Goal: Task Accomplishment & Management: Use online tool/utility

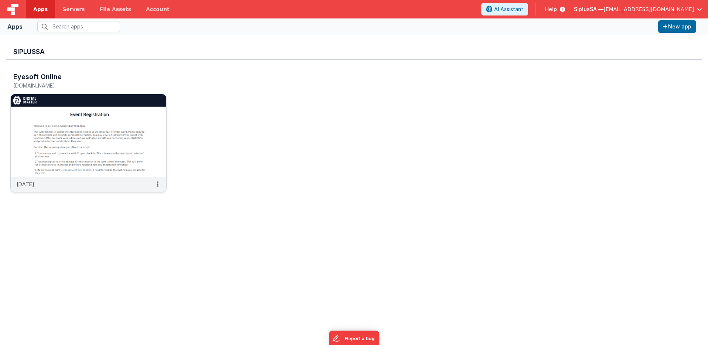
click at [102, 135] on img at bounding box center [88, 135] width 155 height 83
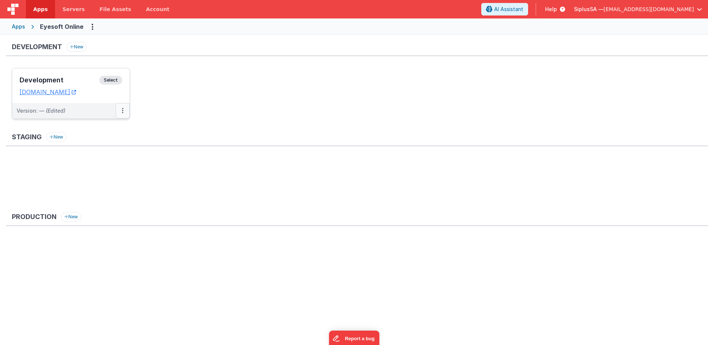
click at [124, 112] on button at bounding box center [123, 111] width 14 height 16
click at [103, 104] on div at bounding box center [354, 172] width 708 height 345
click at [100, 109] on div "Version: — (Edited)" at bounding box center [66, 110] width 99 height 7
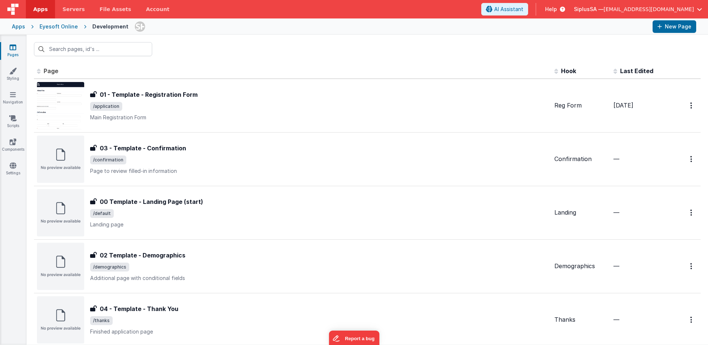
click at [58, 71] on span "Page" at bounding box center [51, 70] width 15 height 7
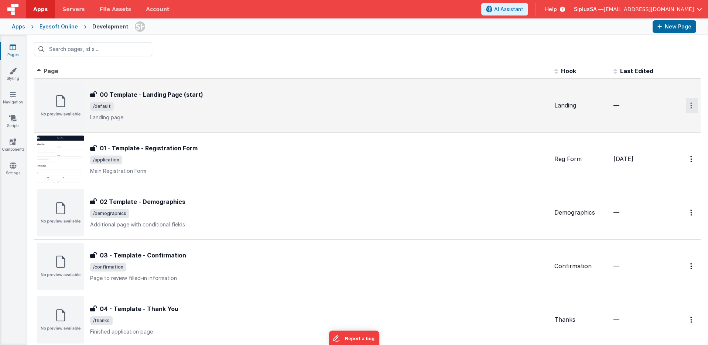
click at [690, 103] on icon "Options" at bounding box center [691, 105] width 2 height 6
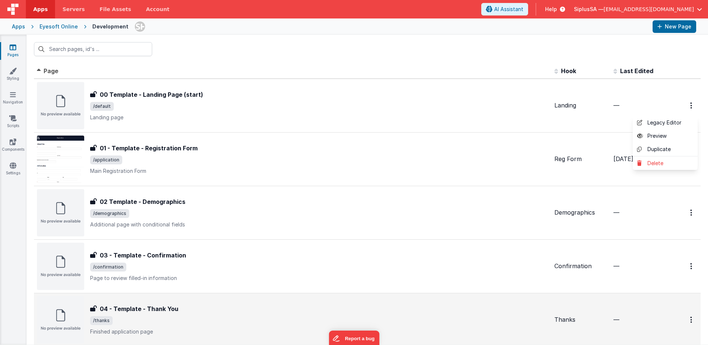
click at [143, 93] on button at bounding box center [354, 172] width 708 height 345
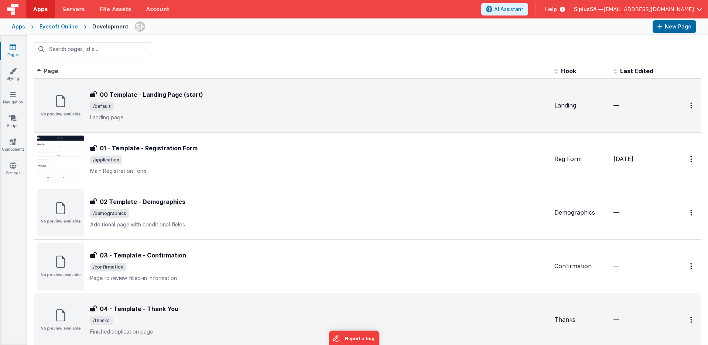
click at [678, 107] on div at bounding box center [684, 105] width 25 height 15
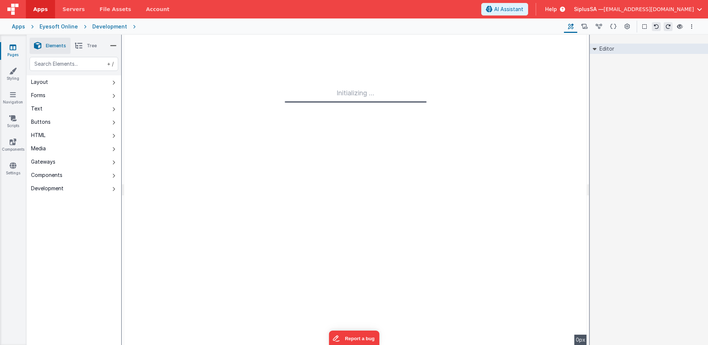
type input "FR_904365E1-AC34-FE4B-9922-D47A5533EDBE"
type textarea "Landing page"
type input "Landing"
checkbox input "false"
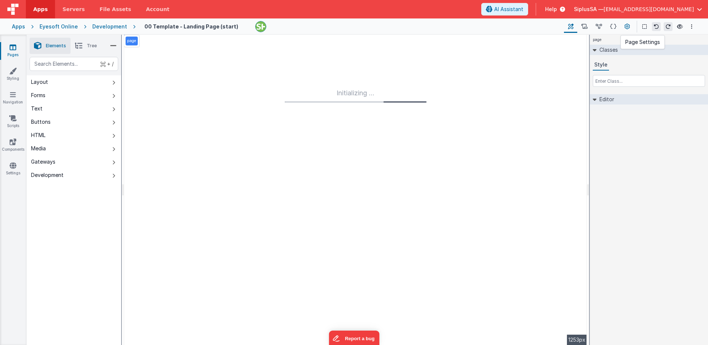
click at [628, 29] on icon at bounding box center [627, 27] width 6 height 8
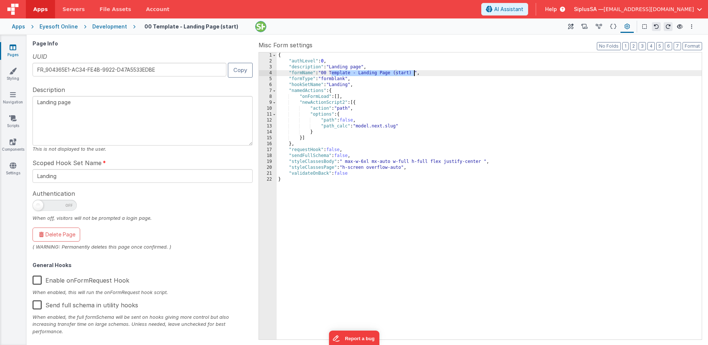
drag, startPoint x: 332, startPoint y: 75, endPoint x: 414, endPoint y: 74, distance: 82.3
click at [414, 74] on div "{ "authLevel" : 0 , "description" : "Landing page" , "formName" : "00 Template …" at bounding box center [489, 201] width 425 height 299
click at [74, 183] on div "Page Info UUID FR_904365E1-AC34-FE4B-9922-D47A5533EDBE Copy Description Landing…" at bounding box center [143, 190] width 223 height 298
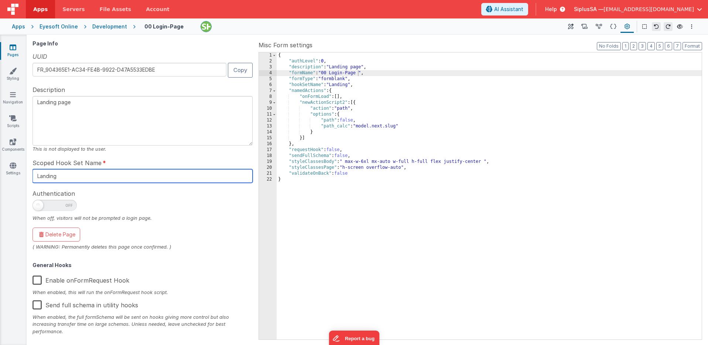
click at [75, 179] on input "Landing" at bounding box center [142, 176] width 220 height 14
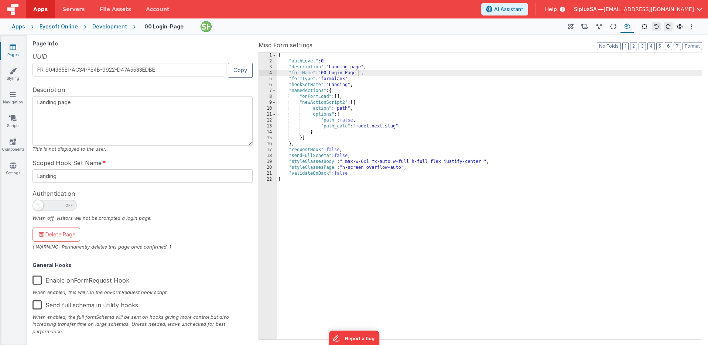
click at [91, 109] on textarea "Landing page" at bounding box center [142, 120] width 220 height 49
drag, startPoint x: 69, startPoint y: 104, endPoint x: 11, endPoint y: 96, distance: 58.5
click at [11, 96] on section "Pages Styling Navigation Scripts Components Settings Builder Page Schema Action…" at bounding box center [354, 190] width 708 height 310
type textarea "Login PAge"
click at [76, 165] on span "Scoped Hook Set Name" at bounding box center [66, 162] width 69 height 9
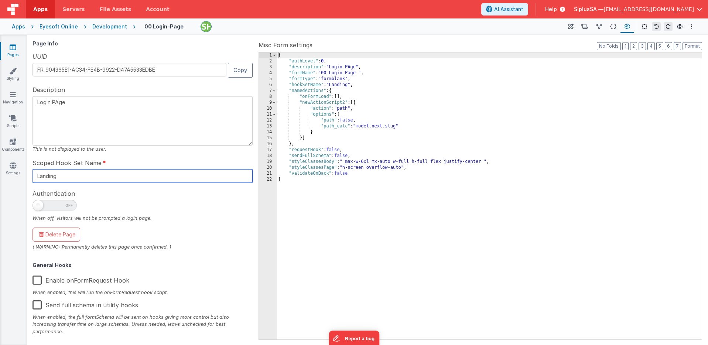
click at [73, 175] on input "Landing" at bounding box center [142, 176] width 220 height 14
paste input "ogin PAge"
type input "Login PAge"
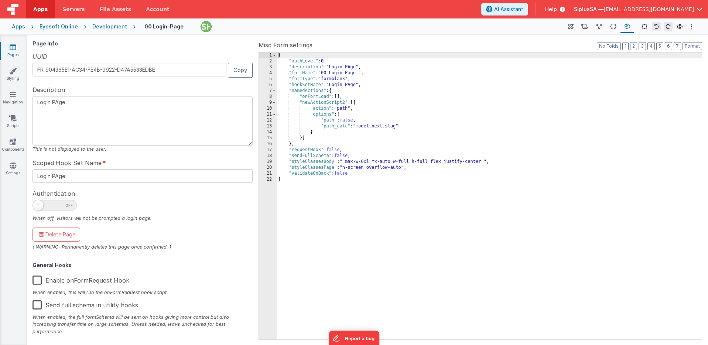
click at [58, 103] on textarea "Login PAge" at bounding box center [142, 120] width 220 height 49
type textarea "Login Page"
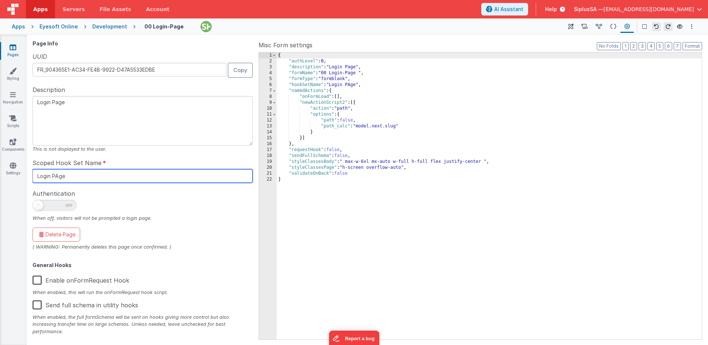
click at [56, 176] on input "Login PAge" at bounding box center [142, 176] width 220 height 14
type input "Login Page"
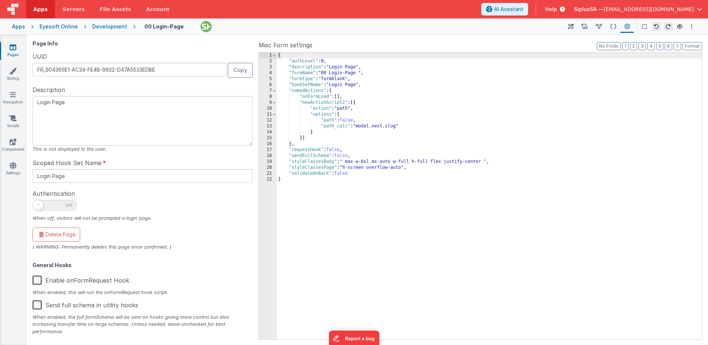
click at [68, 205] on span at bounding box center [54, 205] width 44 height 11
click at [38, 205] on input "checkbox" at bounding box center [35, 204] width 6 height 6
checkbox input "true"
click at [117, 29] on div "Development" at bounding box center [109, 26] width 35 height 7
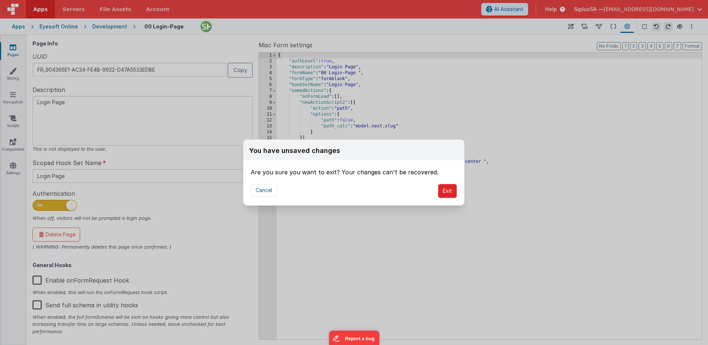
click at [441, 191] on button "Exit" at bounding box center [447, 191] width 19 height 14
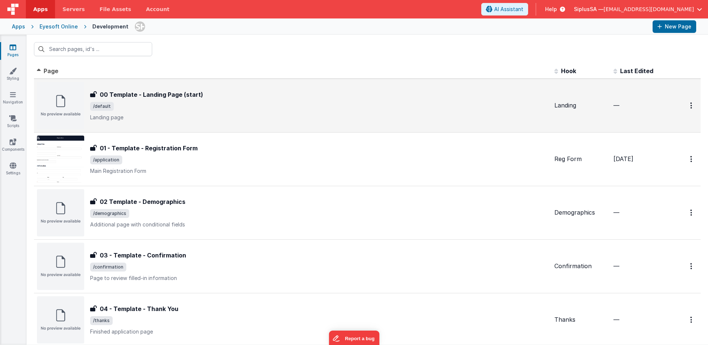
click at [672, 112] on div at bounding box center [684, 105] width 25 height 15
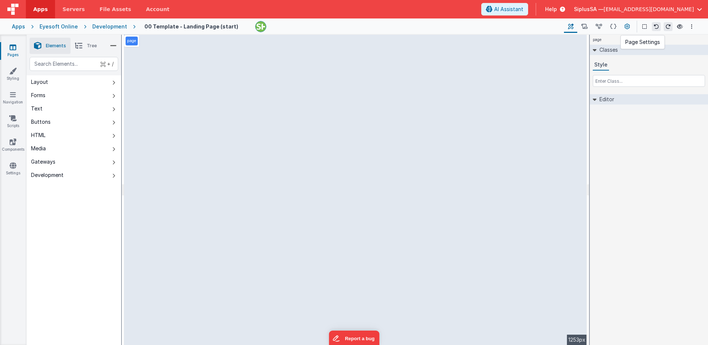
click at [627, 25] on icon at bounding box center [627, 27] width 6 height 8
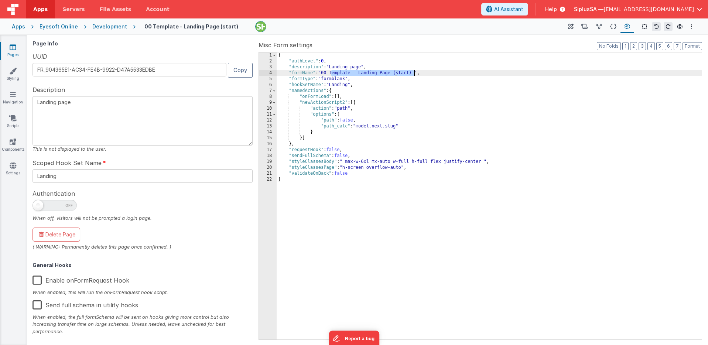
drag, startPoint x: 331, startPoint y: 74, endPoint x: 412, endPoint y: 75, distance: 81.2
click at [412, 75] on div "{ "authLevel" : 0 , "description" : "Landing page" , "formName" : "00 Template …" at bounding box center [489, 201] width 425 height 299
click at [435, 222] on div "{ "authLevel" : 0 , "description" : "Landing page" , "formName" : "00 Login-Pag…" at bounding box center [489, 201] width 425 height 299
drag, startPoint x: 332, startPoint y: 73, endPoint x: 357, endPoint y: 73, distance: 25.1
click at [357, 73] on div "{ "authLevel" : 0 , "description" : "Landing page" , "formName" : "00 Login-Pag…" at bounding box center [489, 201] width 425 height 299
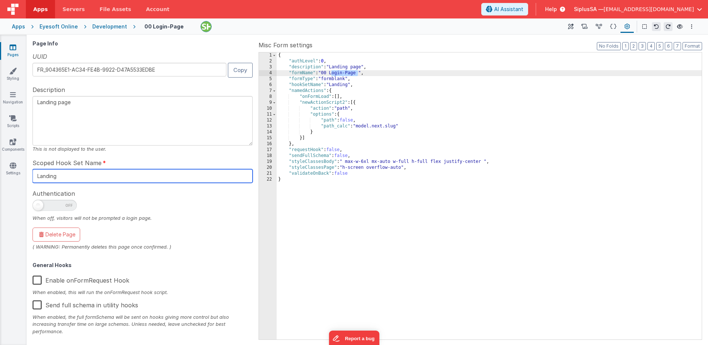
click at [92, 177] on input "Landing" at bounding box center [142, 176] width 220 height 14
paste input "ogin-Page"
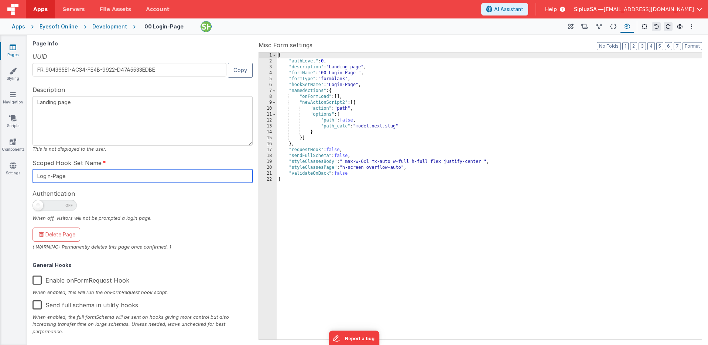
type input "Login-Page"
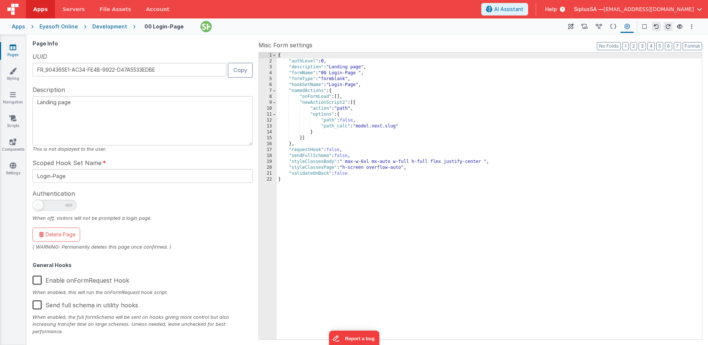
drag, startPoint x: 72, startPoint y: 103, endPoint x: 31, endPoint y: 103, distance: 41.0
click at [31, 103] on div "Page Info UUID FR_904365E1-AC34-FE4B-9922-D47A5533EDBE Copy Description Landing…" at bounding box center [367, 190] width 675 height 304
paste textarea "ogin-P"
type textarea "Login-Page"
click at [691, 24] on icon "Options" at bounding box center [691, 26] width 1 height 5
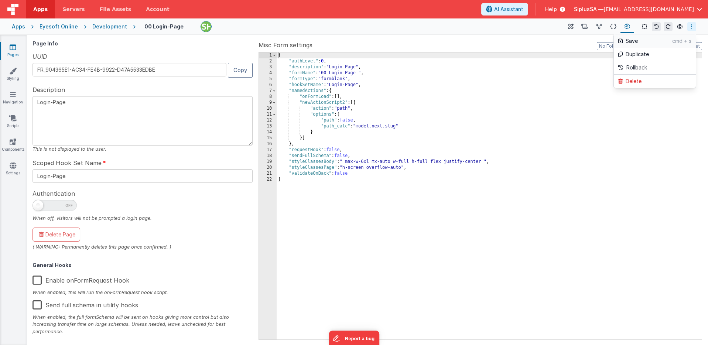
click at [657, 38] on p "Save" at bounding box center [649, 40] width 47 height 7
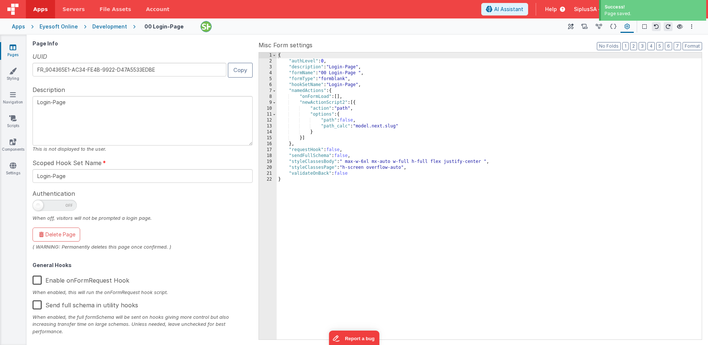
click at [102, 24] on div "Development" at bounding box center [109, 26] width 35 height 7
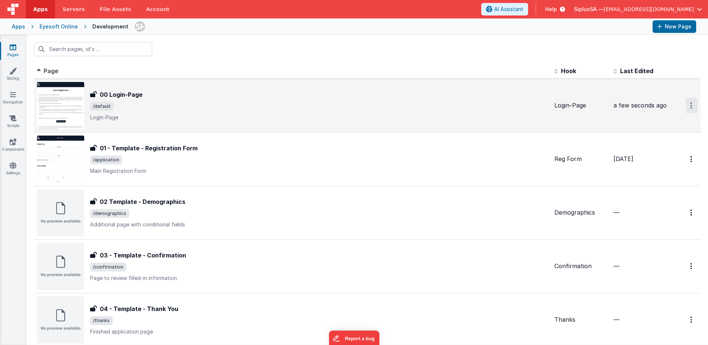
click at [686, 107] on button "Options" at bounding box center [692, 105] width 12 height 15
click at [599, 109] on button at bounding box center [354, 172] width 708 height 345
click at [389, 99] on div "00 Login-Page 00 Login-Page /default Login-Page" at bounding box center [319, 105] width 458 height 31
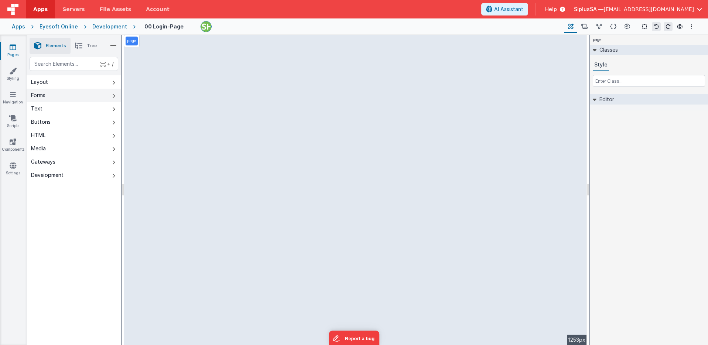
click at [95, 88] on button "Layout" at bounding box center [74, 81] width 95 height 13
click at [88, 98] on button "Forms" at bounding box center [74, 95] width 95 height 13
click at [87, 112] on button "Text" at bounding box center [74, 108] width 95 height 13
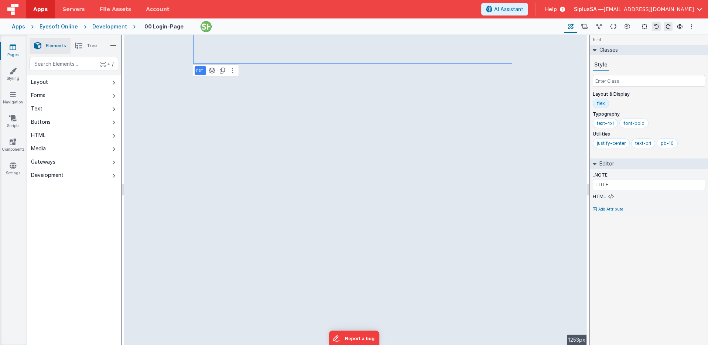
type input "BUTTON"
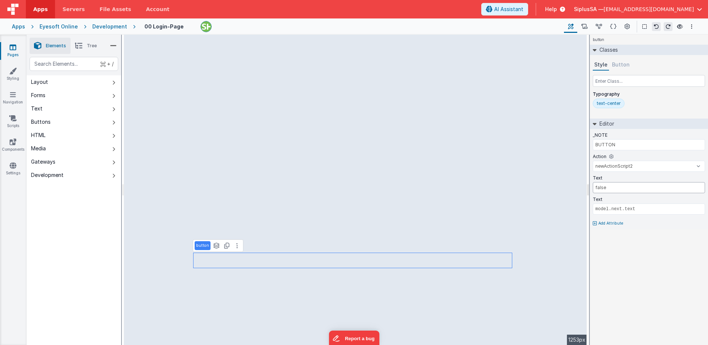
drag, startPoint x: 619, startPoint y: 189, endPoint x: 587, endPoint y: 186, distance: 32.0
click at [587, 186] on div "Elements Tree + / Layout Forms Text Buttons HTML Media Gateways Development Pag…" at bounding box center [367, 190] width 681 height 310
click at [634, 189] on input "false" at bounding box center [649, 187] width 112 height 11
type input "Login"
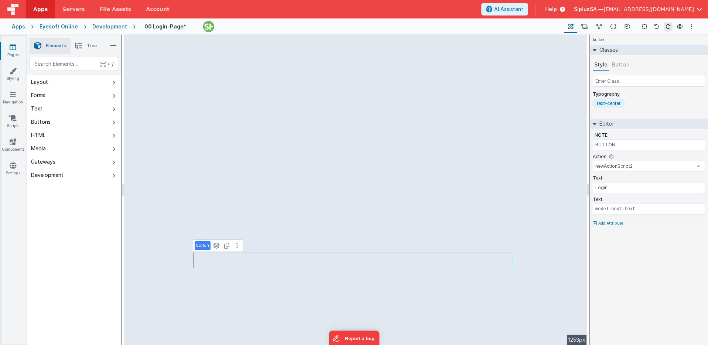
click at [657, 247] on div "button Classes Style Button Typography text-center Editor _NOTE BUTTON Action n…" at bounding box center [649, 190] width 118 height 310
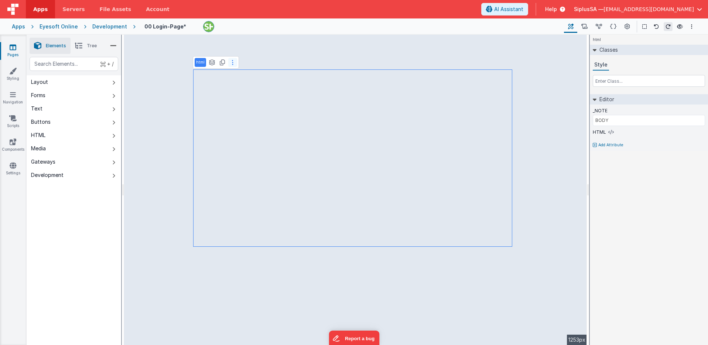
click at [232, 65] on icon at bounding box center [232, 62] width 1 height 6
click at [202, 63] on p "html" at bounding box center [200, 62] width 8 height 6
type input "TITLE"
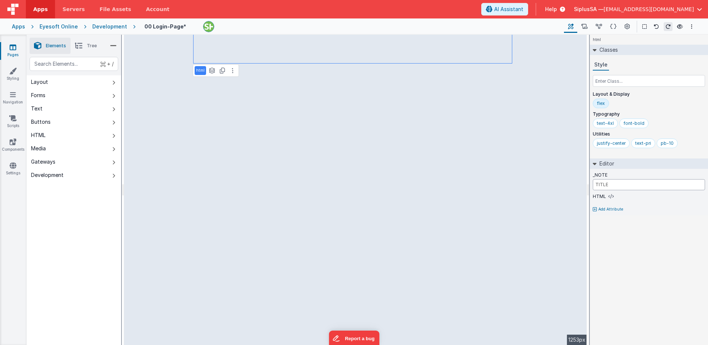
click at [634, 185] on input "TITLE" at bounding box center [649, 184] width 112 height 11
click at [231, 46] on button at bounding box center [232, 42] width 9 height 9
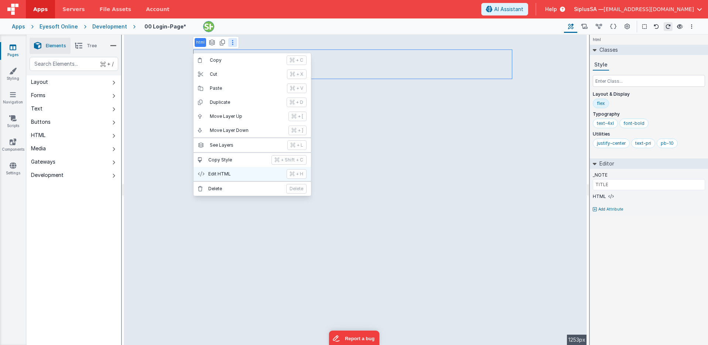
click at [238, 170] on button "Edit HTML + H" at bounding box center [251, 174] width 117 height 14
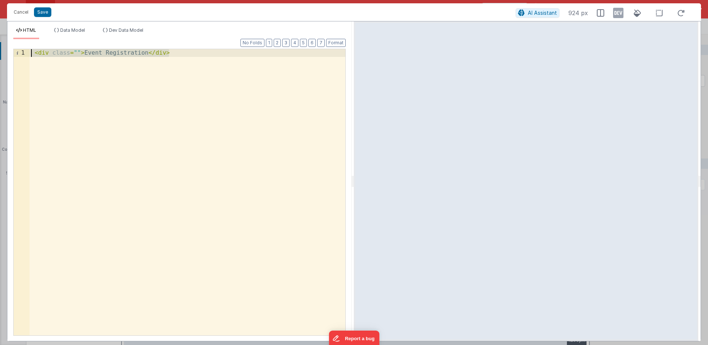
drag, startPoint x: 271, startPoint y: 55, endPoint x: -2, endPoint y: 49, distance: 273.7
click at [0, 49] on html "Cancel Save AI Assistant 924 px HTML Data Model Dev Data Model Format 7 6 5 4 3…" at bounding box center [354, 172] width 708 height 345
click at [125, 73] on div "< div class = "" > Event Registration </ div >" at bounding box center [188, 200] width 316 height 302
drag, startPoint x: 85, startPoint y: 53, endPoint x: 143, endPoint y: 53, distance: 58.0
click at [143, 53] on div "< div class = "" > Event Registration </ div >" at bounding box center [188, 200] width 316 height 302
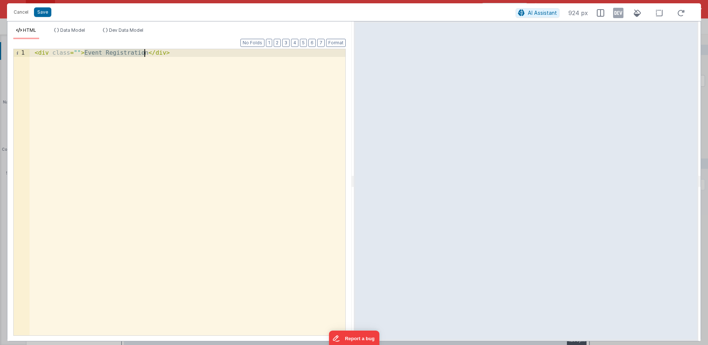
click at [134, 51] on div "< div class = "" > Event Registration </ div >" at bounding box center [188, 200] width 316 height 302
drag, startPoint x: 147, startPoint y: 54, endPoint x: 85, endPoint y: 54, distance: 62.4
click at [85, 54] on div "< div class = "" > Event Registration </ div >" at bounding box center [188, 200] width 316 height 302
drag, startPoint x: 85, startPoint y: 54, endPoint x: 112, endPoint y: 54, distance: 26.6
click at [108, 54] on div "< div class = "" > Event Registration </ div >" at bounding box center [188, 200] width 316 height 302
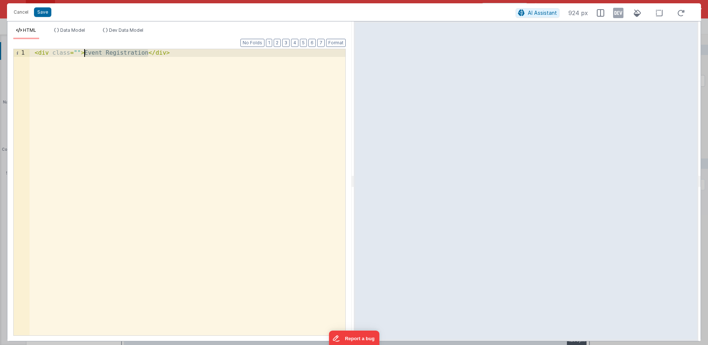
drag, startPoint x: 147, startPoint y: 54, endPoint x: 84, endPoint y: 53, distance: 63.5
click at [84, 53] on div "< div class = "" > Event Registration </ div >" at bounding box center [188, 200] width 316 height 302
click at [94, 55] on div "< div class = "" > Event Registration </ div >" at bounding box center [188, 200] width 316 height 302
click at [162, 56] on div "< div class = "" > Event Registration </ div >" at bounding box center [188, 200] width 316 height 302
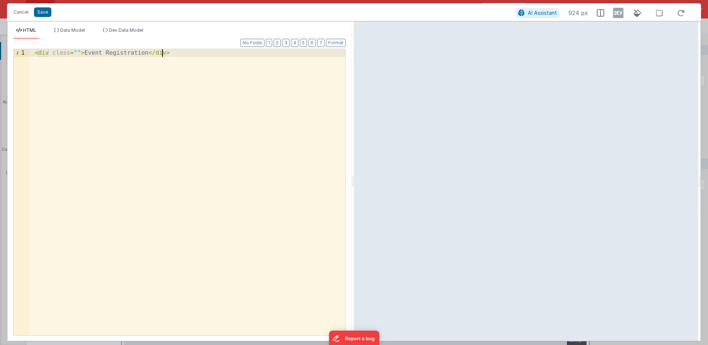
click at [143, 54] on div "< div class = "" > Event Registration </ div >" at bounding box center [188, 200] width 316 height 302
click at [113, 52] on div "< div class = "" > Login PAge </ div >" at bounding box center [188, 200] width 316 height 302
click at [43, 13] on button "Save" at bounding box center [42, 12] width 17 height 10
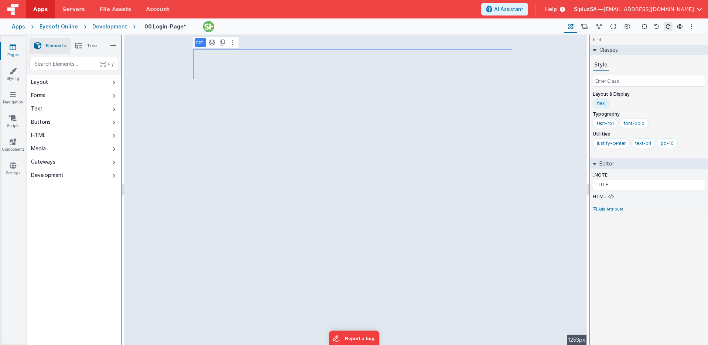
type input "BODY"
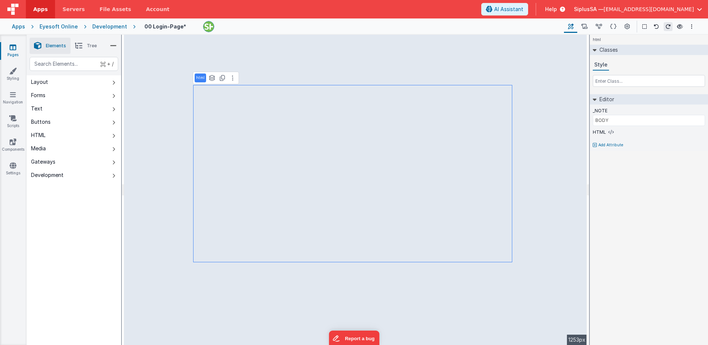
click at [202, 79] on p "html" at bounding box center [200, 78] width 8 height 6
click at [202, 78] on p "html" at bounding box center [200, 78] width 8 height 6
click at [237, 84] on div "html See layers + L Duplicate + D" at bounding box center [216, 78] width 46 height 13
drag, startPoint x: 229, startPoint y: 78, endPoint x: 229, endPoint y: 82, distance: 3.7
click at [229, 78] on button at bounding box center [232, 77] width 9 height 9
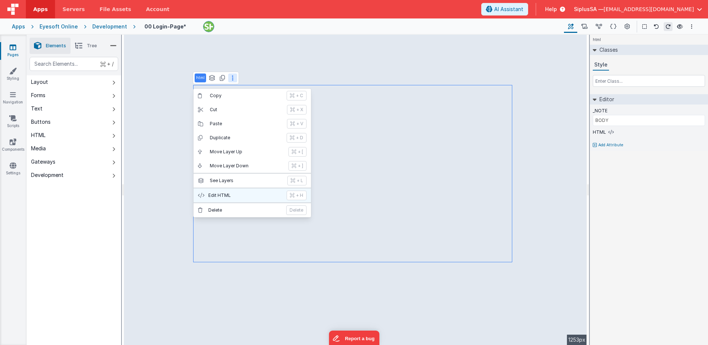
click at [244, 196] on p "Edit HTML" at bounding box center [245, 195] width 74 height 6
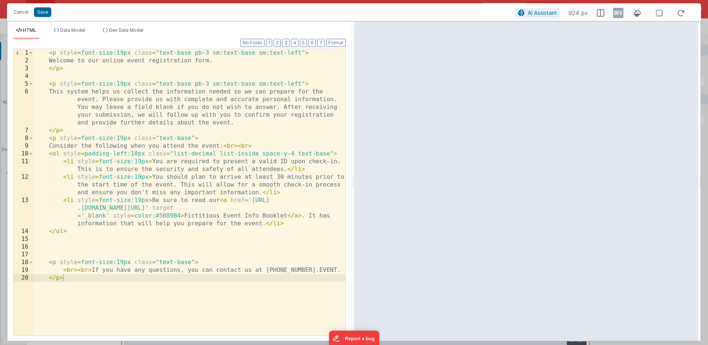
click at [180, 61] on div "< p style = font-size:19px class = "text-base pb-3 sm:text-base sm:text-left" >…" at bounding box center [189, 200] width 312 height 302
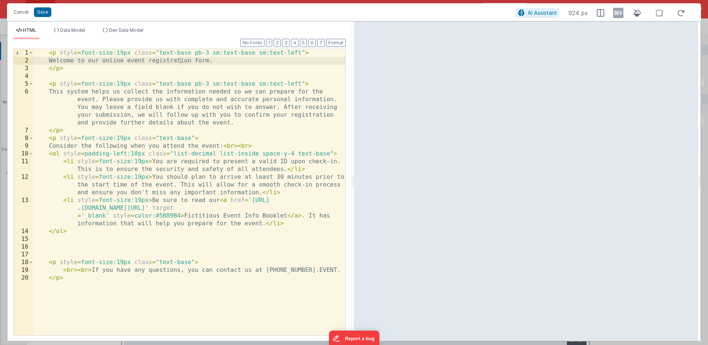
click at [84, 26] on div "HTML Data Model Dev Data Model Format 7 6 5 4 3 2 1 No Folds 1 2 3 4 5 6 7 8 9 …" at bounding box center [179, 180] width 344 height 319
click at [83, 28] on span "Data Model" at bounding box center [72, 30] width 25 height 6
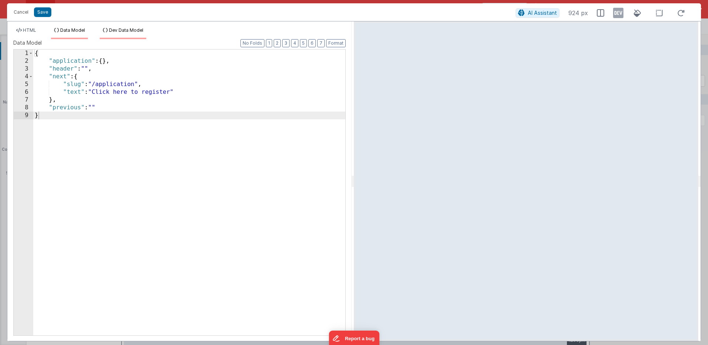
click at [122, 34] on li "Dev Data Model" at bounding box center [123, 33] width 47 height 12
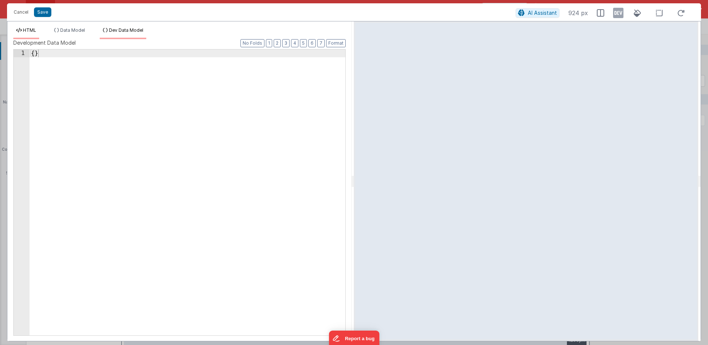
click at [28, 32] on span "HTML" at bounding box center [29, 30] width 13 height 6
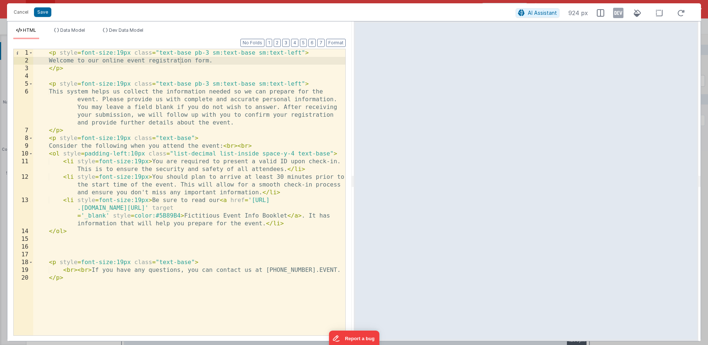
click at [268, 148] on div "< p style = font-size:19px class = "text-base pb-3 sm:text-base sm:text-left" >…" at bounding box center [189, 200] width 312 height 302
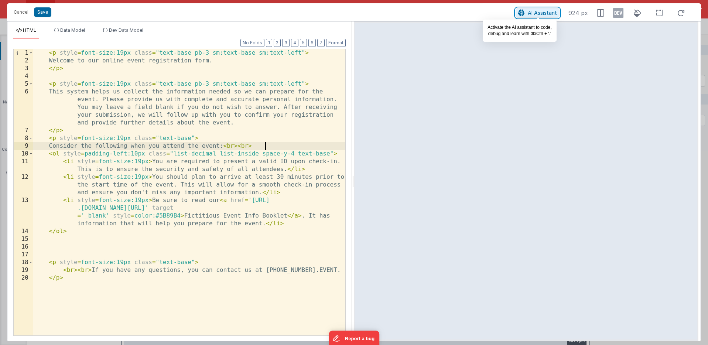
click at [532, 8] on button "AI Assistant" at bounding box center [537, 13] width 44 height 10
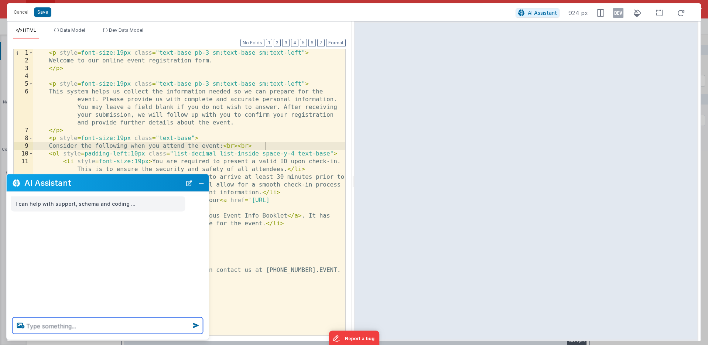
click at [61, 332] on textarea at bounding box center [108, 326] width 191 height 16
click at [144, 208] on div "I can help with support, schema and coding ..." at bounding box center [98, 203] width 174 height 15
click at [62, 325] on textarea at bounding box center [108, 326] width 191 height 16
paste textarea "Edit the page so that it explains step by step that the patient must enter the …"
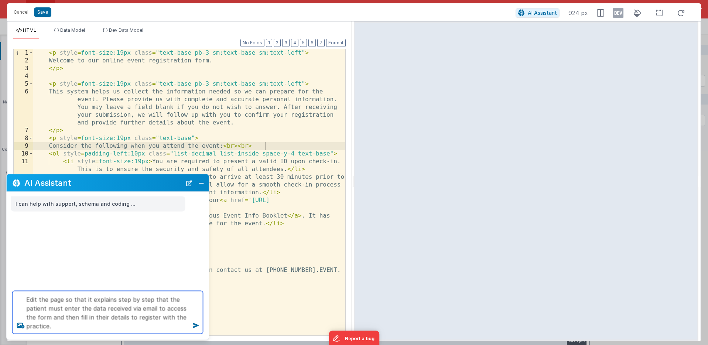
type textarea "Edit the page so that it explains step by step that the patient must enter the …"
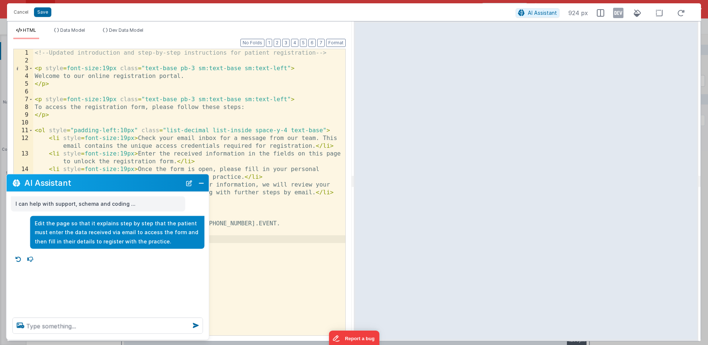
click at [330, 206] on div "<!-- Updated introduction and step-by-step instructions for patient registratio…" at bounding box center [189, 200] width 312 height 302
click at [204, 184] on button "Close" at bounding box center [201, 183] width 10 height 10
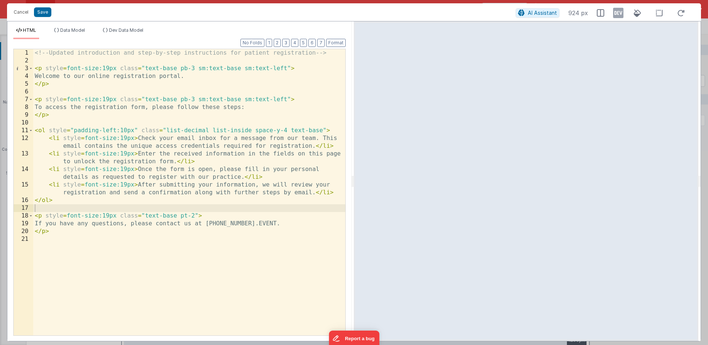
click at [209, 232] on div "<!-- Updated introduction and step-by-step instructions for patient registratio…" at bounding box center [189, 200] width 312 height 302
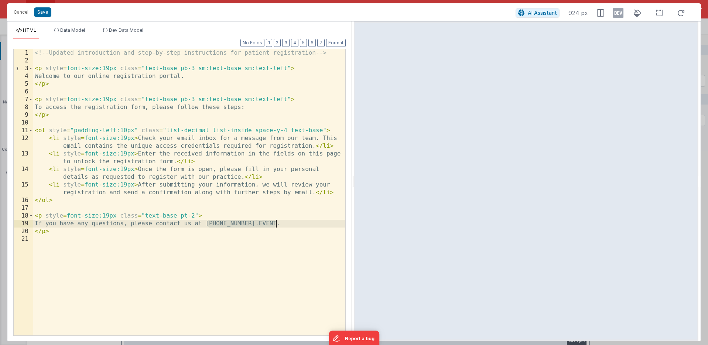
drag, startPoint x: 208, startPoint y: 224, endPoint x: 277, endPoint y: 220, distance: 68.8
click at [277, 220] on div "<!-- Updated introduction and step-by-step instructions for patient registratio…" at bounding box center [189, 200] width 312 height 302
click at [47, 14] on button "Save" at bounding box center [42, 12] width 17 height 10
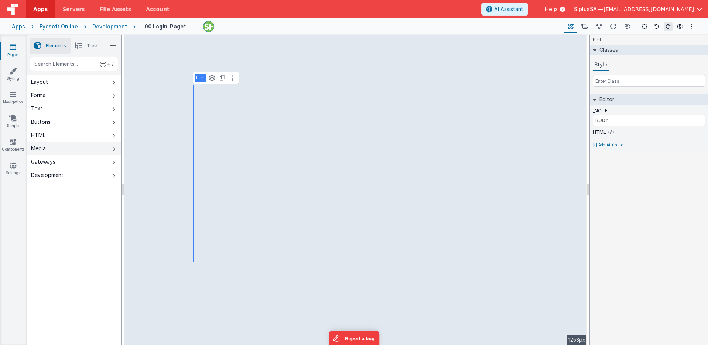
click at [66, 151] on button "Media" at bounding box center [74, 148] width 95 height 13
click at [58, 137] on button "HTML" at bounding box center [74, 135] width 95 height 13
click at [88, 120] on button "Buttons" at bounding box center [74, 121] width 95 height 13
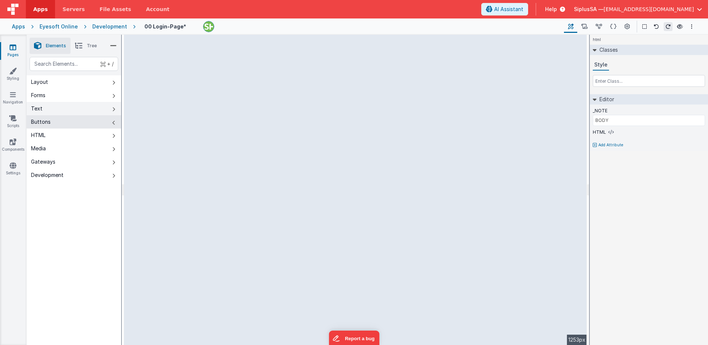
click at [87, 105] on button "Text" at bounding box center [74, 108] width 95 height 13
click at [94, 97] on button "Forms" at bounding box center [74, 95] width 95 height 13
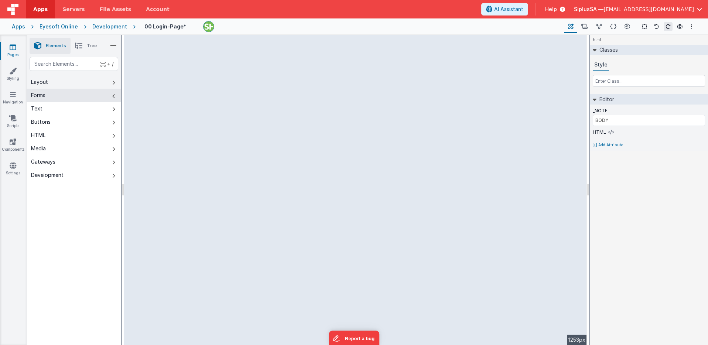
click at [89, 87] on button "Layout" at bounding box center [74, 81] width 95 height 13
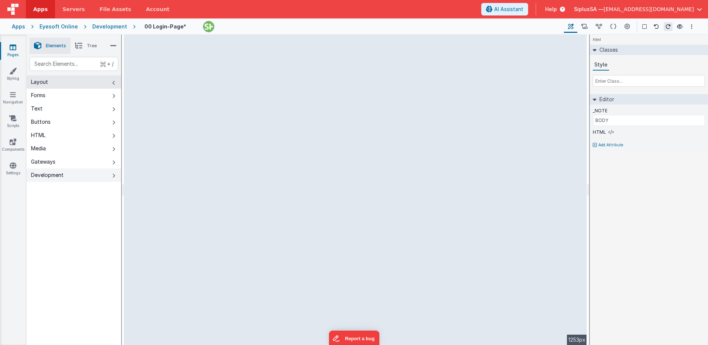
click at [80, 176] on button "Development" at bounding box center [74, 174] width 95 height 13
click at [16, 78] on link "Styling" at bounding box center [13, 74] width 27 height 15
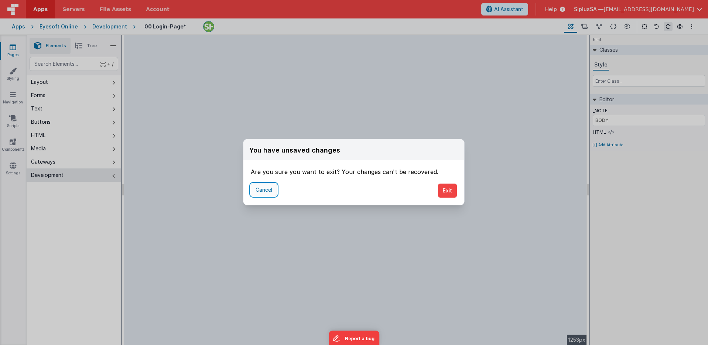
click at [261, 191] on button "Cancel" at bounding box center [264, 190] width 26 height 13
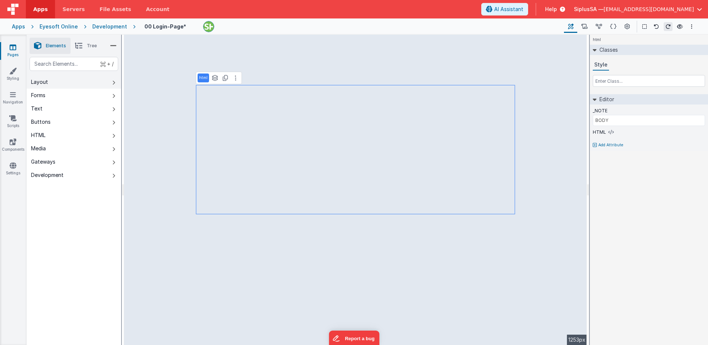
click at [79, 82] on button "Layout" at bounding box center [74, 81] width 95 height 13
click at [91, 96] on button "Forms" at bounding box center [74, 95] width 95 height 13
select select "email"
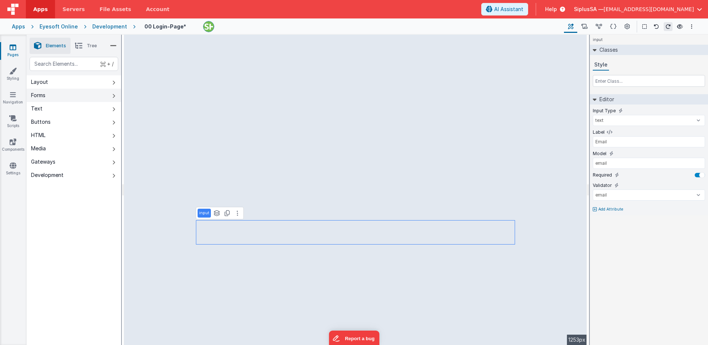
click at [82, 94] on button "Forms" at bounding box center [74, 95] width 95 height 13
type input "Password"
select select "string"
select select "password"
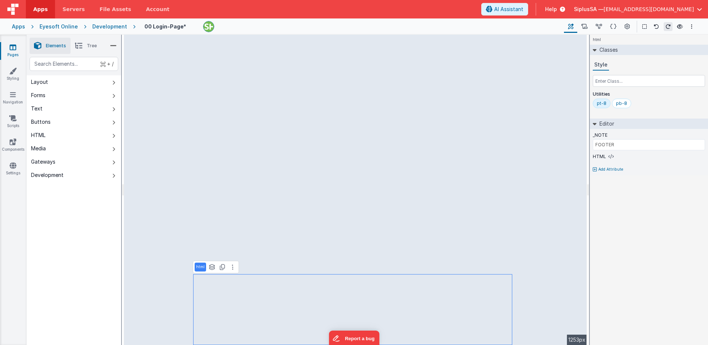
click at [201, 268] on p "html" at bounding box center [200, 267] width 8 height 6
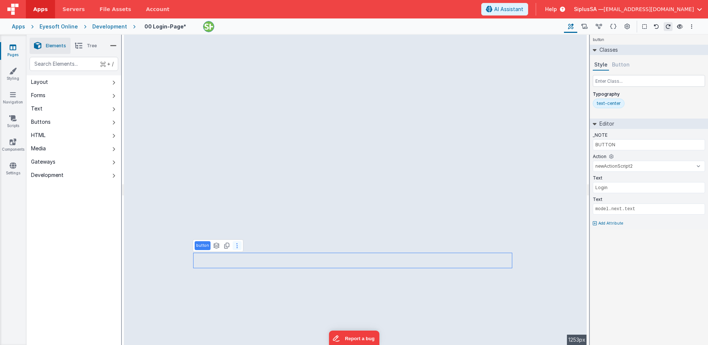
type input "FOOTER"
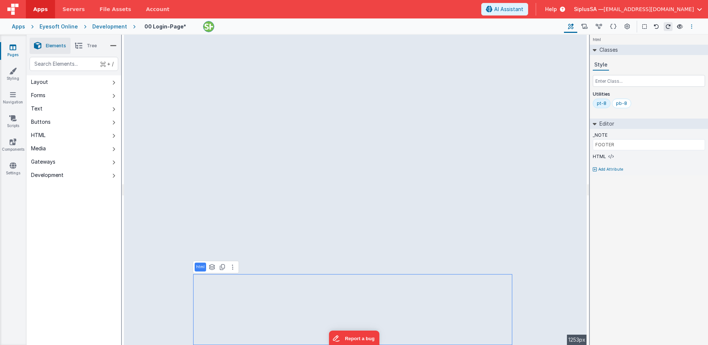
click at [693, 28] on button "Options" at bounding box center [691, 26] width 9 height 9
click at [651, 42] on p "Save" at bounding box center [649, 40] width 47 height 7
click at [681, 27] on icon at bounding box center [680, 26] width 6 height 5
click at [69, 83] on button "Layout" at bounding box center [74, 81] width 95 height 13
click at [16, 72] on icon at bounding box center [12, 70] width 7 height 7
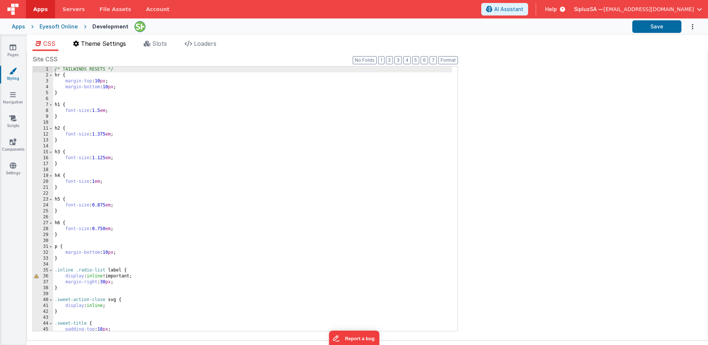
click at [110, 48] on li "Theme Settings" at bounding box center [99, 45] width 59 height 12
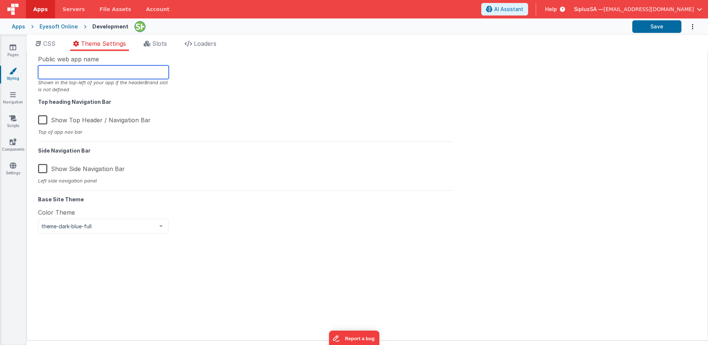
click at [138, 72] on input "text" at bounding box center [103, 72] width 131 height 14
click at [167, 46] on span "Slots" at bounding box center [159, 43] width 15 height 7
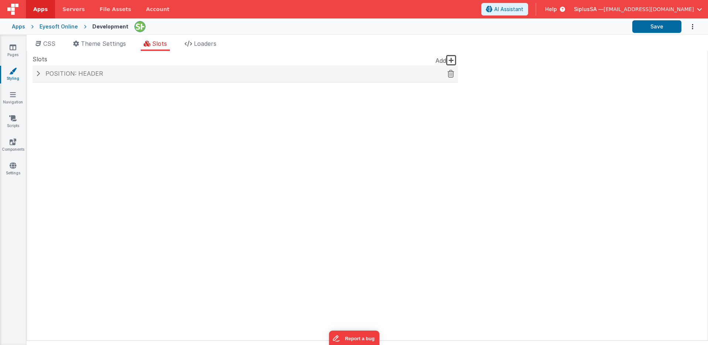
click at [39, 73] on span at bounding box center [38, 74] width 4 height 6
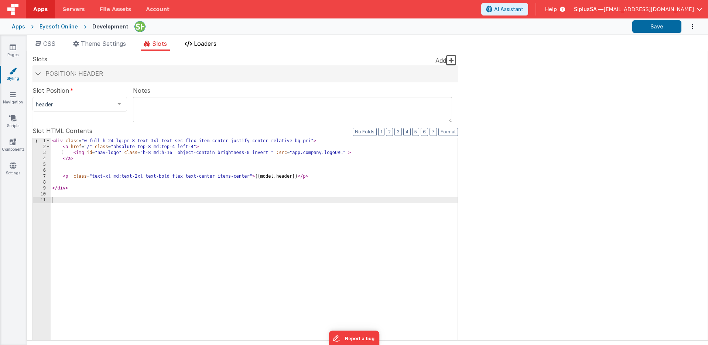
click at [200, 45] on span "Loaders" at bounding box center [205, 43] width 23 height 7
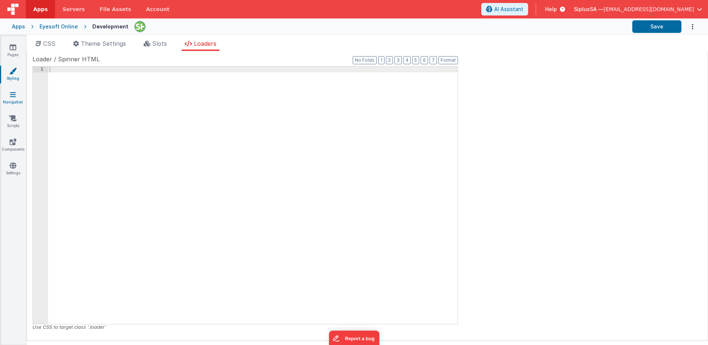
click at [10, 96] on icon at bounding box center [13, 94] width 6 height 7
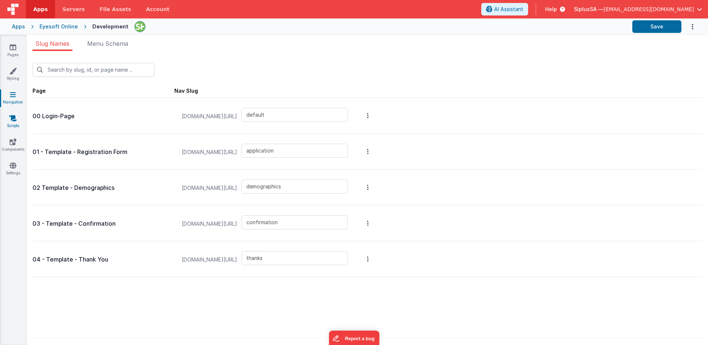
click at [18, 122] on link "Scripts" at bounding box center [13, 121] width 27 height 15
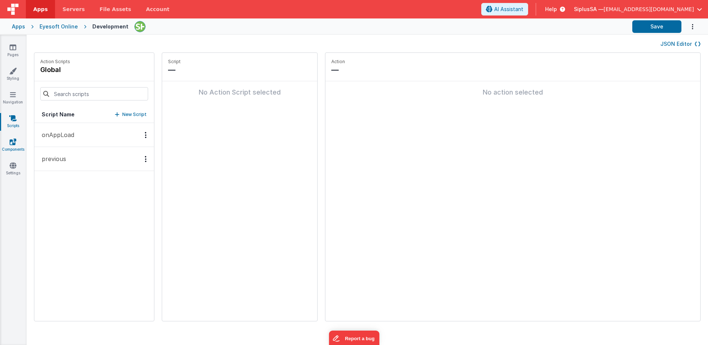
click at [13, 147] on link "Components" at bounding box center [13, 145] width 27 height 15
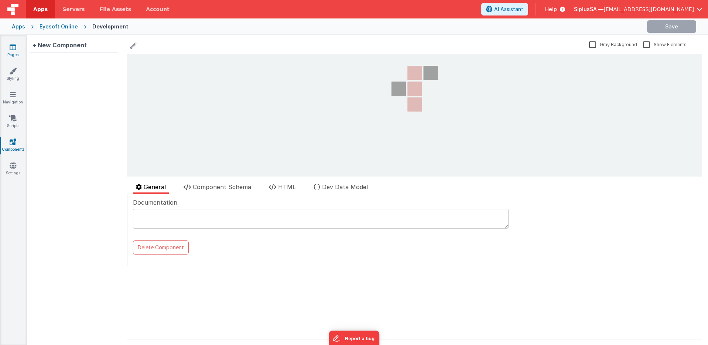
click at [17, 53] on link "Pages" at bounding box center [13, 51] width 27 height 15
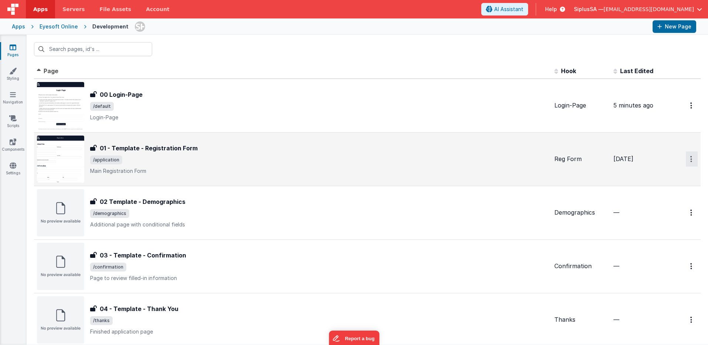
click at [686, 113] on button "Options" at bounding box center [692, 105] width 12 height 15
drag, startPoint x: 529, startPoint y: 171, endPoint x: 525, endPoint y: 169, distance: 4.8
click at [529, 171] on button at bounding box center [354, 172] width 708 height 345
click at [216, 150] on div "01 - Template - Registration Form" at bounding box center [319, 148] width 458 height 9
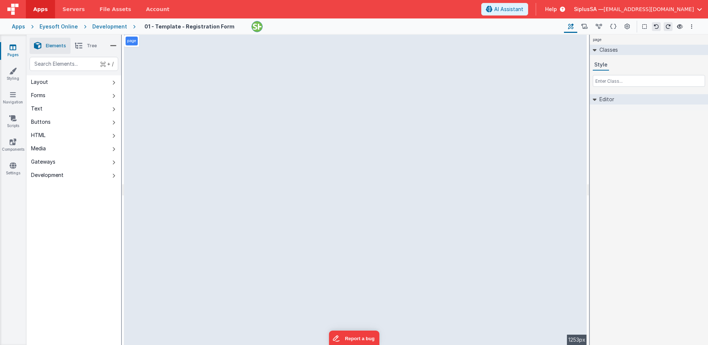
select select "string"
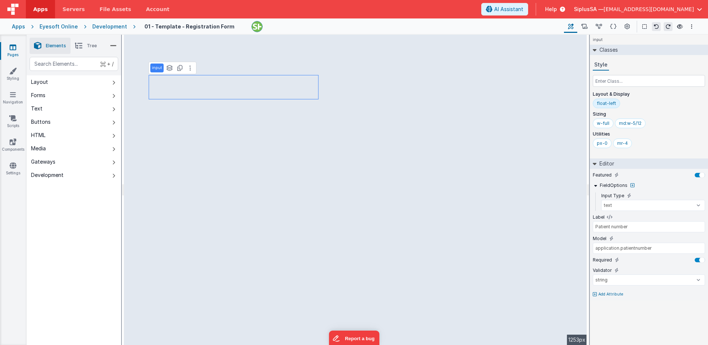
type input "First Name"
type input "application.name"
type input "Patient number"
type input "application.patientnumber"
click at [189, 69] on icon at bounding box center [189, 68] width 1 height 6
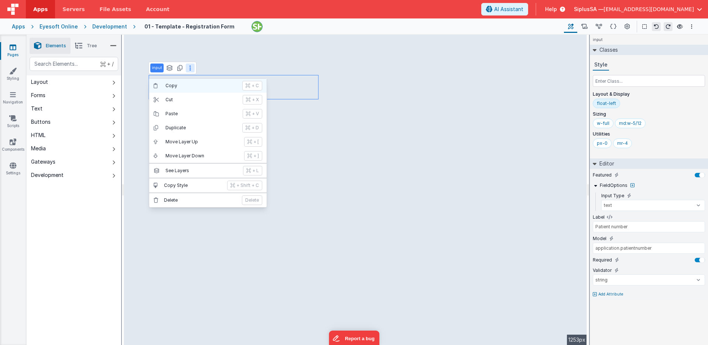
type input "div"
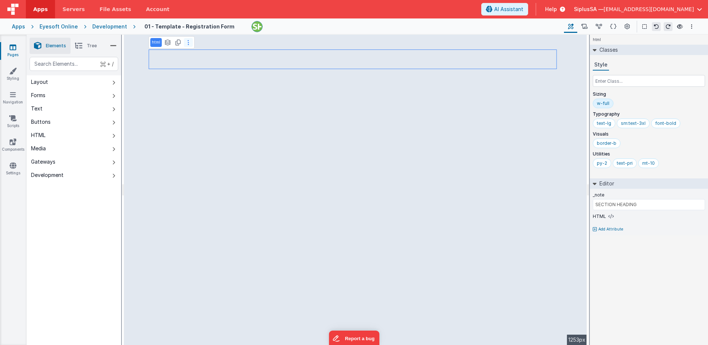
click at [188, 42] on icon at bounding box center [188, 43] width 1 height 6
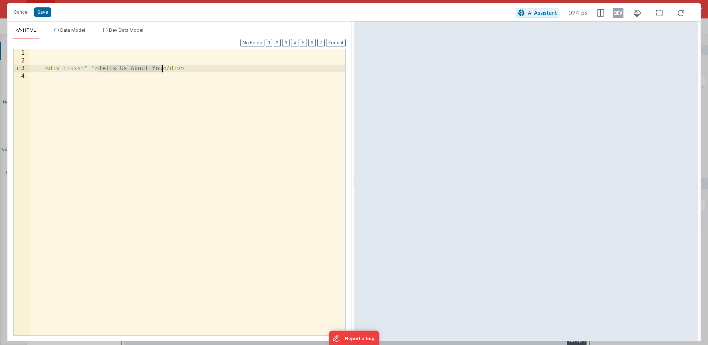
drag, startPoint x: 98, startPoint y: 70, endPoint x: 164, endPoint y: 70, distance: 65.7
click at [164, 70] on div "< div class = " " > Tells Us About You </ div >" at bounding box center [188, 200] width 316 height 302
click at [531, 4] on div "Cancel Save AI Assistant 924 px" at bounding box center [354, 12] width 694 height 18
click at [532, 8] on button "AI Assistant" at bounding box center [537, 13] width 44 height 10
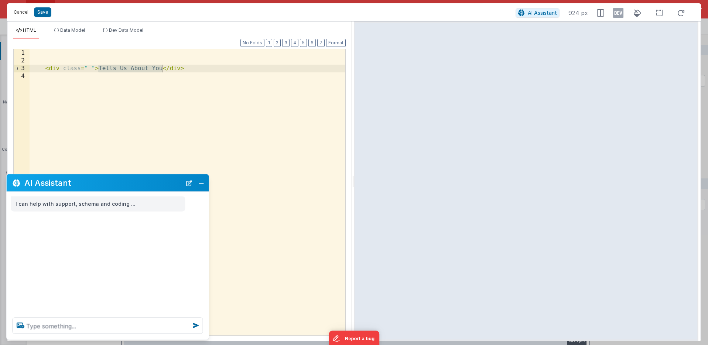
click at [21, 13] on button "Cancel" at bounding box center [21, 12] width 22 height 10
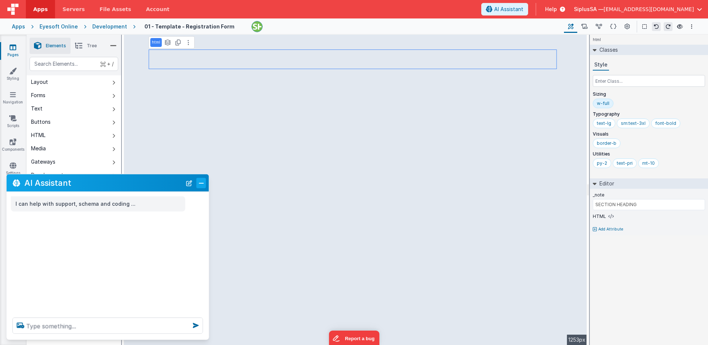
click at [202, 183] on button "Close" at bounding box center [201, 183] width 10 height 10
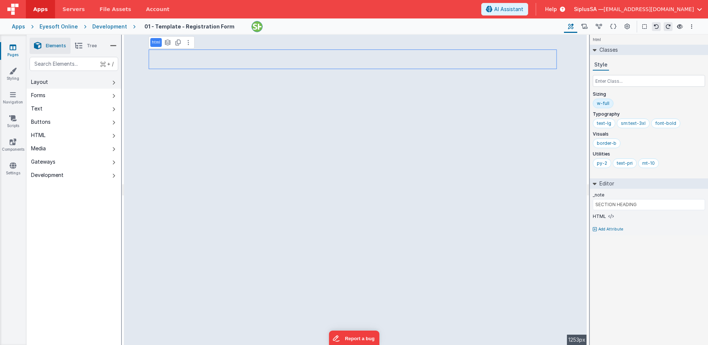
click at [75, 84] on button "Layout" at bounding box center [74, 81] width 95 height 13
click at [80, 92] on button "Forms" at bounding box center [74, 95] width 95 height 13
type input "Select multiple objects"
select select "required"
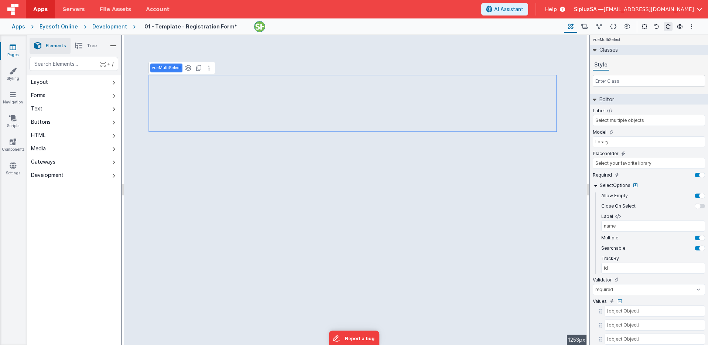
type input "REGISTRATION FORM"
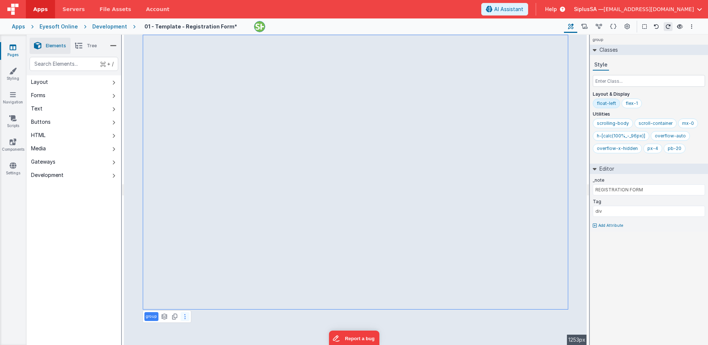
click at [184, 319] on button at bounding box center [185, 316] width 9 height 9
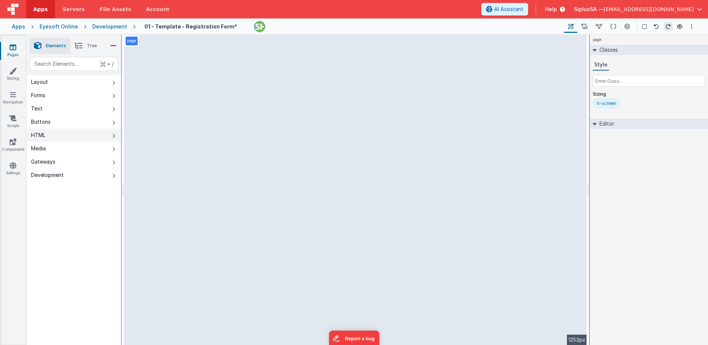
click at [74, 134] on button "HTML" at bounding box center [74, 135] width 95 height 13
click at [86, 126] on button "Buttons" at bounding box center [74, 121] width 95 height 13
click at [85, 106] on button "Text" at bounding box center [74, 108] width 95 height 13
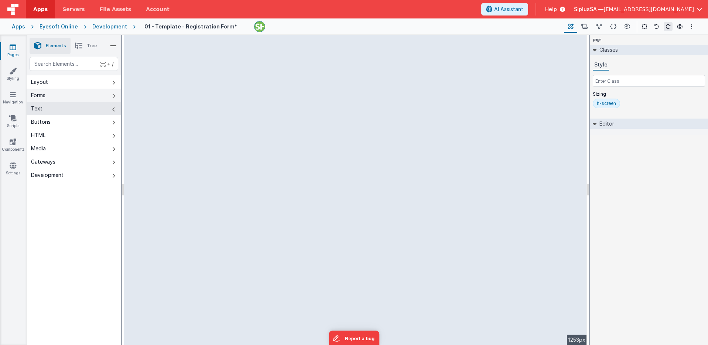
click at [95, 93] on button "Forms" at bounding box center [74, 95] width 95 height 13
select select "required"
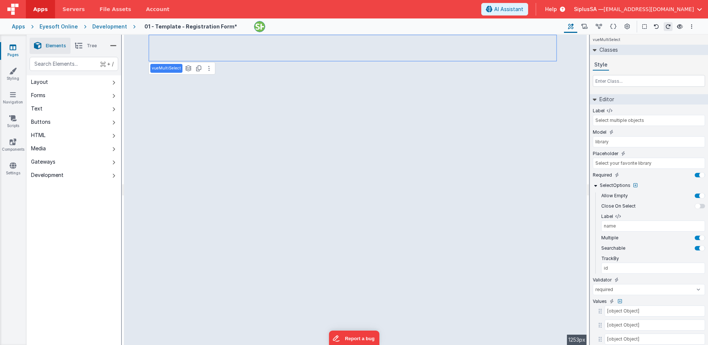
select select "required"
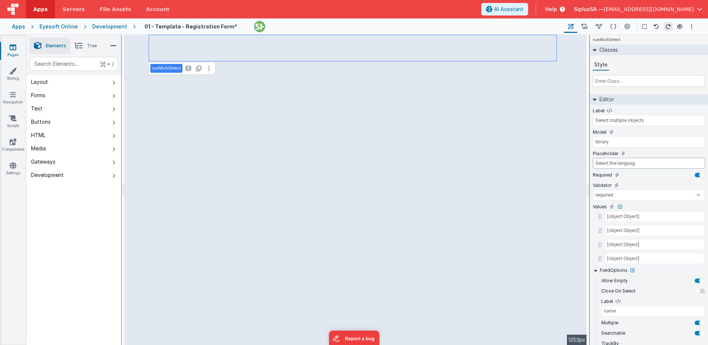
type input "Select the language"
click at [651, 164] on input "Select the language" at bounding box center [649, 163] width 112 height 11
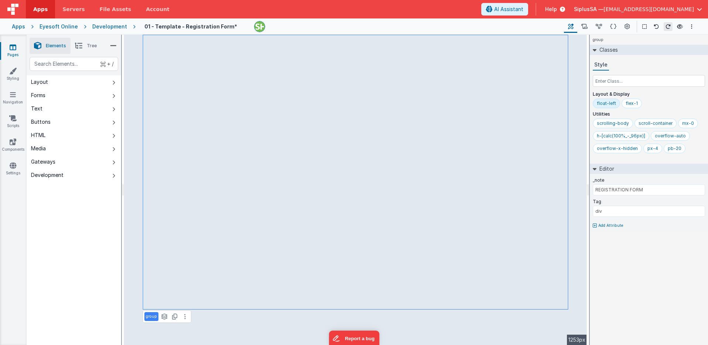
type input "Select multiple objects"
select select "required"
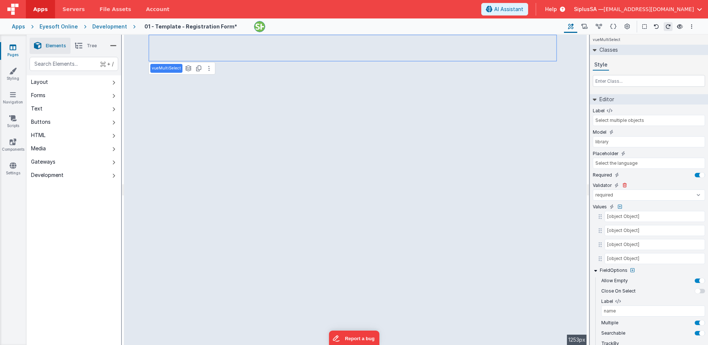
scroll to position [34, 0]
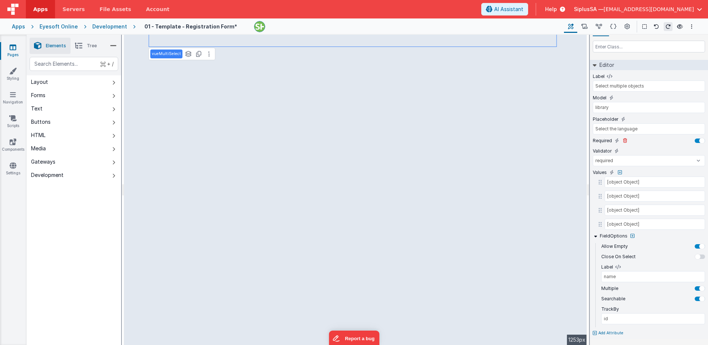
type input "Select your favorite library"
select select "string"
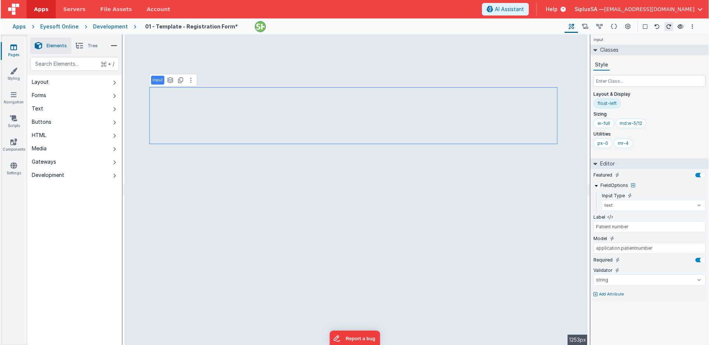
scroll to position [0, 0]
click at [190, 98] on button at bounding box center [190, 94] width 9 height 9
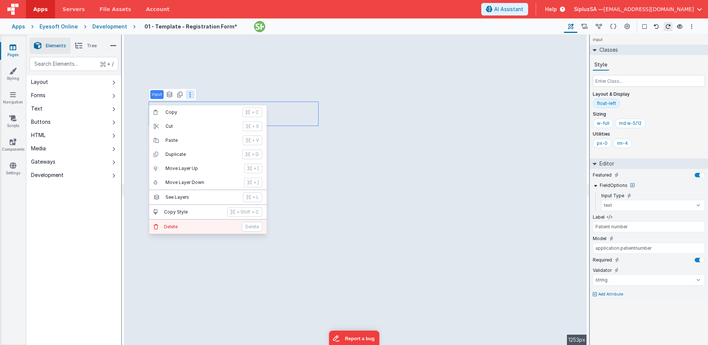
click at [194, 222] on button "Delete Delete" at bounding box center [207, 227] width 117 height 14
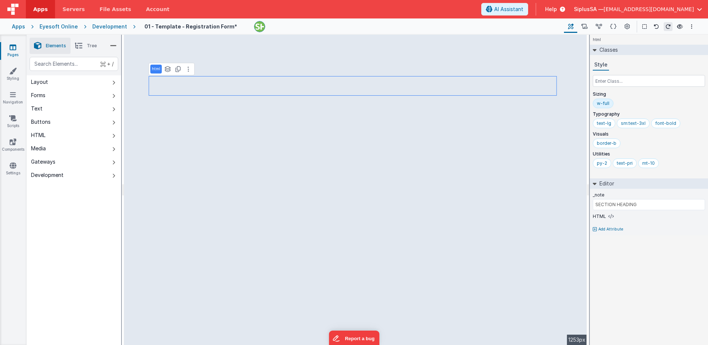
type input "Select multiple objects"
select select "required"
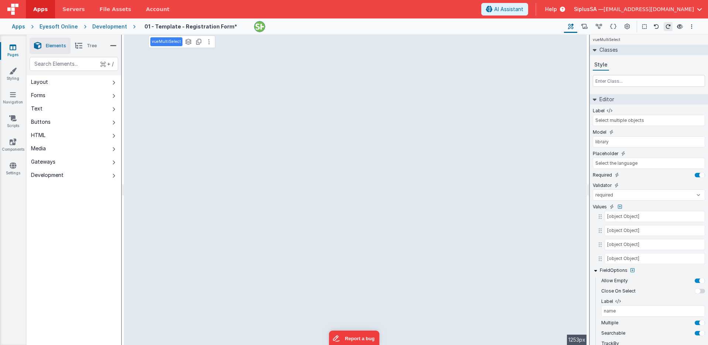
type input "REGISTRATION FORM"
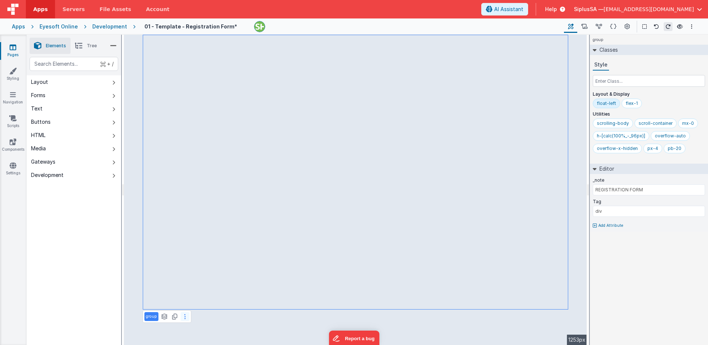
click at [184, 318] on icon at bounding box center [184, 316] width 1 height 6
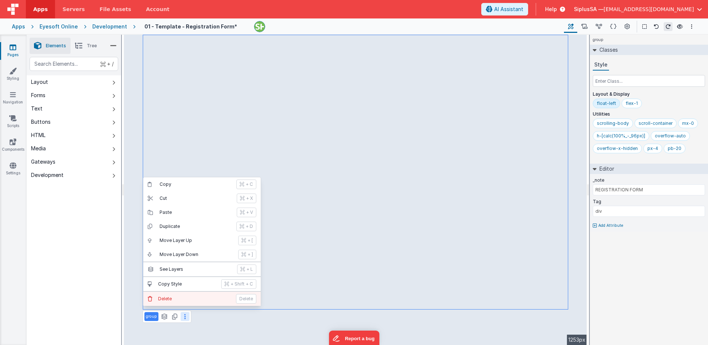
click at [196, 298] on p "Delete" at bounding box center [194, 299] width 73 height 6
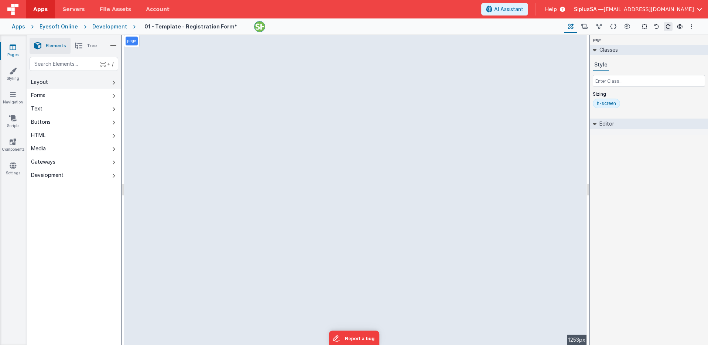
click at [83, 86] on button "Layout" at bounding box center [74, 81] width 95 height 13
click at [76, 98] on button "Forms" at bounding box center [74, 95] width 95 height 13
click at [75, 106] on button "Text" at bounding box center [74, 108] width 95 height 13
click at [91, 96] on button "Forms" at bounding box center [74, 95] width 95 height 13
click at [90, 82] on button "Layout" at bounding box center [74, 81] width 95 height 13
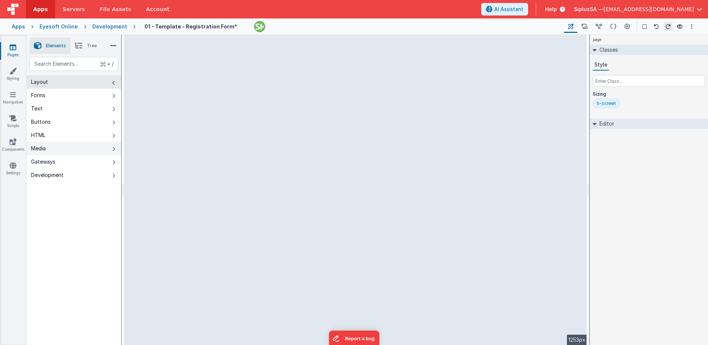
click at [95, 150] on button "Media" at bounding box center [74, 148] width 95 height 13
drag, startPoint x: 68, startPoint y: 77, endPoint x: 68, endPoint y: 73, distance: 4.1
click at [68, 73] on div "+ / Layout Forms Text Buttons HTML Media Gateways Development" at bounding box center [74, 119] width 95 height 125
click at [99, 84] on button "Layout" at bounding box center [74, 81] width 95 height 13
click at [79, 92] on button "Forms" at bounding box center [74, 95] width 95 height 13
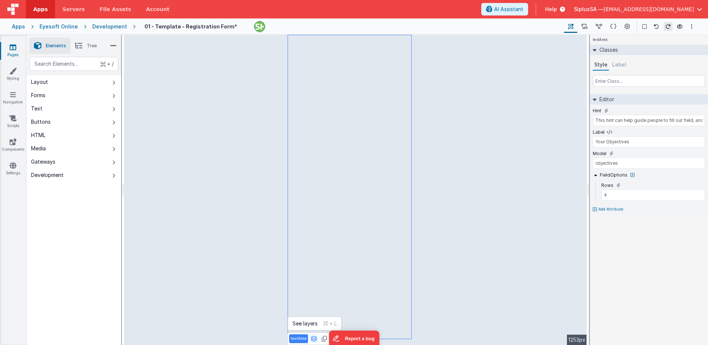
click at [316, 339] on icon at bounding box center [314, 339] width 7 height 6
click at [317, 314] on button "page" at bounding box center [304, 313] width 30 height 9
click at [336, 339] on button "Report a bug" at bounding box center [354, 337] width 51 height 16
click at [330, 341] on button "Report a bug" at bounding box center [354, 337] width 51 height 16
click at [301, 340] on p "textArea" at bounding box center [299, 339] width 16 height 6
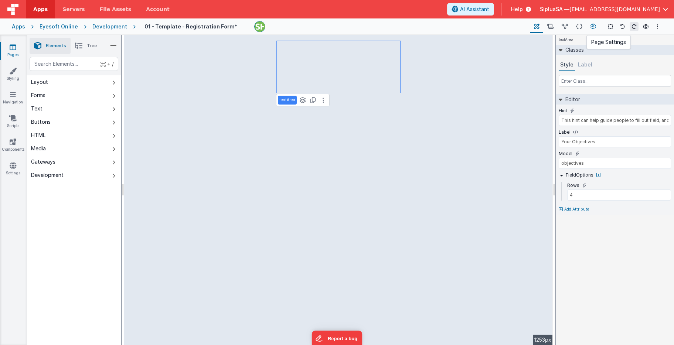
click at [594, 28] on icon at bounding box center [593, 27] width 6 height 8
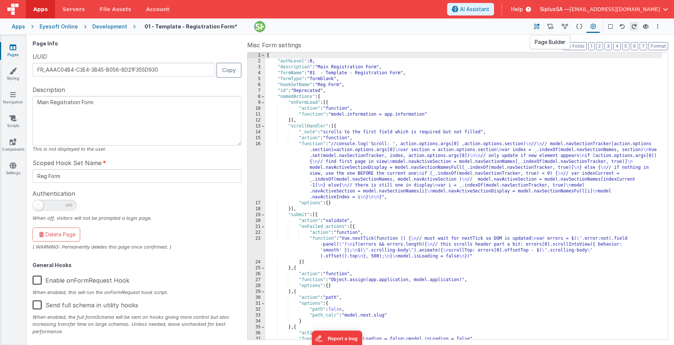
click at [540, 23] on button at bounding box center [536, 26] width 13 height 13
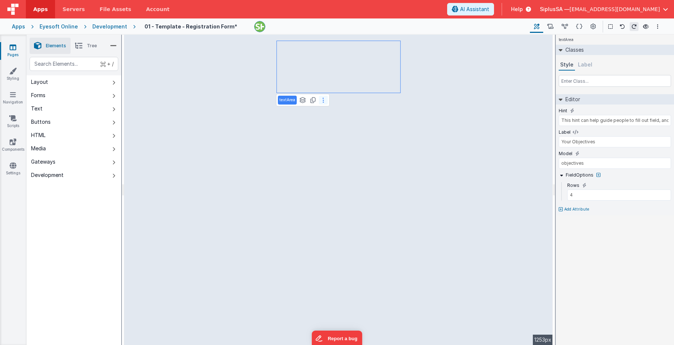
click at [323, 101] on button at bounding box center [323, 100] width 9 height 9
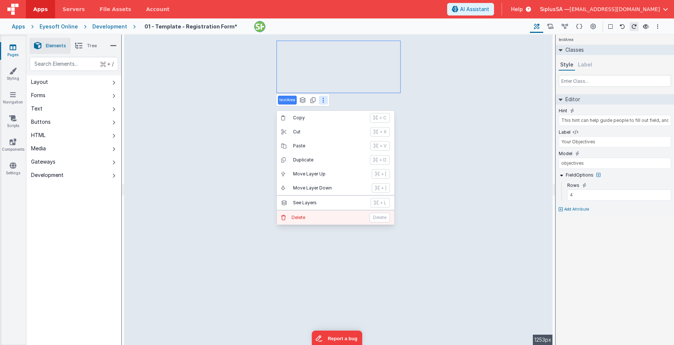
click at [335, 216] on p "Delete" at bounding box center [327, 218] width 73 height 6
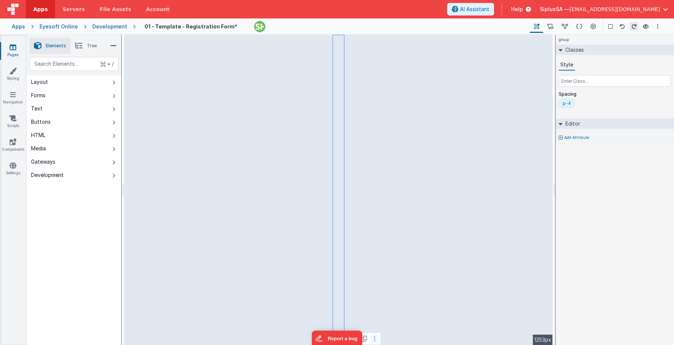
click at [374, 340] on icon at bounding box center [374, 339] width 1 height 6
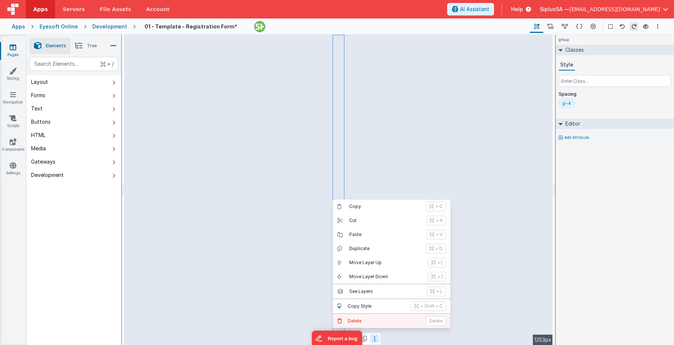
click at [378, 322] on p "Delete" at bounding box center [383, 321] width 73 height 6
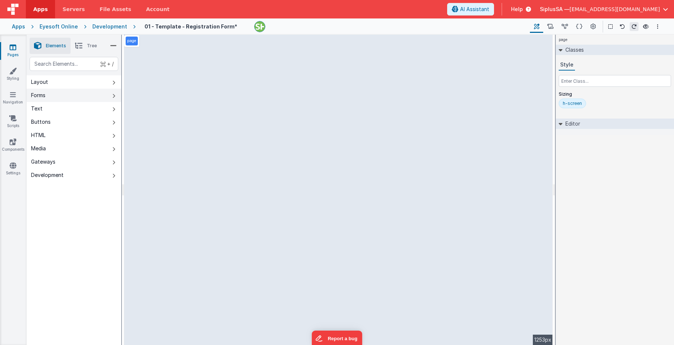
click at [86, 95] on button "Forms" at bounding box center [74, 95] width 95 height 13
click at [91, 104] on button "Text" at bounding box center [74, 108] width 95 height 13
click at [80, 123] on button "Buttons" at bounding box center [74, 121] width 95 height 13
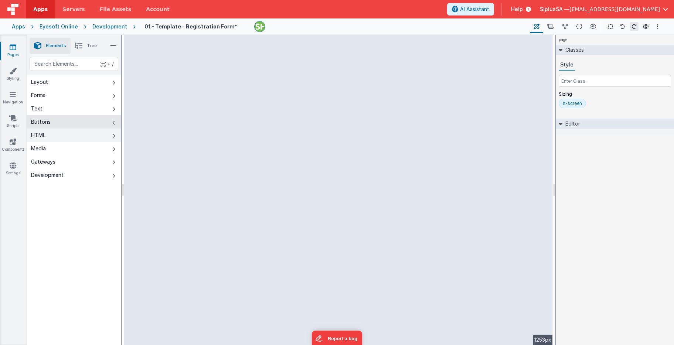
click at [72, 138] on button "HTML" at bounding box center [74, 135] width 95 height 13
click at [73, 147] on button "Media" at bounding box center [74, 148] width 95 height 13
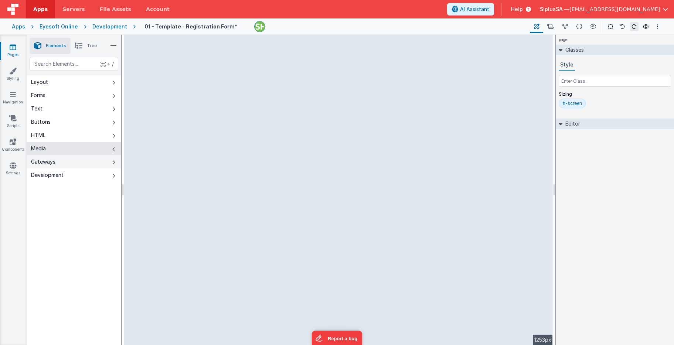
click at [85, 159] on button "Gateways" at bounding box center [74, 161] width 95 height 13
click at [84, 170] on button "Development" at bounding box center [74, 174] width 95 height 13
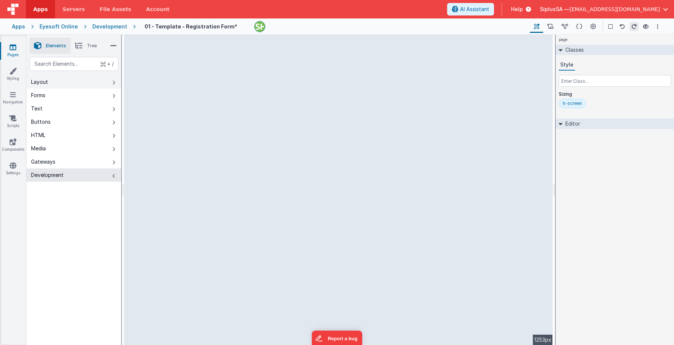
click at [80, 79] on button "Layout" at bounding box center [74, 81] width 95 height 13
click at [65, 93] on button "Forms" at bounding box center [74, 95] width 95 height 13
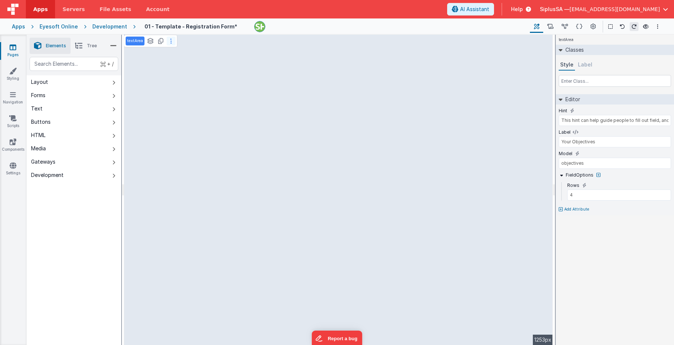
click at [171, 42] on icon at bounding box center [170, 41] width 1 height 6
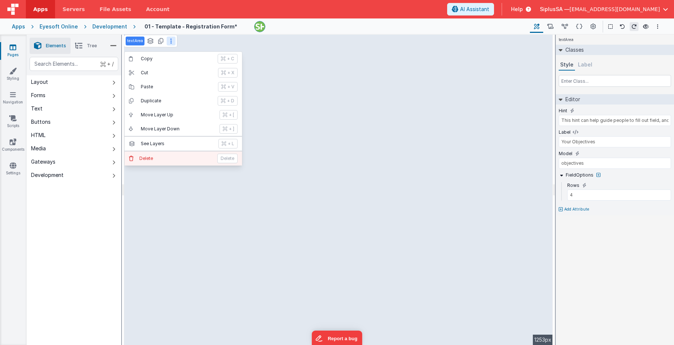
click at [165, 160] on p "Delete" at bounding box center [175, 158] width 73 height 6
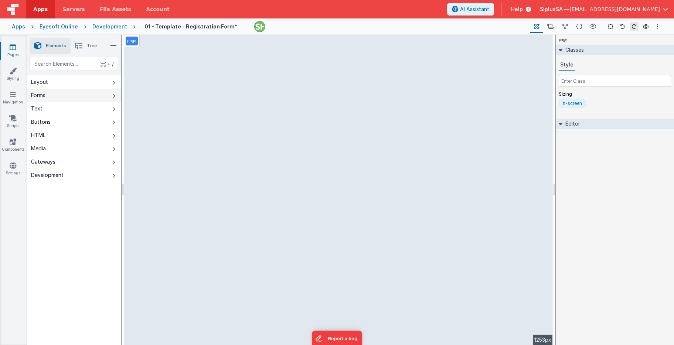
click at [91, 97] on button "Forms" at bounding box center [74, 95] width 95 height 13
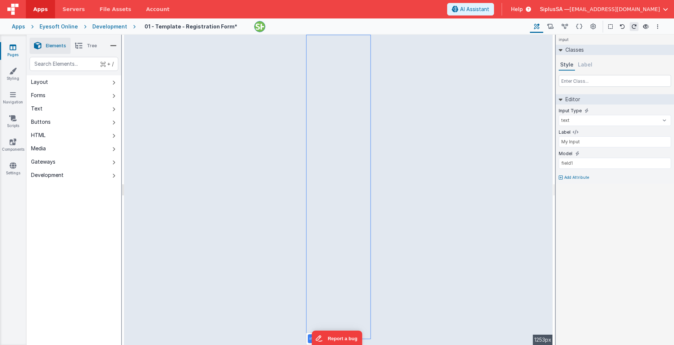
type input "field1"
click at [104, 85] on button "Layout" at bounding box center [74, 81] width 95 height 13
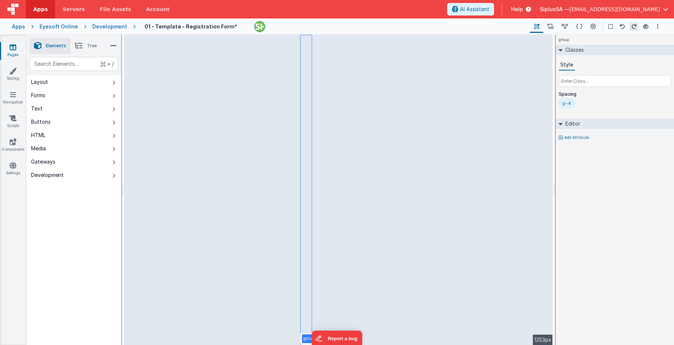
click at [305, 342] on div "group" at bounding box center [309, 338] width 14 height 9
click at [654, 29] on button "Options" at bounding box center [657, 26] width 9 height 9
click at [600, 71] on p "Rollback" at bounding box center [602, 67] width 21 height 7
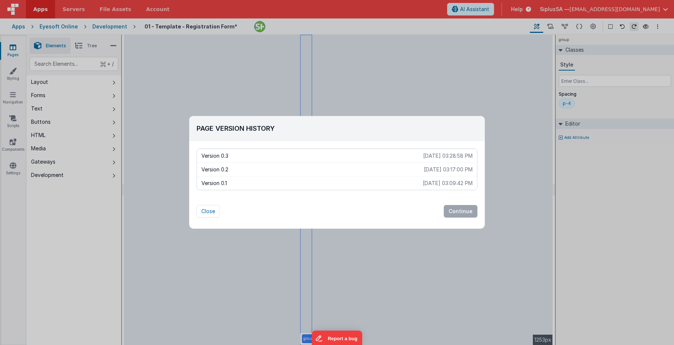
click at [274, 185] on p "Version 0.1" at bounding box center [311, 182] width 221 height 7
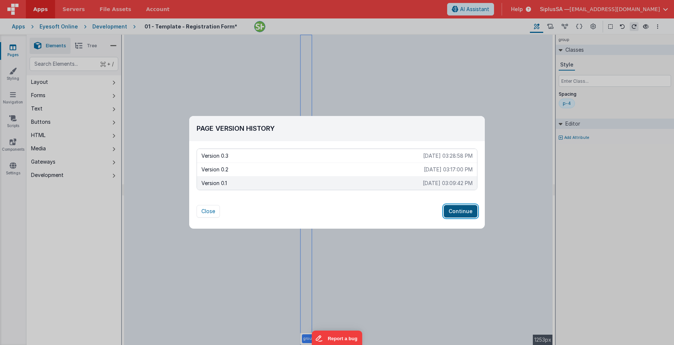
click at [468, 213] on button "Continue" at bounding box center [460, 211] width 34 height 13
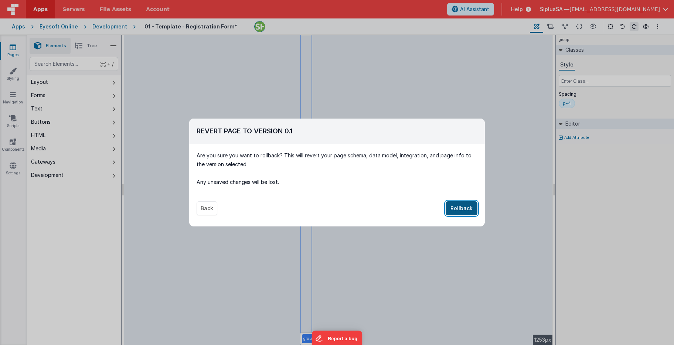
click at [468, 210] on button "Rollback" at bounding box center [461, 208] width 32 height 14
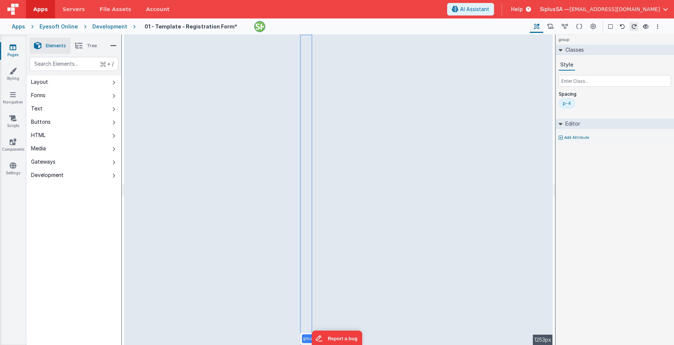
click at [95, 25] on div "Development" at bounding box center [109, 26] width 35 height 7
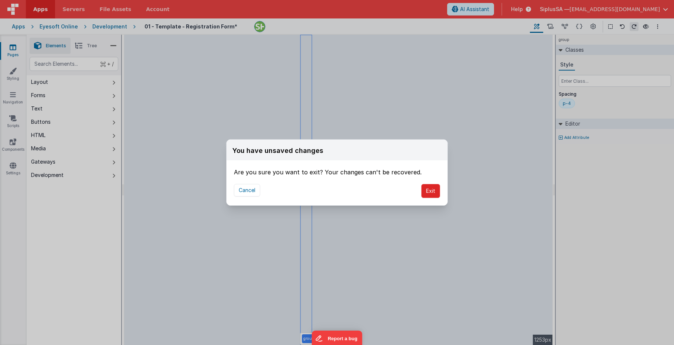
click at [435, 193] on button "Exit" at bounding box center [430, 191] width 19 height 14
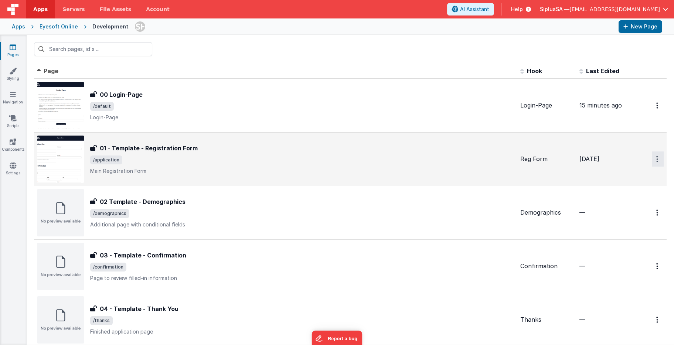
click at [651, 113] on button "Options" at bounding box center [657, 105] width 12 height 15
click at [523, 171] on button at bounding box center [337, 172] width 674 height 345
click at [332, 157] on span "/application" at bounding box center [302, 159] width 424 height 9
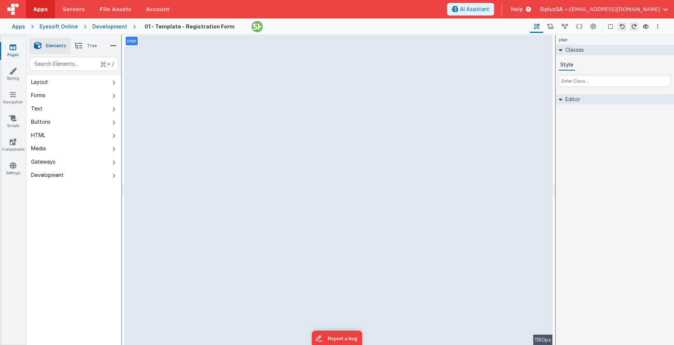
select select "string"
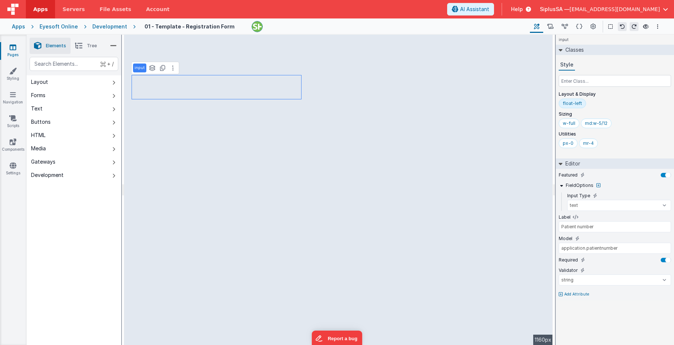
type input "div"
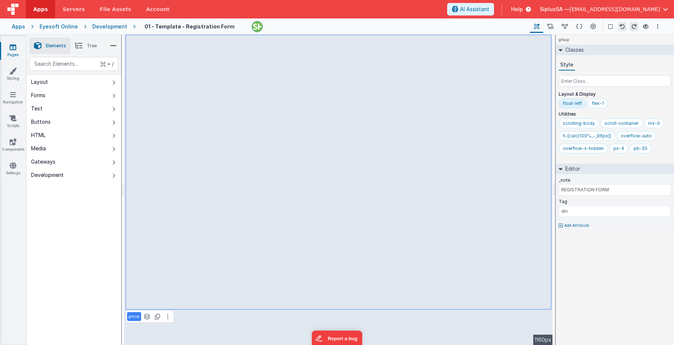
type input "SECTION HEADING"
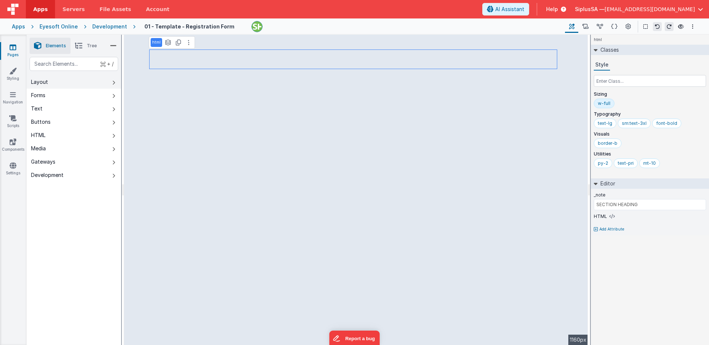
click at [99, 83] on button "Layout" at bounding box center [74, 81] width 95 height 13
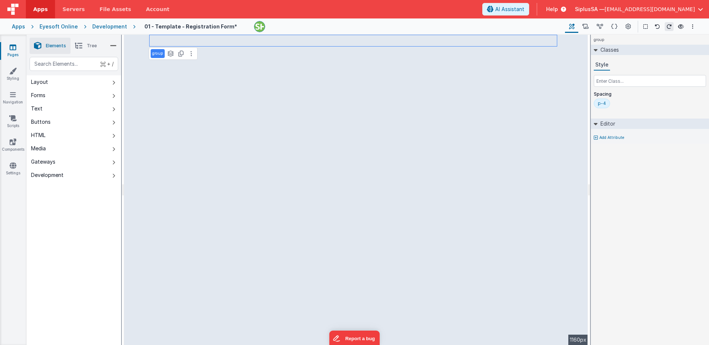
select select "string"
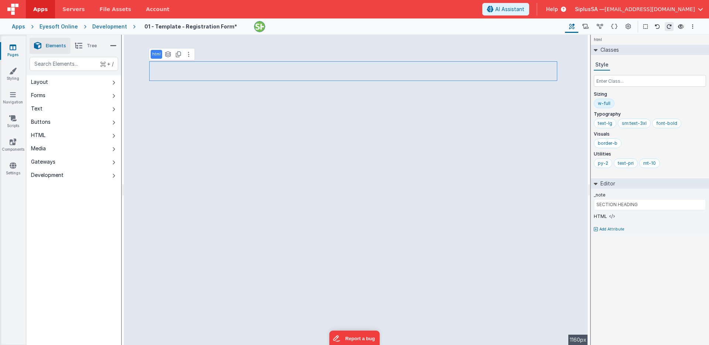
select select "string"
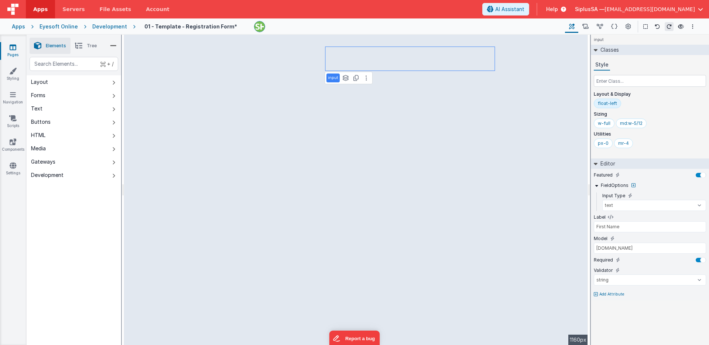
type input "Patient number"
type input "application.patientnumber"
type input "div"
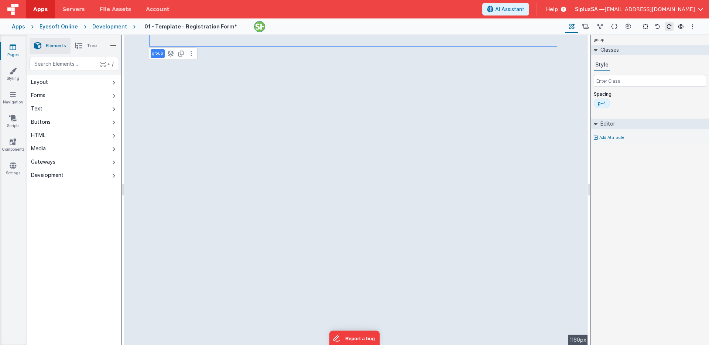
select select "string"
click at [191, 55] on icon at bounding box center [191, 54] width 1 height 6
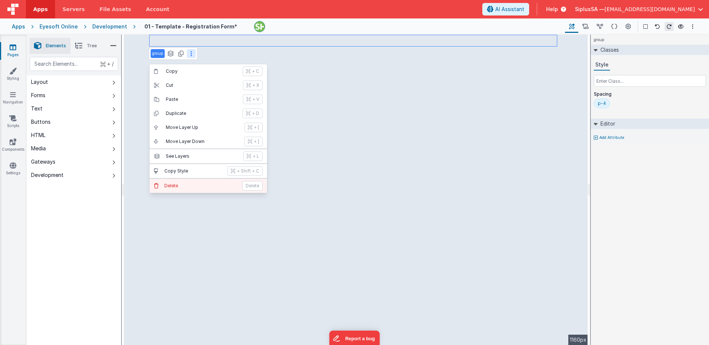
click at [190, 191] on button "Delete Delete" at bounding box center [208, 186] width 117 height 14
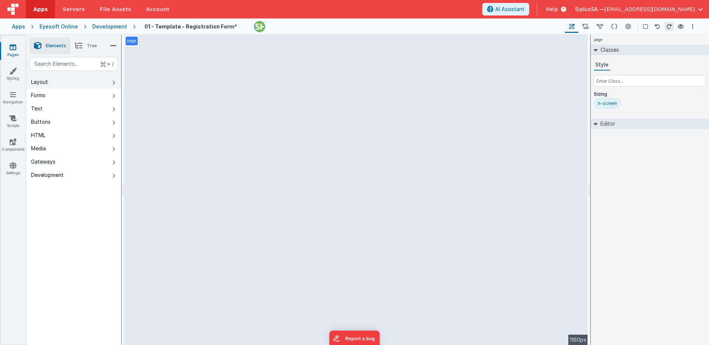
click at [88, 87] on button "Layout" at bounding box center [74, 81] width 95 height 13
select select "string"
click at [610, 138] on p "Add Attribute" at bounding box center [611, 138] width 25 height 6
click at [249, 97] on div at bounding box center [354, 172] width 709 height 345
click at [193, 69] on button at bounding box center [191, 68] width 9 height 9
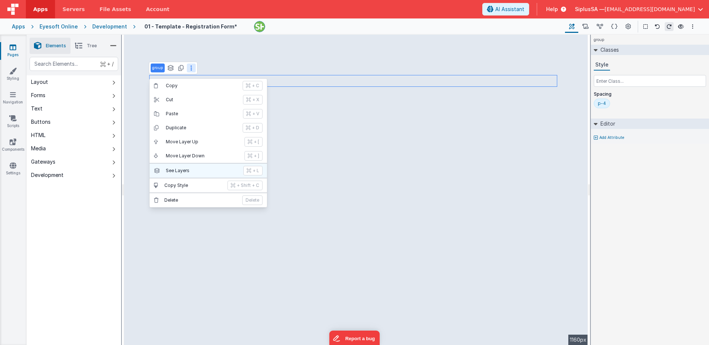
click at [192, 168] on p "See Layers" at bounding box center [202, 171] width 73 height 6
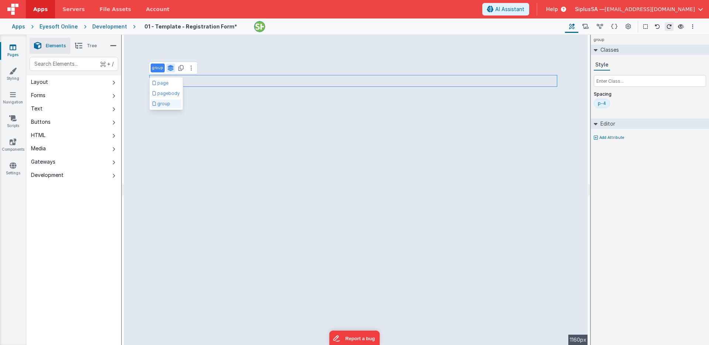
click at [172, 104] on button "group" at bounding box center [166, 103] width 30 height 9
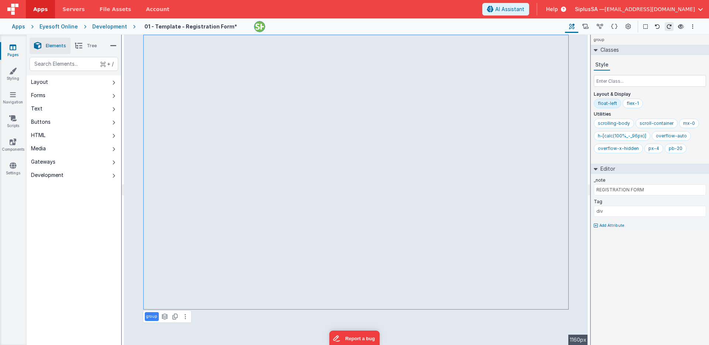
type input "Patient number"
select select "string"
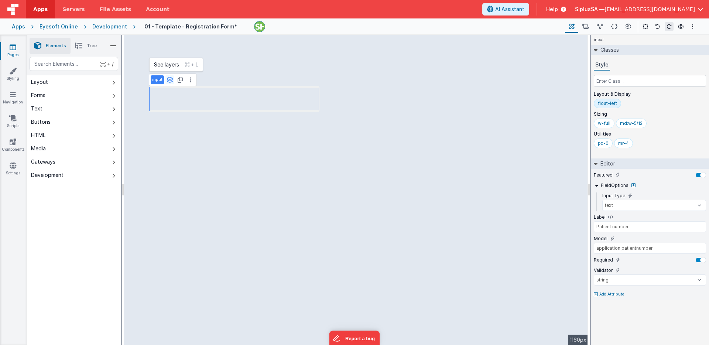
click at [169, 80] on icon at bounding box center [170, 80] width 7 height 6
click at [172, 114] on button "group" at bounding box center [166, 115] width 30 height 9
type input "div"
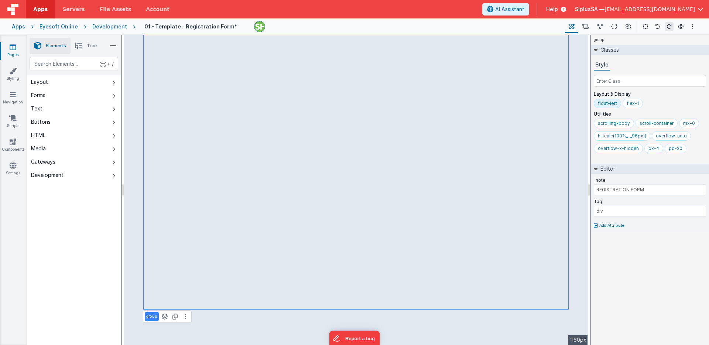
select select "string"
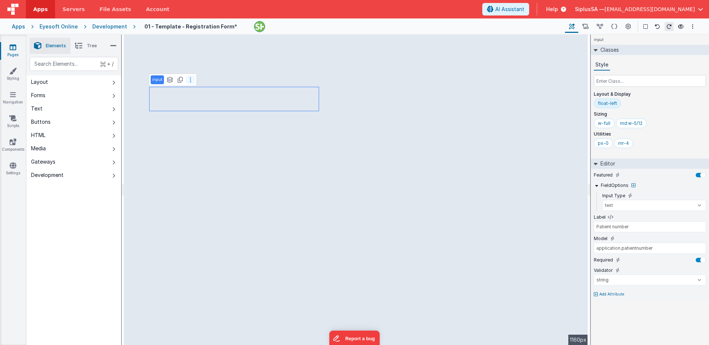
click at [191, 82] on button at bounding box center [190, 79] width 9 height 9
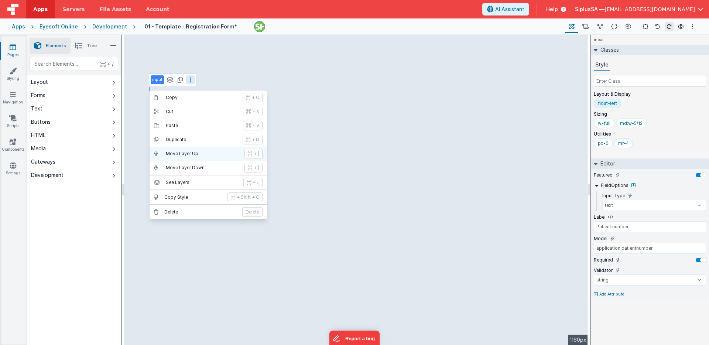
click at [207, 154] on p "Move Layer Up" at bounding box center [203, 154] width 74 height 6
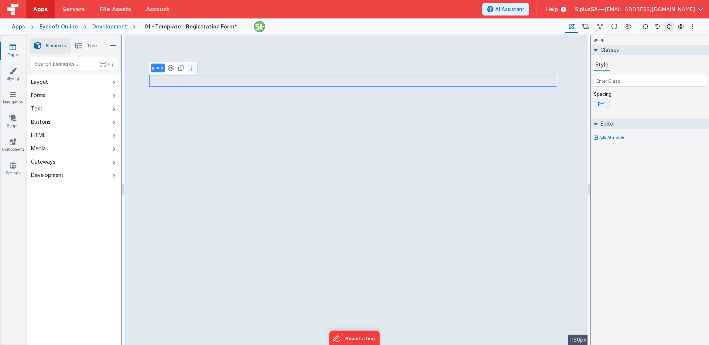
click at [191, 72] on button at bounding box center [191, 68] width 9 height 9
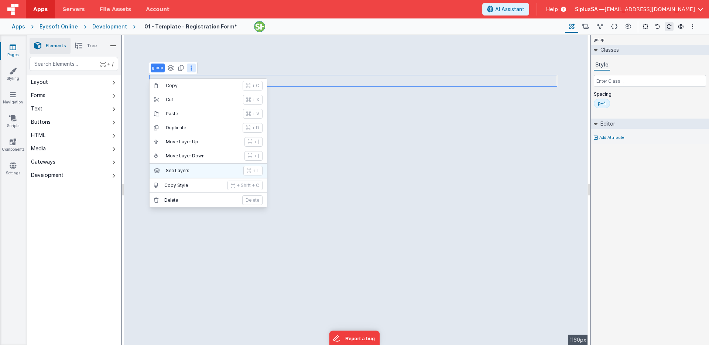
click at [218, 167] on button "See Layers + L" at bounding box center [208, 171] width 117 height 14
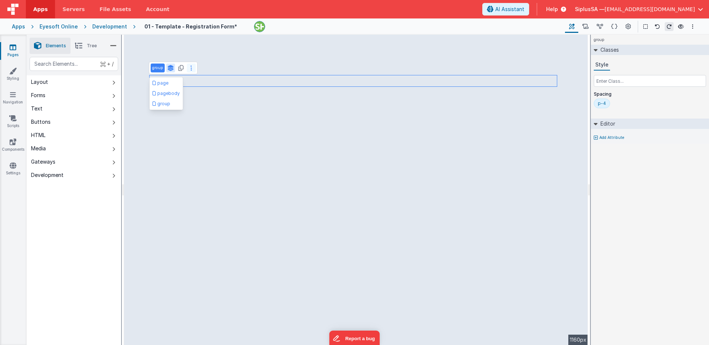
click at [192, 69] on button at bounding box center [191, 68] width 9 height 9
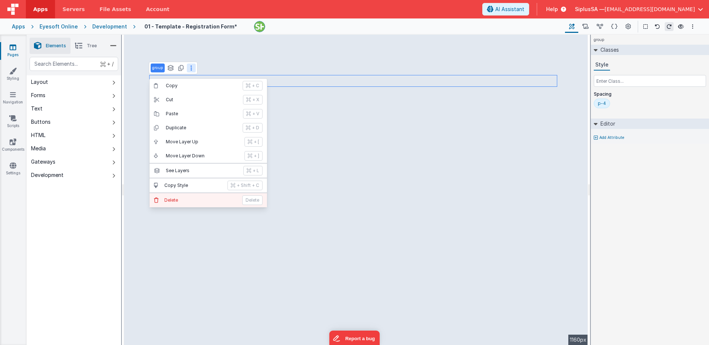
click at [238, 200] on button "Delete Delete" at bounding box center [208, 200] width 117 height 14
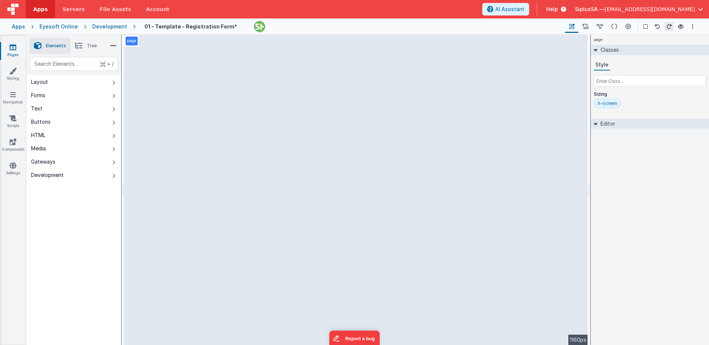
select select "string"
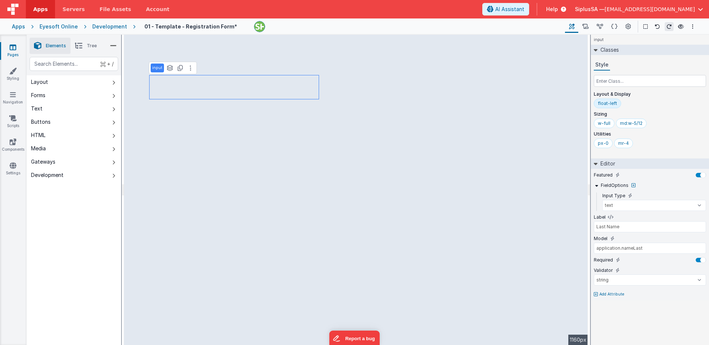
type input "div"
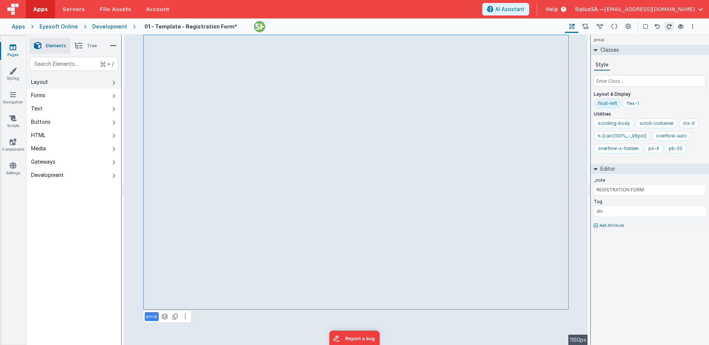
click at [110, 85] on button "Layout" at bounding box center [74, 81] width 95 height 13
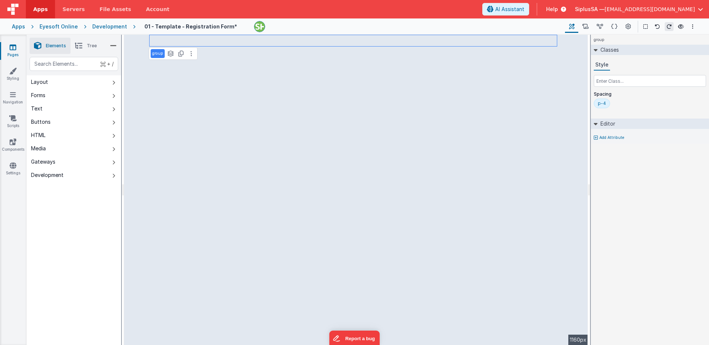
select select "string"
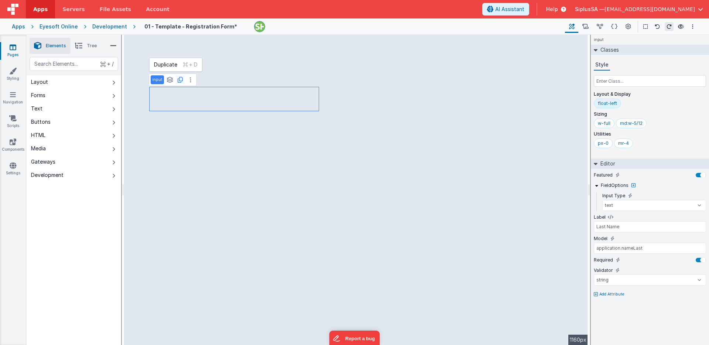
click at [183, 84] on div "input See layers + L Duplicate + D" at bounding box center [173, 79] width 48 height 13
click at [181, 81] on icon at bounding box center [180, 80] width 5 height 6
type input "First Name"
type input "application.name"
click at [190, 112] on icon at bounding box center [190, 110] width 1 height 6
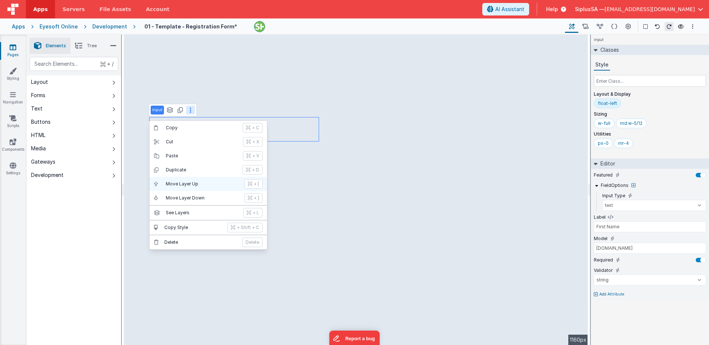
click at [201, 185] on p "Move Layer Up" at bounding box center [203, 184] width 74 height 6
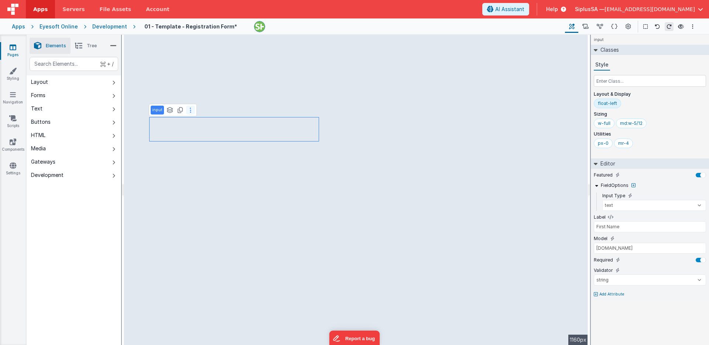
click at [190, 111] on button at bounding box center [190, 110] width 9 height 9
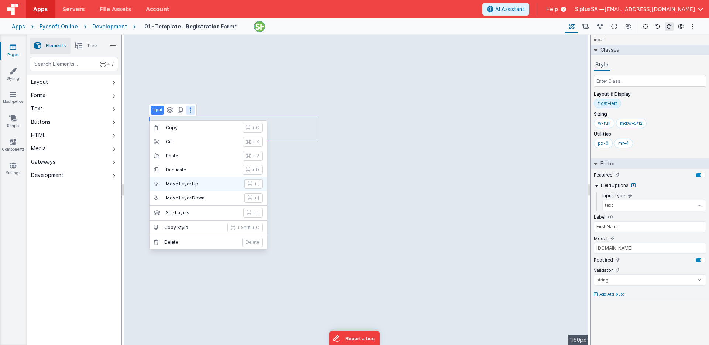
click at [199, 184] on p "Move Layer Up" at bounding box center [203, 184] width 74 height 6
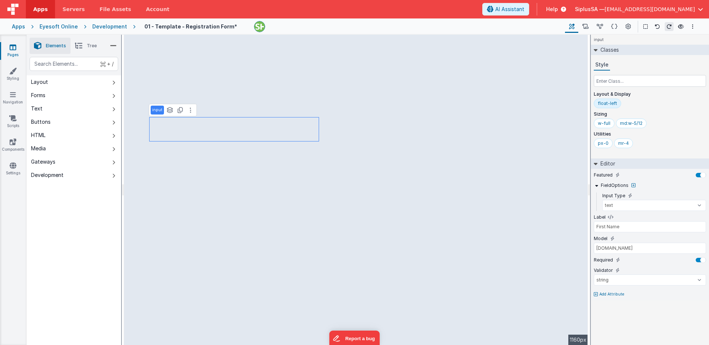
type input "Last Name"
type input "application.nameLast"
click at [186, 342] on button at bounding box center [184, 338] width 9 height 9
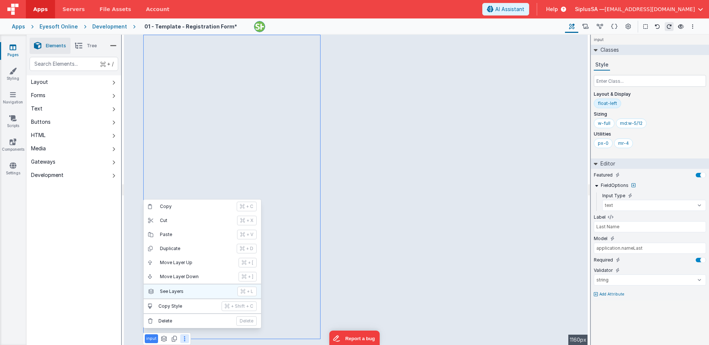
click at [197, 293] on p "See Layers" at bounding box center [196, 291] width 73 height 6
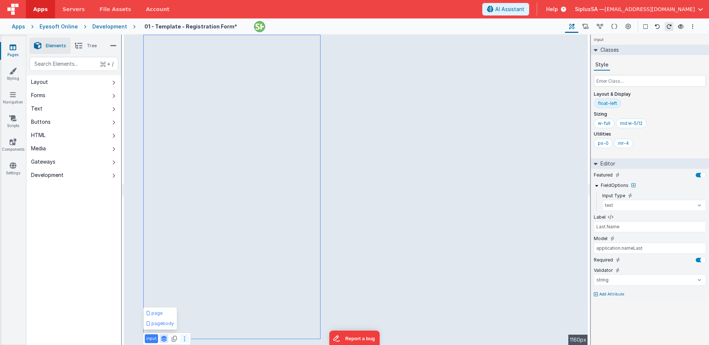
click at [184, 337] on icon at bounding box center [184, 339] width 1 height 6
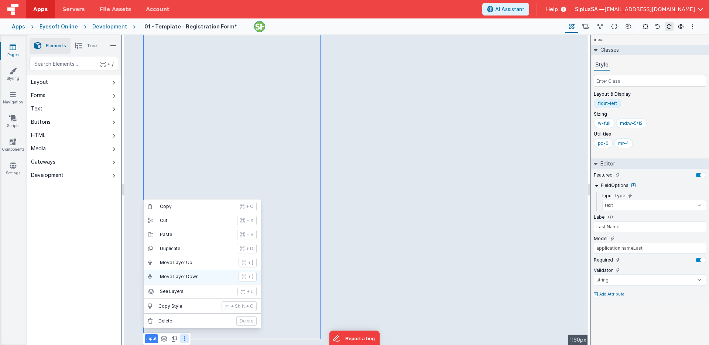
click at [198, 276] on p "Move Layer Down" at bounding box center [197, 277] width 74 height 6
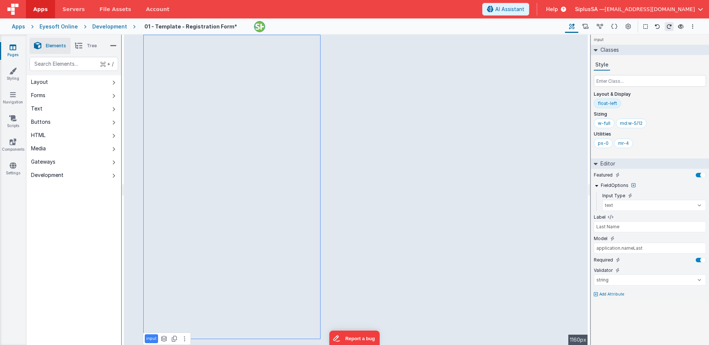
click at [184, 343] on div "input See layers + L Duplicate + D" at bounding box center [167, 338] width 48 height 13
click at [184, 339] on button at bounding box center [184, 338] width 9 height 9
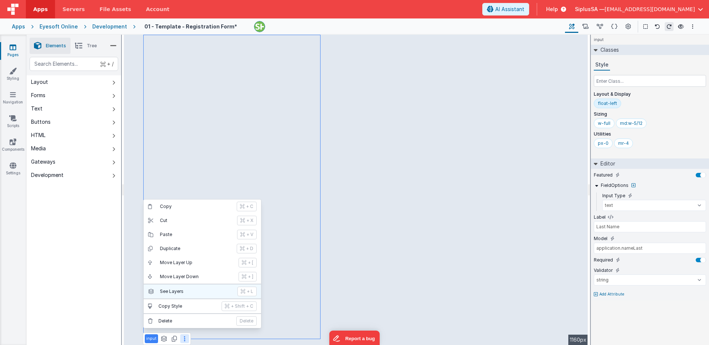
click at [190, 293] on p "See Layers" at bounding box center [196, 291] width 73 height 6
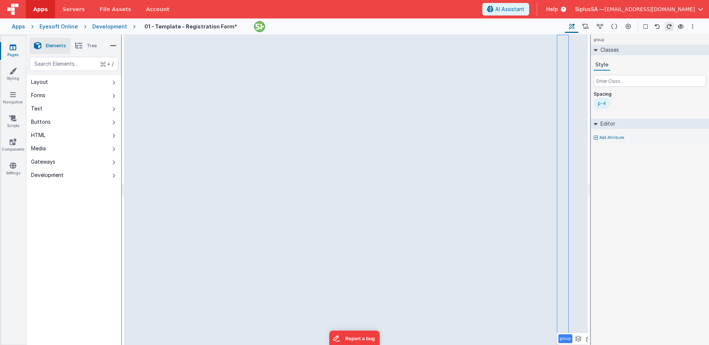
click at [109, 32] on div "Apps Eyesoft Online Development 01 - Template - Registration Form * Page Builde…" at bounding box center [354, 26] width 709 height 16
click at [111, 30] on div "Development" at bounding box center [109, 26] width 35 height 7
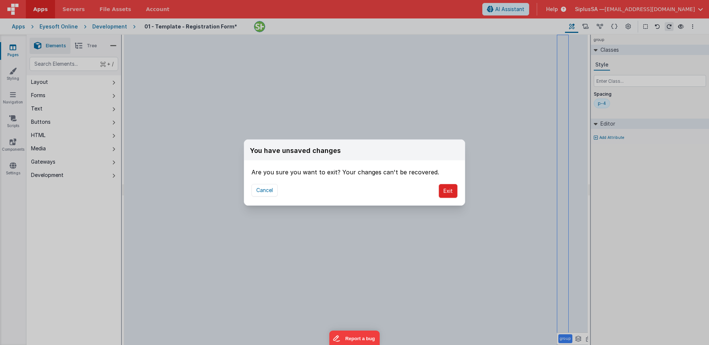
click at [450, 196] on button "Exit" at bounding box center [448, 191] width 19 height 14
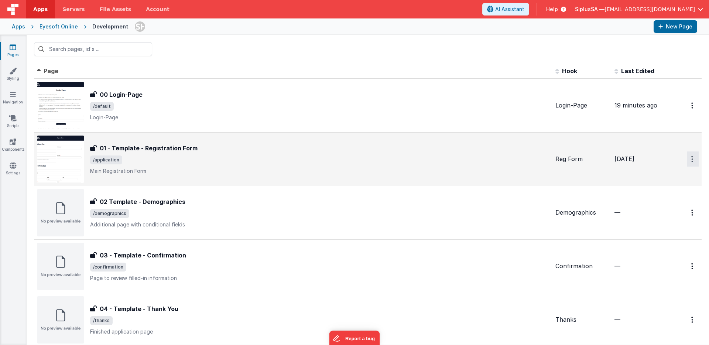
click at [687, 113] on button "Options" at bounding box center [693, 105] width 12 height 15
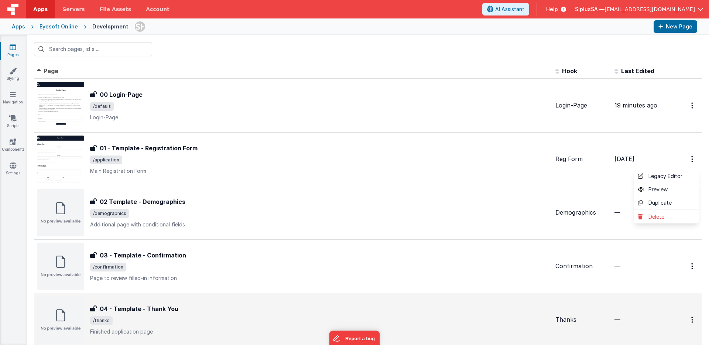
click at [501, 165] on button at bounding box center [354, 172] width 709 height 345
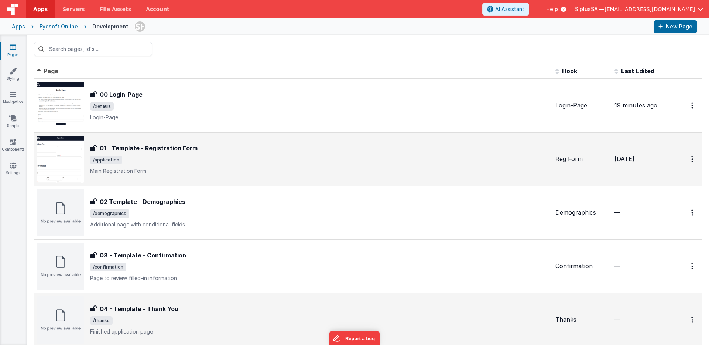
click at [330, 168] on p "Main Registration Form" at bounding box center [319, 170] width 459 height 7
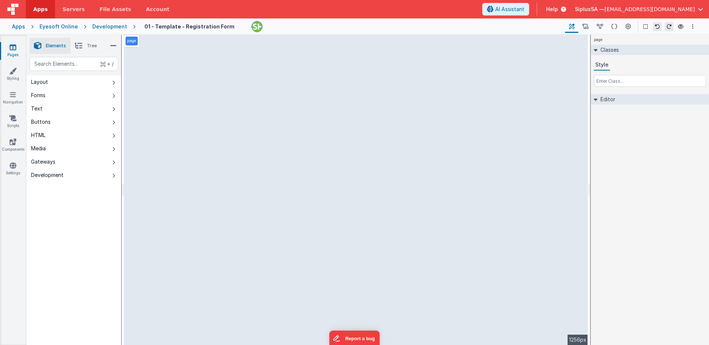
click at [90, 51] on li "Tree" at bounding box center [86, 46] width 31 height 16
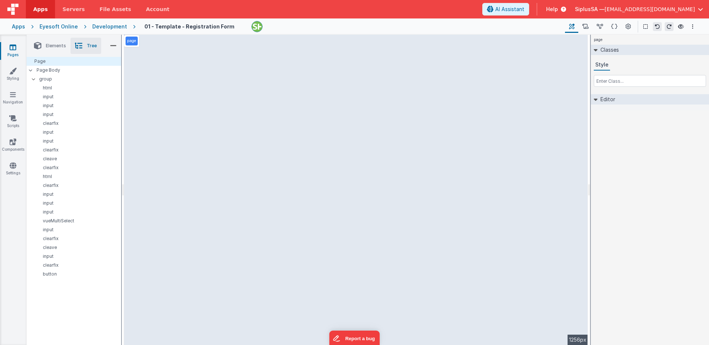
click at [59, 50] on li "Elements" at bounding box center [50, 46] width 41 height 16
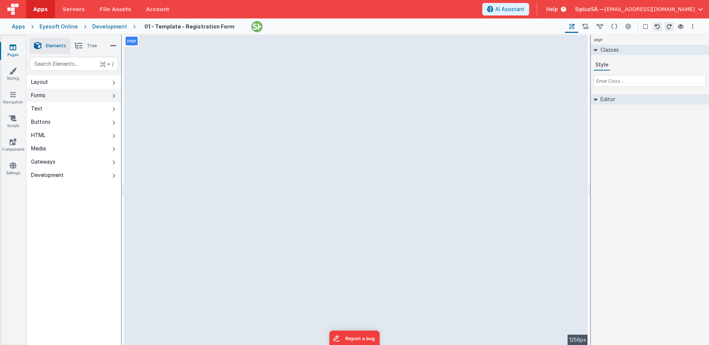
click at [102, 99] on button "Forms" at bounding box center [74, 95] width 95 height 13
click at [102, 81] on button "Layout" at bounding box center [74, 81] width 95 height 13
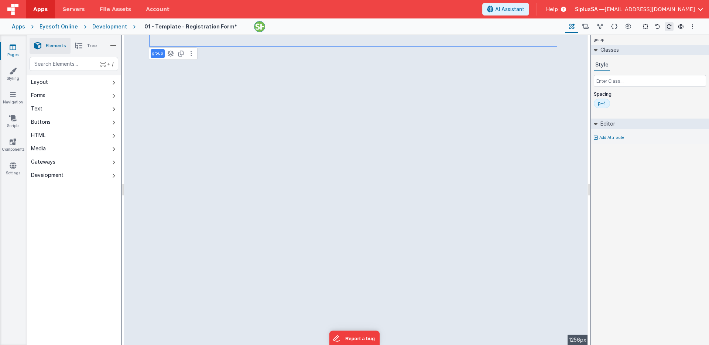
click at [154, 51] on p "group" at bounding box center [157, 54] width 11 height 6
click at [609, 137] on p "Add Attribute" at bounding box center [611, 138] width 25 height 6
click at [633, 129] on div at bounding box center [354, 172] width 709 height 345
click at [158, 49] on div "group" at bounding box center [158, 53] width 14 height 9
click at [191, 54] on icon at bounding box center [191, 54] width 1 height 6
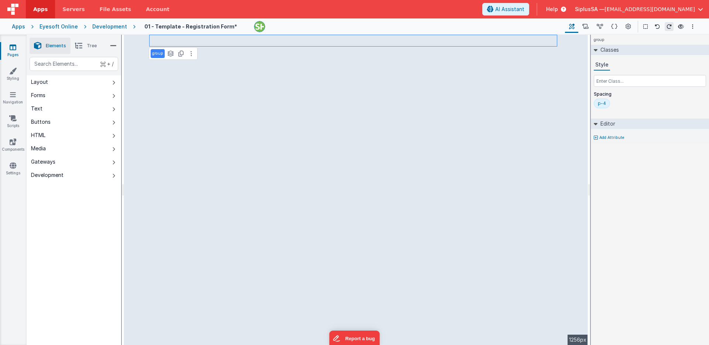
select select "string"
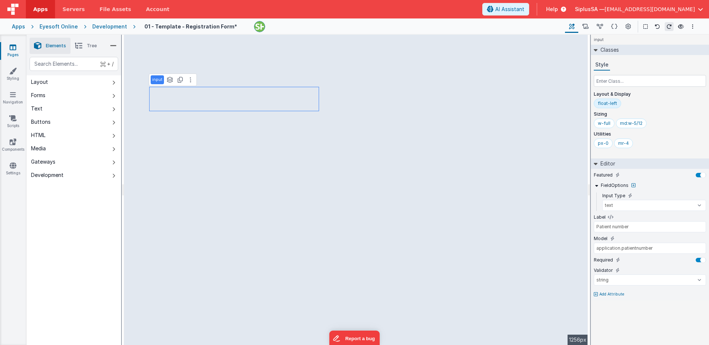
drag, startPoint x: 80, startPoint y: 43, endPoint x: 82, endPoint y: 47, distance: 3.8
click at [80, 43] on icon at bounding box center [78, 46] width 7 height 10
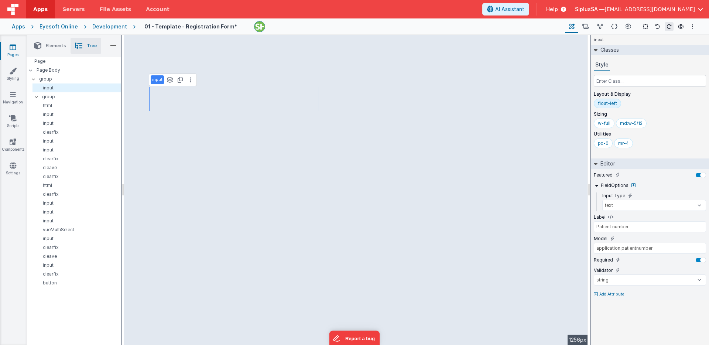
click at [53, 43] on span "Elements" at bounding box center [56, 46] width 20 height 6
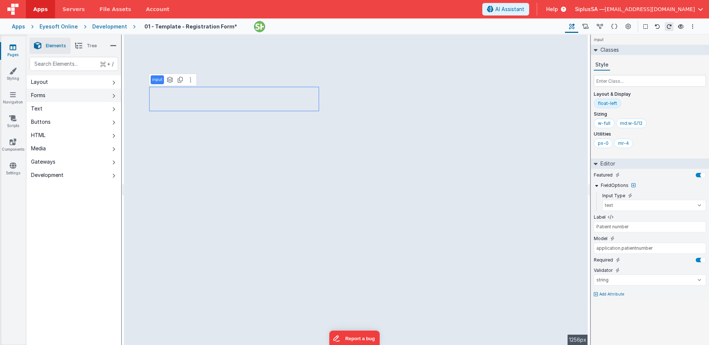
click at [97, 96] on button "Forms" at bounding box center [74, 95] width 95 height 13
type input "vehicle"
select select "required"
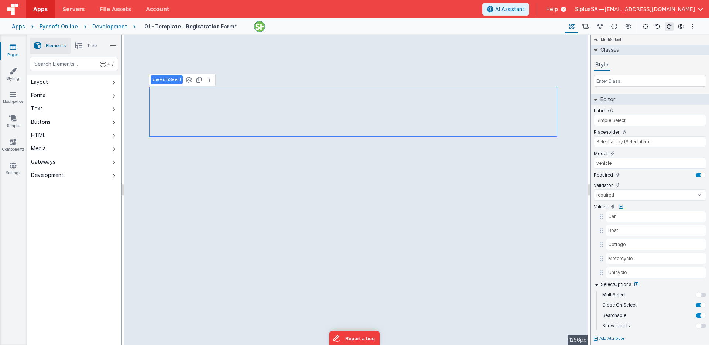
click at [101, 48] on li "Tree" at bounding box center [86, 46] width 31 height 16
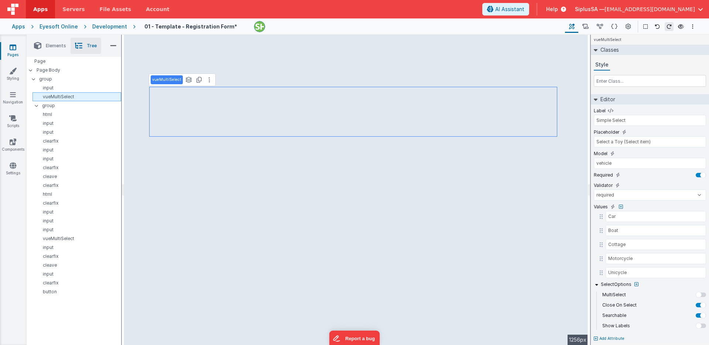
type input "Patient number"
select select "string"
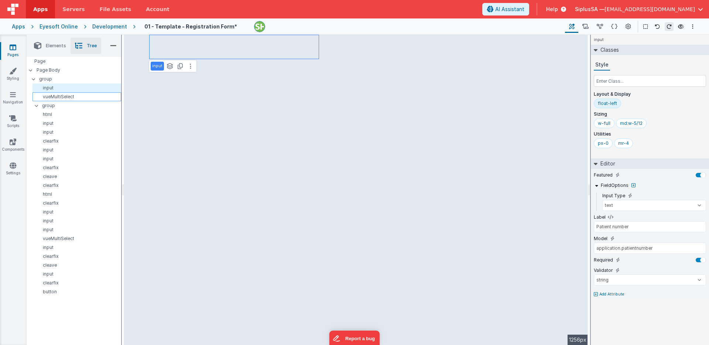
type input "vehicle"
select select "required"
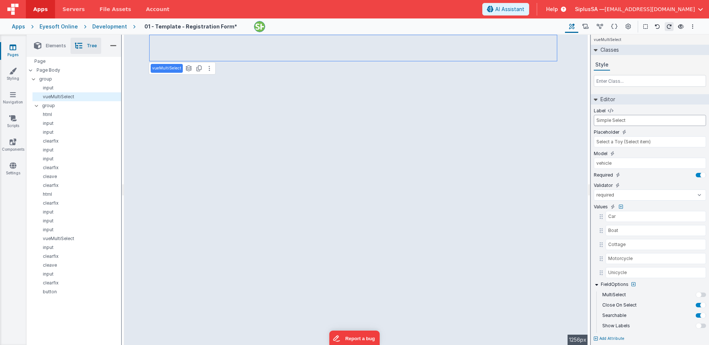
click at [638, 120] on input "Simple Select" at bounding box center [650, 120] width 112 height 11
click at [205, 70] on button at bounding box center [209, 68] width 9 height 9
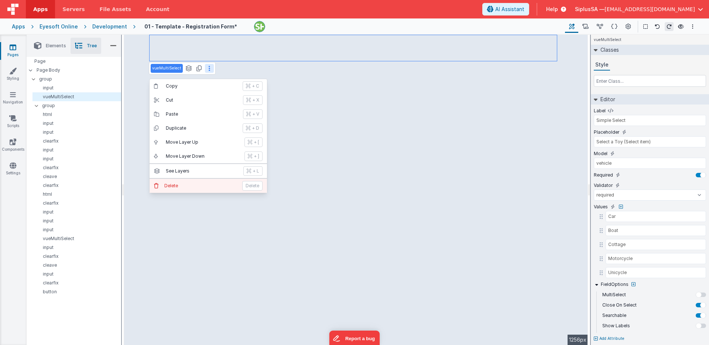
click at [200, 186] on p "Delete" at bounding box center [200, 186] width 73 height 6
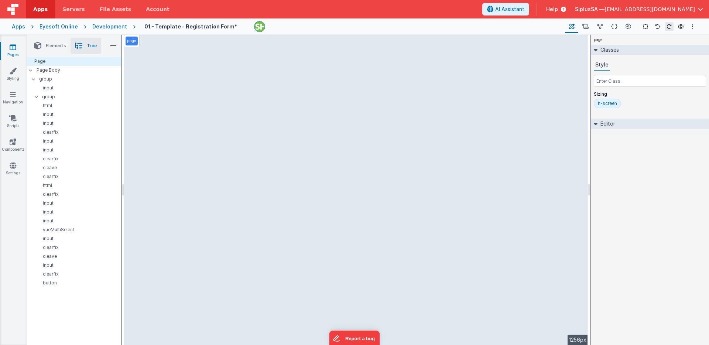
select select "string"
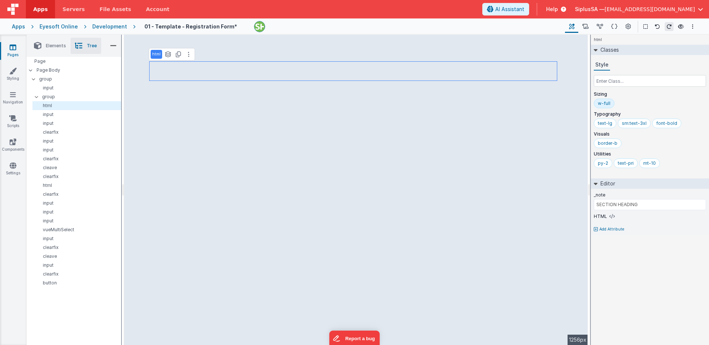
select select "string"
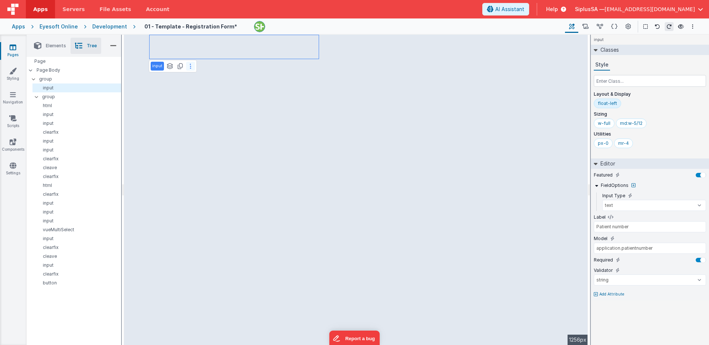
click at [192, 68] on button at bounding box center [190, 66] width 9 height 9
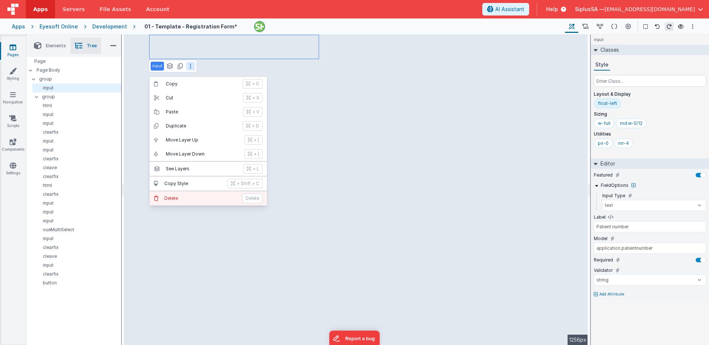
click at [182, 199] on p "Delete" at bounding box center [200, 198] width 73 height 6
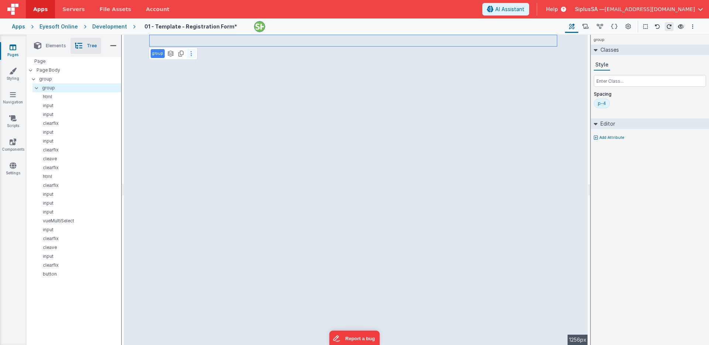
click at [194, 55] on button at bounding box center [191, 53] width 9 height 9
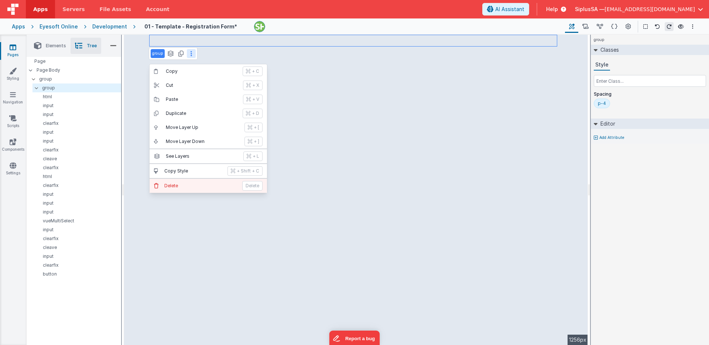
click at [181, 181] on button "Delete Delete" at bounding box center [208, 186] width 117 height 14
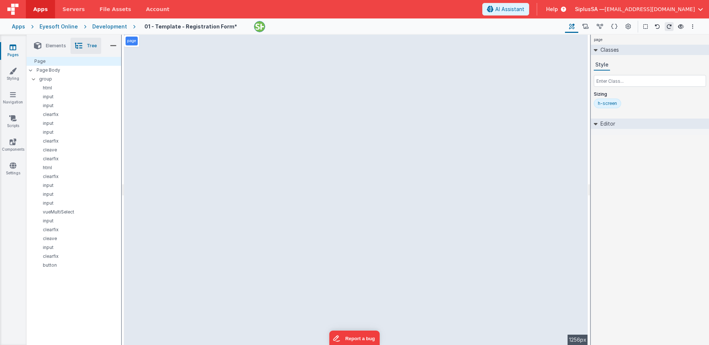
click at [58, 49] on li "Elements" at bounding box center [50, 46] width 41 height 16
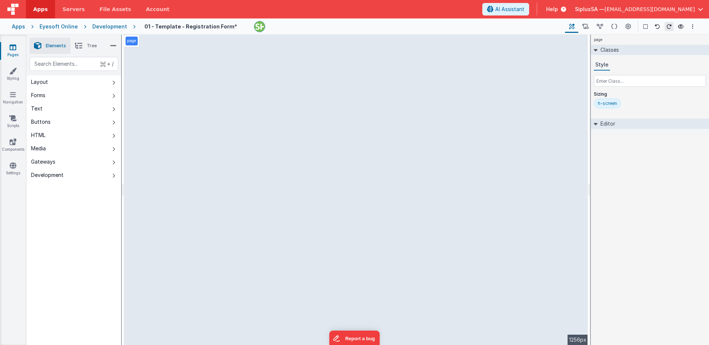
click at [109, 28] on div "Development" at bounding box center [109, 26] width 35 height 7
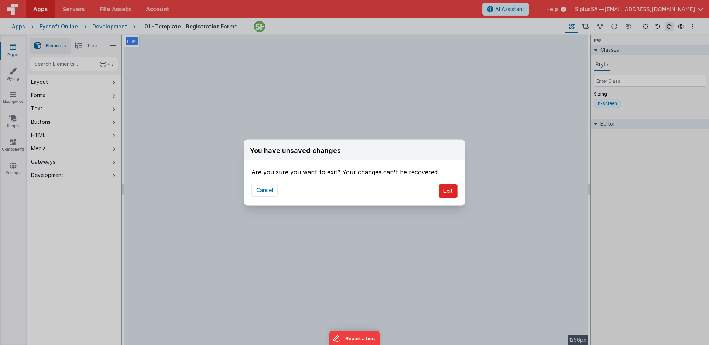
click at [446, 195] on button "Exit" at bounding box center [448, 191] width 19 height 14
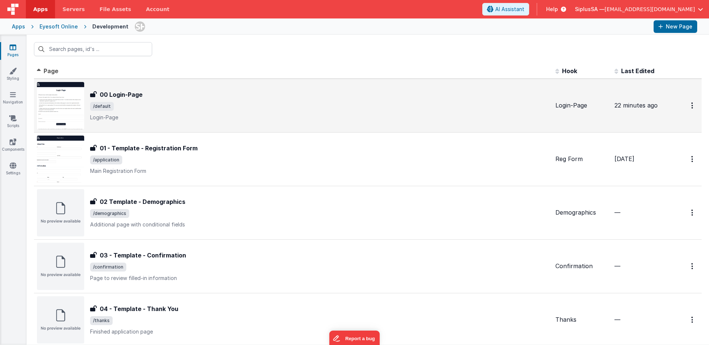
click at [656, 113] on td "22 minutes ago" at bounding box center [640, 106] width 59 height 54
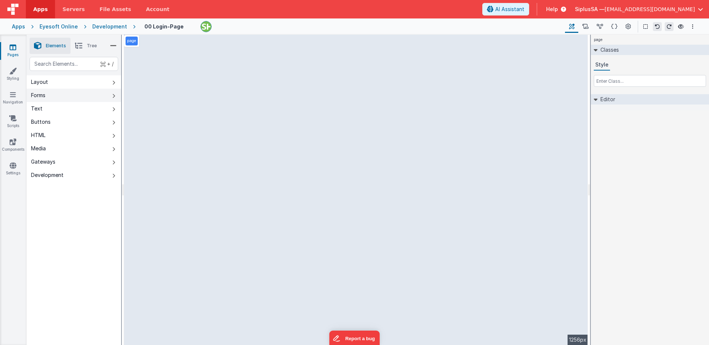
click at [97, 99] on button "Forms" at bounding box center [74, 95] width 95 height 13
select select "required"
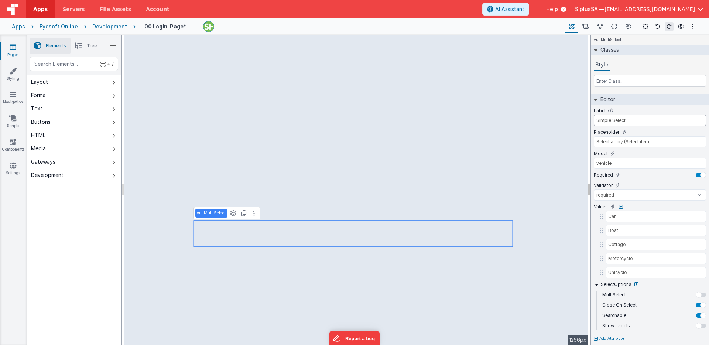
paste input "elect language"
type input "Select language"
click at [662, 137] on input "Select a Toy (Select item)" at bounding box center [650, 141] width 112 height 11
paste input "language"
type input "Select language"
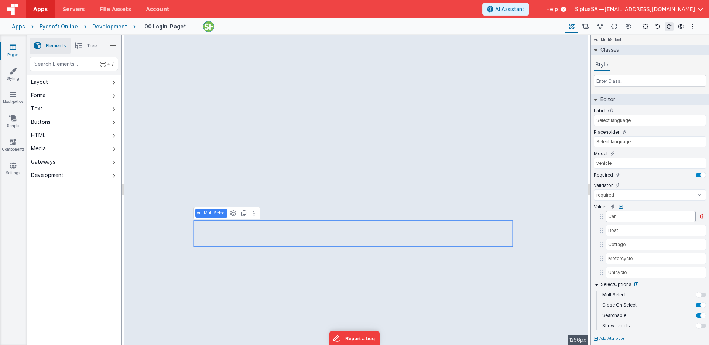
click at [624, 219] on input "Car" at bounding box center [651, 216] width 90 height 11
paste input "German"
type input "German"
click at [620, 229] on input "Boat" at bounding box center [651, 230] width 90 height 11
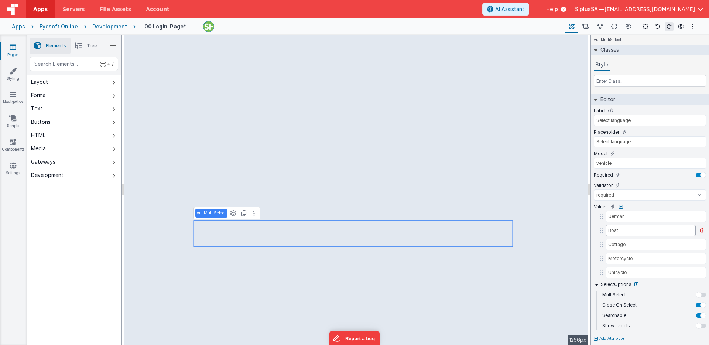
click at [620, 229] on input "Boat" at bounding box center [651, 230] width 90 height 11
paste input "French"
type input "French"
click at [631, 242] on input "Cottage" at bounding box center [651, 244] width 90 height 11
click at [630, 246] on input "Cottage" at bounding box center [651, 244] width 90 height 11
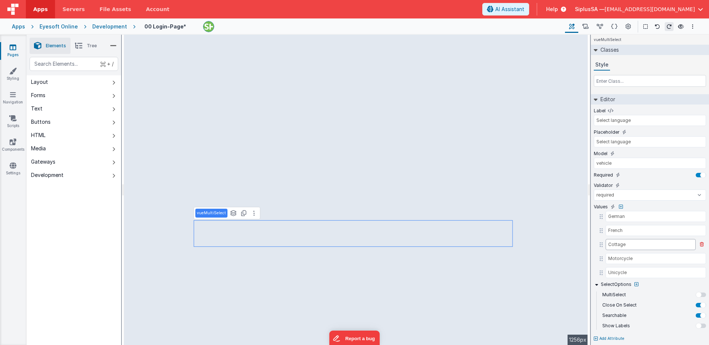
click at [630, 246] on input "Cottage" at bounding box center [651, 244] width 90 height 11
paste input "Italian"
type input "Italian"
click at [632, 257] on input "Motorcycle" at bounding box center [651, 258] width 90 height 11
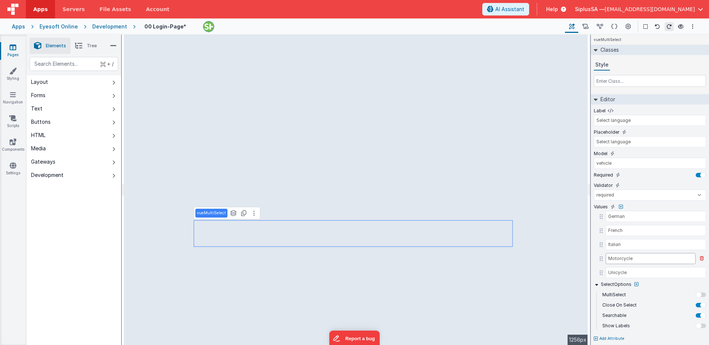
click at [626, 259] on input "Motorcycle" at bounding box center [651, 258] width 90 height 11
paste input "English"
type input "English"
click at [701, 271] on icon at bounding box center [702, 272] width 4 height 4
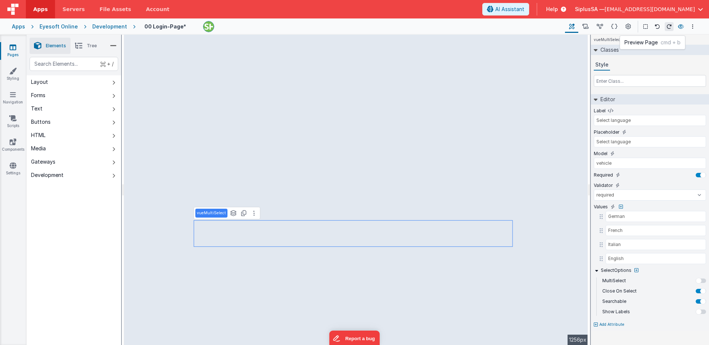
click at [680, 24] on icon at bounding box center [681, 26] width 6 height 5
click at [692, 25] on button "Options" at bounding box center [692, 26] width 9 height 9
click at [644, 40] on p "Save" at bounding box center [650, 40] width 47 height 7
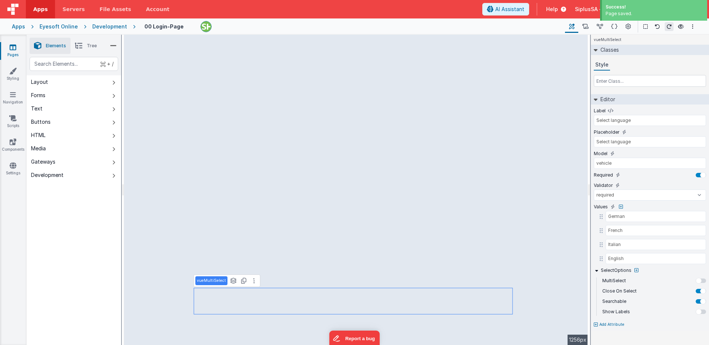
click at [92, 45] on span "Tree" at bounding box center [92, 46] width 10 height 6
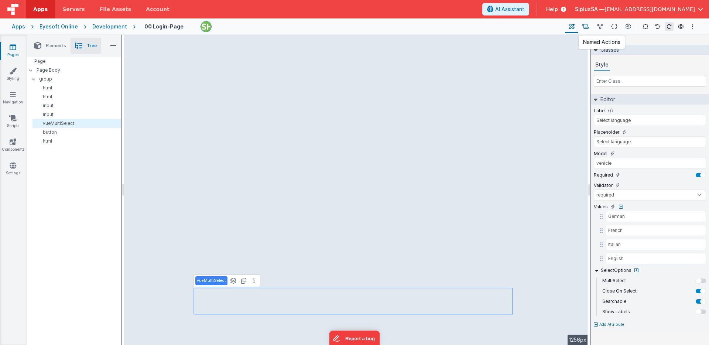
click at [591, 27] on button at bounding box center [585, 26] width 14 height 13
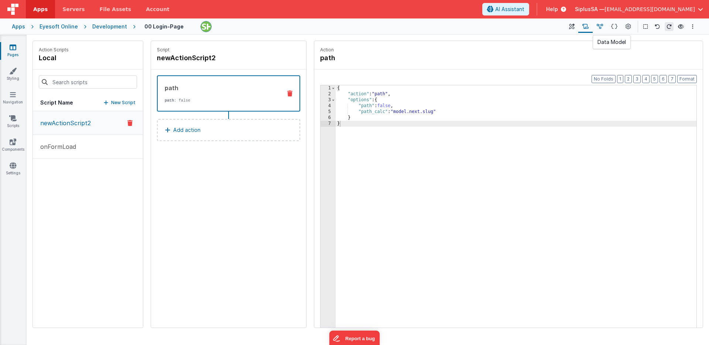
click at [600, 26] on icon at bounding box center [600, 27] width 6 height 8
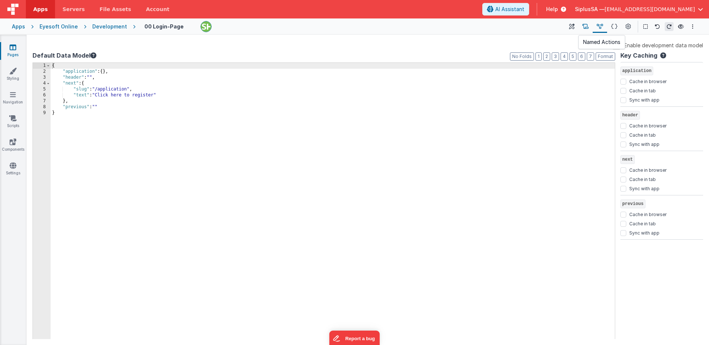
click at [586, 28] on icon at bounding box center [585, 27] width 6 height 8
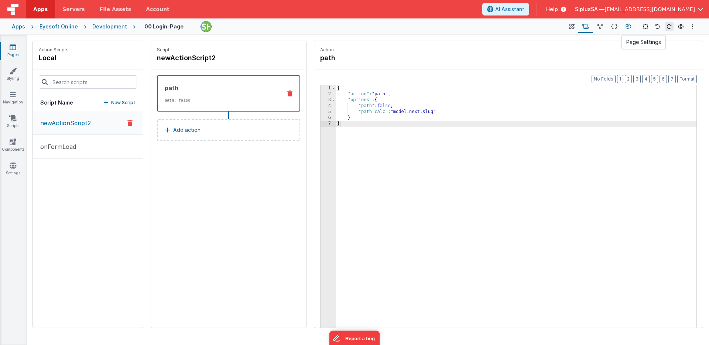
click at [627, 26] on icon at bounding box center [629, 27] width 6 height 8
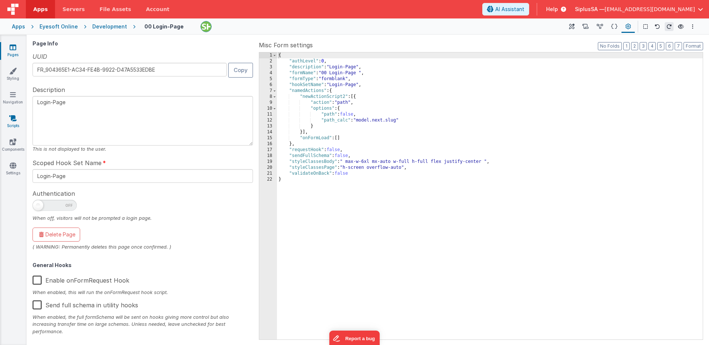
click at [20, 126] on link "Scripts" at bounding box center [13, 121] width 27 height 15
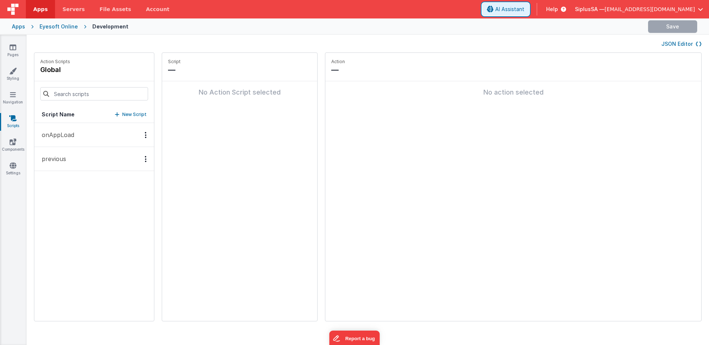
click at [524, 12] on span "AI Assistant" at bounding box center [509, 9] width 29 height 7
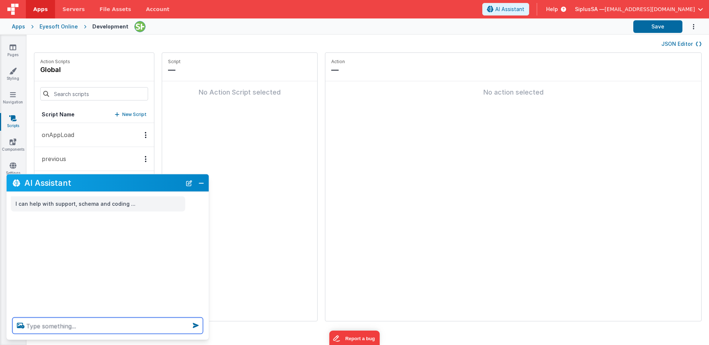
paste textarea "I want the text to be automatically translated into the language I select in th…"
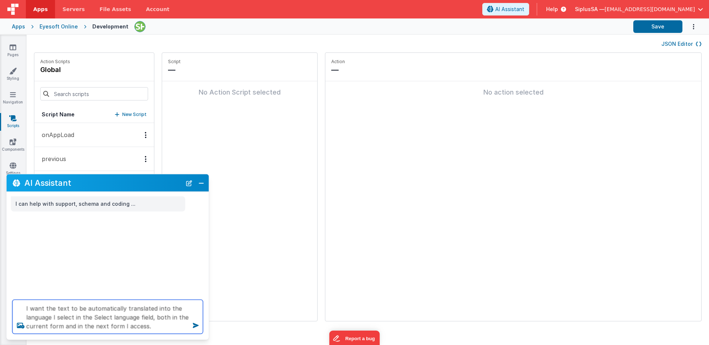
type textarea "I want the text to be automatically translated into the language I select in th…"
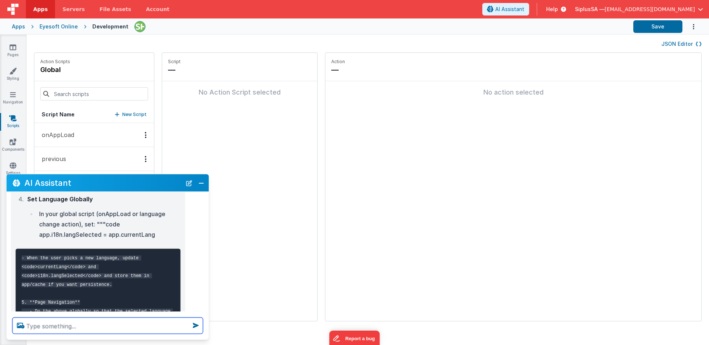
scroll to position [430, 0]
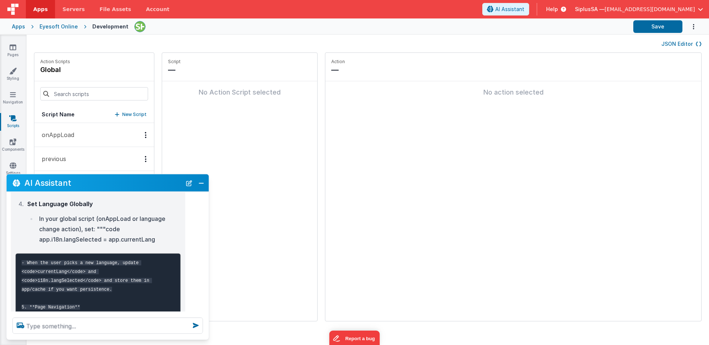
click at [243, 219] on div "Script — No Action Script selected" at bounding box center [239, 187] width 155 height 268
click at [205, 184] on button "Close" at bounding box center [201, 183] width 10 height 10
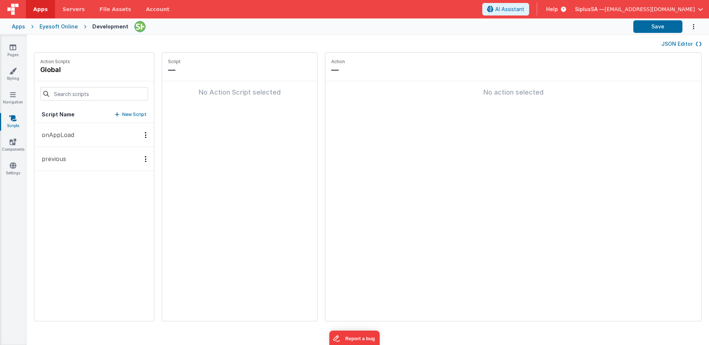
click at [98, 133] on button "onAppLoad" at bounding box center [94, 135] width 120 height 24
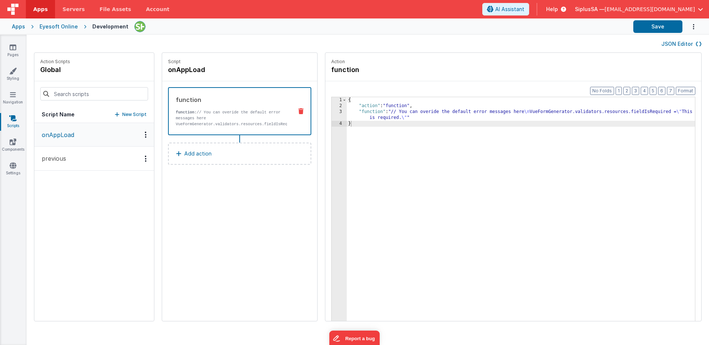
click at [122, 115] on p "New Script" at bounding box center [134, 114] width 24 height 7
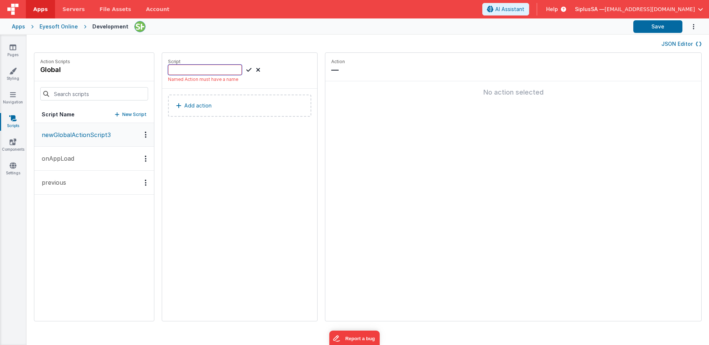
click at [207, 71] on input at bounding box center [205, 70] width 74 height 10
type input "O"
type input "o"
type input "O"
type input "onLanguageSelection"
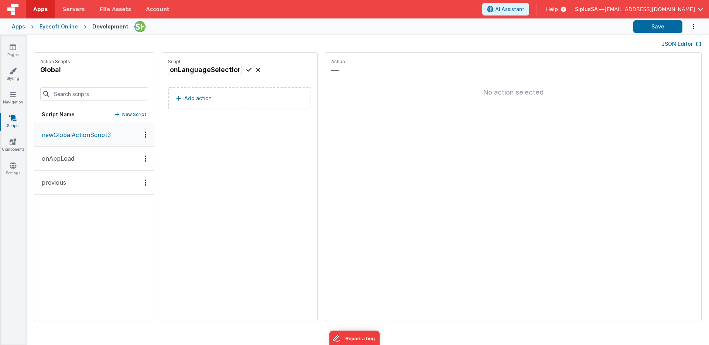
click at [246, 70] on icon at bounding box center [248, 69] width 5 height 9
click at [204, 101] on button "Add action" at bounding box center [239, 98] width 143 height 22
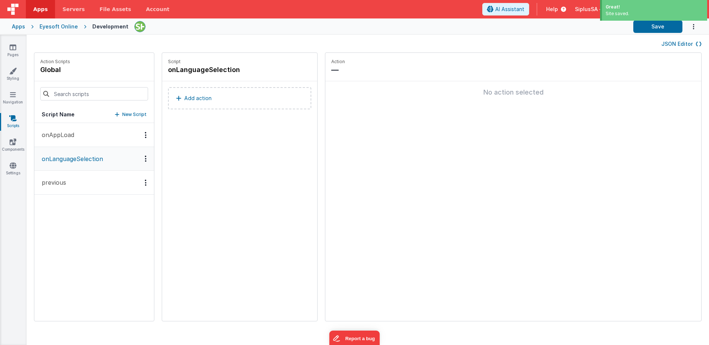
click at [496, 135] on div "Select New Action Function - Runs JavaScript Clipboard - copy model field runUt…" at bounding box center [354, 172] width 709 height 345
click at [140, 135] on div "Options" at bounding box center [145, 135] width 11 height 6
click at [34, 161] on div at bounding box center [354, 172] width 709 height 345
click at [243, 72] on icon at bounding box center [245, 69] width 5 height 7
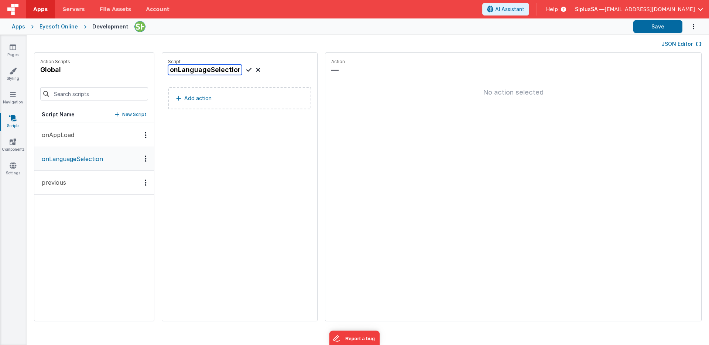
click at [168, 71] on input "onLanguageSelection" at bounding box center [205, 70] width 74 height 10
type input "03 - onLanguageSelection"
click at [232, 202] on div "Script 03 - onLanguageSelection Add action" at bounding box center [239, 187] width 155 height 268
click at [246, 69] on icon at bounding box center [248, 69] width 5 height 9
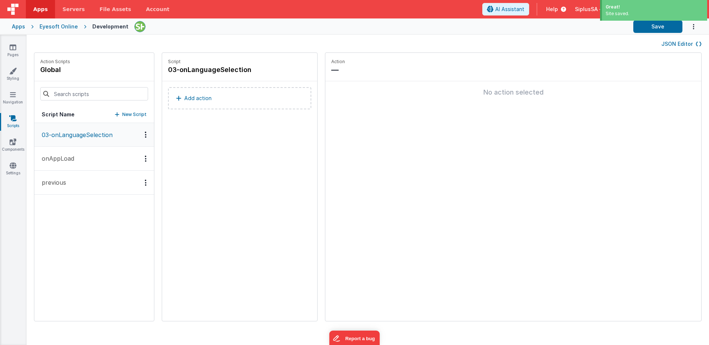
click at [140, 138] on div "Options" at bounding box center [145, 134] width 11 height 6
click at [89, 154] on div at bounding box center [354, 172] width 709 height 345
click at [76, 159] on button "onAppLoad" at bounding box center [94, 159] width 120 height 24
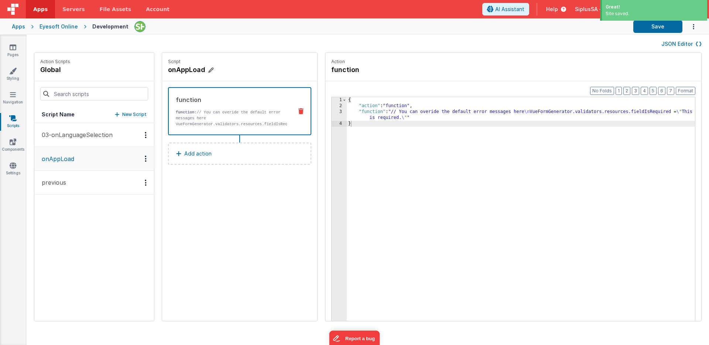
click at [208, 69] on icon at bounding box center [210, 69] width 5 height 7
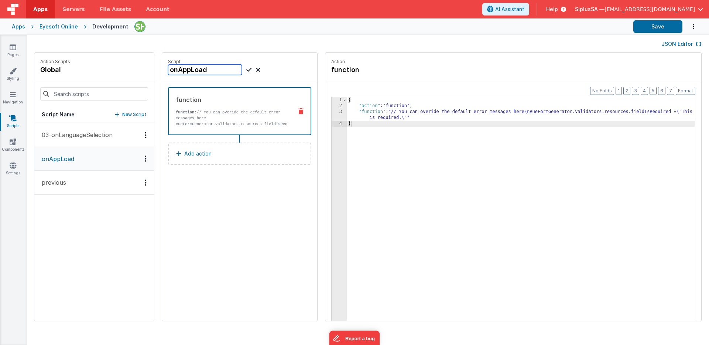
click at [168, 70] on input "onAppLoad" at bounding box center [205, 70] width 74 height 10
type input "00-onAppLoad"
click at [246, 70] on icon at bounding box center [248, 69] width 5 height 9
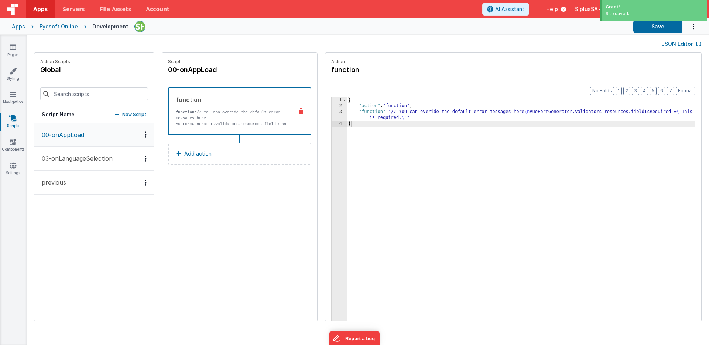
click at [145, 135] on icon "Options" at bounding box center [146, 134] width 2 height 0
click at [61, 188] on div at bounding box center [354, 172] width 709 height 345
click at [61, 182] on p "previous" at bounding box center [51, 182] width 29 height 9
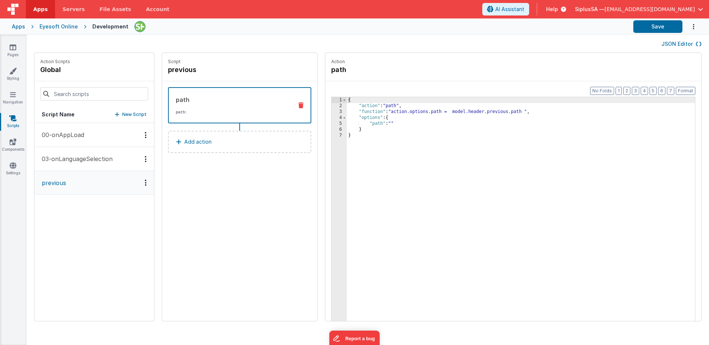
click at [291, 102] on button at bounding box center [300, 105] width 19 height 6
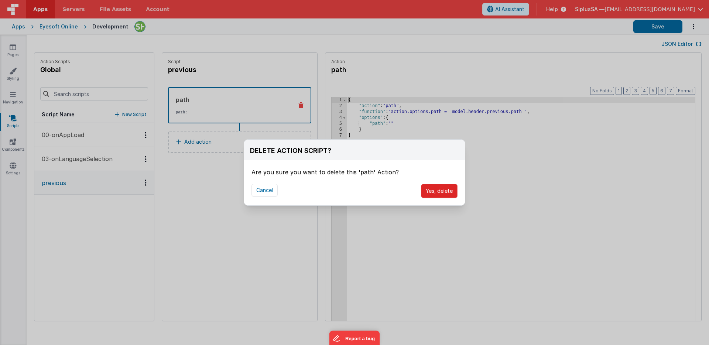
click at [438, 194] on button "Yes, delete" at bounding box center [439, 191] width 37 height 14
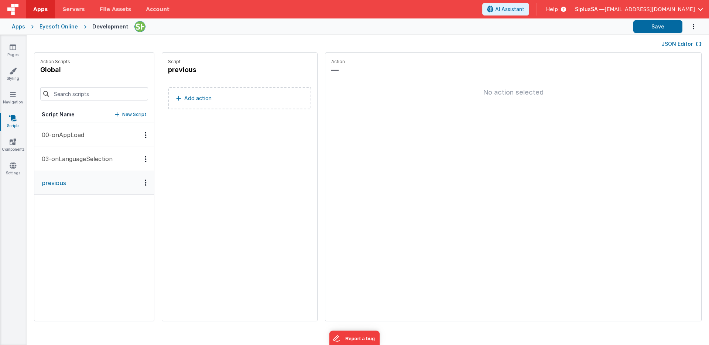
click at [97, 142] on button "00-onAppLoad" at bounding box center [94, 135] width 120 height 24
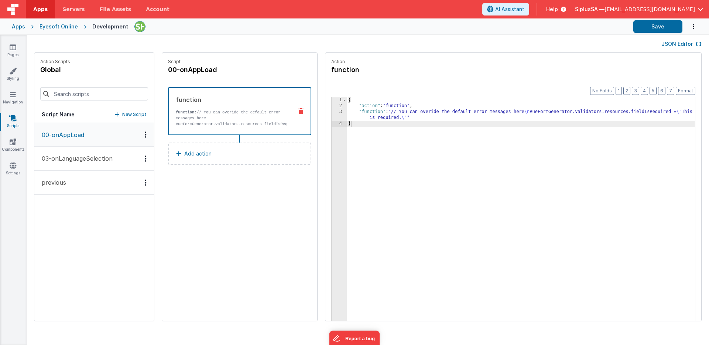
click at [49, 153] on button "03-onLanguageSelection" at bounding box center [94, 159] width 120 height 24
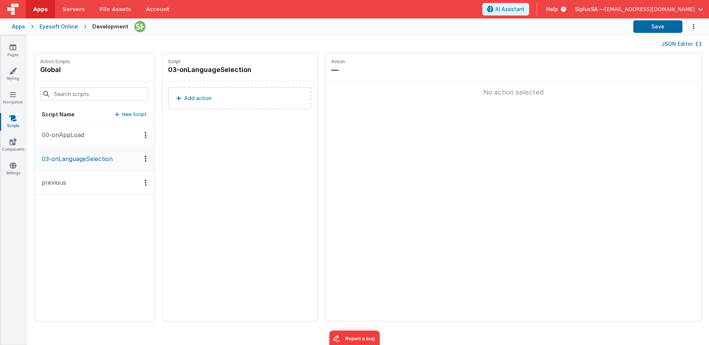
click at [196, 103] on button "Add action" at bounding box center [239, 98] width 143 height 22
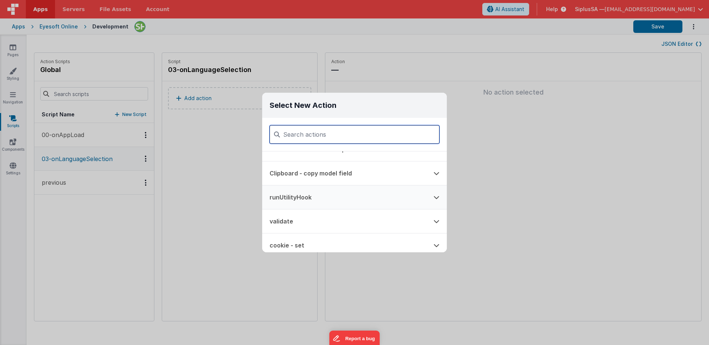
scroll to position [0, 0]
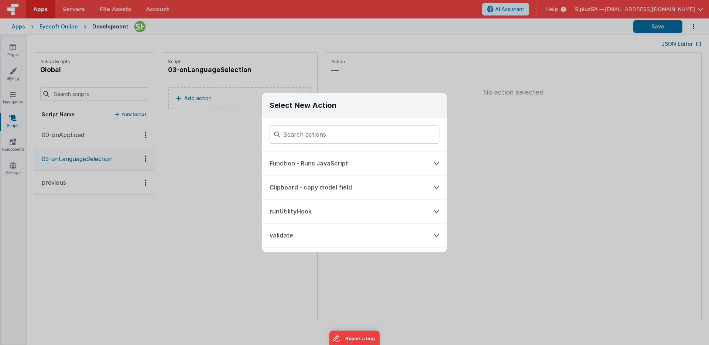
click at [200, 136] on div "Select New Action Function - Runs JavaScript Clipboard - copy model field runUt…" at bounding box center [354, 172] width 709 height 345
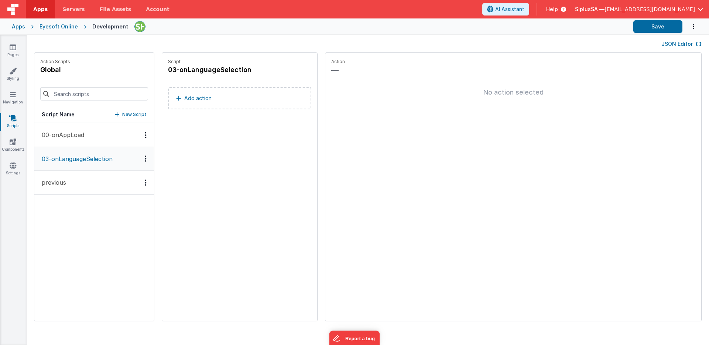
click at [236, 104] on button "Add action" at bounding box center [239, 98] width 143 height 22
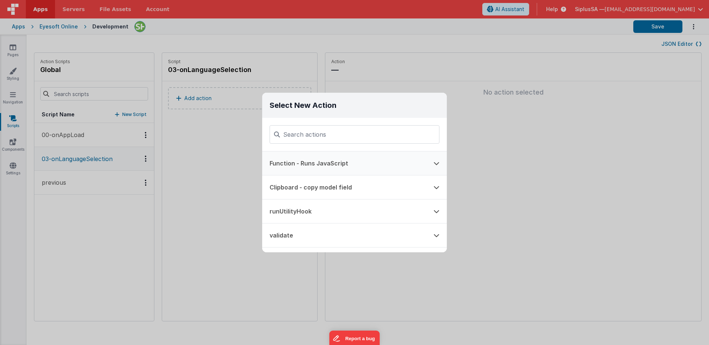
click at [367, 162] on button "Function - Runs JavaScript" at bounding box center [344, 163] width 164 height 24
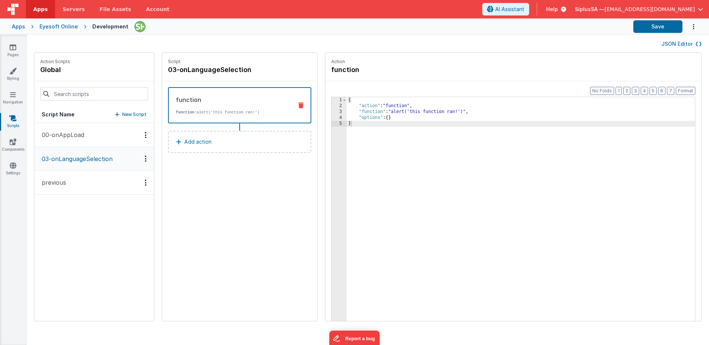
drag, startPoint x: 518, startPoint y: 195, endPoint x: 512, endPoint y: 191, distance: 7.4
click at [517, 194] on div "{ "action" : "function" , "function" : "alert('this function ran!')" , "options…" at bounding box center [530, 226] width 367 height 258
click at [433, 150] on div "{ "action" : "function" , "function" : "alert('this function ran!')" , "options…" at bounding box center [530, 226] width 367 height 258
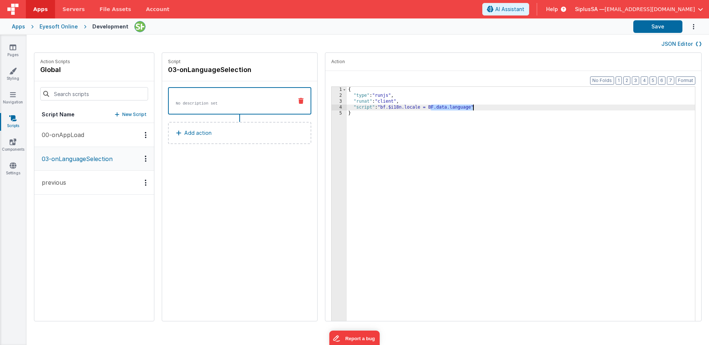
drag, startPoint x: 422, startPoint y: 107, endPoint x: 453, endPoint y: 108, distance: 31.0
click at [453, 108] on div "{ "type" : "runjs" , "runat" : "client" , "script" : "bf.$i18n.locale = BF.data…" at bounding box center [530, 216] width 367 height 258
click at [668, 30] on button "Save" at bounding box center [657, 26] width 49 height 13
click at [17, 48] on link "Pages" at bounding box center [13, 51] width 27 height 15
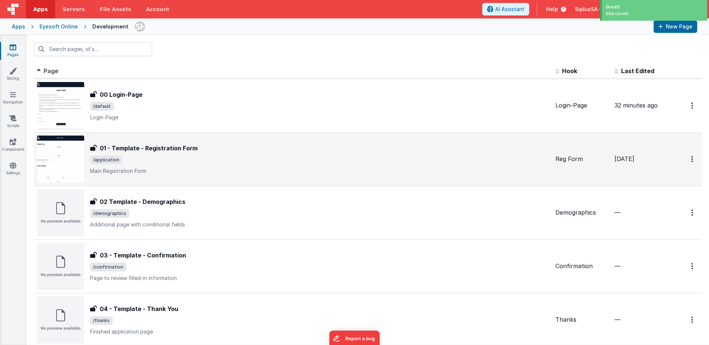
click at [203, 163] on span "/application" at bounding box center [319, 159] width 459 height 9
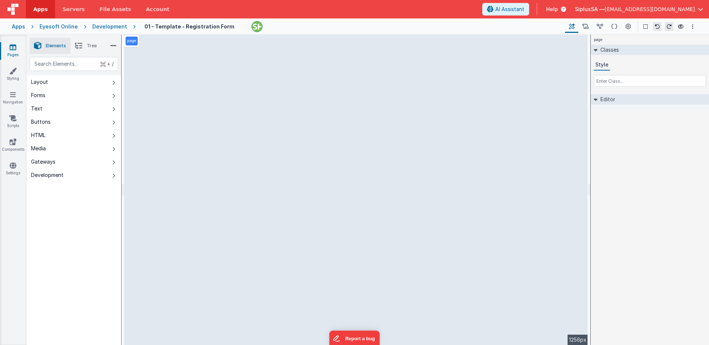
click at [105, 28] on div "Development" at bounding box center [109, 26] width 35 height 7
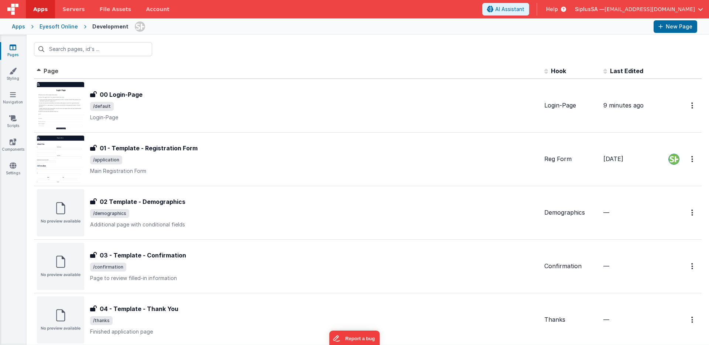
click at [68, 72] on th "Page" at bounding box center [287, 71] width 507 height 15
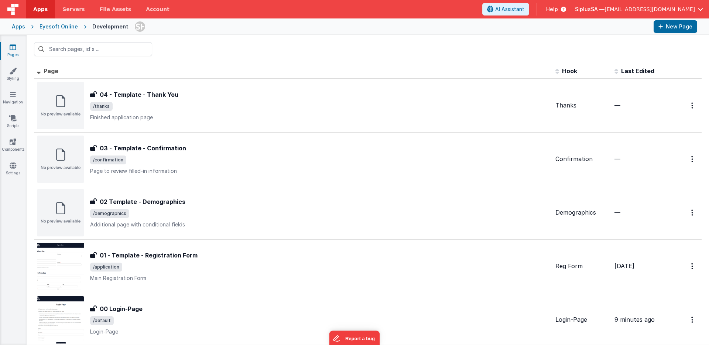
click at [66, 71] on th "Page" at bounding box center [293, 71] width 518 height 15
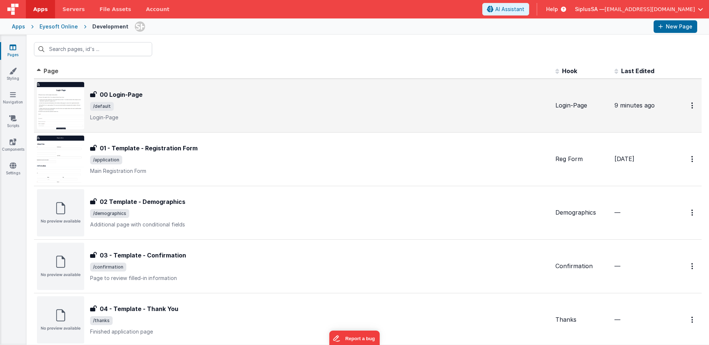
click at [174, 112] on div "00 Login-Page 00 Login-Page /default Login-Page" at bounding box center [319, 105] width 459 height 31
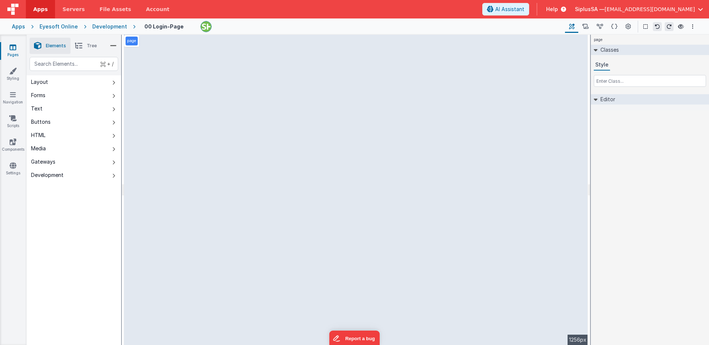
select select "required"
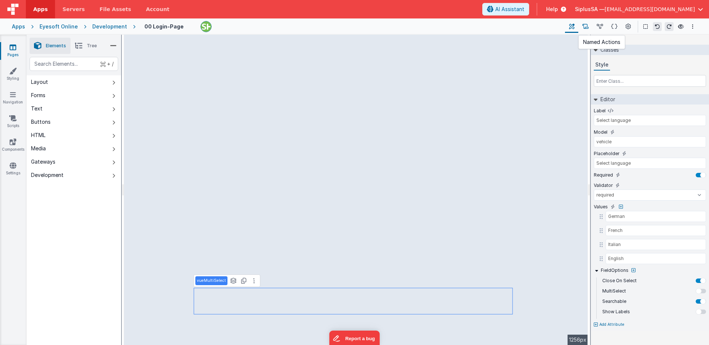
click at [589, 28] on button at bounding box center [585, 26] width 14 height 13
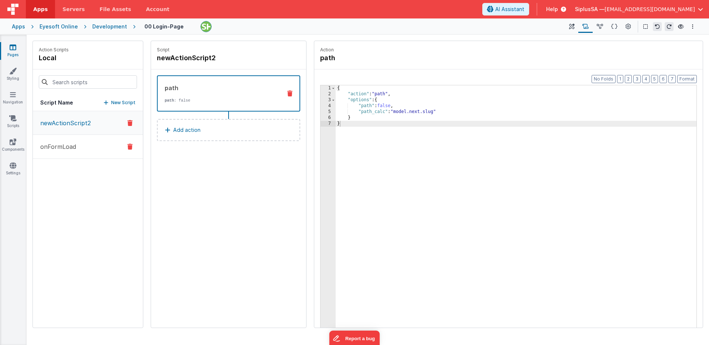
click at [89, 147] on button "onFormLoad" at bounding box center [88, 147] width 110 height 24
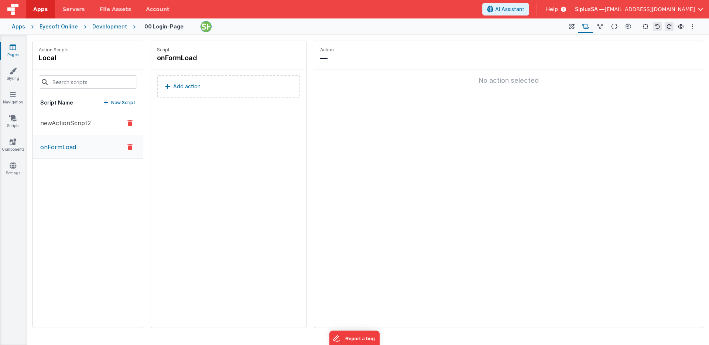
click at [91, 127] on button "newActionScript2" at bounding box center [88, 123] width 110 height 24
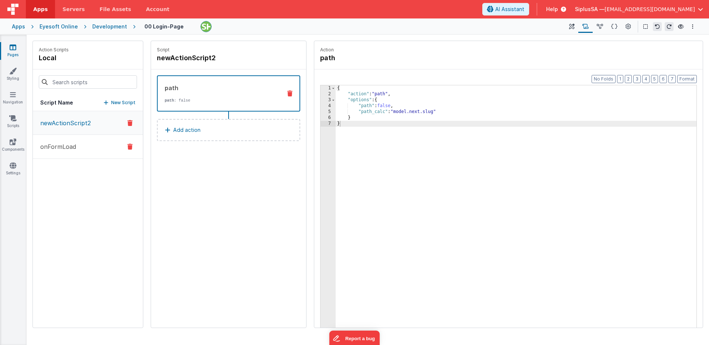
click at [103, 151] on button "onFormLoad" at bounding box center [88, 147] width 110 height 24
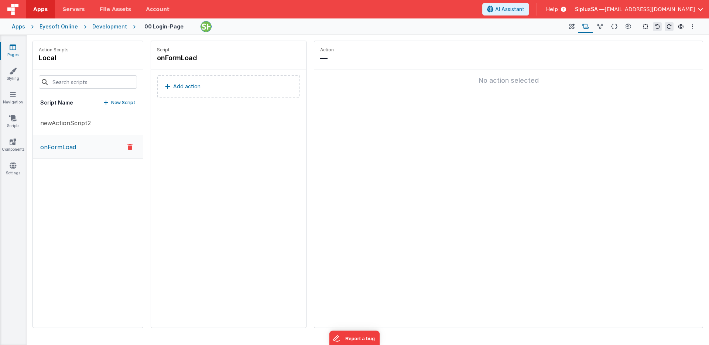
click at [189, 86] on p "Add action" at bounding box center [186, 86] width 27 height 9
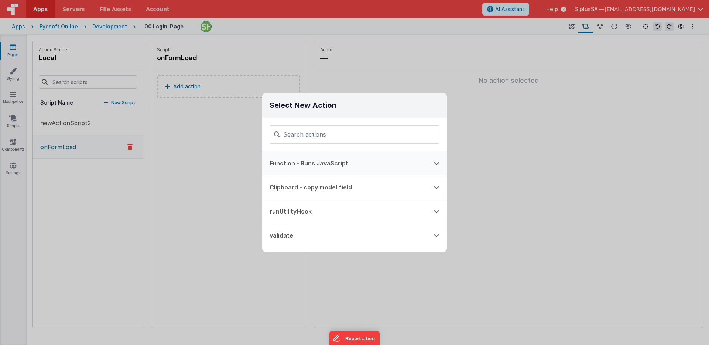
click at [346, 166] on button "Function - Runs JavaScript" at bounding box center [344, 163] width 164 height 24
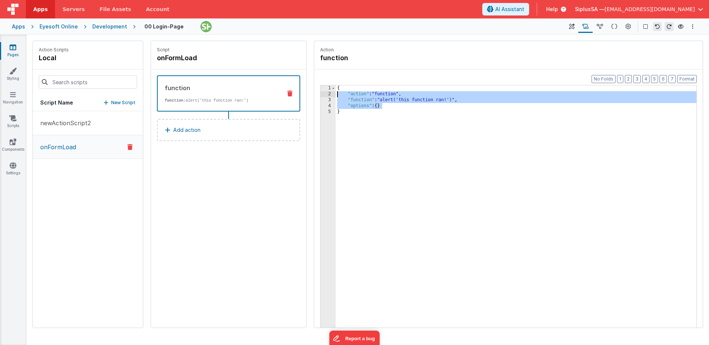
drag, startPoint x: 396, startPoint y: 106, endPoint x: 319, endPoint y: 93, distance: 78.2
click at [319, 93] on div "Format 7 6 5 4 3 2 1 No Folds 1 2 3 4 5 { "action" : "function" , "function" : …" at bounding box center [508, 212] width 388 height 287
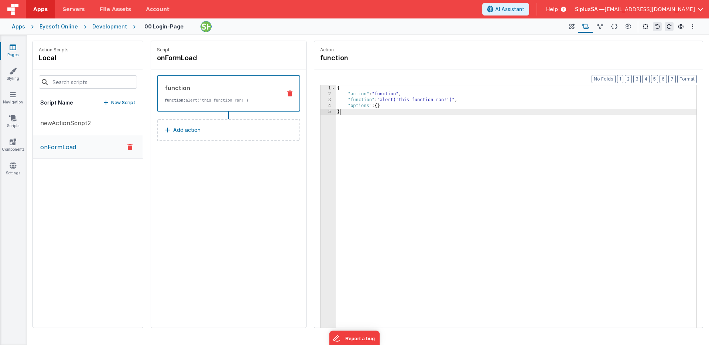
click at [412, 112] on div "{ "action" : "function" , "function" : "alert('this function ran!')" , "options…" at bounding box center [516, 223] width 361 height 277
click at [417, 109] on div "{ "action" : "function" , "function" : "alert('this function ran!')" , "options…" at bounding box center [516, 223] width 361 height 277
drag, startPoint x: 386, startPoint y: 106, endPoint x: 394, endPoint y: 110, distance: 8.9
click at [386, 106] on div "{ "action" : "function" , "function" : "alert('this function ran!')" , "options…" at bounding box center [516, 223] width 361 height 277
click at [400, 115] on div "{ "action" : "function" , "function" : "alert('this function ran!')" , "options…" at bounding box center [516, 223] width 361 height 277
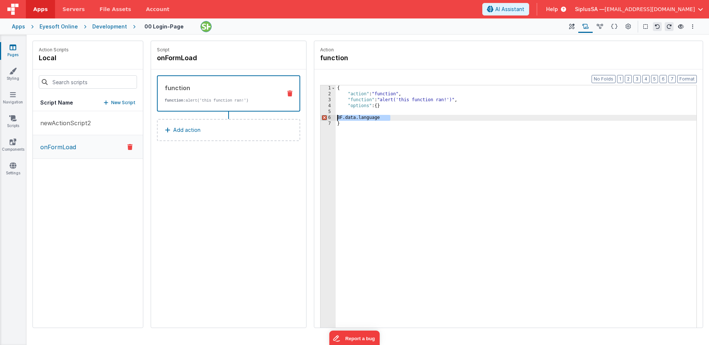
drag, startPoint x: 401, startPoint y: 120, endPoint x: 322, endPoint y: 117, distance: 79.1
click at [322, 117] on div "1 2 3 4 5 6 7 { "action" : "function" , "function" : "alert('this function ran!…" at bounding box center [508, 218] width 377 height 266
click at [17, 55] on link "Pages" at bounding box center [13, 51] width 27 height 15
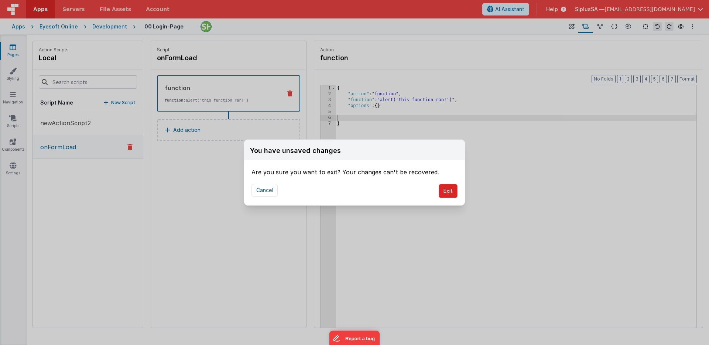
click at [445, 195] on button "Exit" at bounding box center [448, 191] width 19 height 14
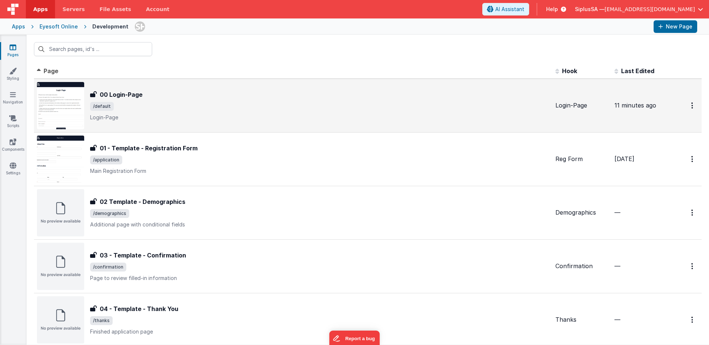
click at [203, 119] on p "Login-Page" at bounding box center [319, 117] width 459 height 7
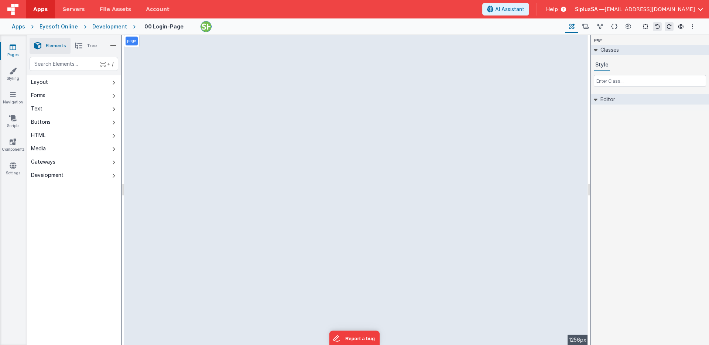
select select "required"
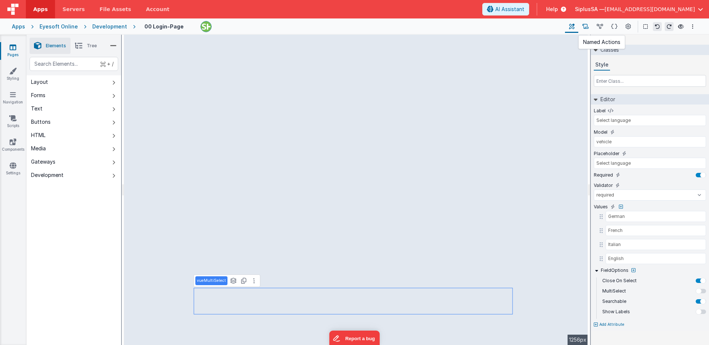
click at [587, 26] on icon at bounding box center [585, 27] width 6 height 8
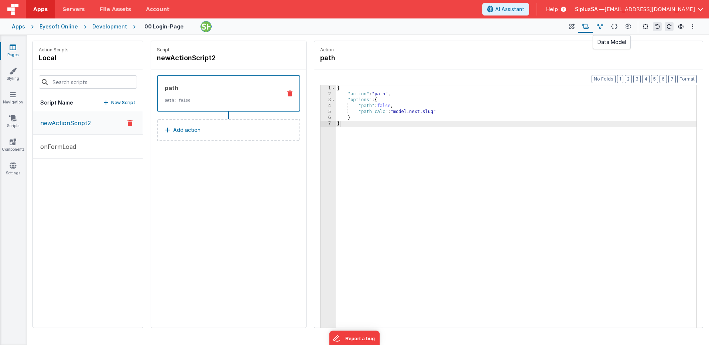
click at [604, 28] on button at bounding box center [600, 26] width 14 height 13
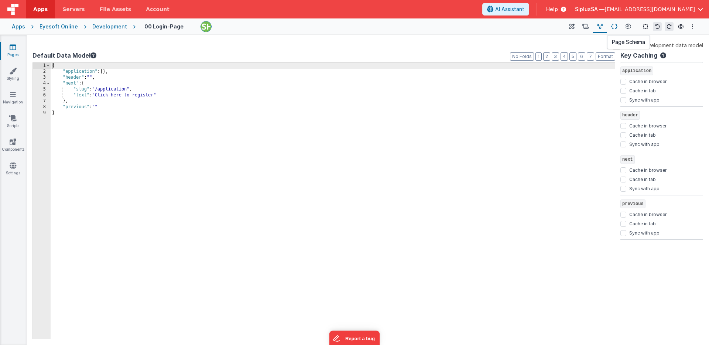
click at [611, 28] on icon at bounding box center [614, 27] width 6 height 8
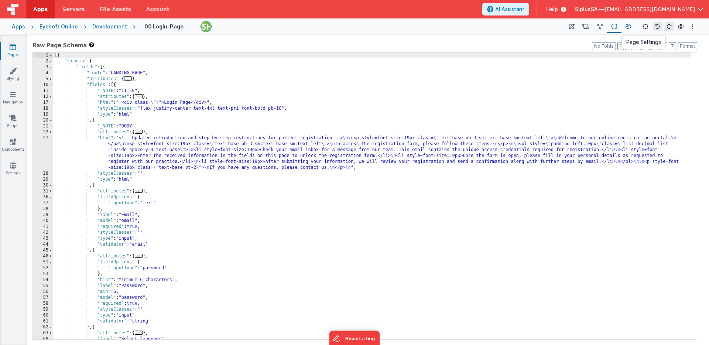
click at [633, 28] on button at bounding box center [627, 26] width 13 height 13
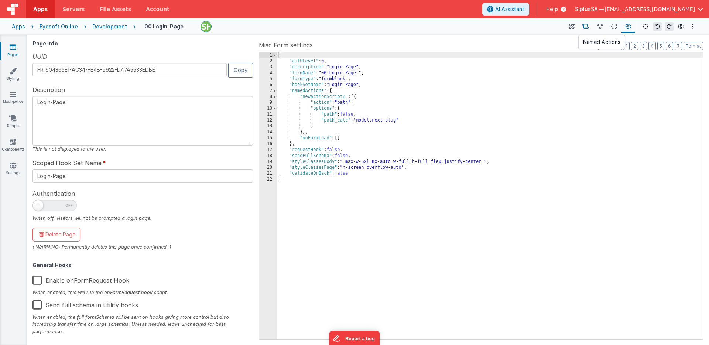
click at [589, 28] on icon at bounding box center [585, 27] width 6 height 8
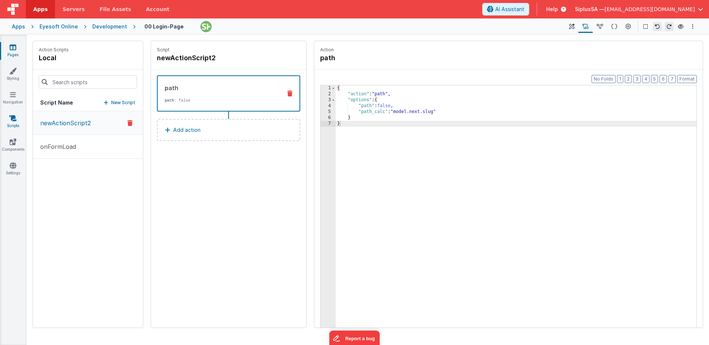
click at [14, 121] on icon at bounding box center [12, 117] width 7 height 7
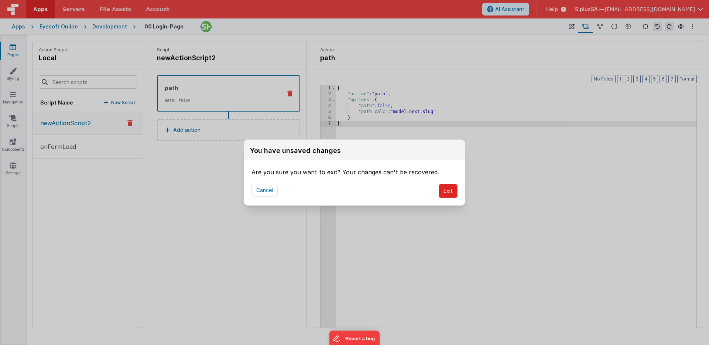
click at [452, 195] on button "Exit" at bounding box center [448, 191] width 19 height 14
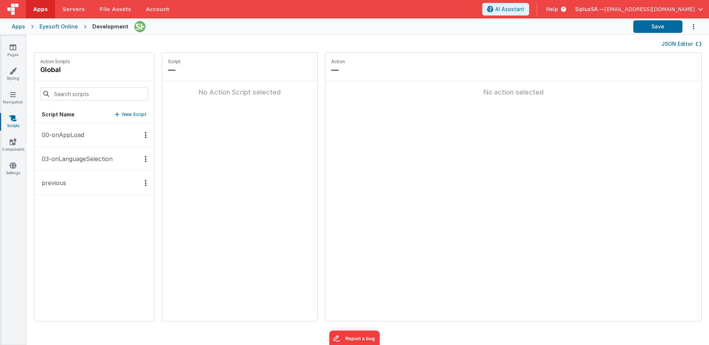
click at [140, 138] on div "Options" at bounding box center [145, 135] width 11 height 6
click at [91, 189] on div "Delete" at bounding box center [118, 185] width 65 height 13
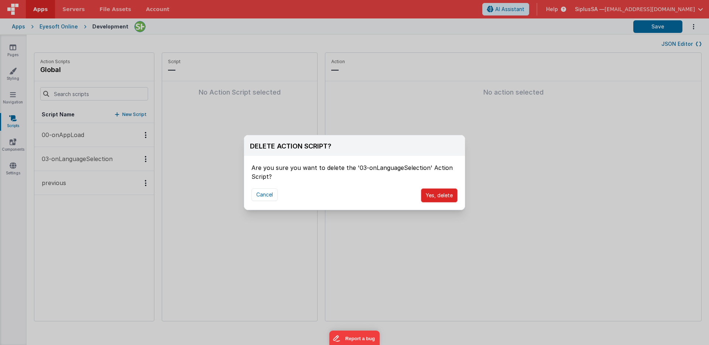
click at [434, 196] on button "Yes, delete" at bounding box center [439, 195] width 37 height 14
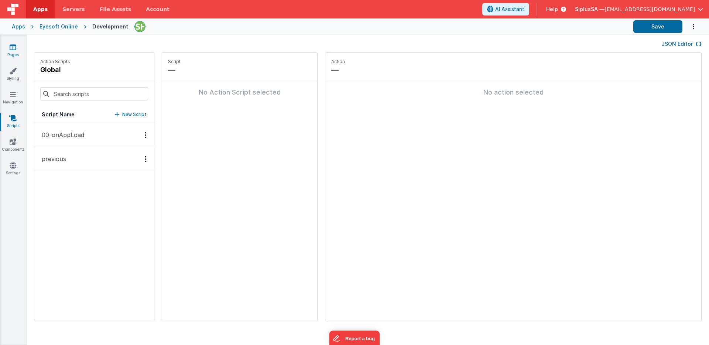
click at [18, 48] on link "Pages" at bounding box center [13, 51] width 27 height 15
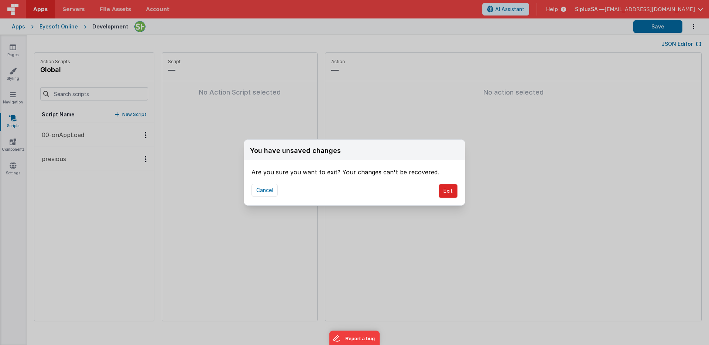
click at [446, 189] on button "Exit" at bounding box center [448, 191] width 19 height 14
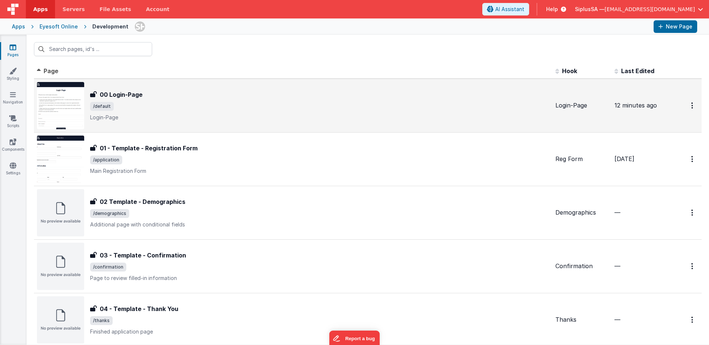
click at [177, 118] on p "Login-Page" at bounding box center [319, 117] width 459 height 7
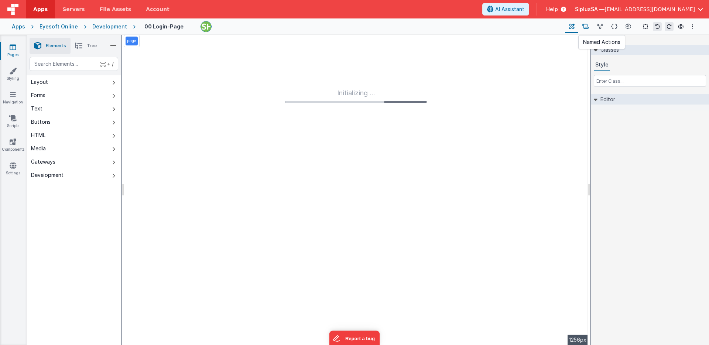
click at [590, 28] on button at bounding box center [585, 26] width 14 height 13
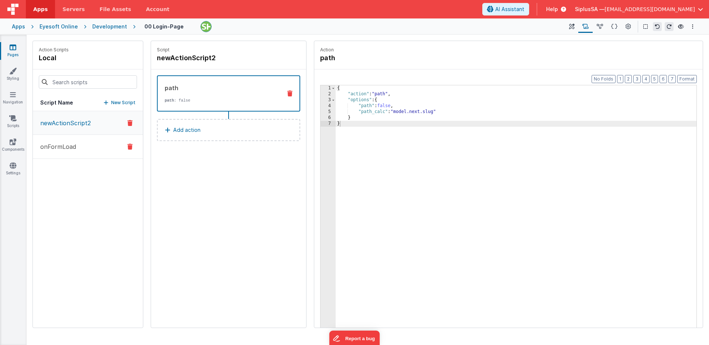
click at [85, 149] on button "onFormLoad" at bounding box center [88, 147] width 110 height 24
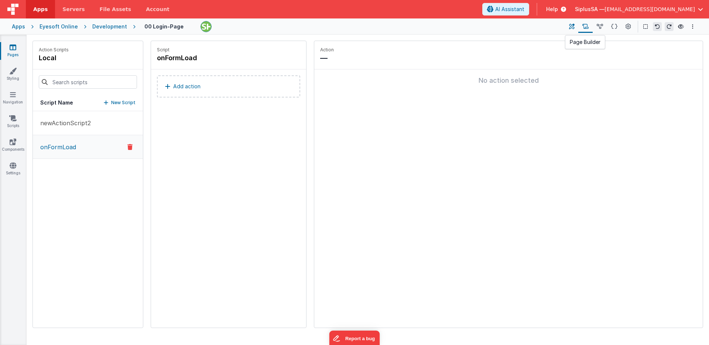
click at [572, 27] on icon at bounding box center [572, 27] width 6 height 8
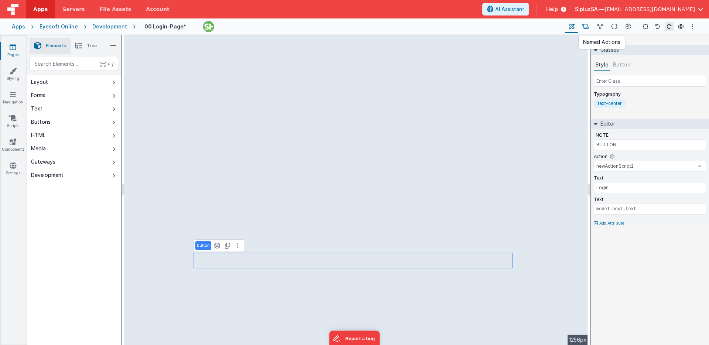
click at [589, 28] on button at bounding box center [585, 26] width 14 height 13
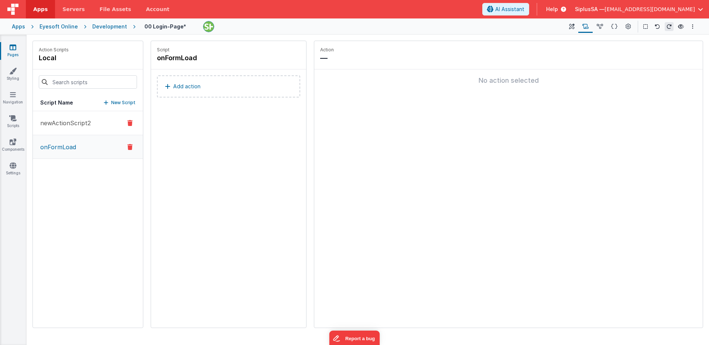
click at [92, 121] on button "newActionScript2" at bounding box center [88, 123] width 110 height 24
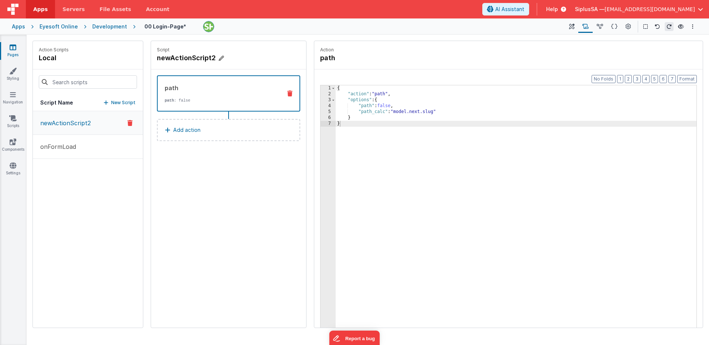
click at [223, 57] on icon at bounding box center [221, 58] width 5 height 7
drag, startPoint x: 222, startPoint y: 59, endPoint x: 137, endPoint y: 52, distance: 85.2
click at [137, 52] on div "Action Scripts local Script Name New Script newActionScript2 onFormLoad Script …" at bounding box center [367, 184] width 671 height 287
type input "00 - LoginScript"
click at [238, 59] on icon at bounding box center [237, 58] width 5 height 9
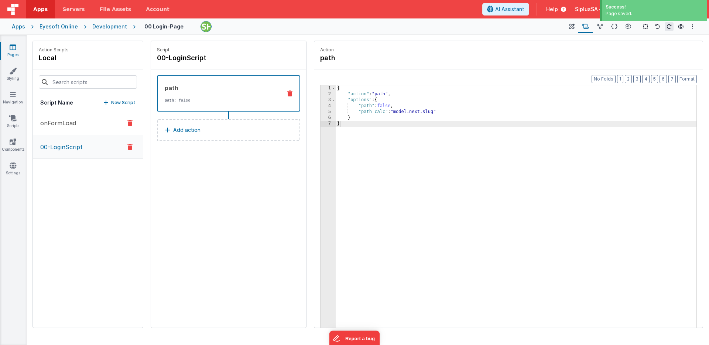
click at [102, 130] on button "onFormLoad" at bounding box center [88, 123] width 110 height 24
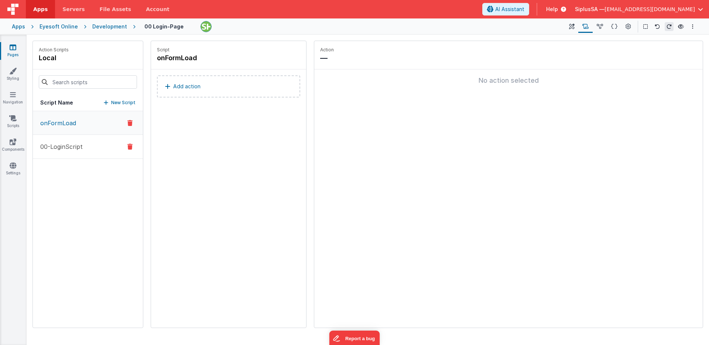
click at [88, 147] on button "00-LoginScript" at bounding box center [88, 147] width 110 height 24
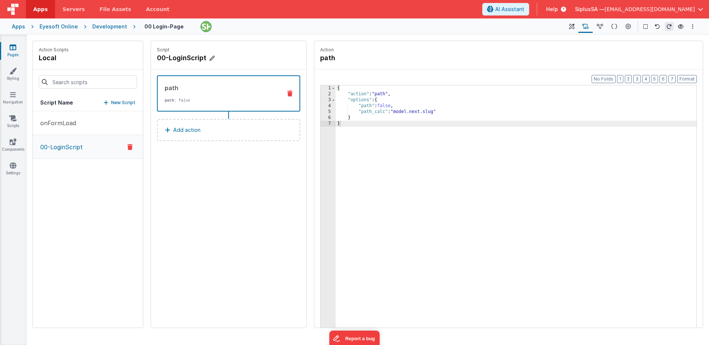
click at [215, 58] on icon at bounding box center [211, 58] width 5 height 7
drag, startPoint x: 167, startPoint y: 58, endPoint x: 177, endPoint y: 70, distance: 15.2
click at [167, 59] on input "00-LoginScript" at bounding box center [194, 58] width 74 height 10
type input "01-LoginScript"
click at [237, 58] on icon at bounding box center [237, 58] width 5 height 9
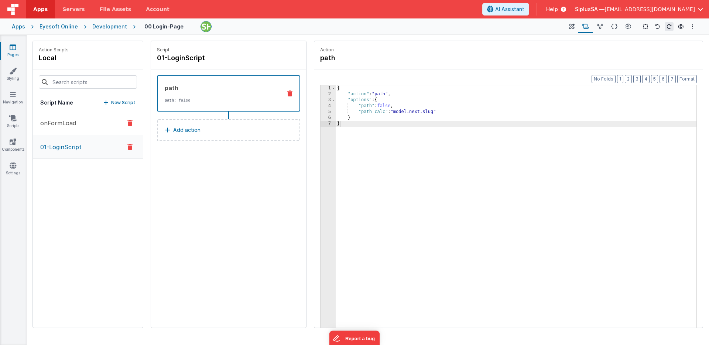
click at [74, 126] on p "onFormLoad" at bounding box center [56, 123] width 40 height 9
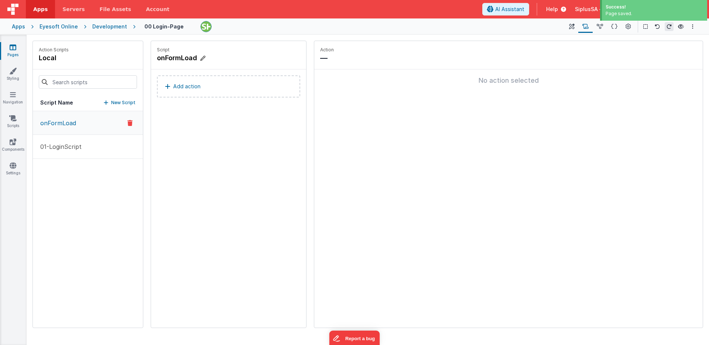
click at [205, 58] on icon at bounding box center [202, 58] width 5 height 7
click at [160, 58] on input "onFormLoad" at bounding box center [194, 58] width 74 height 10
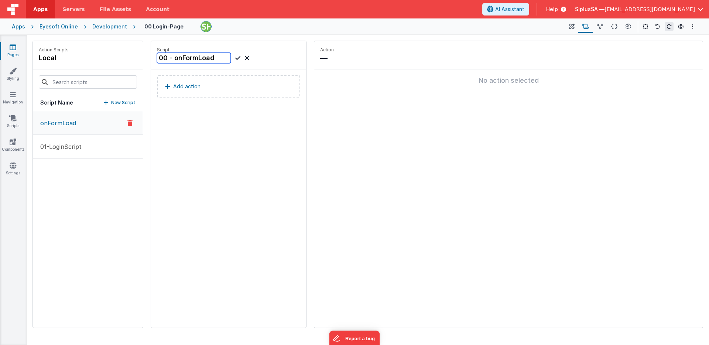
type input "00 - onFormLoad"
click at [238, 59] on icon at bounding box center [237, 58] width 5 height 9
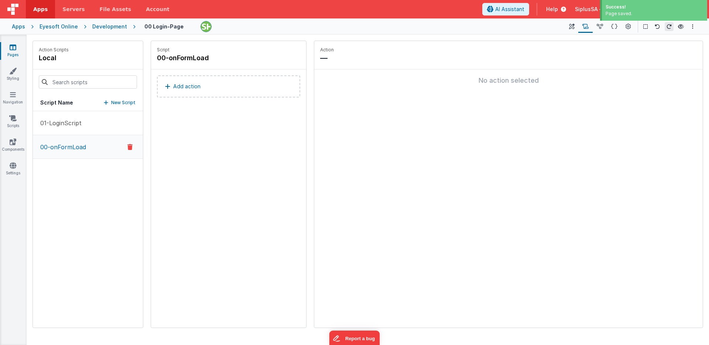
click at [86, 148] on button "00-onFormLoad" at bounding box center [88, 147] width 110 height 24
click at [216, 59] on icon at bounding box center [214, 58] width 5 height 7
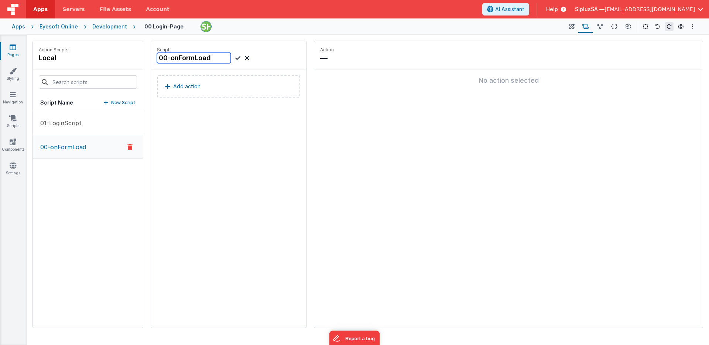
drag, startPoint x: 162, startPoint y: 58, endPoint x: 166, endPoint y: 60, distance: 4.3
click at [162, 58] on input "00-onFormLoad" at bounding box center [194, 58] width 74 height 10
type input "0-onFormLoad"
click at [239, 58] on icon at bounding box center [237, 58] width 5 height 9
click at [40, 121] on p "01-LoginScript" at bounding box center [59, 123] width 46 height 9
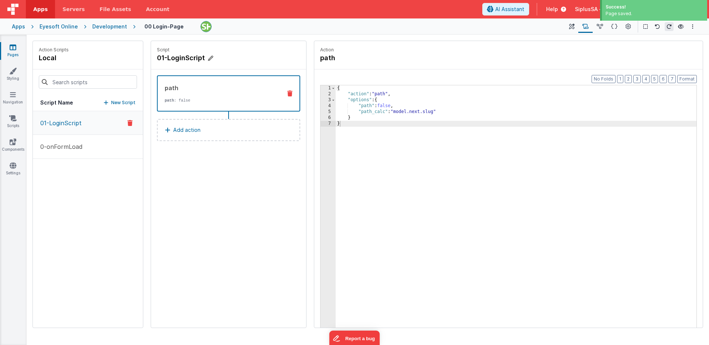
click at [210, 60] on icon at bounding box center [210, 58] width 5 height 7
click at [162, 59] on input "01-LoginScript" at bounding box center [194, 58] width 74 height 10
type input "1-LoginScript"
click at [237, 58] on icon at bounding box center [237, 58] width 5 height 9
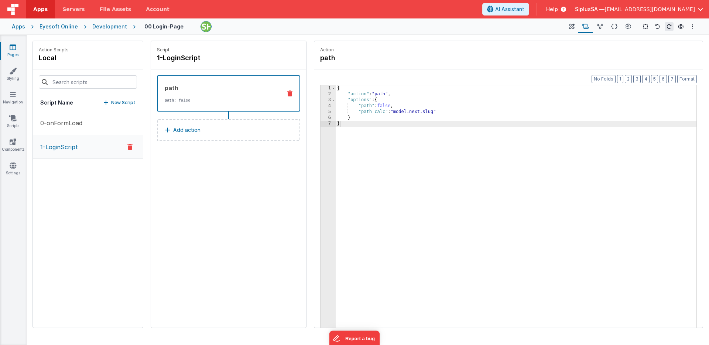
click at [97, 188] on div "0-onFormLoad 1-LoginScript" at bounding box center [88, 219] width 110 height 216
click at [572, 25] on icon at bounding box center [572, 27] width 6 height 8
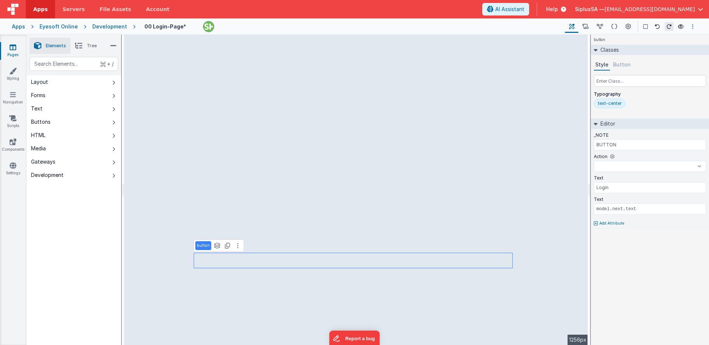
click at [688, 26] on button "Options" at bounding box center [692, 26] width 9 height 9
click at [651, 42] on p "Save" at bounding box center [650, 40] width 47 height 7
click at [682, 29] on button at bounding box center [680, 26] width 9 height 10
click at [627, 65] on button "Button" at bounding box center [621, 64] width 21 height 11
select select
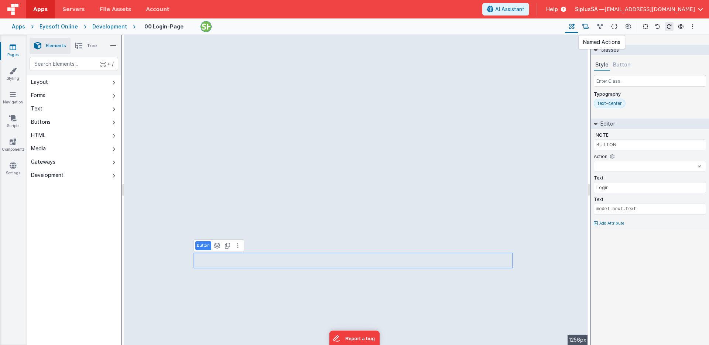
click at [591, 28] on button at bounding box center [585, 26] width 14 height 13
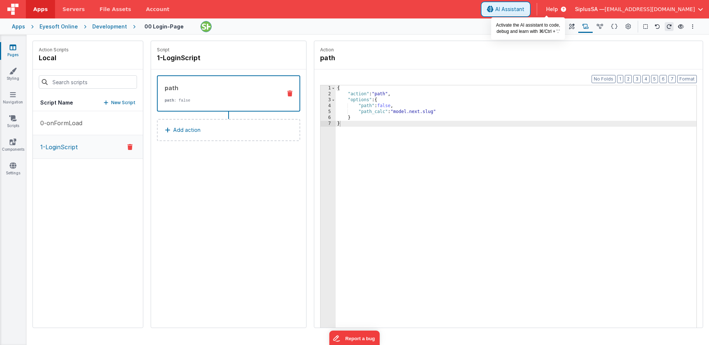
click at [524, 8] on span "AI Assistant" at bounding box center [509, 9] width 29 height 7
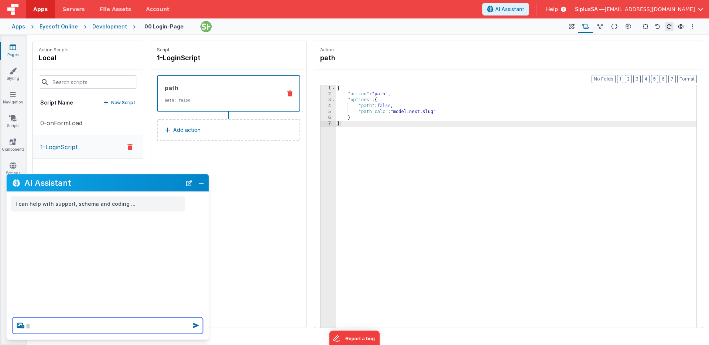
type textarea "I"
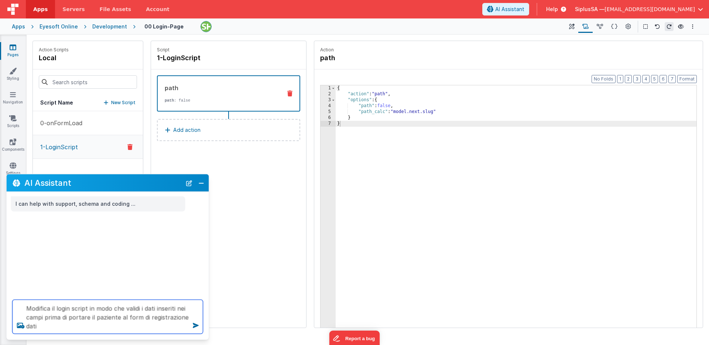
type textarea "Modifica il login script in modo che validi i dati inseriti nei campi prima di …"
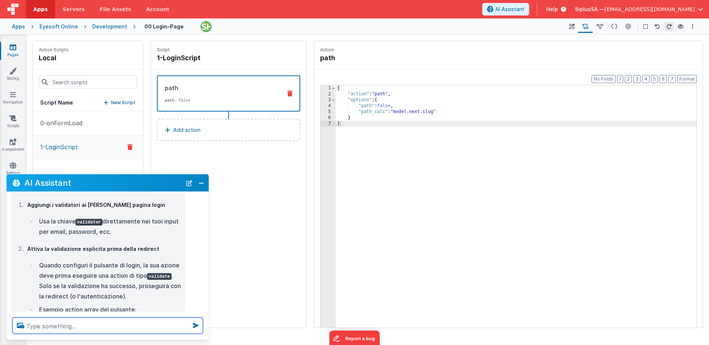
scroll to position [73, 0]
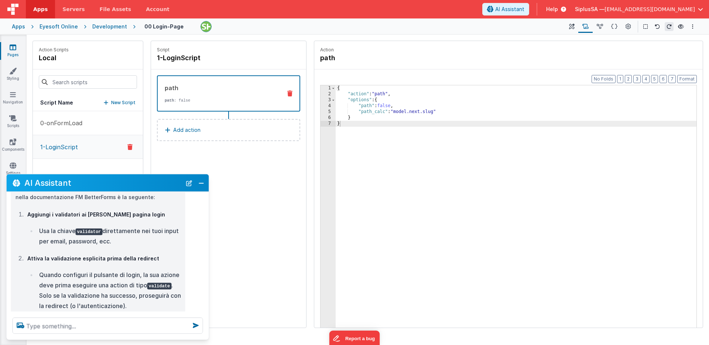
click at [257, 147] on div "path path : false Add action" at bounding box center [228, 111] width 155 height 85
click at [99, 125] on button "0-onFormLoad" at bounding box center [88, 123] width 110 height 24
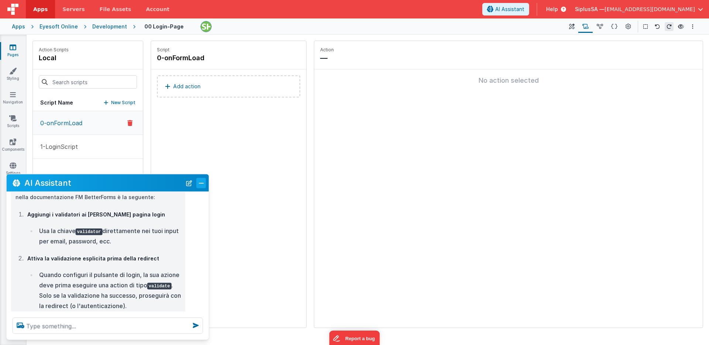
click at [202, 186] on button "Close" at bounding box center [201, 183] width 10 height 10
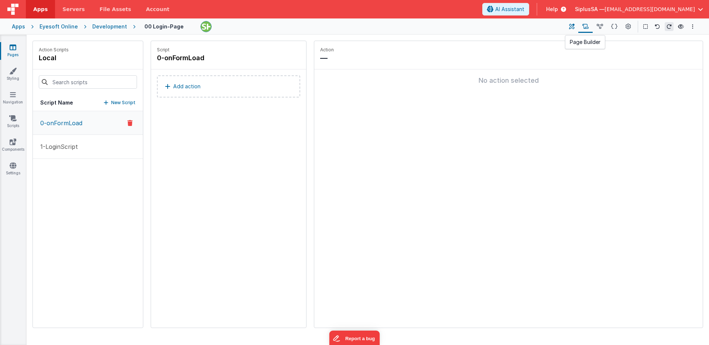
click at [575, 28] on icon at bounding box center [572, 27] width 6 height 8
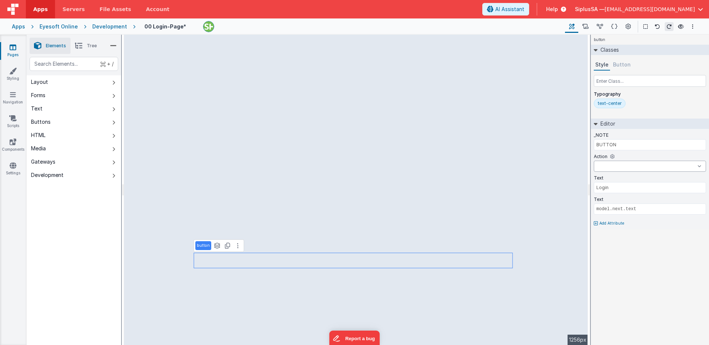
click at [635, 165] on select "0-onFormLoad 1-LoginScript 00-onAppLoad previous" at bounding box center [650, 166] width 112 height 11
select select "1-LoginScript"
click at [594, 161] on select "0-onFormLoad 1-LoginScript 00-onAppLoad previous" at bounding box center [650, 166] width 112 height 11
click at [635, 210] on input "model.next.text" at bounding box center [650, 208] width 112 height 11
click at [689, 26] on button "Options" at bounding box center [692, 26] width 9 height 9
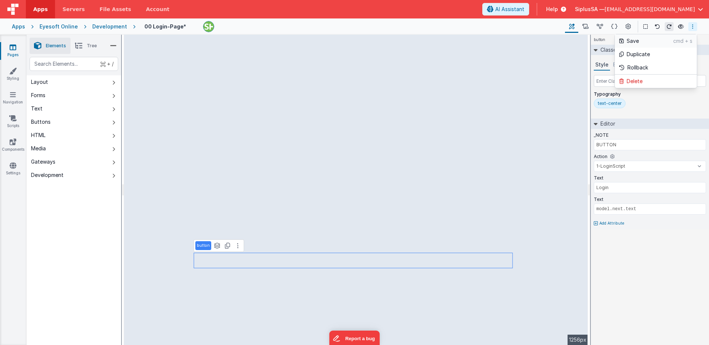
click at [667, 41] on p "Save" at bounding box center [650, 40] width 47 height 7
click at [237, 247] on button at bounding box center [237, 245] width 9 height 9
click at [234, 246] on button at bounding box center [237, 245] width 9 height 9
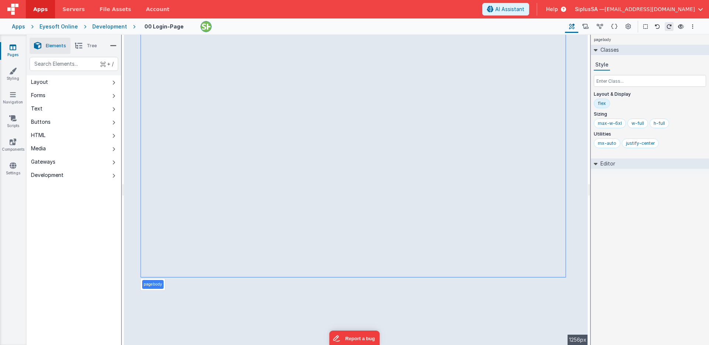
select select "1-LoginScript"
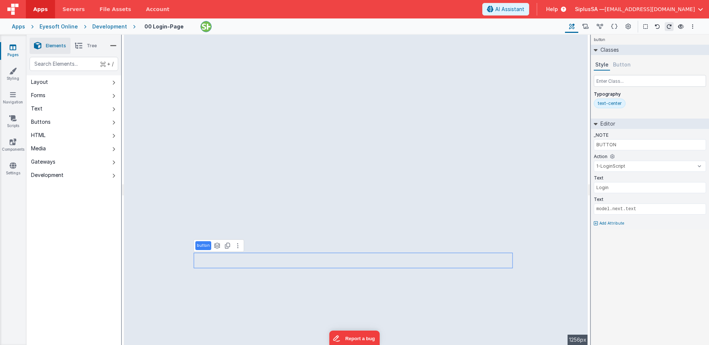
click at [624, 68] on button "Button" at bounding box center [621, 64] width 21 height 11
click at [601, 24] on icon at bounding box center [600, 27] width 6 height 8
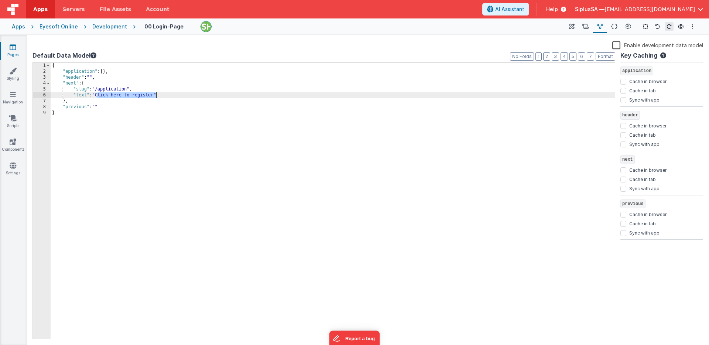
drag, startPoint x: 98, startPoint y: 96, endPoint x: 155, endPoint y: 97, distance: 57.2
click at [155, 97] on div "{ "application" : { } , "header" : "" , "next" : { "slug" : "/application" , "t…" at bounding box center [333, 207] width 564 height 288
click at [309, 200] on div "{ "application" : { } , "header" : "" , "next" : { "slug" : "/application" , "t…" at bounding box center [333, 207] width 564 height 288
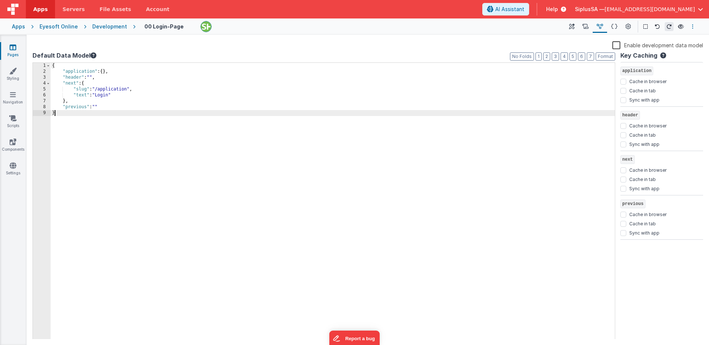
click at [691, 28] on button "Options" at bounding box center [692, 26] width 9 height 9
click at [631, 42] on p "Save" at bounding box center [650, 40] width 47 height 7
click at [616, 21] on div "Success! Page saved." at bounding box center [653, 11] width 111 height 23
click at [615, 28] on icon at bounding box center [614, 27] width 6 height 8
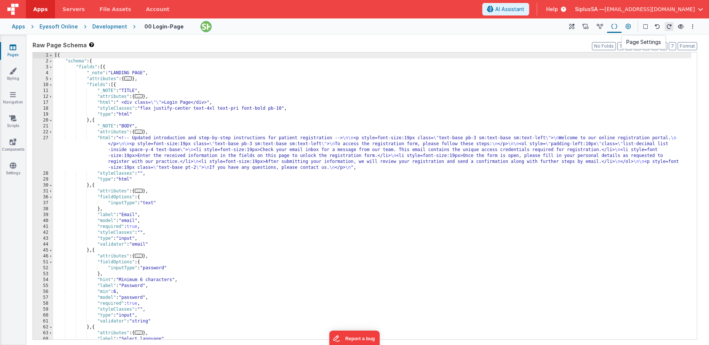
click at [632, 25] on button at bounding box center [627, 26] width 13 height 13
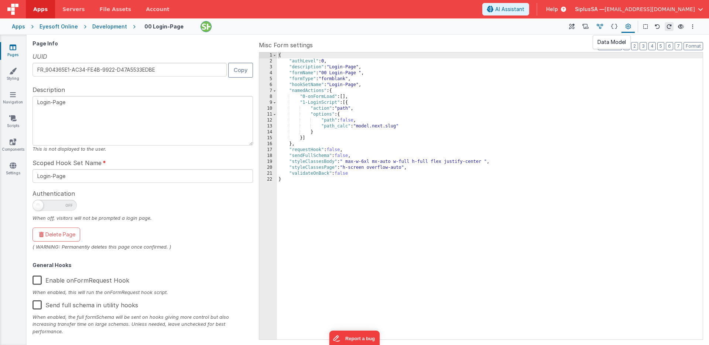
click at [598, 30] on icon at bounding box center [600, 27] width 6 height 8
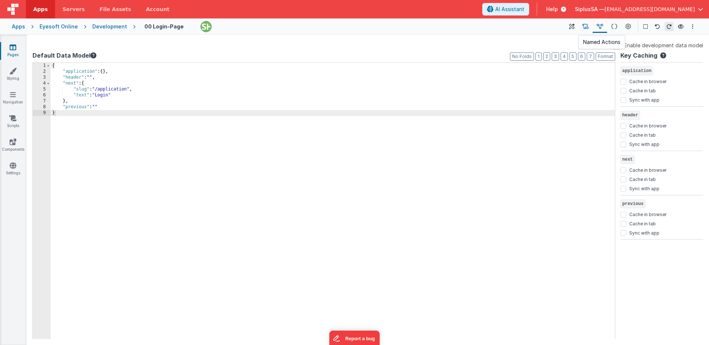
click at [589, 28] on icon at bounding box center [585, 27] width 6 height 8
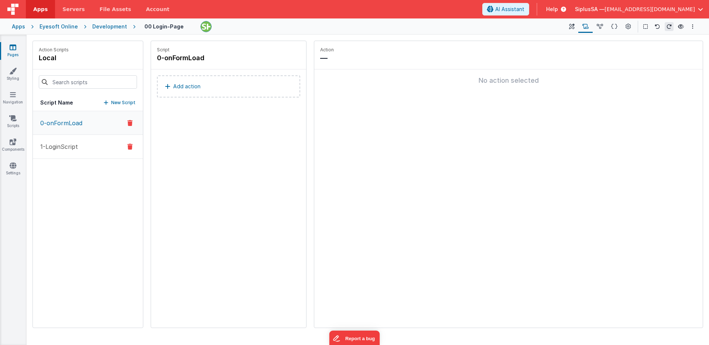
click at [90, 153] on button "1-LoginScript" at bounding box center [88, 147] width 110 height 24
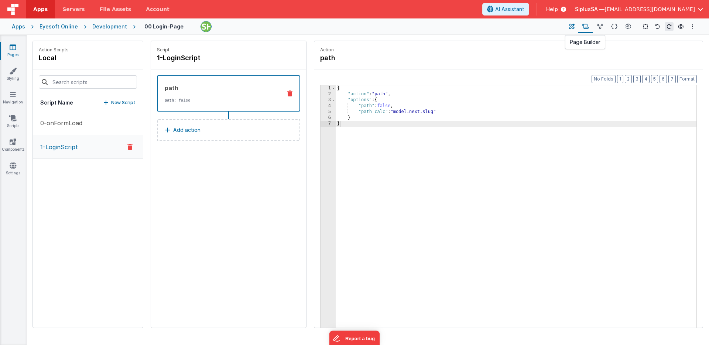
click at [569, 28] on icon at bounding box center [572, 27] width 6 height 8
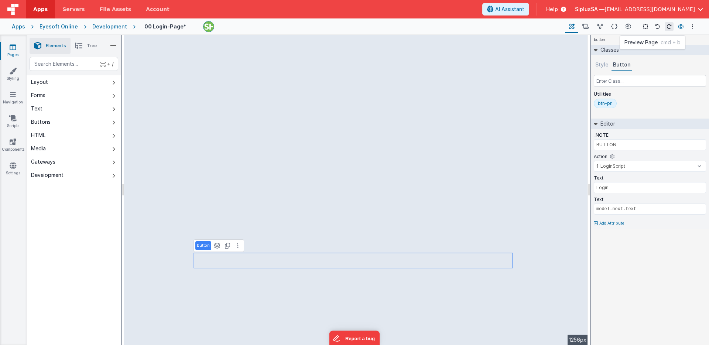
click at [679, 28] on icon at bounding box center [681, 26] width 6 height 5
click at [681, 25] on icon at bounding box center [681, 26] width 6 height 5
select select "required"
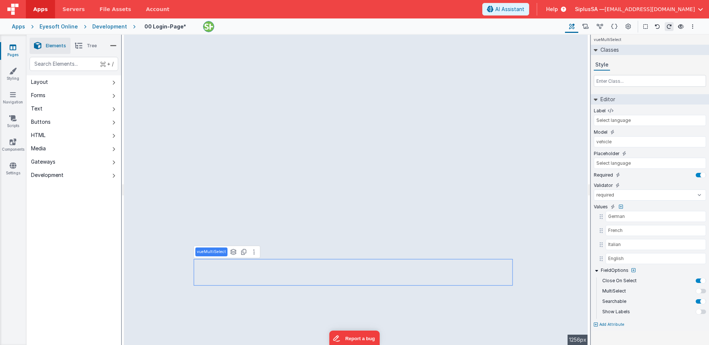
click at [256, 255] on div "vueMultiSelect See layers + L Duplicate + D" at bounding box center [226, 252] width 67 height 13
click at [255, 255] on button at bounding box center [254, 251] width 9 height 9
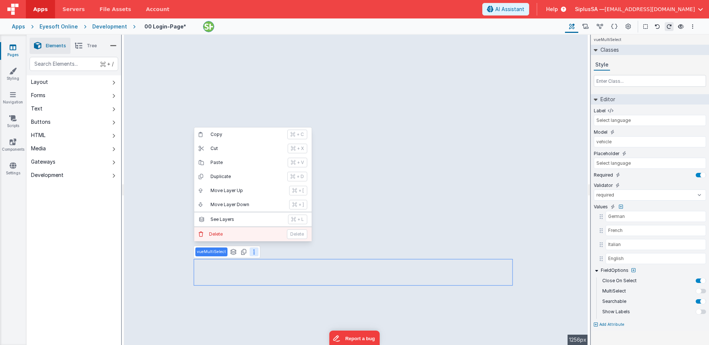
click at [247, 229] on button "Delete Delete" at bounding box center [252, 234] width 117 height 14
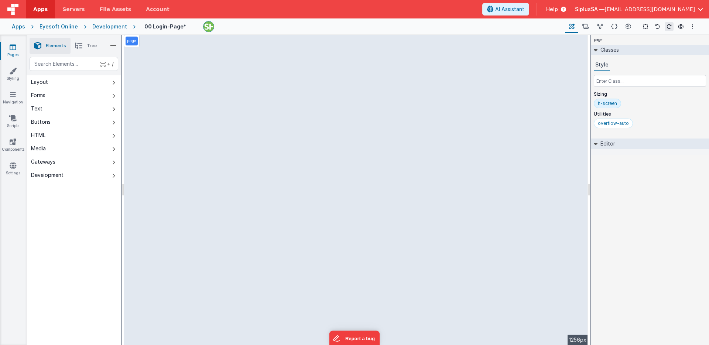
select select "password"
select select "string"
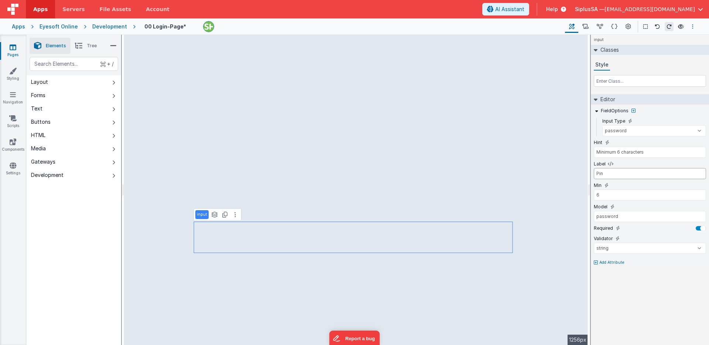
type input "Pin"
click at [692, 24] on icon "Options" at bounding box center [692, 26] width 1 height 5
click at [635, 43] on p "Save" at bounding box center [650, 40] width 47 height 7
type input "Login"
type input "model.next.text"
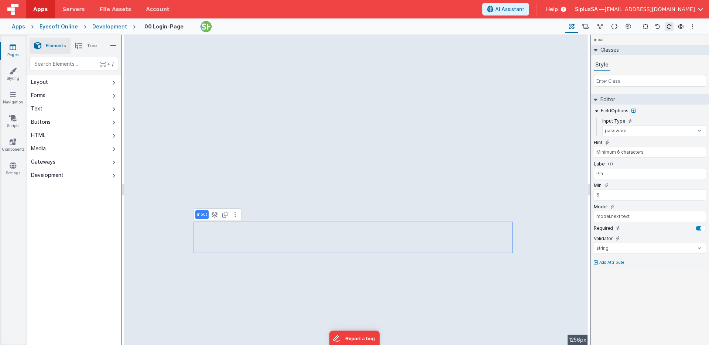
select select "1-LoginScript"
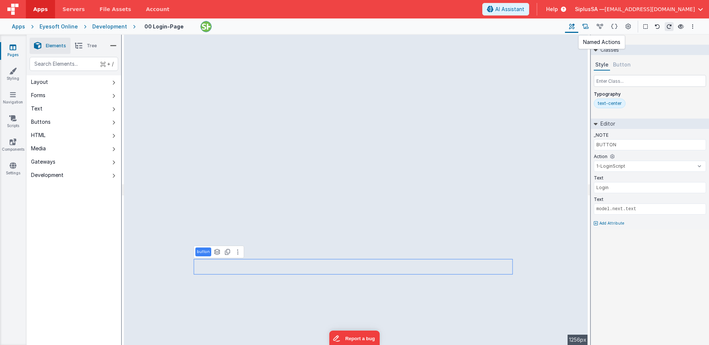
click at [590, 27] on button at bounding box center [585, 26] width 14 height 13
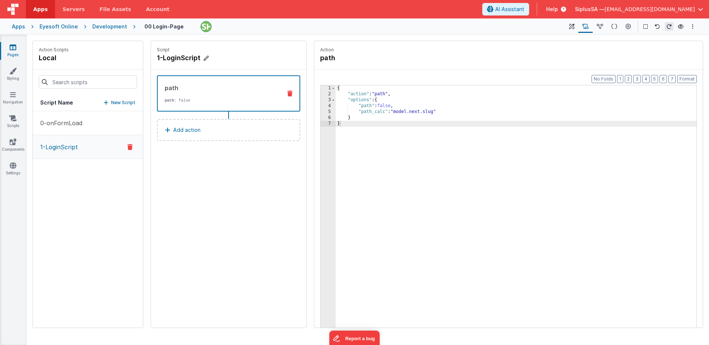
click at [207, 57] on icon at bounding box center [205, 58] width 5 height 7
drag, startPoint x: 165, startPoint y: 58, endPoint x: 206, endPoint y: 58, distance: 41.0
click at [206, 58] on input "1-LoginScript" at bounding box center [194, 58] width 74 height 10
paste input "verifyAccess"
type input "1-verifyAccess"
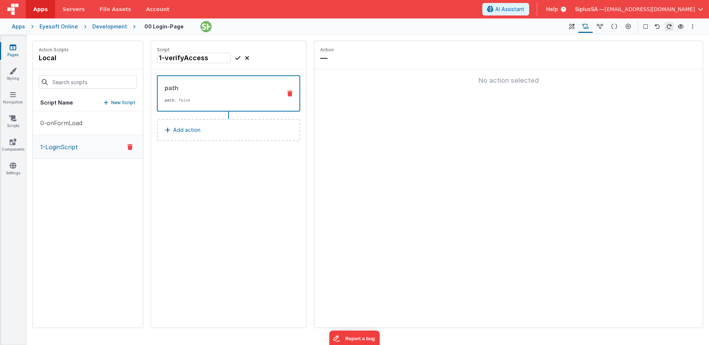
click at [236, 59] on icon at bounding box center [237, 58] width 5 height 9
click at [527, 110] on fieldset "Action — No action selected" at bounding box center [508, 184] width 388 height 287
click at [205, 127] on button "Add action" at bounding box center [228, 129] width 143 height 22
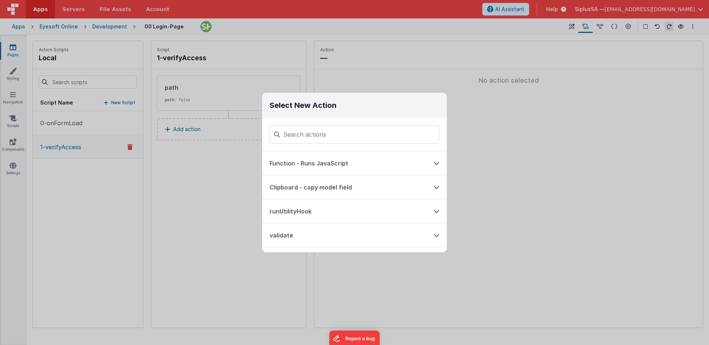
click at [376, 75] on div "Select New Action Function - Runs JavaScript Clipboard - copy model field runUt…" at bounding box center [354, 172] width 709 height 345
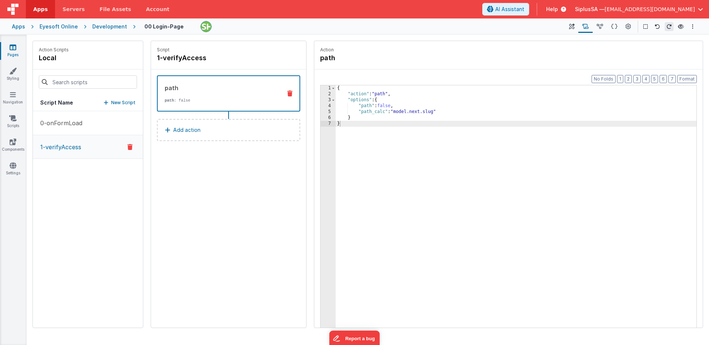
click at [247, 92] on div "path path : false" at bounding box center [217, 93] width 118 height 20
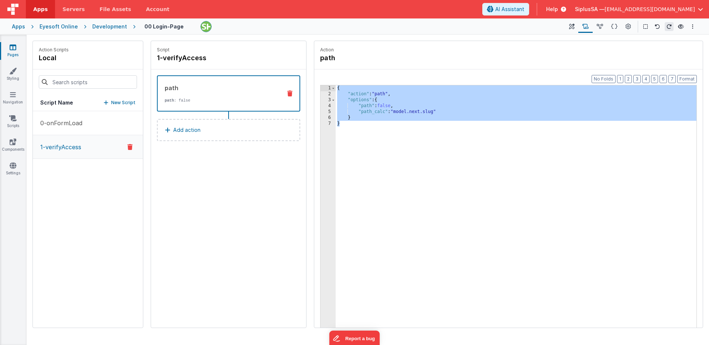
drag, startPoint x: 342, startPoint y: 114, endPoint x: 321, endPoint y: 80, distance: 39.1
click at [321, 80] on div "Format 7 6 5 4 3 2 1 No Folds 1 2 3 4 5 6 7 { "action" : "path" , "options" : {…" at bounding box center [508, 212] width 388 height 287
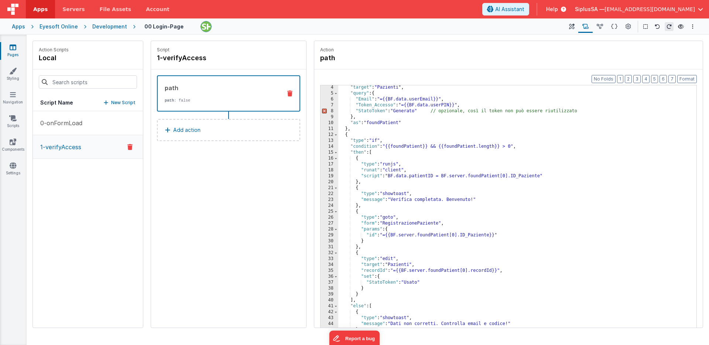
scroll to position [0, 0]
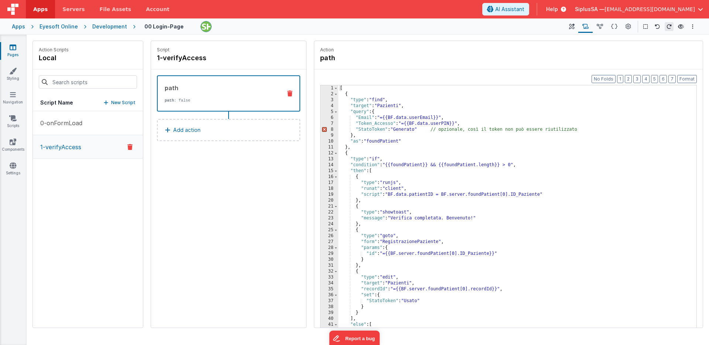
click at [358, 129] on div "[ { "type" : "find" , "target" : "Pazienti" , "query" : { "Email" : "={{BF.data…" at bounding box center [514, 223] width 353 height 277
click at [353, 130] on div "[ { "type" : "find" , "target" : "Pazienti" , "query" : { "Email" : "={{BF.data…" at bounding box center [514, 223] width 353 height 277
click at [442, 131] on div "[ { "type" : "find" , "target" : "Pazienti" , "query" : { "Email" : "={{BF.data…" at bounding box center [514, 223] width 353 height 277
click at [580, 131] on div "[ { "type" : "find" , "target" : "Pazienti" , "query" : { "Email" : "={{BF.data…" at bounding box center [514, 223] width 353 height 277
click at [570, 160] on div "[ { "type" : "find" , "target" : "Pazienti" , "query" : { "Email" : "={{BF.data…" at bounding box center [514, 223] width 353 height 277
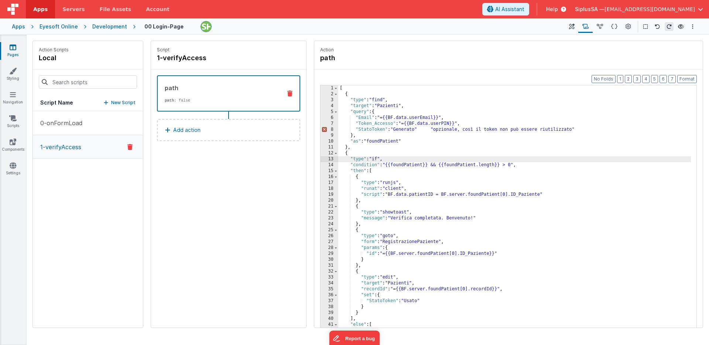
click at [436, 131] on div "[ { "type" : "find" , "target" : "Pazienti" , "query" : { "Email" : "={{BF.data…" at bounding box center [514, 223] width 353 height 277
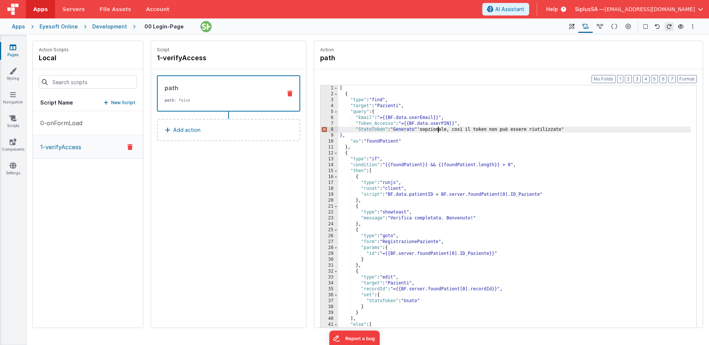
click at [437, 131] on div "[ { "type" : "find" , "target" : "Pazienti" , "query" : { "Email" : "={{BF.data…" at bounding box center [514, 223] width 353 height 277
click at [598, 130] on div "[ { "type" : "find" , "target" : "Pazienti" , "query" : { "Email" : "={{BF.data…" at bounding box center [514, 223] width 353 height 277
click at [569, 168] on div "[ { "type" : "find" , "target" : "Pazienti" , "query" : { "Email" : "={{BF.data…" at bounding box center [514, 223] width 353 height 277
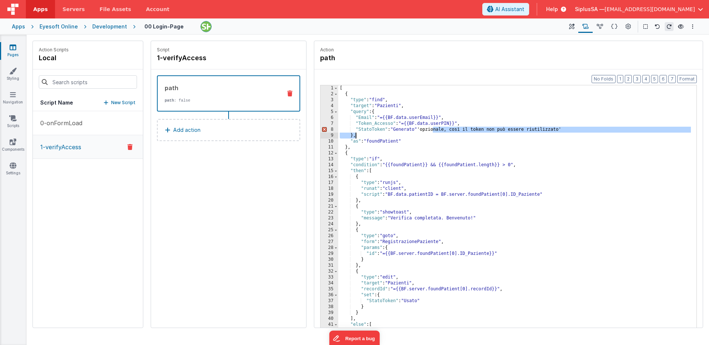
drag, startPoint x: 433, startPoint y: 130, endPoint x: 531, endPoint y: 130, distance: 97.9
click at [531, 130] on div "[ { "type" : "find" , "target" : "Pazienti" , "query" : { "Email" : "={{BF.data…" at bounding box center [514, 223] width 353 height 277
click at [440, 130] on div "[ { "type" : "find" , "target" : "Pazienti" , "query" : { "Email" : "={{BF.data…" at bounding box center [514, 223] width 353 height 277
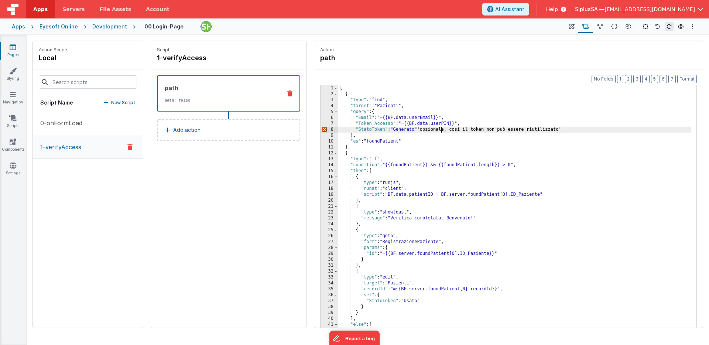
click at [425, 131] on div "[ { "type" : "find" , "target" : "Pazienti" , "query" : { "Email" : "={{BF.data…" at bounding box center [514, 223] width 353 height 277
drag, startPoint x: 432, startPoint y: 130, endPoint x: 631, endPoint y: 129, distance: 199.0
click at [631, 129] on div "[ { "type" : "find" , "target" : "Pazienti" , "query" : { "Email" : "={{BF.data…" at bounding box center [514, 223] width 353 height 277
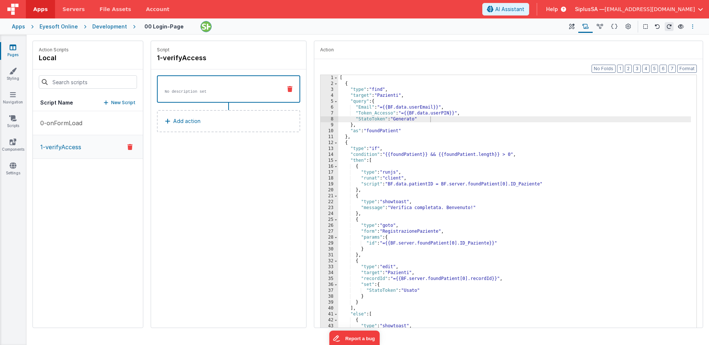
click at [695, 29] on button "Options" at bounding box center [692, 26] width 9 height 9
click at [647, 42] on p "Save" at bounding box center [650, 40] width 47 height 7
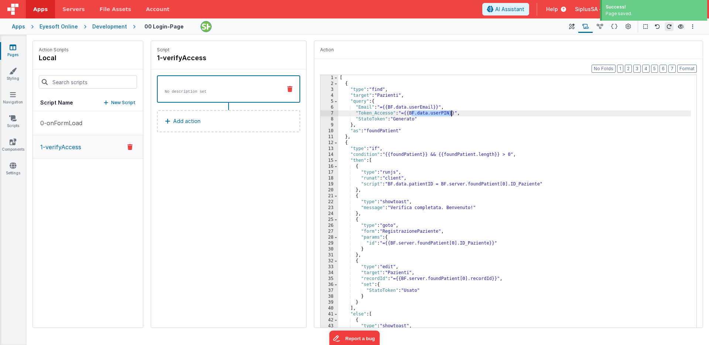
drag, startPoint x: 412, startPoint y: 114, endPoint x: 452, endPoint y: 115, distance: 40.6
click at [452, 115] on div "[ { "type" : "find" , "target" : "Pazienti" , "query" : { "Email" : "={{BF.data…" at bounding box center [514, 213] width 353 height 277
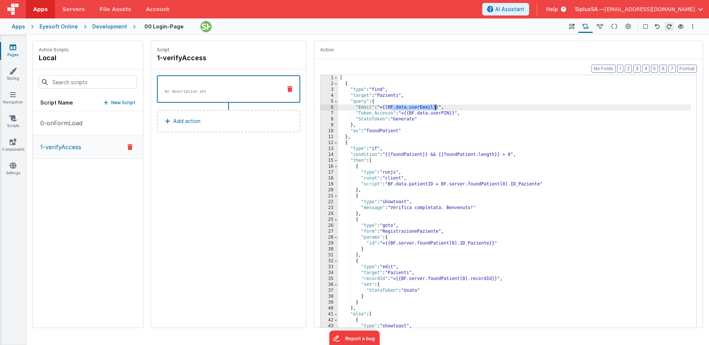
drag, startPoint x: 391, startPoint y: 108, endPoint x: 435, endPoint y: 110, distance: 44.4
click at [435, 108] on div "[ { "type" : "find" , "target" : "Pazienti" , "query" : { "Email" : "={{BF.data…" at bounding box center [514, 213] width 353 height 277
click at [570, 25] on icon at bounding box center [572, 27] width 6 height 8
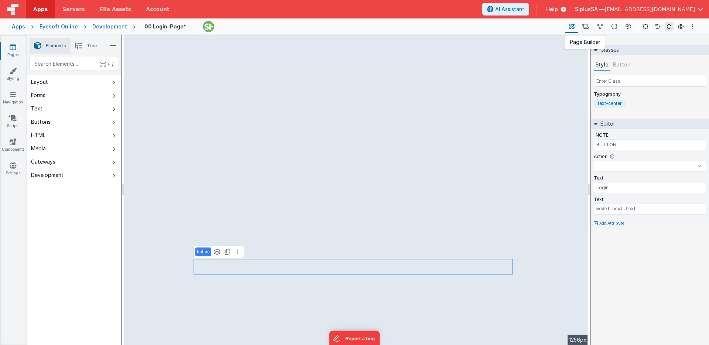
select select
select select "email"
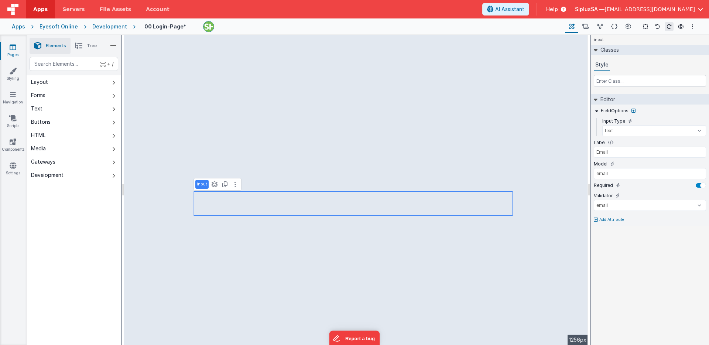
click at [612, 220] on p "Add Attribute" at bounding box center [611, 220] width 25 height 6
click at [412, 195] on div at bounding box center [354, 172] width 709 height 345
click at [236, 189] on div "input See layers + L Duplicate + D" at bounding box center [217, 184] width 48 height 13
click at [236, 186] on button at bounding box center [235, 184] width 9 height 9
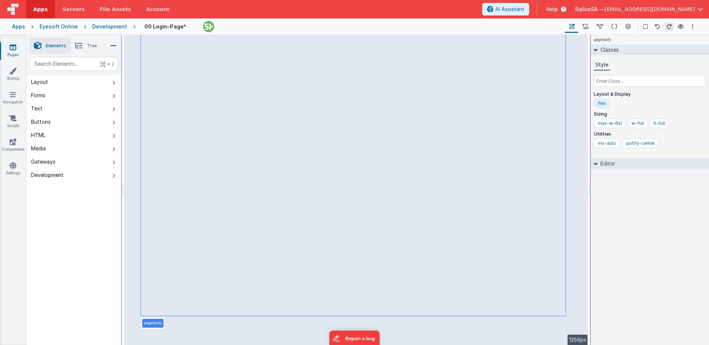
select select "email"
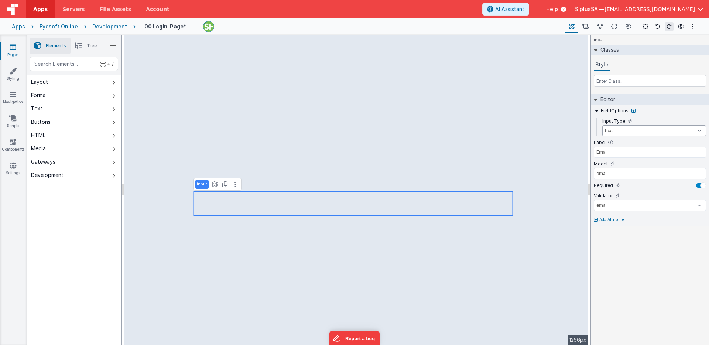
click at [657, 128] on select "text number password email" at bounding box center [654, 130] width 104 height 11
click at [602, 125] on select "text number password email" at bounding box center [654, 130] width 104 height 11
paste input "BF.data.user"
click at [616, 257] on div "input Classes Style Editor FieldOptions Input Type text number password email L…" at bounding box center [650, 190] width 118 height 310
type input "Email"
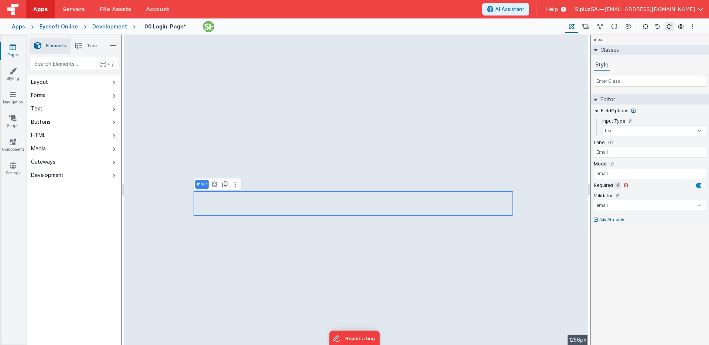
click at [616, 186] on icon at bounding box center [618, 185] width 4 height 6
select select "password"
type input "Minimum 6 characters"
type input "Pin"
type input "6"
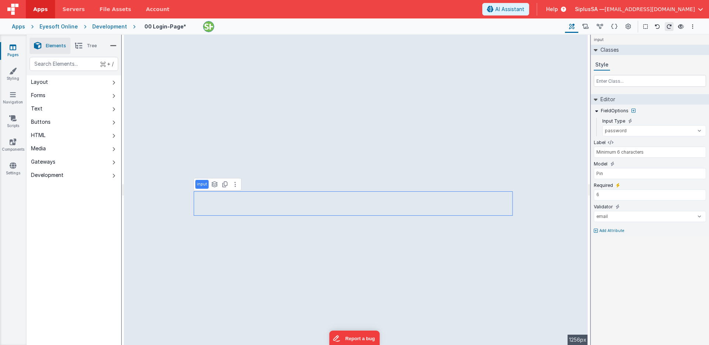
select select "string"
click at [617, 229] on icon at bounding box center [618, 228] width 4 height 6
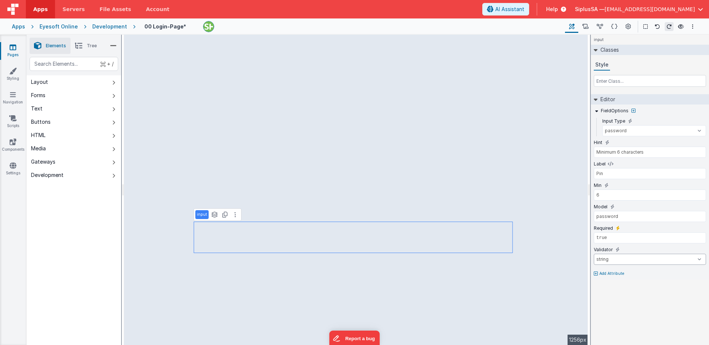
click at [622, 261] on select "number double string array date regexp email url creditCard alpha alphaNumeric …" at bounding box center [650, 259] width 112 height 11
click at [594, 254] on select "number double string array date regexp email url creditCard alpha alphaNumeric …" at bounding box center [650, 259] width 112 height 11
click at [621, 262] on select "number double string array date regexp email url creditCard alpha alphaNumeric …" at bounding box center [650, 259] width 112 height 11
click at [594, 254] on select "number double string array date regexp email url creditCard alpha alphaNumeric …" at bounding box center [650, 259] width 112 height 11
click at [643, 131] on select "text number password email" at bounding box center [654, 130] width 104 height 11
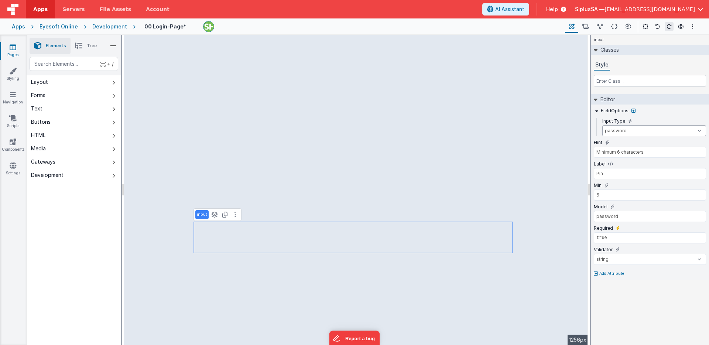
click at [602, 125] on select "text number password email" at bounding box center [654, 130] width 104 height 11
click at [618, 82] on input "text" at bounding box center [650, 81] width 112 height 12
click at [82, 38] on li "Tree" at bounding box center [86, 46] width 31 height 16
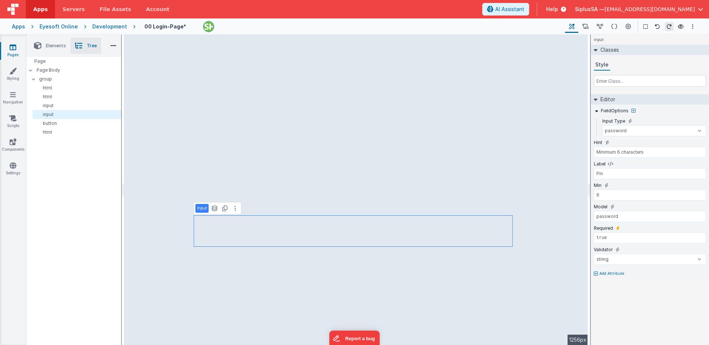
type input "Login"
type input "model.next.text"
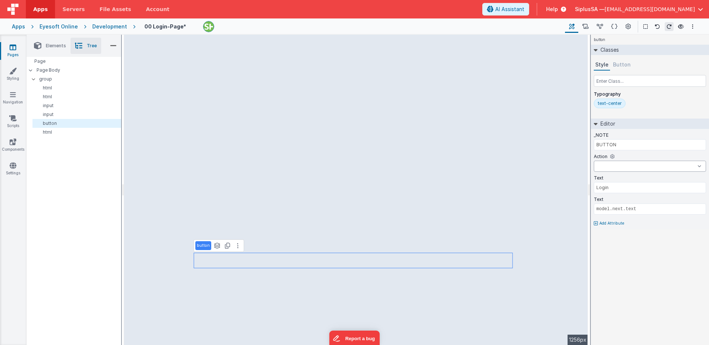
click at [650, 164] on select "0-onFormLoad 1-verifyAccess 00-onAppLoad previous" at bounding box center [650, 166] width 112 height 11
select select "1-verifyAccess"
click at [594, 161] on select "0-onFormLoad 1-verifyAccess 00-onAppLoad previous" at bounding box center [650, 166] width 112 height 11
click at [691, 28] on button "Options" at bounding box center [692, 26] width 9 height 9
click at [648, 41] on p "Save" at bounding box center [650, 40] width 47 height 7
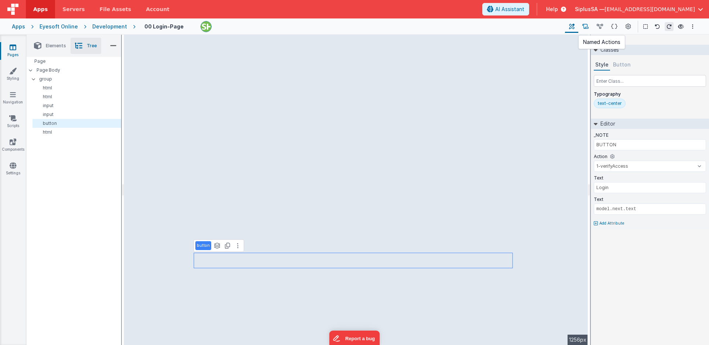
click at [588, 27] on icon at bounding box center [585, 27] width 6 height 8
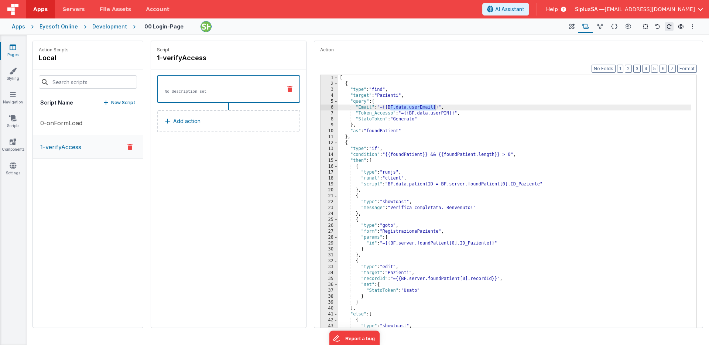
click at [357, 68] on div "Format 7 6 5 4 3 2 1 No Folds 1 2 3 4 5 6 7 8 9 10 11 12 13 14 15 16 17 18 19 2…" at bounding box center [508, 202] width 388 height 287
click at [391, 96] on div "[ { "type" : "find" , "target" : "Pazienti" , "query" : { "Email" : "={{BF.data…" at bounding box center [514, 213] width 353 height 277
click at [359, 114] on div "[ { "type" : "find" , "target" : "Patient" , "query" : { "Email" : "={{BF.data.…" at bounding box center [514, 213] width 353 height 277
drag, startPoint x: 359, startPoint y: 114, endPoint x: 393, endPoint y: 119, distance: 34.4
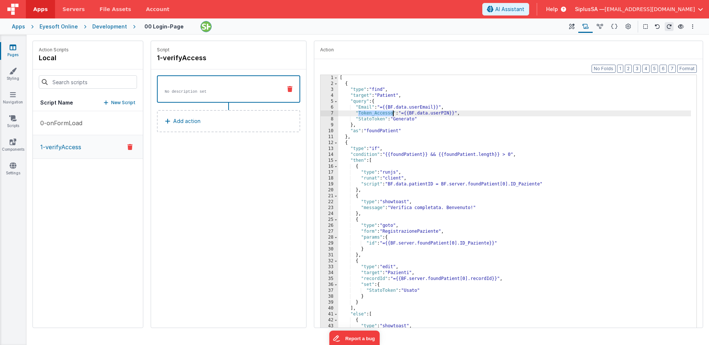
click at [393, 114] on div "[ { "type" : "find" , "target" : "Patient" , "query" : { "Email" : "={{BF.data.…" at bounding box center [514, 213] width 353 height 277
click at [364, 121] on div "[ { "type" : "find" , "target" : "Patient" , "query" : { "Email" : "={{BF.data.…" at bounding box center [514, 213] width 353 height 277
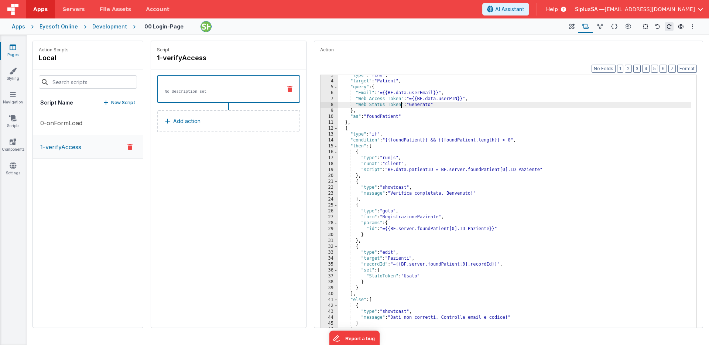
scroll to position [18, 0]
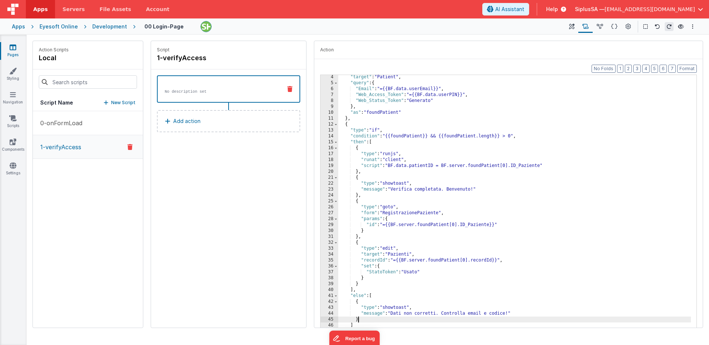
click at [403, 318] on div ""target" : "Patient" , "query" : { "Email" : "={{BF.data.userEmail}}" , "Web_Ac…" at bounding box center [514, 212] width 353 height 277
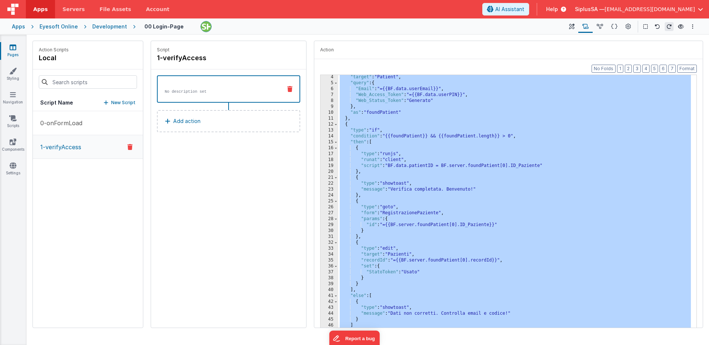
scroll to position [0, 0]
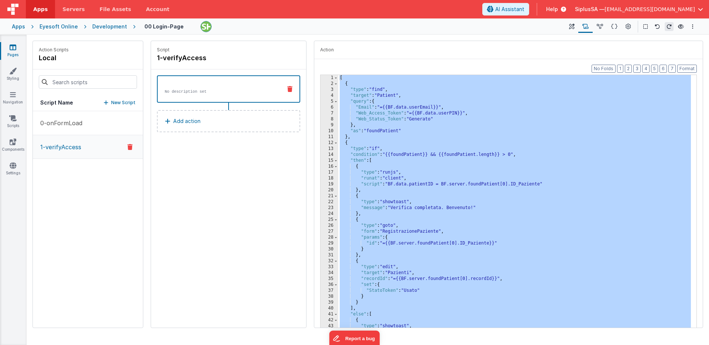
click at [545, 219] on div "[ { "type" : "find" , "target" : "Patient" , "query" : { "Email" : "={{BF.data.…" at bounding box center [514, 213] width 353 height 277
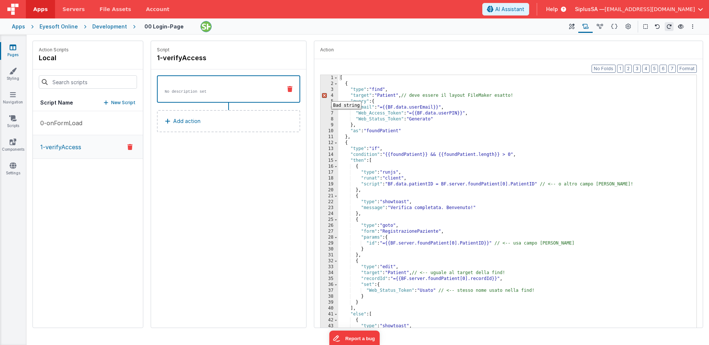
click at [325, 96] on div "4" at bounding box center [330, 96] width 18 height 6
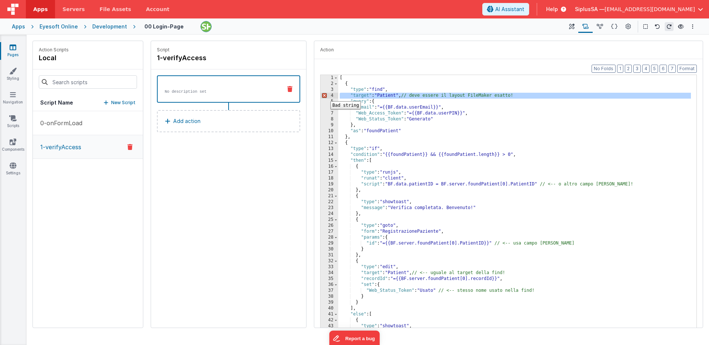
click at [325, 96] on div "4" at bounding box center [330, 96] width 18 height 6
click at [323, 96] on div "4" at bounding box center [330, 96] width 18 height 6
click at [408, 96] on div "[ { "type" : "find" , "target" : "Patient" , // deve essere il layout FileMaker…" at bounding box center [514, 213] width 353 height 277
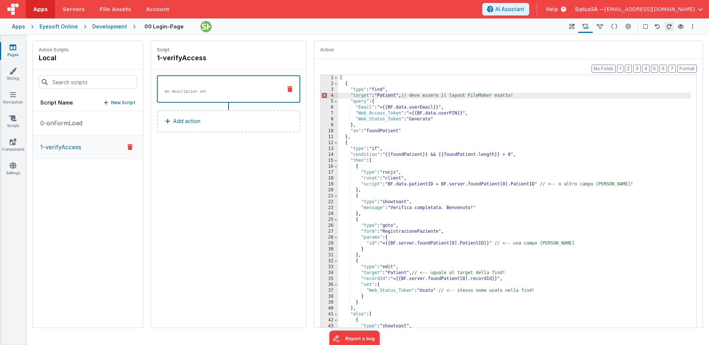
click at [403, 96] on div "[ { "type" : "find" , "target" : "Patient" , // deve essere il layout FileMaker…" at bounding box center [514, 213] width 353 height 277
click at [404, 98] on div "[ { "type" : "find" , "target" : "Patient" , // deve essere il layout FileMaker…" at bounding box center [514, 213] width 353 height 277
drag, startPoint x: 406, startPoint y: 97, endPoint x: 525, endPoint y: 95, distance: 118.9
click at [525, 95] on div "[ { "type" : "find" , "target" : "Patient" // deve essere il layout FileMaker e…" at bounding box center [514, 213] width 353 height 277
drag, startPoint x: 575, startPoint y: 185, endPoint x: 623, endPoint y: 186, distance: 48.0
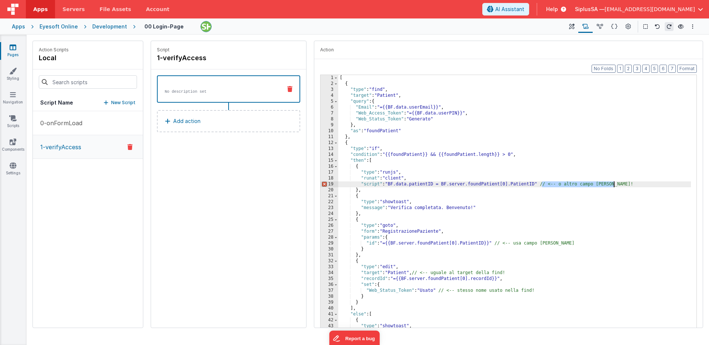
click at [623, 186] on div "[ { "type" : "find" , "target" : "Patient" , "query" : { "Email" : "={{BF.data.…" at bounding box center [514, 213] width 353 height 277
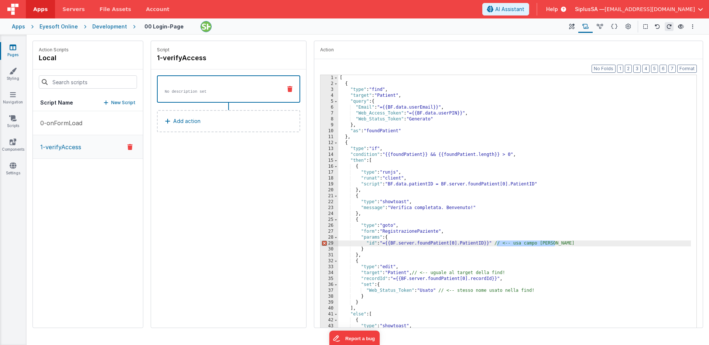
drag, startPoint x: 498, startPoint y: 244, endPoint x: 563, endPoint y: 243, distance: 65.7
click at [563, 243] on div "[ { "type" : "find" , "target" : "Patient" , "query" : { "Email" : "={{BF.data.…" at bounding box center [514, 213] width 353 height 277
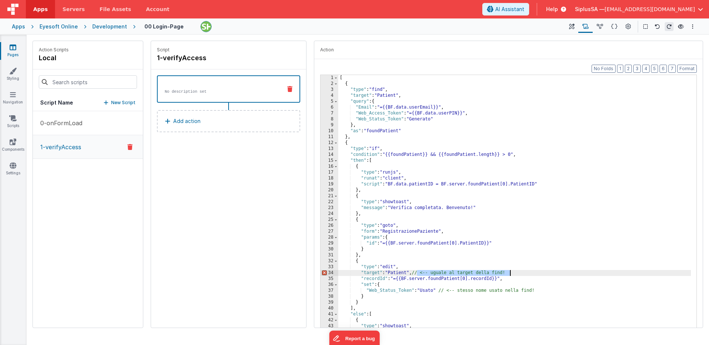
drag, startPoint x: 417, startPoint y: 274, endPoint x: 532, endPoint y: 273, distance: 115.6
click at [532, 273] on div "[ { "type" : "find" , "target" : "Patient" , "query" : { "Email" : "={{BF.data.…" at bounding box center [514, 213] width 353 height 277
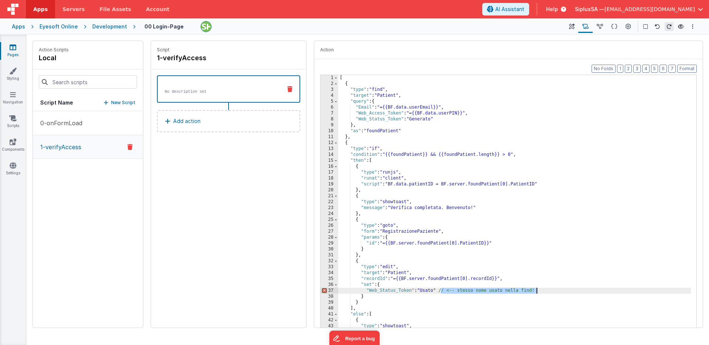
drag, startPoint x: 440, startPoint y: 291, endPoint x: 544, endPoint y: 289, distance: 103.8
click at [544, 289] on div "[ { "type" : "find" , "target" : "Patient" , "query" : { "Email" : "={{BF.data.…" at bounding box center [514, 213] width 353 height 277
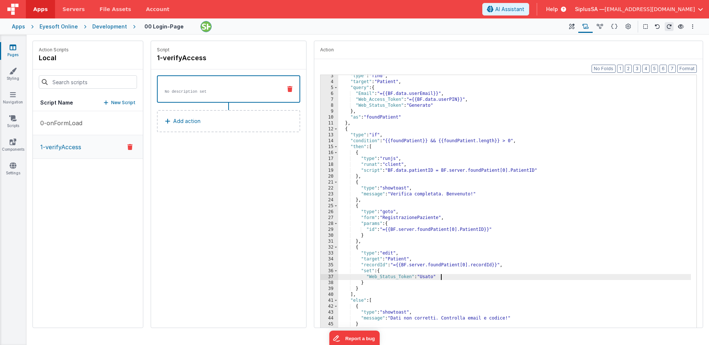
scroll to position [14, 0]
click at [692, 30] on button "Options" at bounding box center [692, 26] width 9 height 9
click at [656, 43] on p "Save" at bounding box center [650, 40] width 47 height 7
click at [14, 52] on link "Pages" at bounding box center [13, 51] width 27 height 15
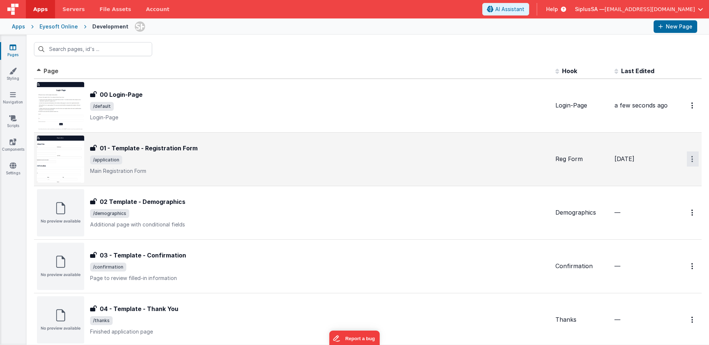
click at [689, 113] on button "Options" at bounding box center [693, 105] width 12 height 15
click at [388, 158] on button at bounding box center [354, 172] width 709 height 345
click at [176, 147] on h3 "01 - Template - Registration Form" at bounding box center [149, 148] width 98 height 9
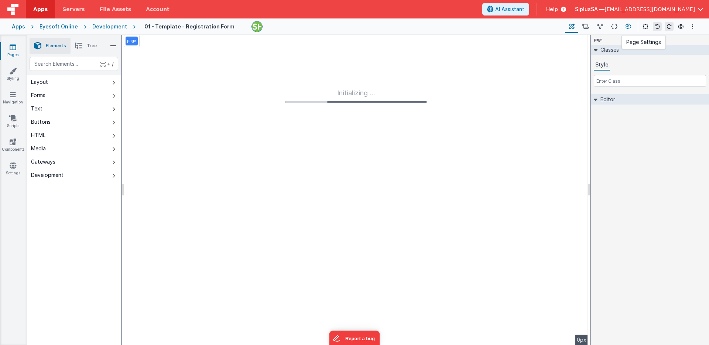
click at [629, 28] on icon at bounding box center [629, 27] width 6 height 8
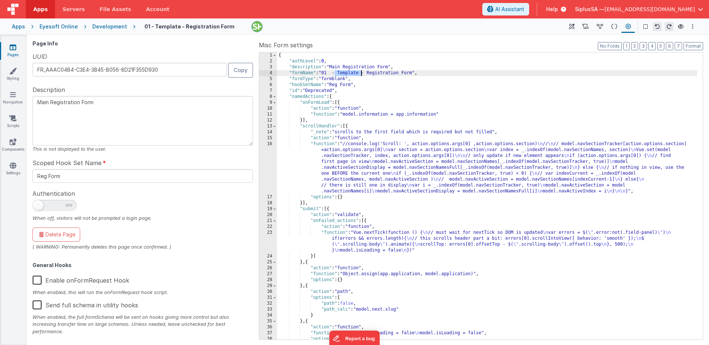
drag, startPoint x: 335, startPoint y: 75, endPoint x: 361, endPoint y: 75, distance: 26.2
click at [360, 75] on div "{ "authLevel" : 0 , "description" : "Main Registration Form" , "formName" : "01…" at bounding box center [487, 201] width 420 height 299
drag, startPoint x: 323, startPoint y: 73, endPoint x: 382, endPoint y: 75, distance: 59.1
click at [382, 75] on div "{ "authLevel" : 0 , "description" : "Main Registration Form" , "formName" : "01…" at bounding box center [487, 201] width 420 height 299
click at [86, 130] on textarea "Main Registration Form" at bounding box center [142, 120] width 220 height 49
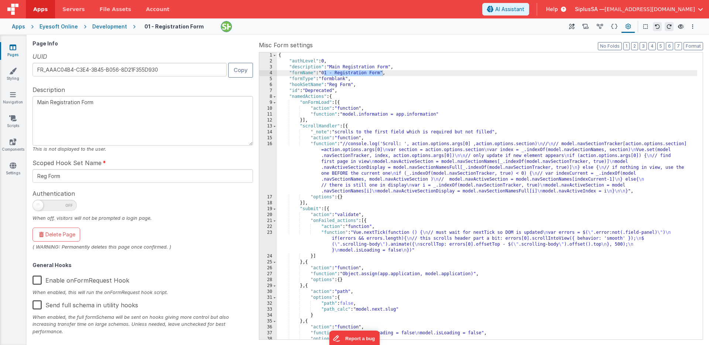
paste textarea "01 -"
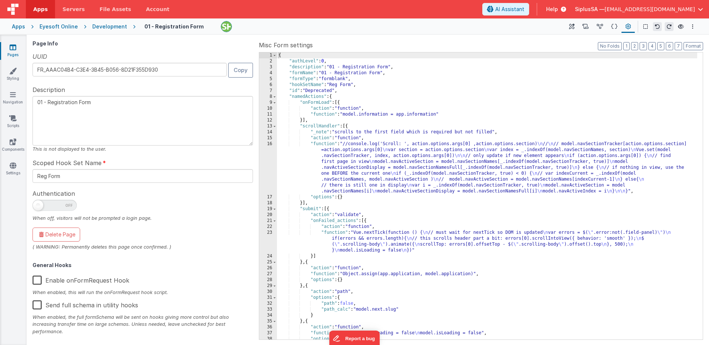
type textarea "01 - Registration Form"
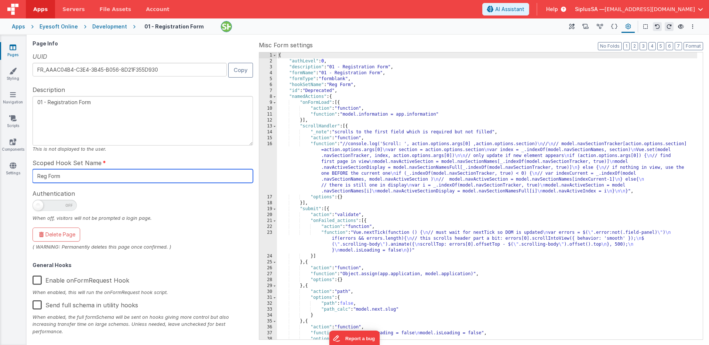
click at [102, 175] on input "Reg Form" at bounding box center [142, 176] width 220 height 14
paste input "01 - Registration"
type input "01 - Registration Form"
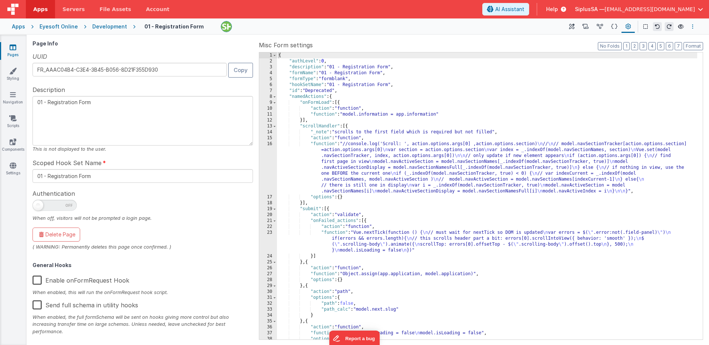
click at [689, 26] on button "Options" at bounding box center [692, 26] width 9 height 9
click at [657, 37] on p "Save" at bounding box center [650, 40] width 47 height 7
click at [573, 25] on icon at bounding box center [572, 27] width 6 height 8
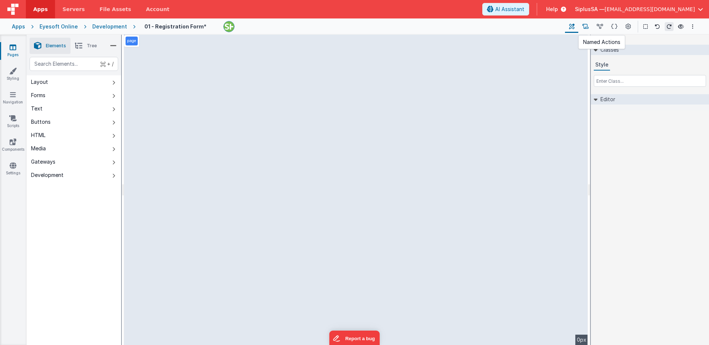
click at [588, 30] on icon at bounding box center [585, 27] width 6 height 8
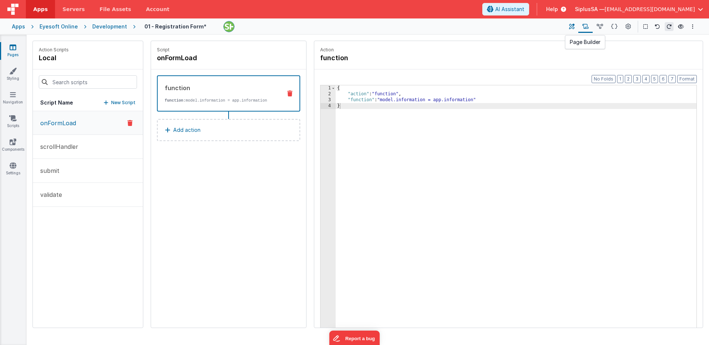
click at [572, 25] on icon at bounding box center [572, 27] width 6 height 8
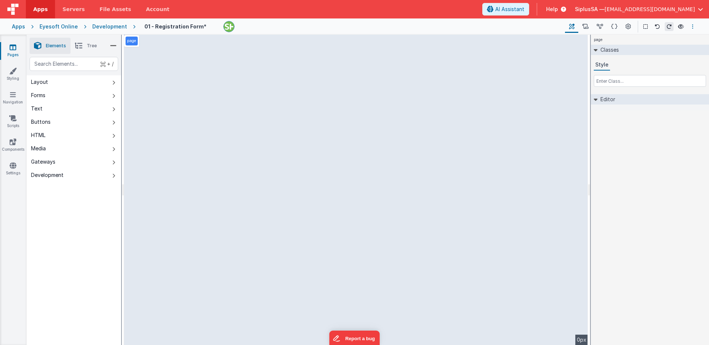
click at [696, 28] on button "Options" at bounding box center [692, 26] width 9 height 9
click at [663, 41] on p "Save" at bounding box center [650, 40] width 47 height 7
click at [629, 26] on icon at bounding box center [629, 27] width 6 height 8
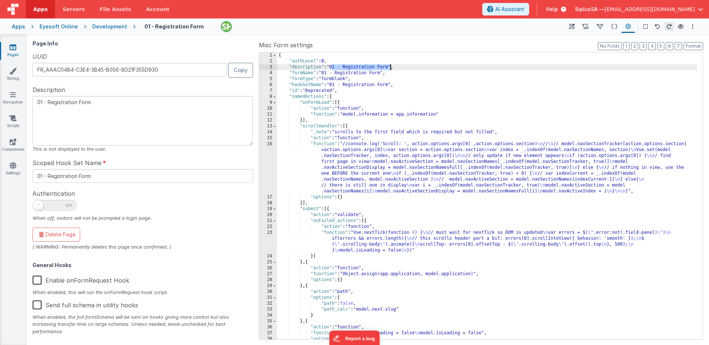
drag, startPoint x: 332, startPoint y: 68, endPoint x: 390, endPoint y: 67, distance: 58.7
click at [390, 67] on div "{ "authLevel" : 0 , "description" : "01 - Registration Form" , "formName" : "01…" at bounding box center [487, 201] width 420 height 299
click at [16, 53] on link "Pages" at bounding box center [13, 51] width 27 height 15
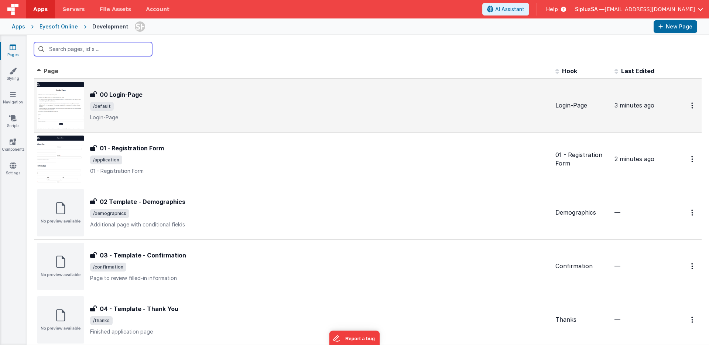
click at [669, 105] on div at bounding box center [670, 205] width 2 height 282
click at [687, 107] on button "Options" at bounding box center [693, 105] width 12 height 15
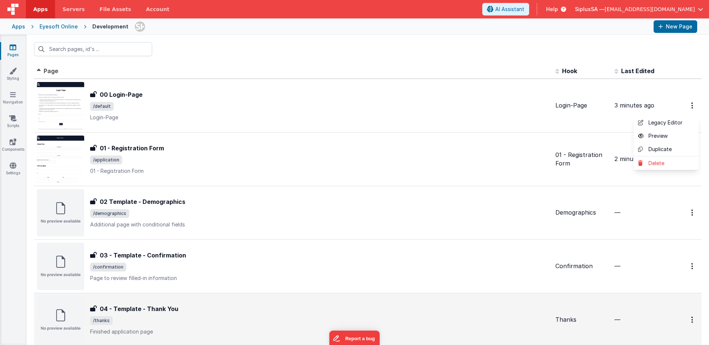
click at [455, 104] on button at bounding box center [354, 172] width 709 height 345
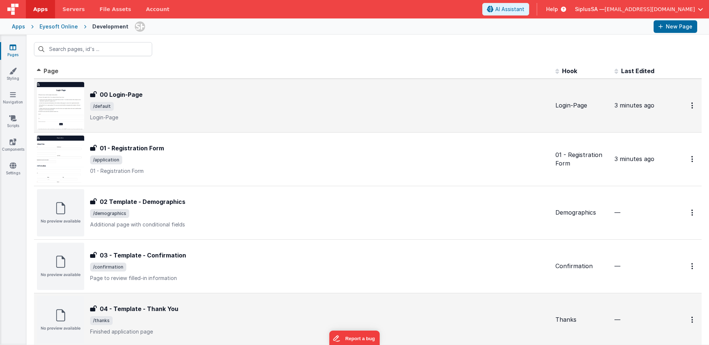
click at [215, 100] on div "00 Login-Page 00 Login-Page /default Login-Page" at bounding box center [319, 105] width 459 height 31
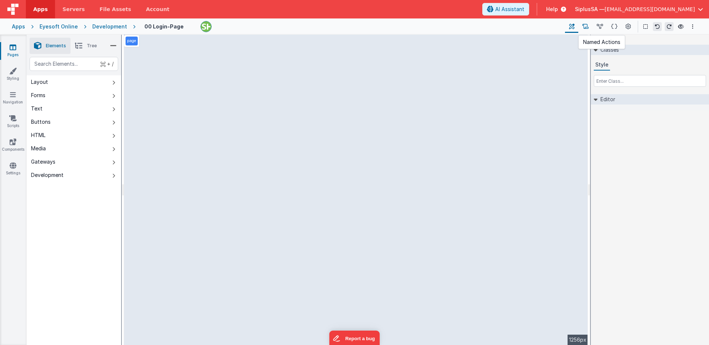
click at [589, 28] on button at bounding box center [585, 26] width 14 height 13
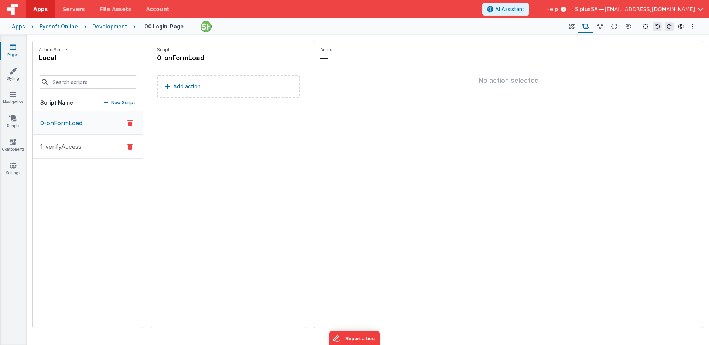
click at [83, 145] on button "1-verifyAccess" at bounding box center [88, 147] width 110 height 24
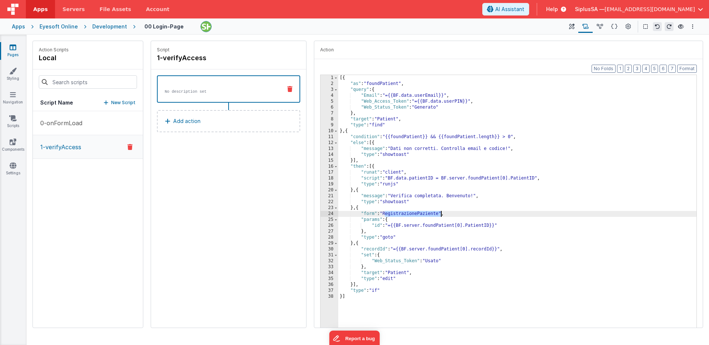
drag, startPoint x: 386, startPoint y: 216, endPoint x: 441, endPoint y: 215, distance: 55.0
click at [441, 215] on div "[{ "as" : "foundPatient" , "query" : { "Email" : "={{BF.data.userEmail}}" , "We…" at bounding box center [517, 213] width 358 height 277
click at [688, 26] on button "Options" at bounding box center [692, 26] width 9 height 9
click at [666, 39] on p "Save" at bounding box center [650, 40] width 47 height 7
click at [575, 27] on button at bounding box center [571, 26] width 13 height 13
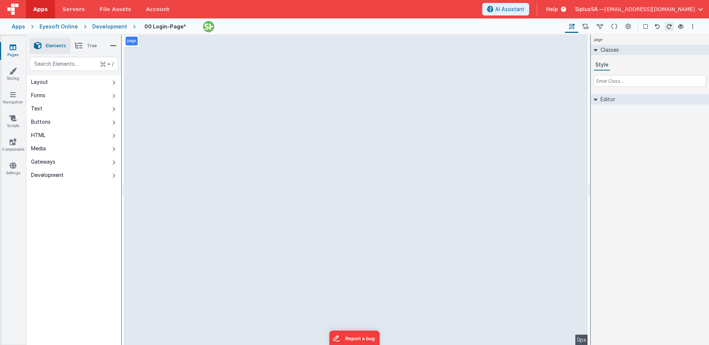
select select "email"
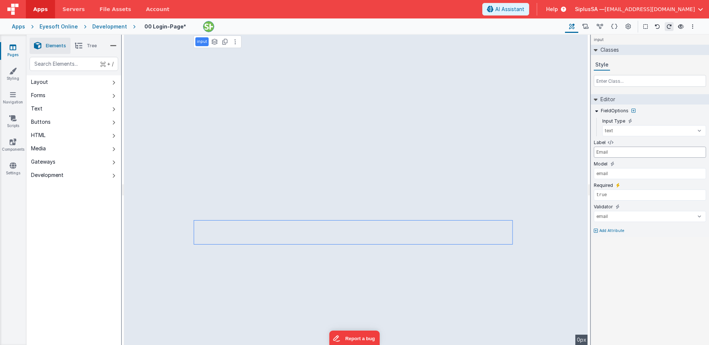
drag, startPoint x: 635, startPoint y: 151, endPoint x: 594, endPoint y: 152, distance: 41.4
click at [594, 152] on input "Email" at bounding box center [650, 152] width 112 height 11
click at [577, 24] on button at bounding box center [571, 26] width 13 height 13
click at [585, 28] on icon at bounding box center [585, 27] width 6 height 8
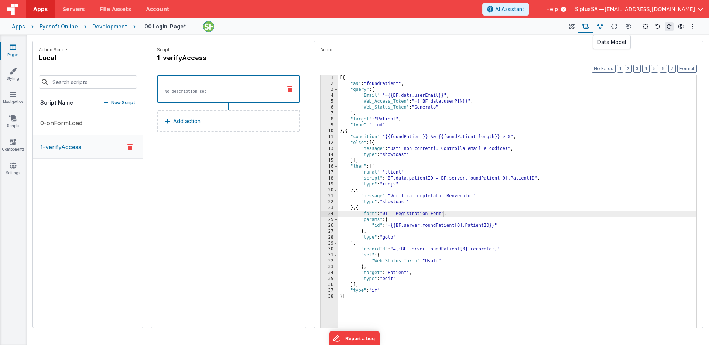
click at [603, 27] on icon at bounding box center [600, 27] width 6 height 8
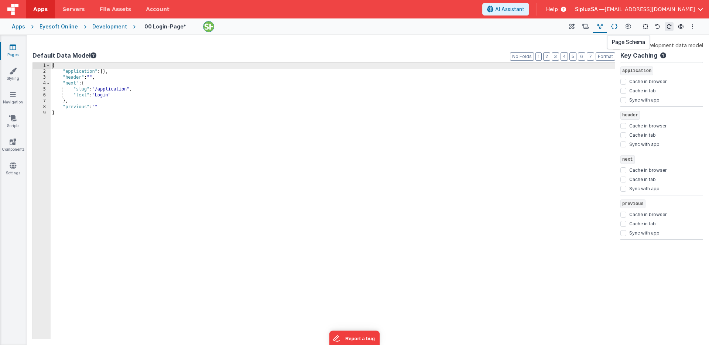
click at [611, 28] on icon at bounding box center [614, 27] width 6 height 8
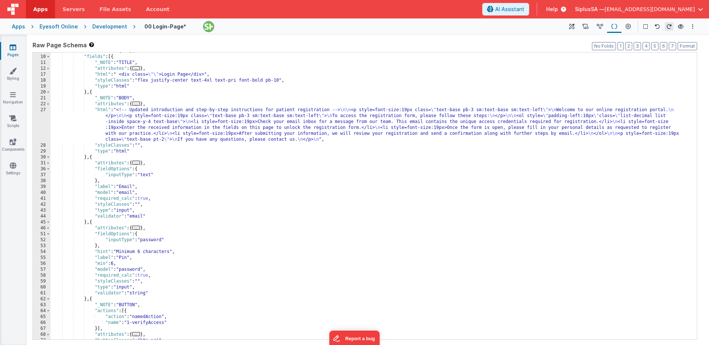
scroll to position [28, 0]
click at [337, 150] on div ""attributes" : { ... } , "fields" : [{ "_NOTE" : "TITLE" , "attributes" : { ...…" at bounding box center [371, 197] width 641 height 299
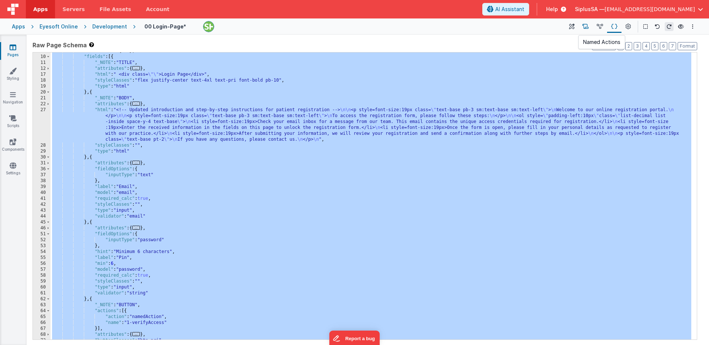
click at [589, 27] on button at bounding box center [585, 26] width 14 height 13
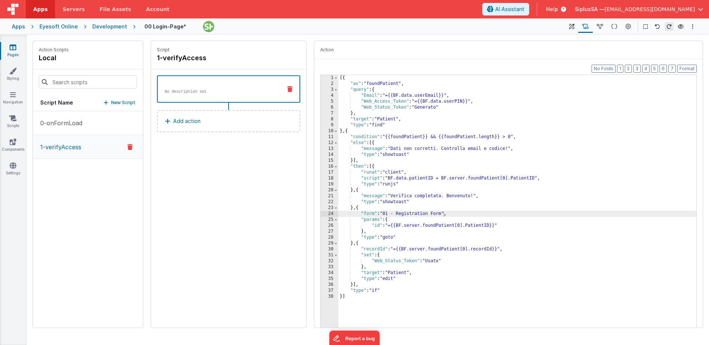
drag, startPoint x: 472, startPoint y: 143, endPoint x: 472, endPoint y: 138, distance: 5.2
click at [472, 143] on div "[{ "as" : "foundPatient" , "query" : { "Email" : "={{BF.data.userEmail}}" , "We…" at bounding box center [517, 213] width 358 height 277
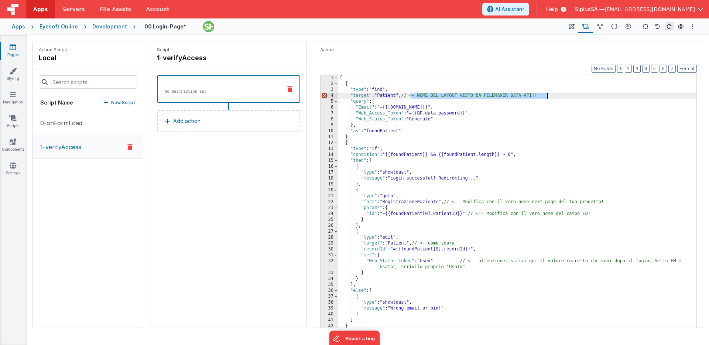
drag, startPoint x: 411, startPoint y: 95, endPoint x: 573, endPoint y: 97, distance: 161.4
click at [573, 97] on div "[ { "type" : "find" , "target" : "Patient" , // <- NOME DEL LAYOUT VISTO DA FIL…" at bounding box center [517, 213] width 358 height 277
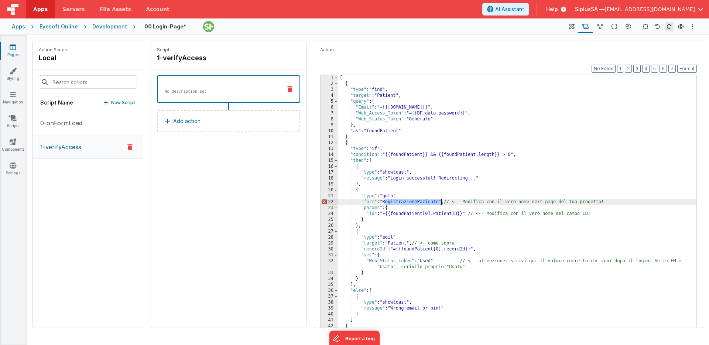
drag, startPoint x: 385, startPoint y: 203, endPoint x: 441, endPoint y: 203, distance: 56.1
click at [441, 203] on div "[ { "type" : "find" , "target" : "Patient" , "query" : { "Email" : "={{BF.data.…" at bounding box center [517, 213] width 358 height 277
click at [548, 219] on div "[ { "type" : "find" , "target" : "Patient" , "query" : { "Email" : "={{BF.data.…" at bounding box center [517, 213] width 358 height 277
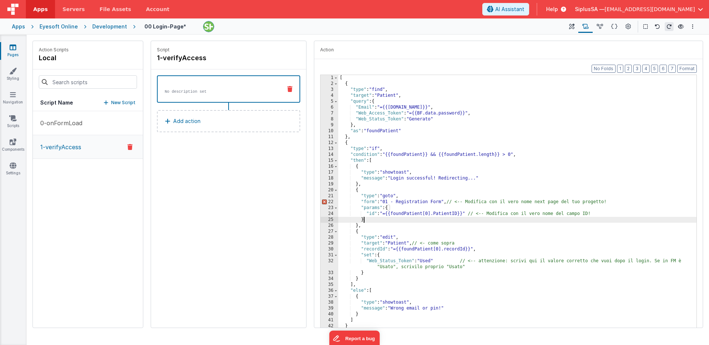
click at [545, 213] on div "[ { "type" : "find" , "target" : "Patient" , "query" : { "Email" : "={{BF.data.…" at bounding box center [517, 213] width 358 height 277
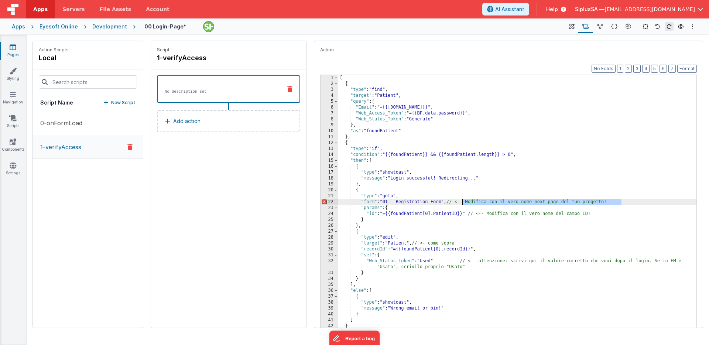
drag, startPoint x: 626, startPoint y: 201, endPoint x: 462, endPoint y: 202, distance: 164.3
click at [462, 202] on div "[ { "type" : "find" , "target" : "Patient" , "query" : { "Email" : "={{BF.data.…" at bounding box center [517, 213] width 358 height 277
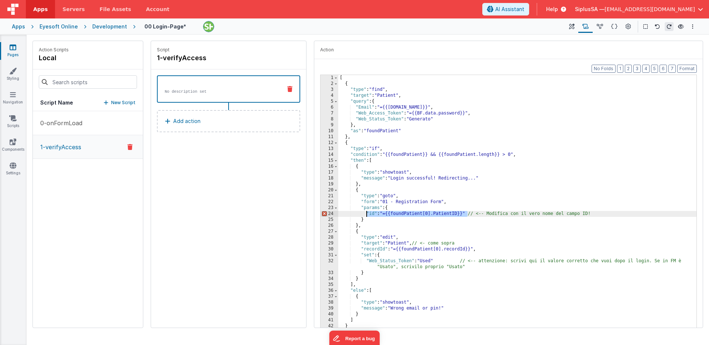
drag, startPoint x: 467, startPoint y: 214, endPoint x: 366, endPoint y: 213, distance: 101.2
click at [366, 213] on div "[ { "type" : "find" , "target" : "Patient" , "query" : { "Email" : "={{BF.data.…" at bounding box center [517, 213] width 358 height 277
drag, startPoint x: 490, startPoint y: 216, endPoint x: 627, endPoint y: 212, distance: 137.0
click at [627, 212] on div "[ { "type" : "find" , "target" : "Patient" , "query" : { "Email" : "={{BF.data.…" at bounding box center [517, 213] width 358 height 277
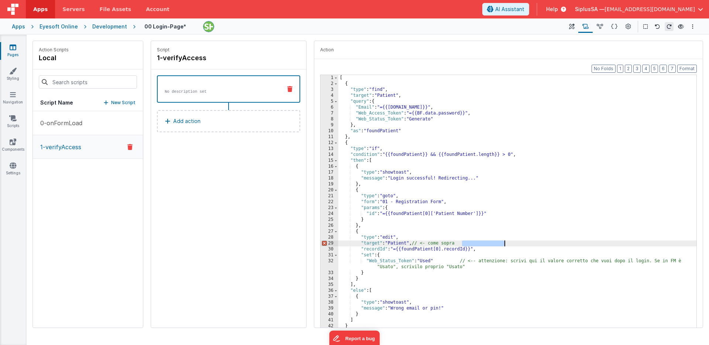
drag, startPoint x: 463, startPoint y: 244, endPoint x: 510, endPoint y: 244, distance: 47.6
click at [508, 243] on div "[ { "type" : "find" , "target" : "Patient" , "query" : { "Email" : "={{BF.data.…" at bounding box center [517, 213] width 358 height 277
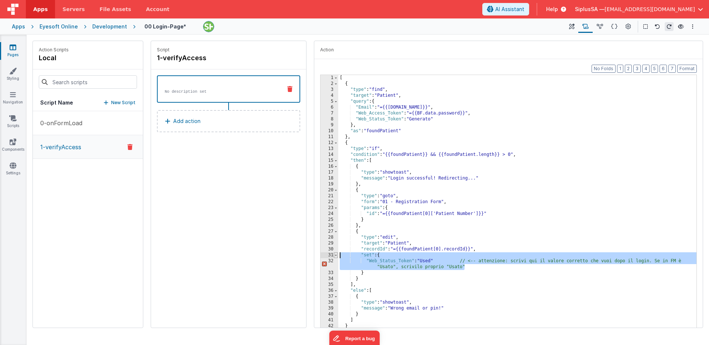
drag, startPoint x: 477, startPoint y: 269, endPoint x: 335, endPoint y: 258, distance: 142.2
click at [335, 258] on div "1 2 3 4 5 6 7 8 9 10 11 12 13 14 15 16 17 18 19 20 21 22 23 24 25 26 27 28 29 3…" at bounding box center [508, 208] width 377 height 266
click at [429, 260] on div "[ { "type" : "find" , "target" : "Patient" , "query" : { "Email" : "={{BF.data.…" at bounding box center [517, 213] width 358 height 277
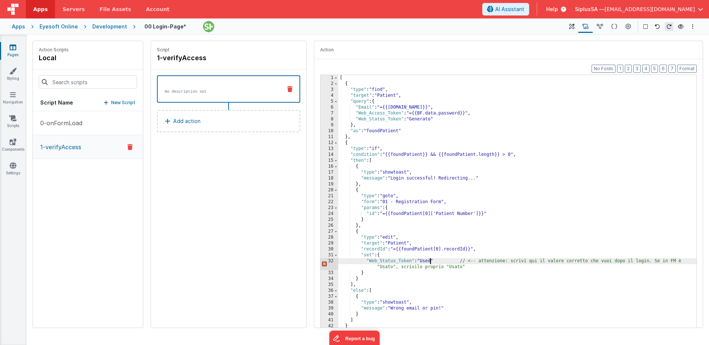
click at [428, 261] on div "[ { "type" : "find" , "target" : "Patient" , "query" : { "Email" : "={{BF.data.…" at bounding box center [517, 213] width 358 height 277
click at [427, 260] on div "[ { "type" : "find" , "target" : "Patient" , "query" : { "Email" : "={{BF.data.…" at bounding box center [517, 213] width 358 height 277
click at [428, 262] on div "[ { "type" : "find" , "target" : "Patient" , "query" : { "Email" : "={{BF.data.…" at bounding box center [517, 213] width 358 height 277
click at [427, 260] on div "[ { "type" : "find" , "target" : "Patient" , "query" : { "Email" : "={{BF.data.…" at bounding box center [517, 213] width 358 height 277
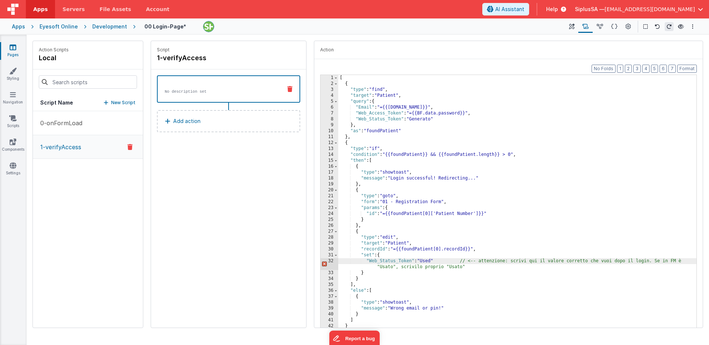
click at [427, 260] on div "[ { "type" : "find" , "target" : "Patient" , "query" : { "Email" : "={{BF.data.…" at bounding box center [517, 213] width 358 height 277
click at [429, 264] on div "[ { "type" : "find" , "target" : "Patient" , "query" : { "Email" : "={{BF.data.…" at bounding box center [517, 213] width 358 height 277
click at [428, 261] on div "[ { "type" : "find" , "target" : "Patient" , "query" : { "Email" : "={{BF.data.…" at bounding box center [517, 213] width 358 height 277
click at [427, 261] on div "[ { "type" : "find" , "target" : "Patient" , "query" : { "Email" : "={{BF.data.…" at bounding box center [517, 213] width 358 height 277
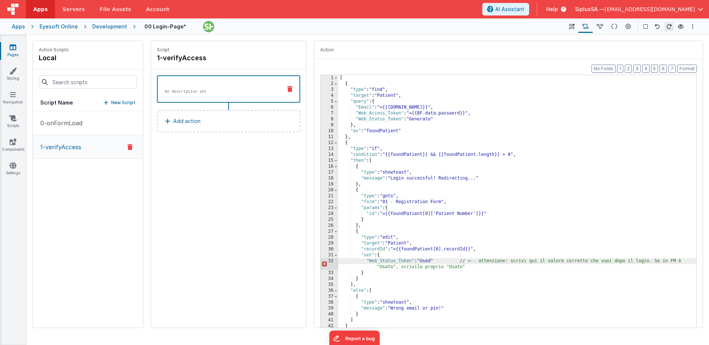
click at [427, 261] on div "[ { "type" : "find" , "target" : "Patient" , "query" : { "Email" : "={{BF.data.…" at bounding box center [517, 213] width 358 height 277
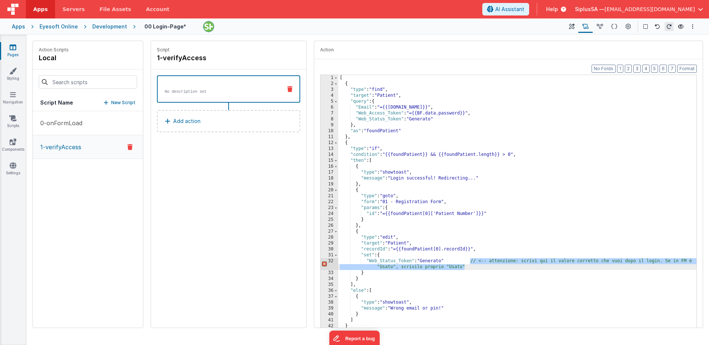
drag, startPoint x: 469, startPoint y: 261, endPoint x: 482, endPoint y: 267, distance: 14.4
click at [482, 267] on div "[ { "type" : "find" , "target" : "Patient" , "query" : { "Email" : "={{BF.data.…" at bounding box center [517, 213] width 358 height 277
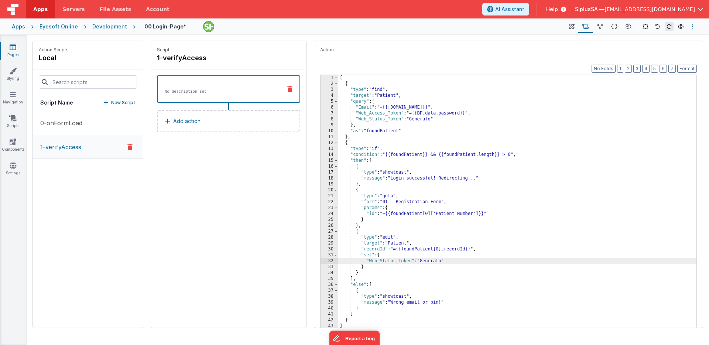
click at [695, 27] on button "Options" at bounding box center [692, 26] width 9 height 9
click at [676, 39] on p "cmd + s" at bounding box center [682, 40] width 19 height 7
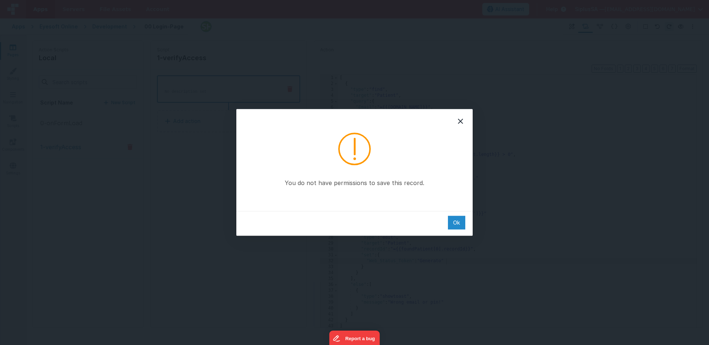
click at [462, 225] on div "Ok" at bounding box center [456, 223] width 17 height 14
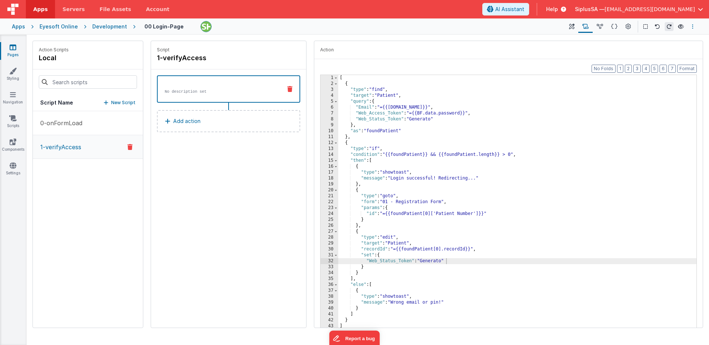
click at [691, 23] on button "Options" at bounding box center [692, 26] width 9 height 9
click at [659, 44] on p "Save" at bounding box center [650, 40] width 47 height 7
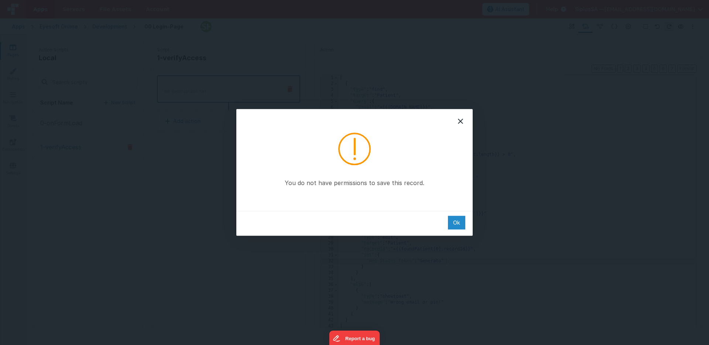
click at [455, 223] on div "Ok" at bounding box center [456, 223] width 17 height 14
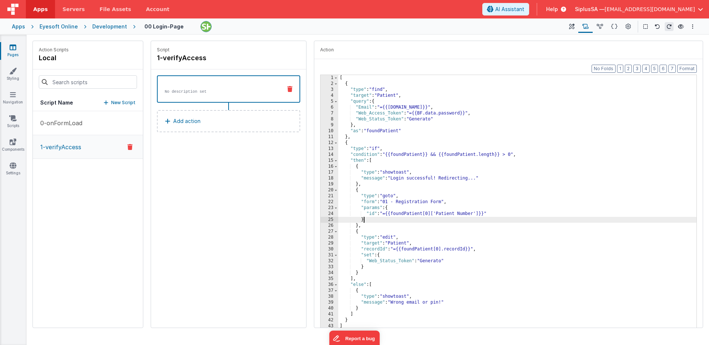
click at [411, 218] on div "[ { "type" : "find" , "target" : "Patient" , "query" : { "Email" : "={{BF.data.…" at bounding box center [517, 213] width 358 height 277
click at [566, 20] on button at bounding box center [571, 26] width 13 height 13
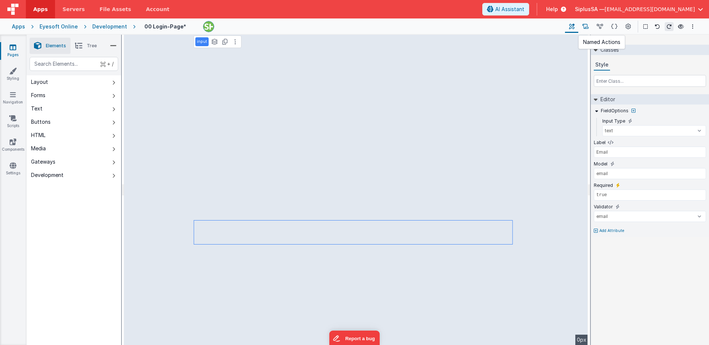
click at [588, 31] on button at bounding box center [585, 26] width 14 height 13
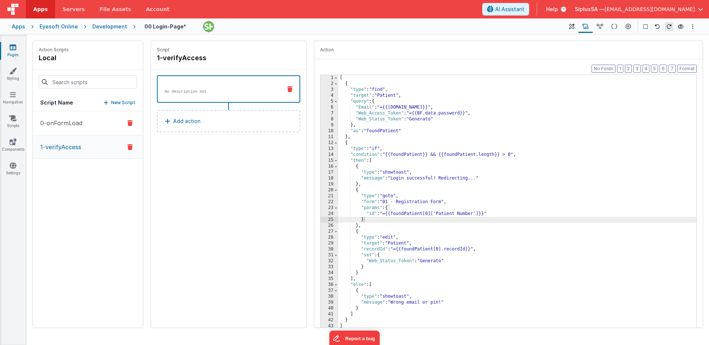
click at [117, 115] on button "0-onFormLoad" at bounding box center [88, 123] width 110 height 24
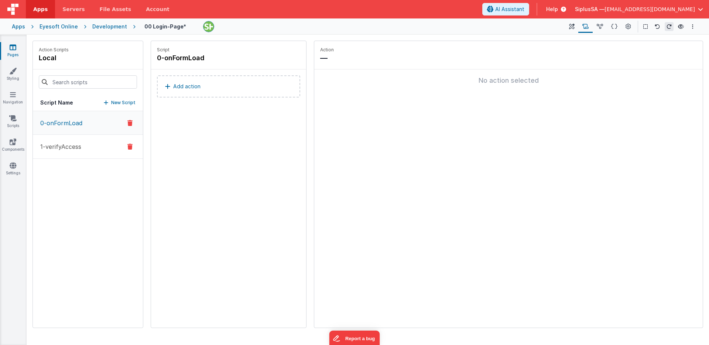
click at [108, 140] on button "1-verifyAccess" at bounding box center [88, 147] width 110 height 24
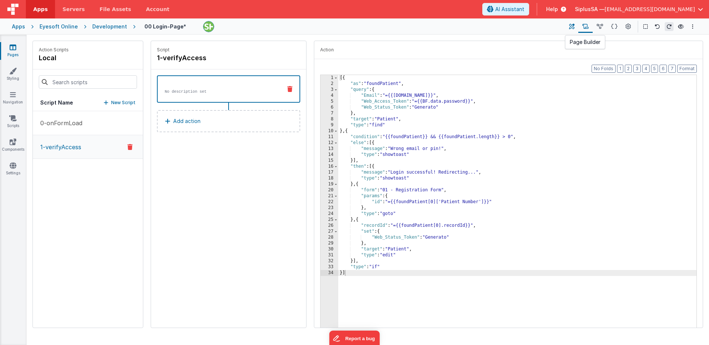
drag, startPoint x: 580, startPoint y: 23, endPoint x: 568, endPoint y: 25, distance: 12.9
click at [579, 23] on button at bounding box center [585, 26] width 14 height 13
click at [568, 26] on button at bounding box center [571, 26] width 13 height 13
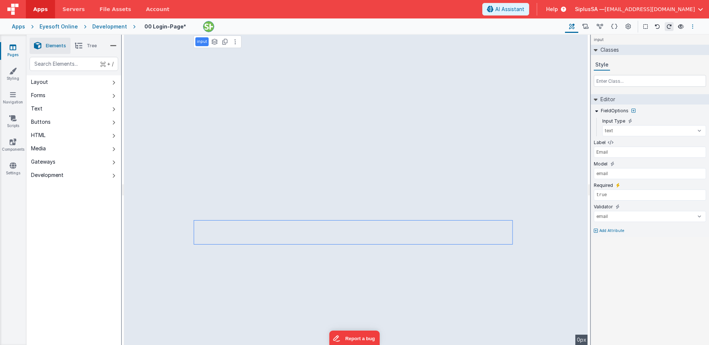
click at [693, 29] on icon "Options" at bounding box center [692, 26] width 1 height 5
click at [667, 41] on p "Save" at bounding box center [650, 40] width 47 height 7
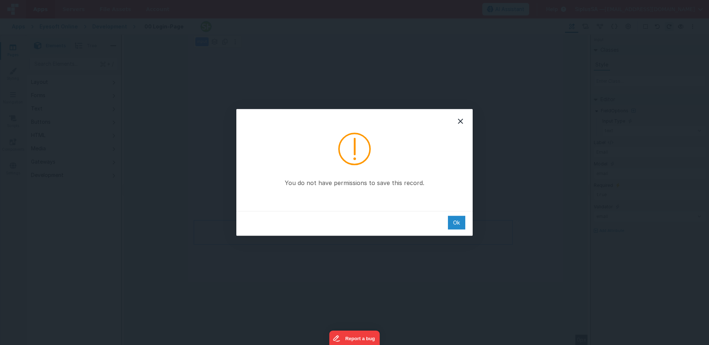
click at [456, 227] on div "Ok" at bounding box center [456, 223] width 17 height 14
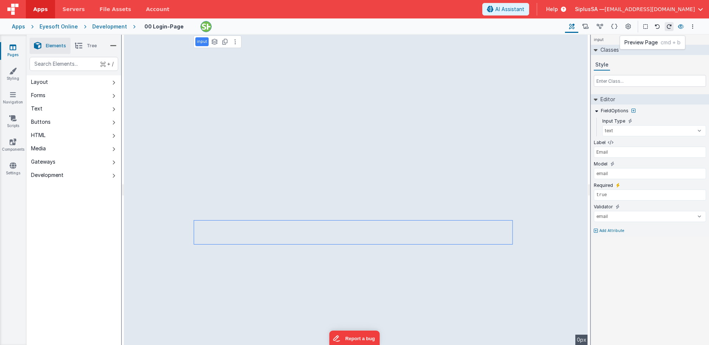
click at [680, 26] on icon at bounding box center [681, 26] width 6 height 5
click at [591, 26] on button at bounding box center [585, 26] width 14 height 13
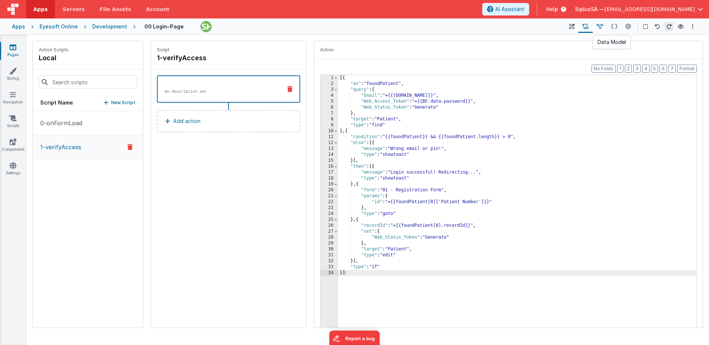
click at [602, 27] on icon at bounding box center [600, 27] width 6 height 8
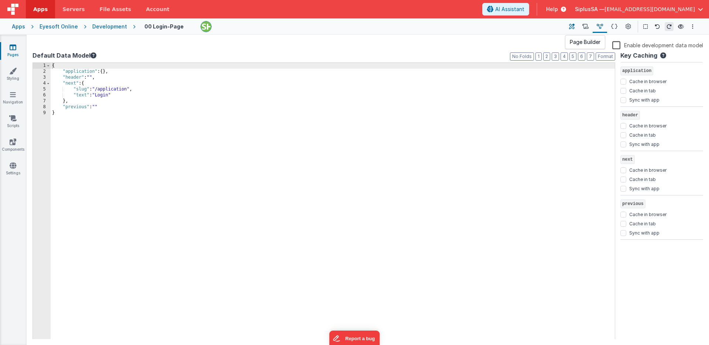
click at [571, 20] on button at bounding box center [571, 26] width 13 height 13
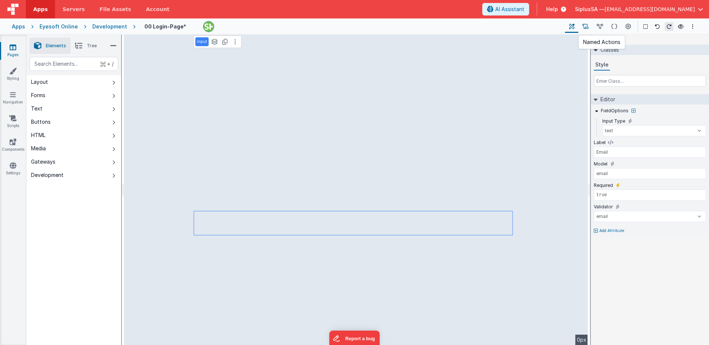
click at [589, 27] on button at bounding box center [585, 26] width 14 height 13
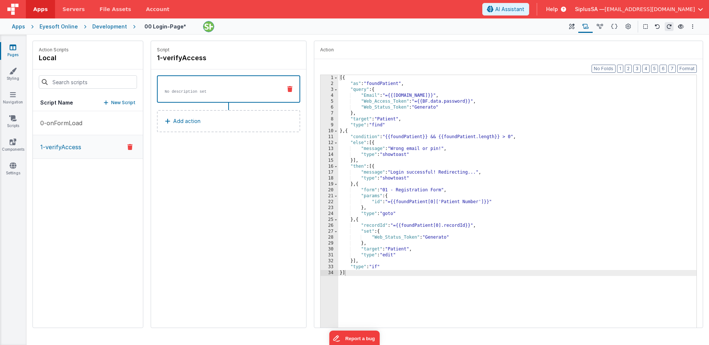
click at [394, 121] on div "[{ "as" : "foundPatient" , "query" : { "Email" : "={{BF.data.email}}" , "Web_Ac…" at bounding box center [517, 213] width 358 height 277
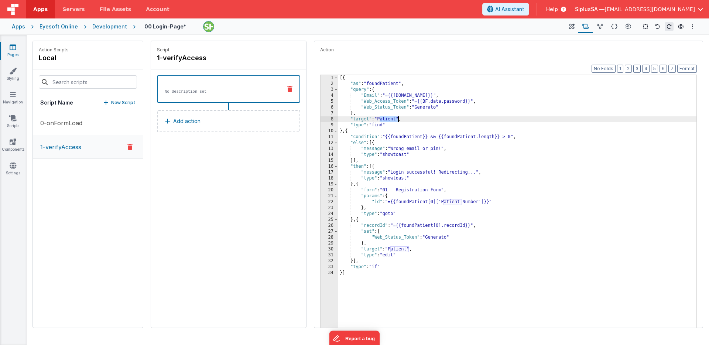
click at [394, 121] on div "[{ "as" : "foundPatient" , "query" : { "Email" : "={{BF.data.email}}" , "Web_Ac…" at bounding box center [517, 213] width 358 height 277
click at [689, 27] on button "Options" at bounding box center [692, 26] width 9 height 9
click at [662, 39] on p "Save" at bounding box center [650, 40] width 47 height 7
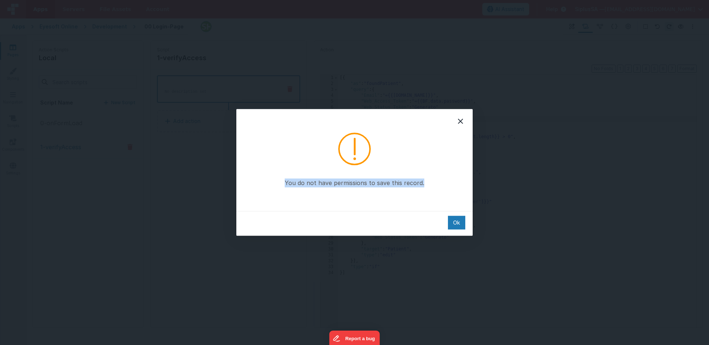
drag, startPoint x: 436, startPoint y: 189, endPoint x: 290, endPoint y: 142, distance: 154.1
click at [290, 142] on div "You do not have permissions to save this record." at bounding box center [354, 160] width 236 height 102
click at [451, 225] on div "Ok" at bounding box center [456, 223] width 17 height 14
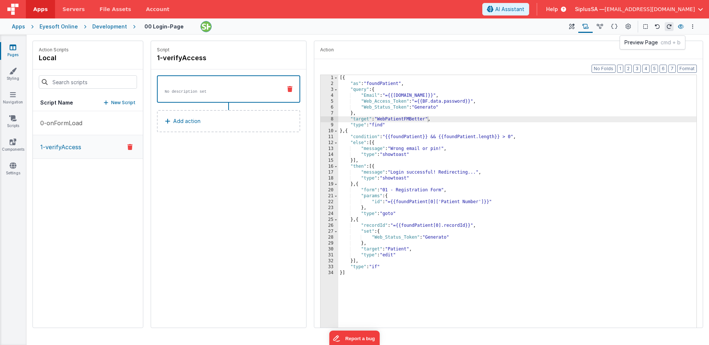
click at [679, 27] on icon at bounding box center [681, 26] width 6 height 5
click at [601, 27] on icon at bounding box center [600, 27] width 6 height 8
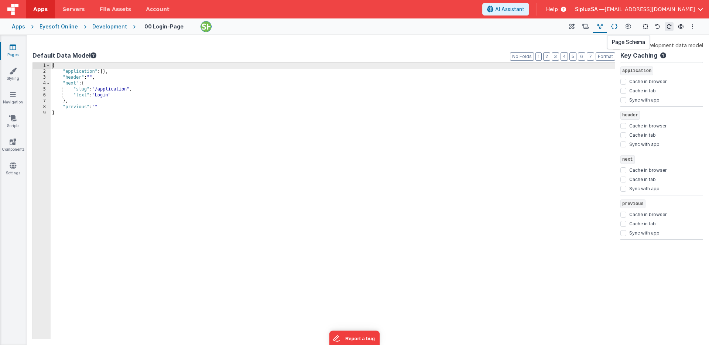
click at [617, 27] on icon at bounding box center [614, 27] width 6 height 8
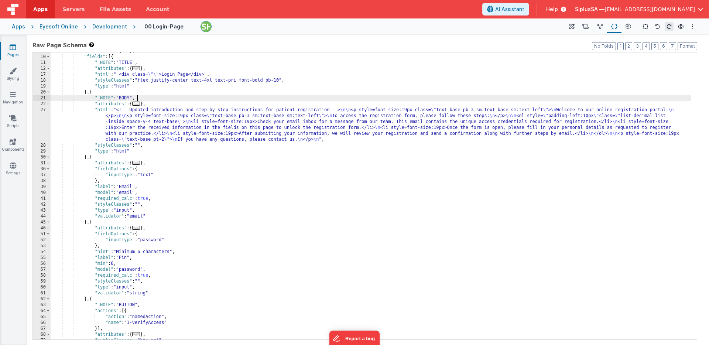
click at [328, 95] on div ""attributes" : { ... } , "fields" : [{ "_NOTE" : "TITLE" , "attributes" : { ...…" at bounding box center [371, 197] width 641 height 299
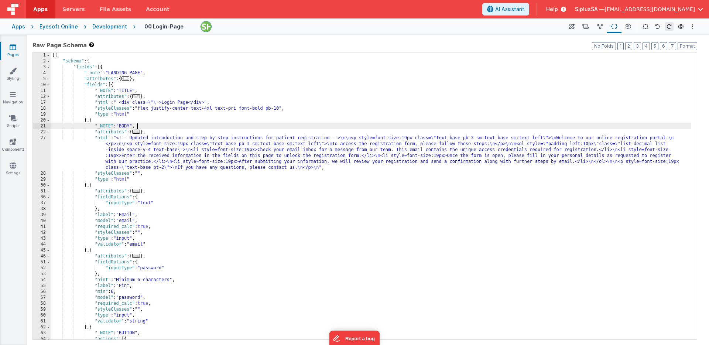
scroll to position [0, 0]
click at [628, 27] on icon at bounding box center [629, 27] width 6 height 8
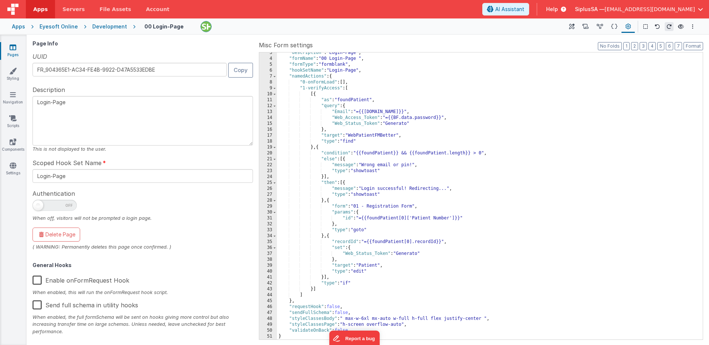
scroll to position [14, 0]
click at [687, 24] on div at bounding box center [691, 26] width 12 height 9
click at [686, 28] on div at bounding box center [691, 26] width 12 height 9
click at [688, 26] on button "Options" at bounding box center [692, 26] width 9 height 9
click at [641, 45] on link "Save cmd + s" at bounding box center [656, 40] width 82 height 13
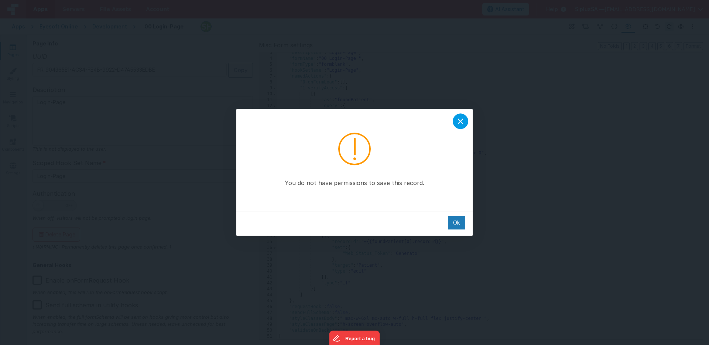
click at [459, 120] on icon at bounding box center [460, 121] width 9 height 9
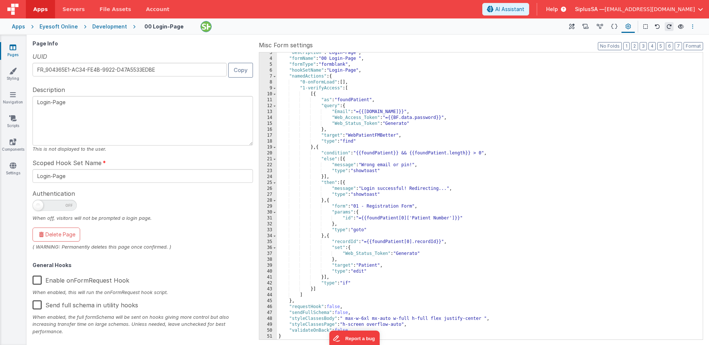
click at [691, 25] on button "Options" at bounding box center [692, 26] width 9 height 9
click at [671, 41] on p "Save" at bounding box center [650, 40] width 47 height 7
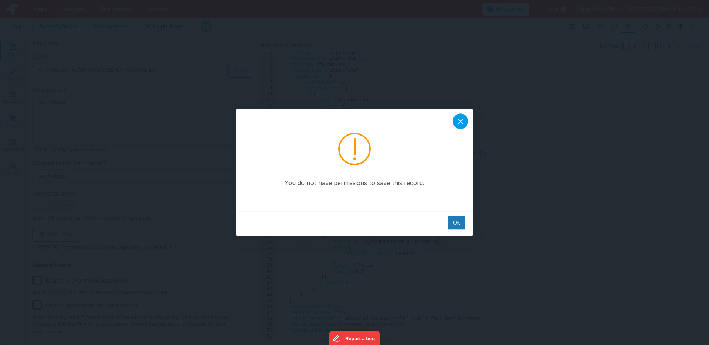
click at [460, 116] on div at bounding box center [461, 121] width 16 height 16
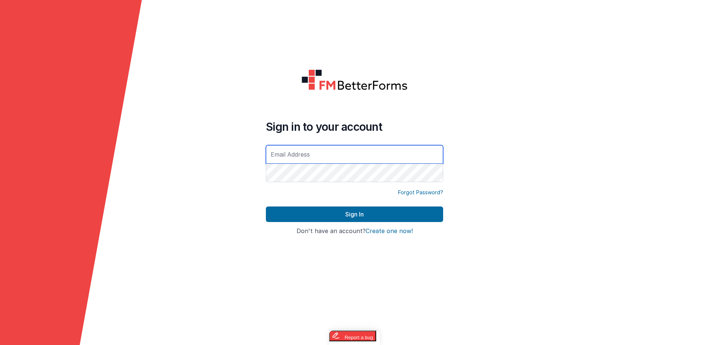
click at [342, 150] on input "text" at bounding box center [354, 154] width 177 height 18
type input "[EMAIL_ADDRESS][DOMAIN_NAME]"
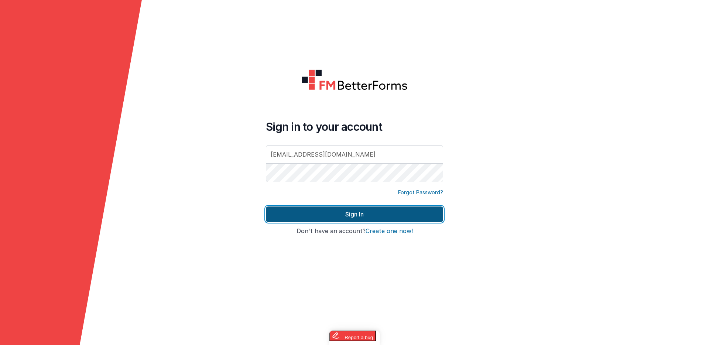
click at [345, 209] on button "Sign In" at bounding box center [354, 214] width 177 height 16
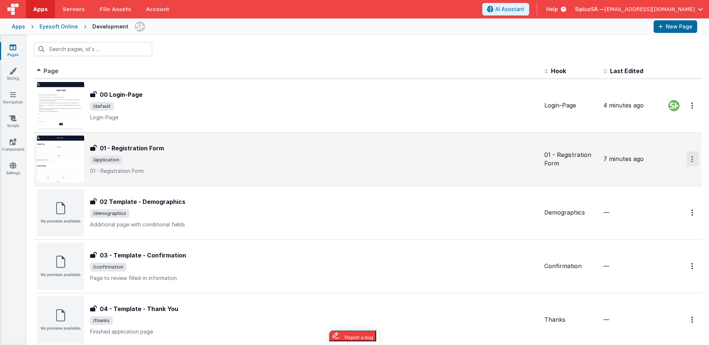
click at [687, 113] on button "Options" at bounding box center [693, 105] width 12 height 15
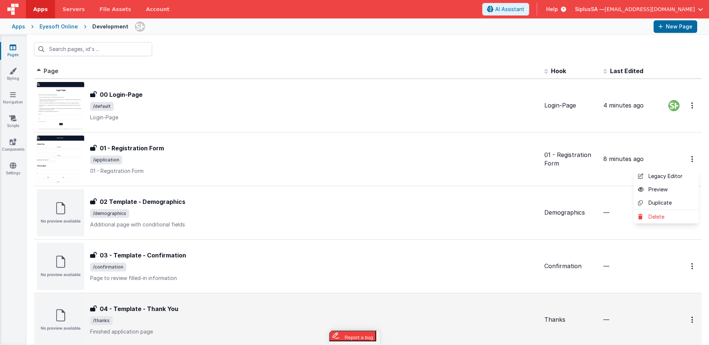
click at [462, 160] on button at bounding box center [354, 172] width 709 height 345
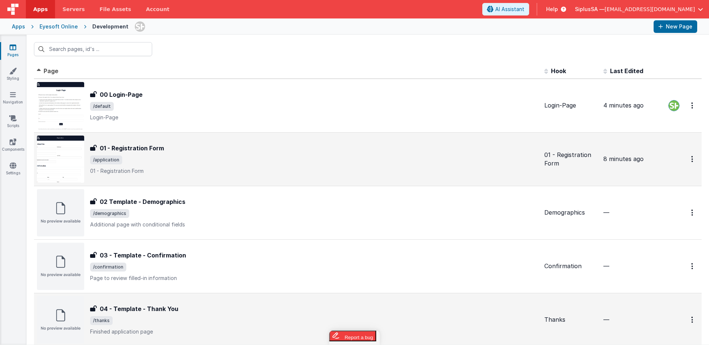
click at [192, 137] on div "01 - Registration Form 01 - Registration Form /application 01 - Registration Fo…" at bounding box center [287, 159] width 501 height 47
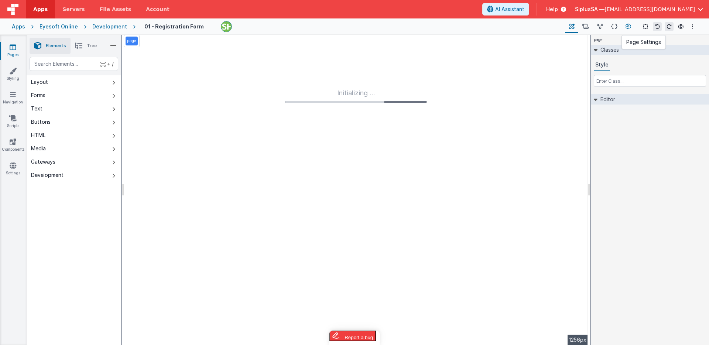
click at [629, 26] on icon at bounding box center [629, 27] width 6 height 8
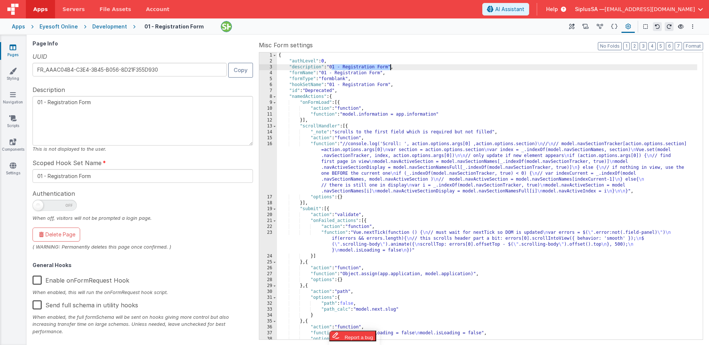
drag, startPoint x: 331, startPoint y: 68, endPoint x: 391, endPoint y: 67, distance: 60.6
click at [391, 67] on div "{ "authLevel" : 0 , "description" : "01 - Registration Form" , "formName" : "01…" at bounding box center [487, 201] width 420 height 299
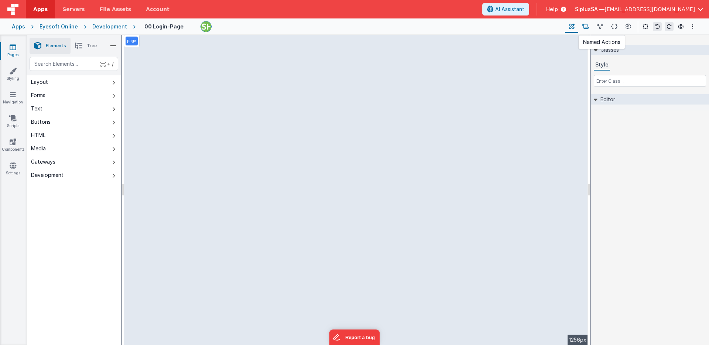
click at [588, 28] on icon at bounding box center [585, 27] width 6 height 8
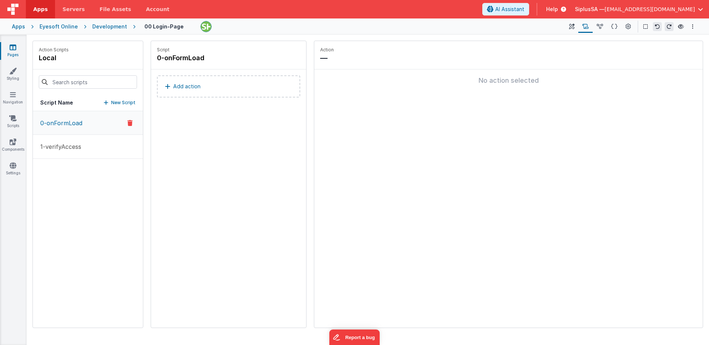
click at [91, 126] on button "0-onFormLoad" at bounding box center [88, 123] width 110 height 24
click at [82, 150] on button "1-verifyAccess" at bounding box center [88, 147] width 110 height 24
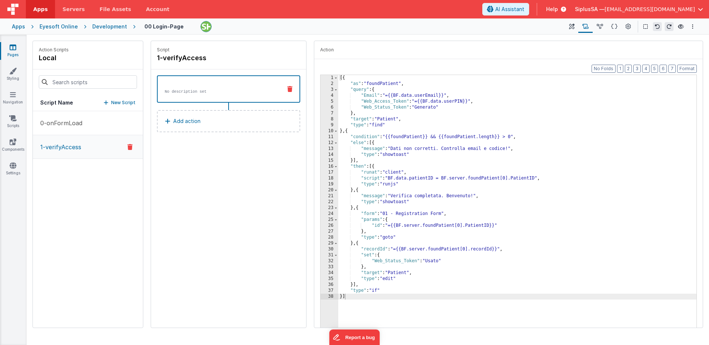
click at [388, 120] on div "[{ "as" : "foundPatient" , "query" : { "Email" : "={{BF.data.userEmail}}" , "We…" at bounding box center [517, 213] width 358 height 277
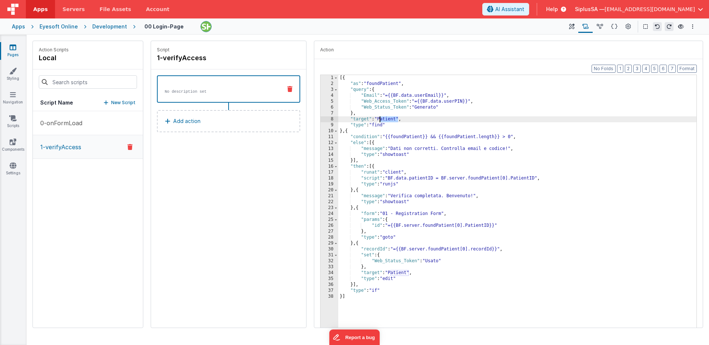
click at [388, 120] on div "[{ "as" : "foundPatient" , "query" : { "Email" : "={{BF.data.userEmail}}" , "We…" at bounding box center [517, 213] width 358 height 277
click at [694, 27] on button "Options" at bounding box center [692, 26] width 9 height 9
click at [633, 42] on p "Save" at bounding box center [650, 40] width 47 height 7
click at [464, 54] on div "Action" at bounding box center [508, 50] width 388 height 18
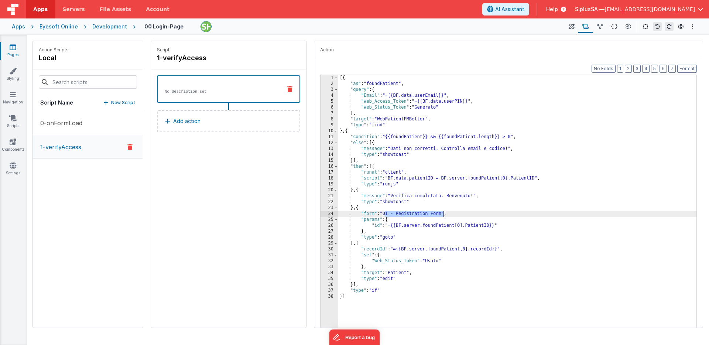
drag, startPoint x: 384, startPoint y: 215, endPoint x: 445, endPoint y: 213, distance: 60.2
click at [445, 213] on div "[{ "as" : "foundPatient" , "query" : { "Email" : "={{BF.data.userEmail}}" , "We…" at bounding box center [517, 213] width 358 height 277
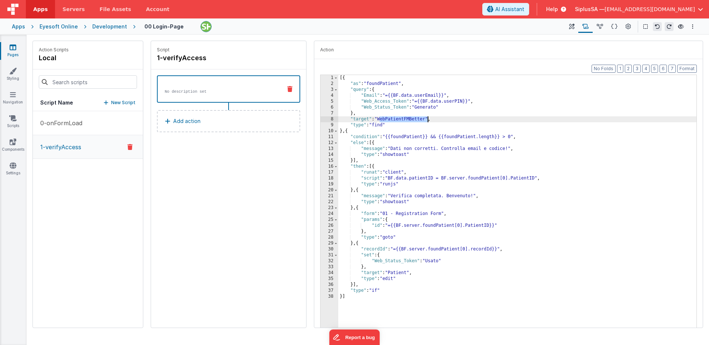
drag, startPoint x: 380, startPoint y: 120, endPoint x: 428, endPoint y: 121, distance: 47.7
click at [428, 120] on div "[{ "as" : "foundPatient" , "query" : { "Email" : "={{BF.data.userEmail}}" , "We…" at bounding box center [517, 213] width 358 height 277
click at [496, 246] on div "[{ "as" : "foundPatient" , "query" : { "Email" : "={{BF.data.userEmail}}" , "We…" at bounding box center [517, 213] width 358 height 277
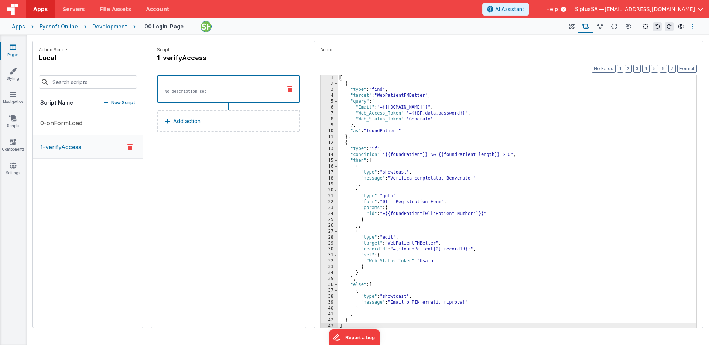
click at [690, 26] on button "Options" at bounding box center [692, 26] width 9 height 9
click at [658, 38] on p "Save" at bounding box center [650, 40] width 47 height 7
click at [680, 28] on icon at bounding box center [681, 26] width 6 height 5
click at [558, 11] on span "Help" at bounding box center [552, 9] width 12 height 7
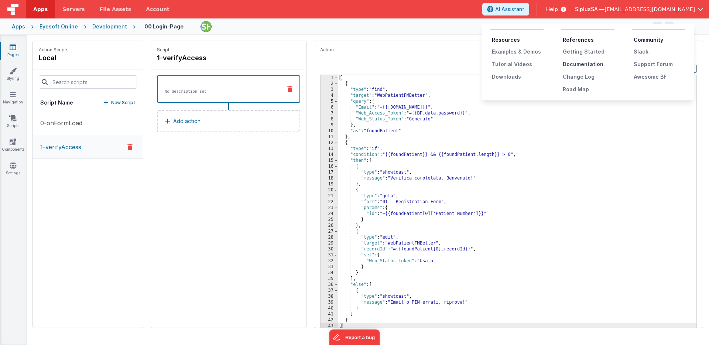
click at [583, 65] on div "Documentation" at bounding box center [589, 64] width 52 height 7
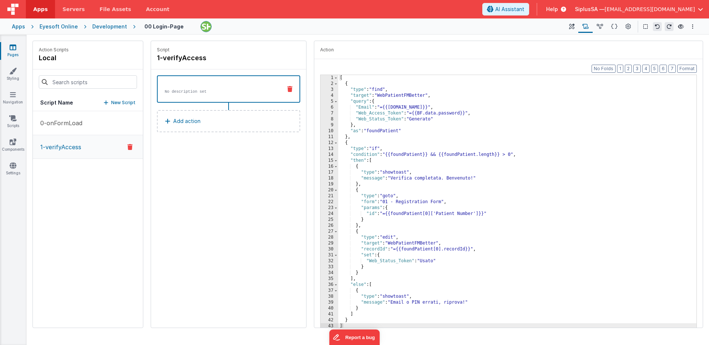
click at [109, 23] on div "Development" at bounding box center [109, 26] width 35 height 7
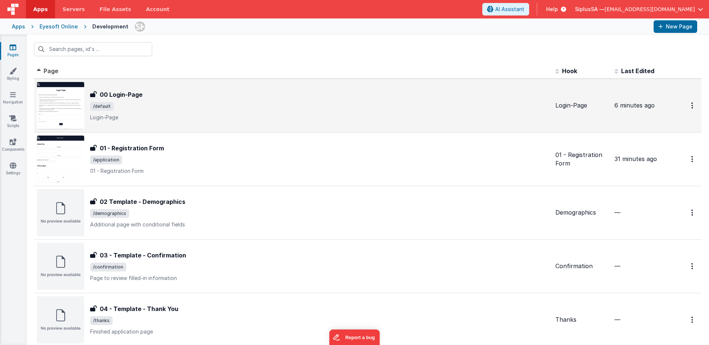
click at [660, 105] on div "6 minutes ago" at bounding box center [640, 105] width 53 height 8
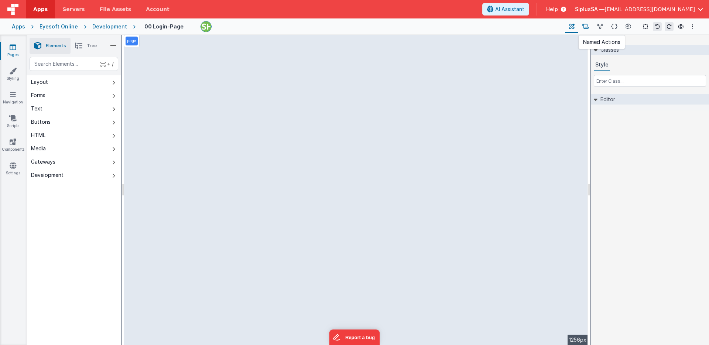
click at [588, 24] on icon at bounding box center [585, 27] width 6 height 8
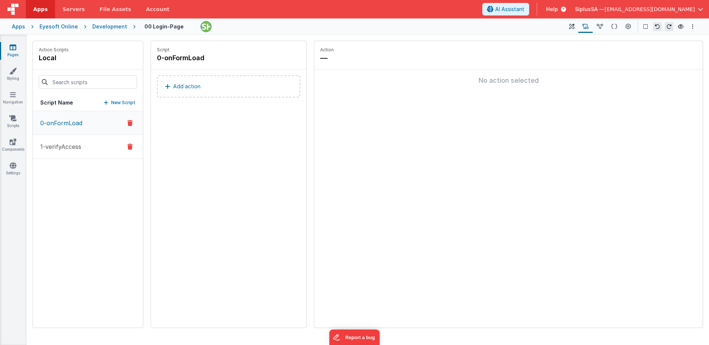
click at [74, 145] on p "1-verifyAccess" at bounding box center [58, 146] width 45 height 9
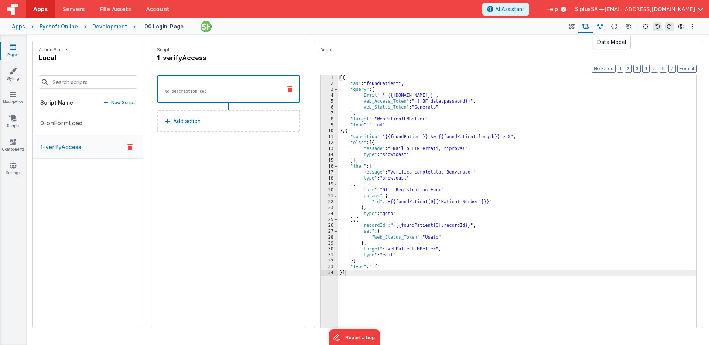
click at [601, 26] on icon at bounding box center [600, 27] width 6 height 8
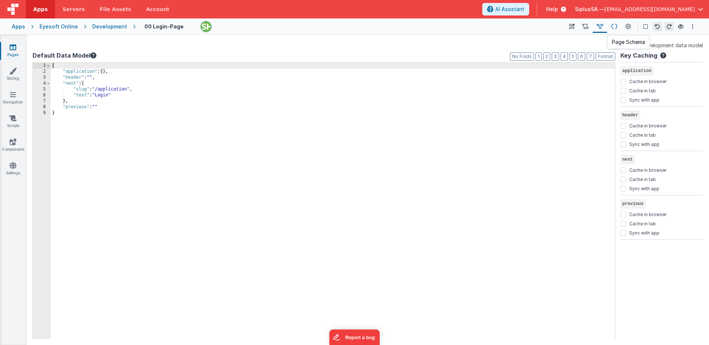
click at [616, 24] on icon at bounding box center [614, 27] width 6 height 8
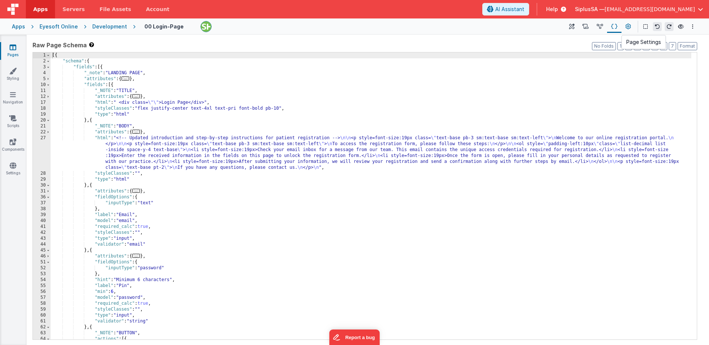
click at [628, 31] on button at bounding box center [627, 26] width 13 height 13
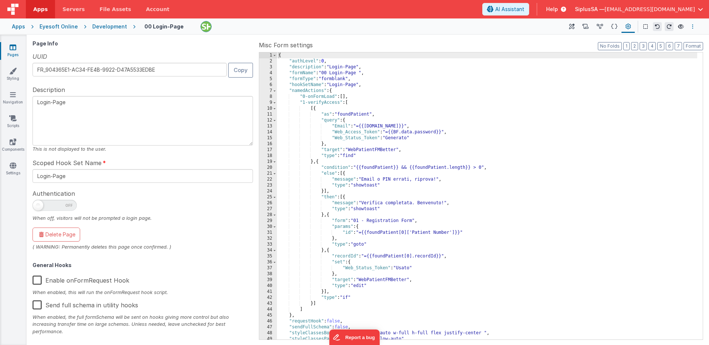
click at [696, 27] on button "Options" at bounding box center [692, 26] width 9 height 9
click at [565, 38] on button at bounding box center [354, 172] width 709 height 345
click at [19, 75] on link "Styling" at bounding box center [13, 74] width 27 height 15
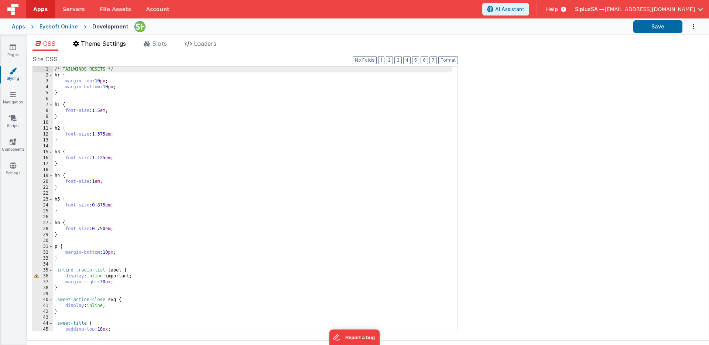
click at [100, 47] on span "Theme Settings" at bounding box center [103, 43] width 45 height 7
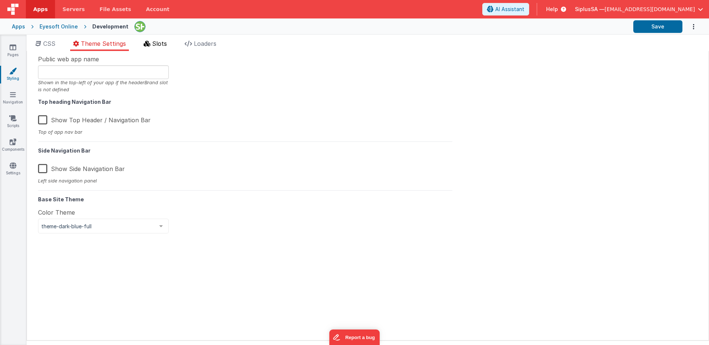
click at [165, 48] on li "Slots" at bounding box center [155, 45] width 29 height 12
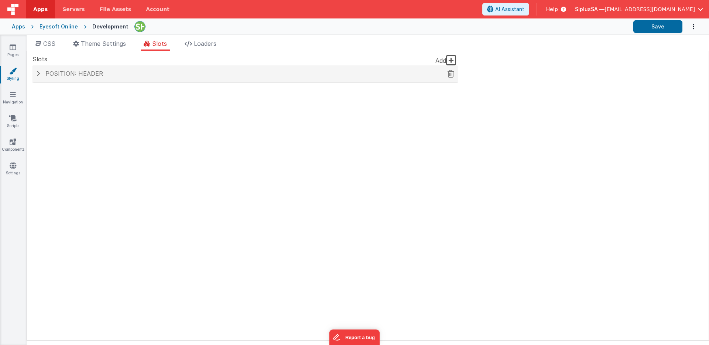
click at [37, 75] on span at bounding box center [38, 74] width 4 height 6
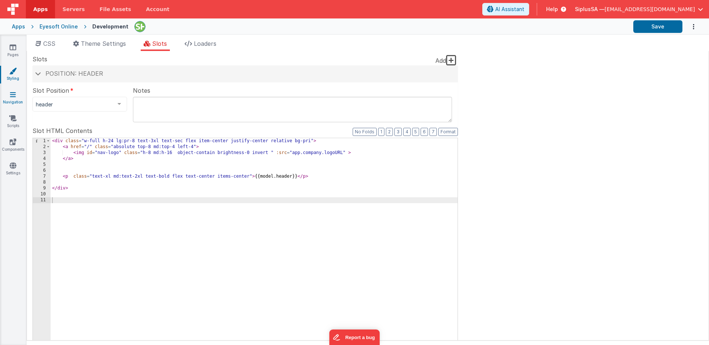
click at [22, 100] on link "Navigation" at bounding box center [13, 98] width 27 height 15
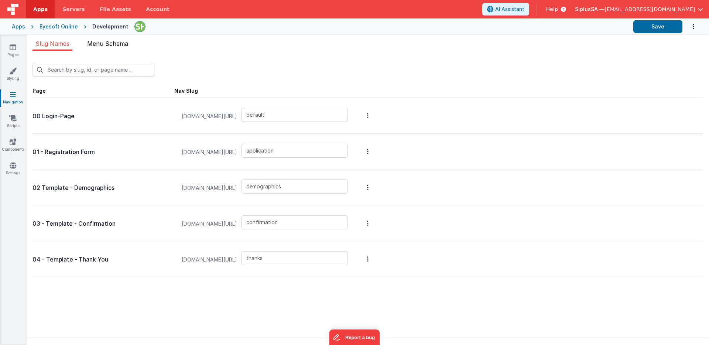
click at [116, 49] on li "Menu Schema" at bounding box center [107, 45] width 47 height 12
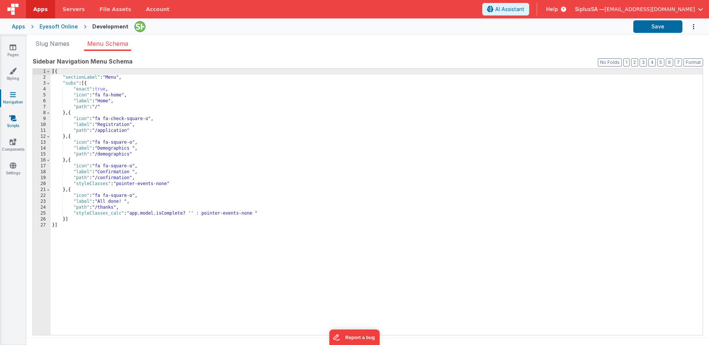
click at [17, 126] on link "Scripts" at bounding box center [13, 121] width 27 height 15
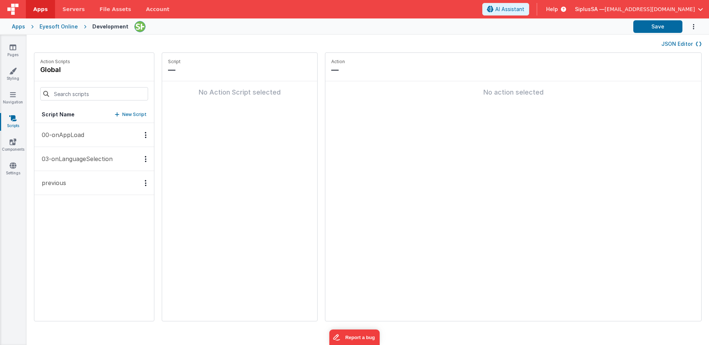
click at [87, 136] on button "00-onAppLoad" at bounding box center [94, 135] width 120 height 24
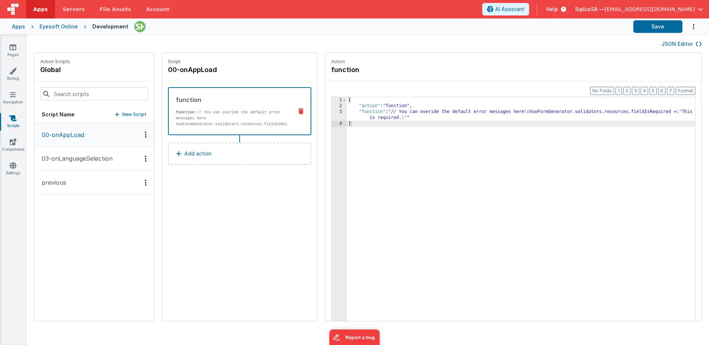
click at [88, 153] on button "03-onLanguageSelection" at bounding box center [94, 159] width 120 height 24
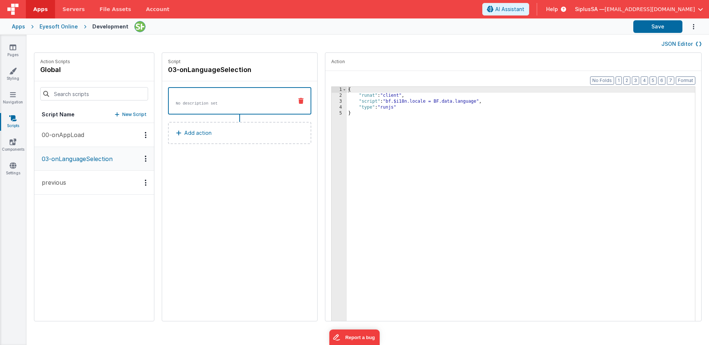
click at [291, 101] on button at bounding box center [300, 101] width 19 height 6
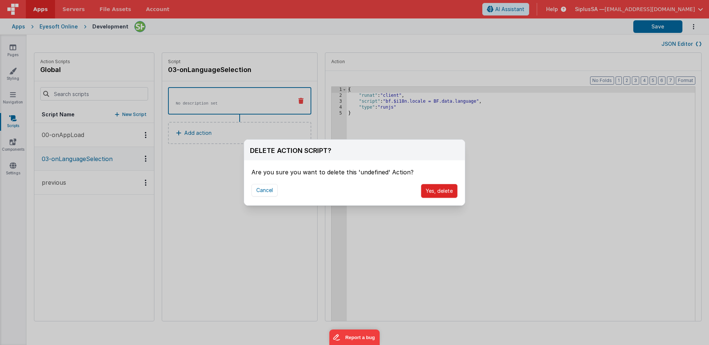
click at [439, 196] on button "Yes, delete" at bounding box center [439, 191] width 37 height 14
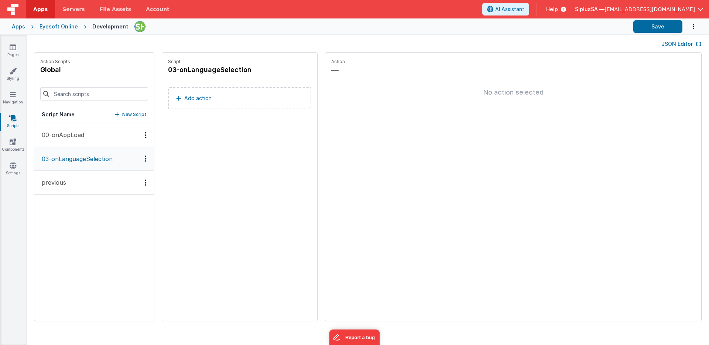
click at [88, 179] on button "previous" at bounding box center [94, 183] width 120 height 24
click at [99, 151] on button "03-onLanguageSelection" at bounding box center [94, 159] width 120 height 24
click at [125, 154] on button "03-onLanguageSelection" at bounding box center [94, 159] width 120 height 24
click at [145, 159] on icon "Options" at bounding box center [146, 158] width 2 height 0
click at [99, 187] on div "Delete" at bounding box center [118, 184] width 65 height 13
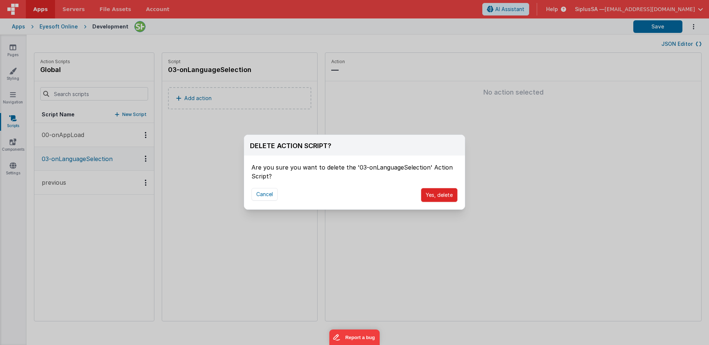
click at [442, 200] on button "Yes, delete" at bounding box center [439, 195] width 37 height 14
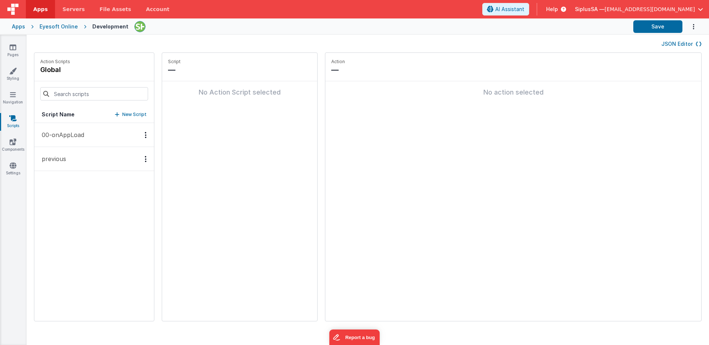
click at [93, 138] on button "00-onAppLoad" at bounding box center [94, 135] width 120 height 24
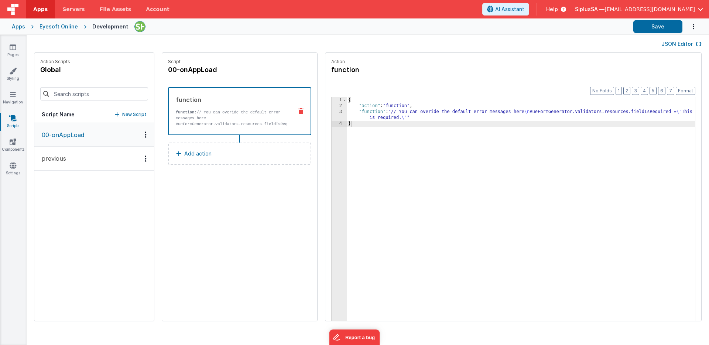
click at [99, 160] on button "previous" at bounding box center [94, 159] width 120 height 24
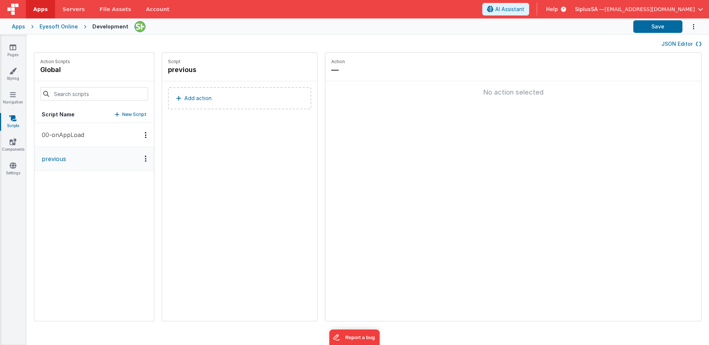
click at [140, 159] on div "Options" at bounding box center [145, 158] width 11 height 6
click at [105, 181] on div "Delete" at bounding box center [118, 184] width 65 height 13
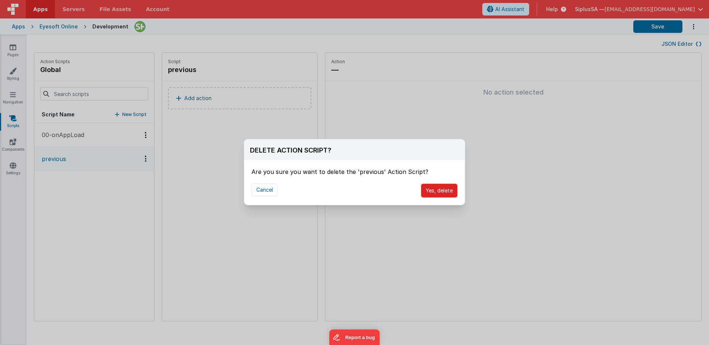
click at [435, 193] on button "Yes, delete" at bounding box center [439, 191] width 37 height 14
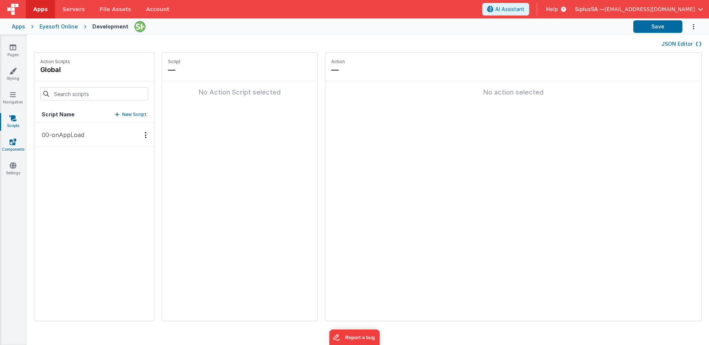
click at [10, 138] on icon at bounding box center [13, 141] width 7 height 7
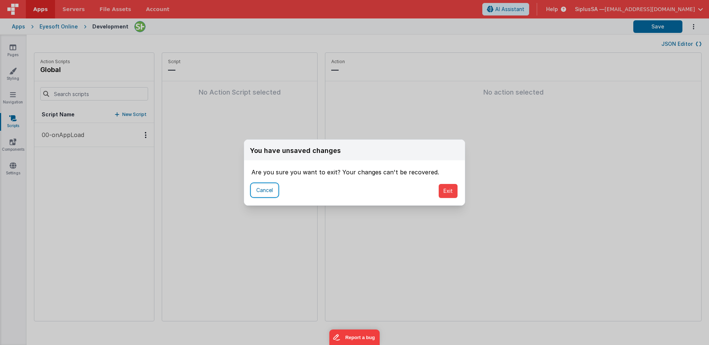
drag, startPoint x: 267, startPoint y: 187, endPoint x: 281, endPoint y: 188, distance: 13.3
click at [267, 187] on button "Cancel" at bounding box center [264, 190] width 26 height 13
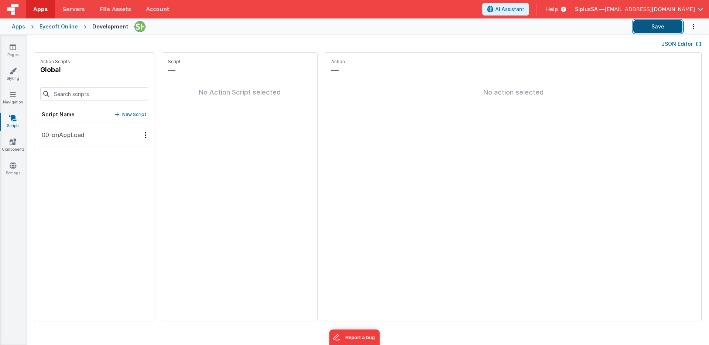
click at [656, 23] on button "Save" at bounding box center [657, 26] width 49 height 13
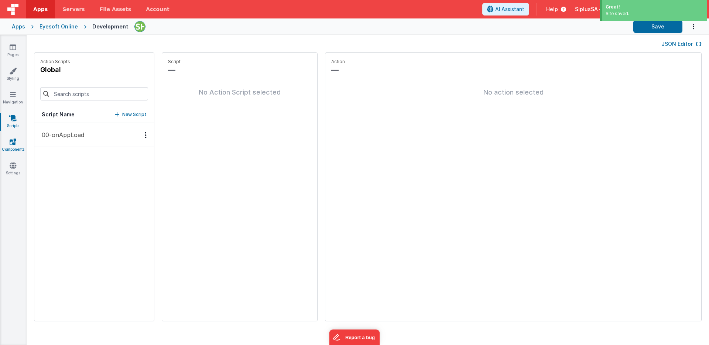
click at [16, 145] on link "Components" at bounding box center [13, 145] width 27 height 15
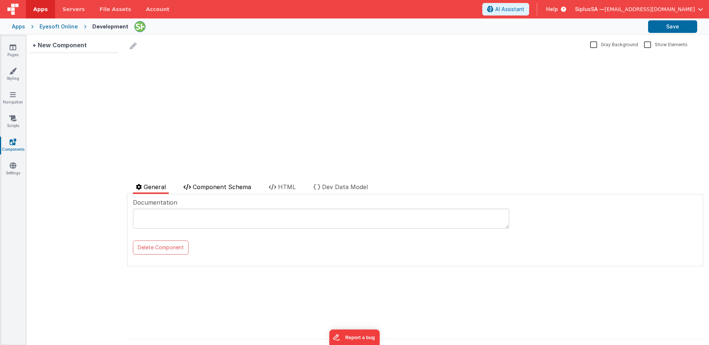
click at [234, 184] on span "Component Schema" at bounding box center [222, 186] width 58 height 7
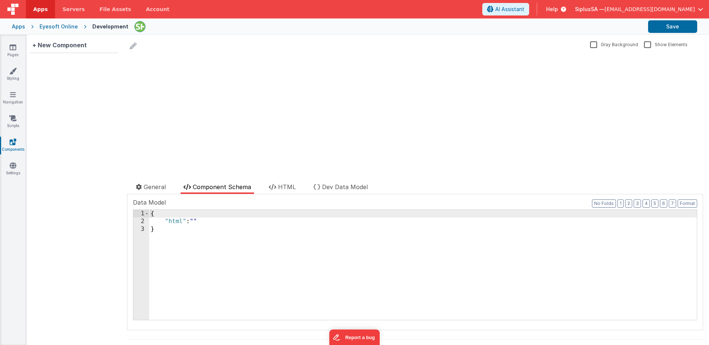
click at [289, 195] on div "Documentation Delete Component Data Model Format 7 6 5 4 3 2 1 No Folds 1 2 3 {…" at bounding box center [415, 262] width 576 height 136
click at [290, 191] on li "HTML" at bounding box center [282, 187] width 33 height 11
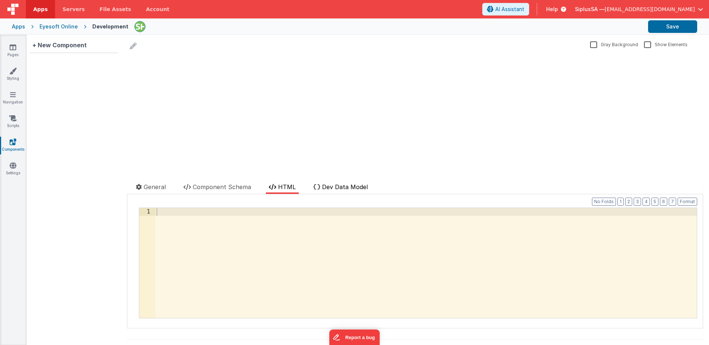
click at [333, 191] on li "Dev Data Model" at bounding box center [341, 187] width 60 height 11
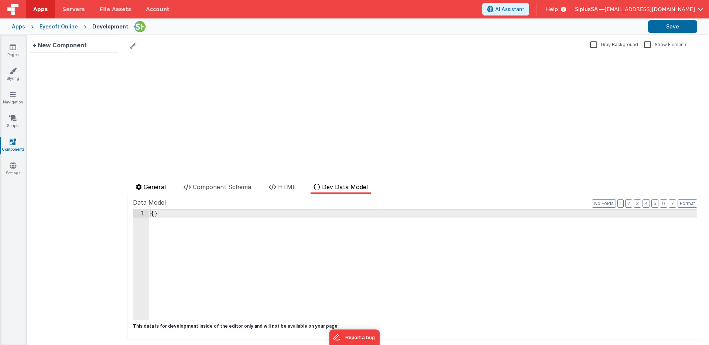
click at [144, 186] on span "General" at bounding box center [155, 186] width 22 height 7
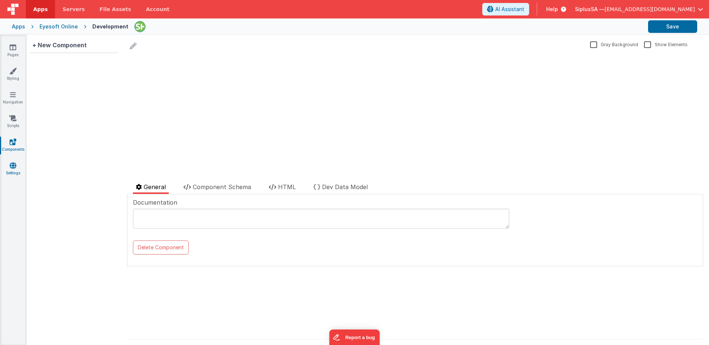
click at [15, 165] on icon at bounding box center [13, 165] width 7 height 7
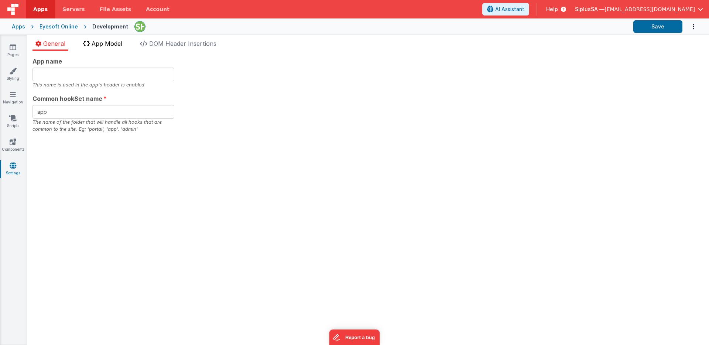
click at [114, 45] on span "App Model" at bounding box center [107, 43] width 31 height 7
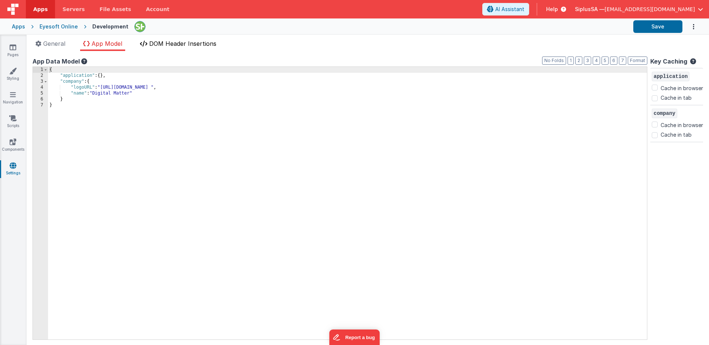
click at [189, 47] on li "DOM Header Insertions" at bounding box center [178, 45] width 82 height 12
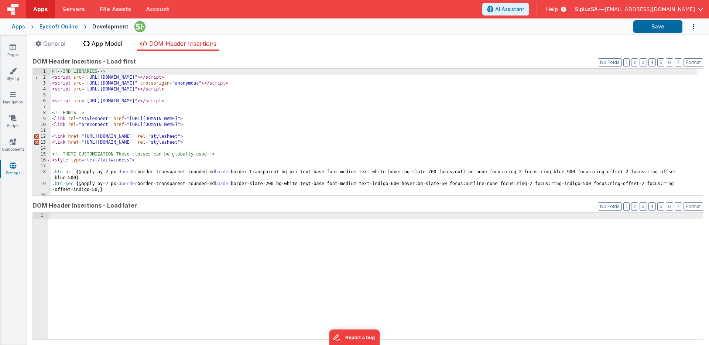
click at [119, 44] on span "App Model" at bounding box center [107, 43] width 31 height 7
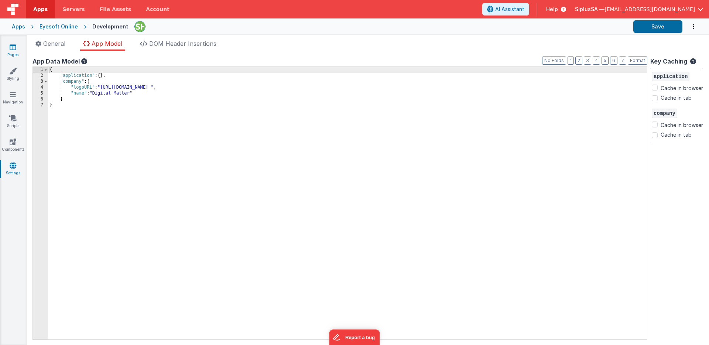
click at [14, 51] on link "Pages" at bounding box center [13, 51] width 27 height 15
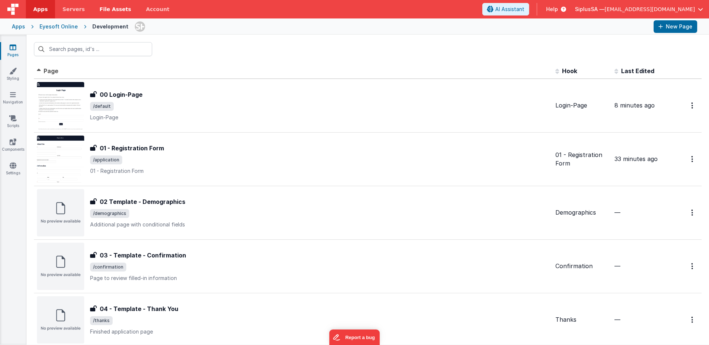
click at [104, 14] on link "File Assets" at bounding box center [115, 9] width 47 height 18
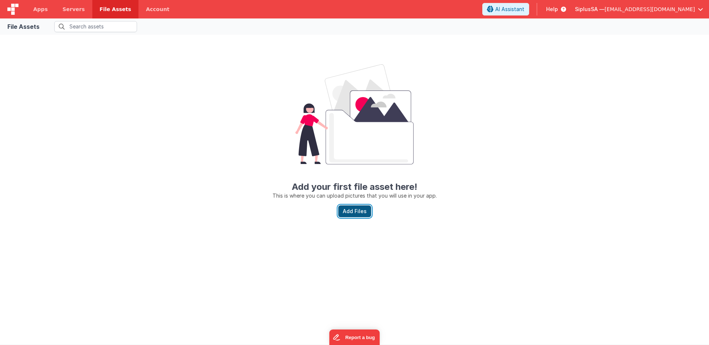
click at [366, 215] on button "Add Files" at bounding box center [354, 211] width 33 height 12
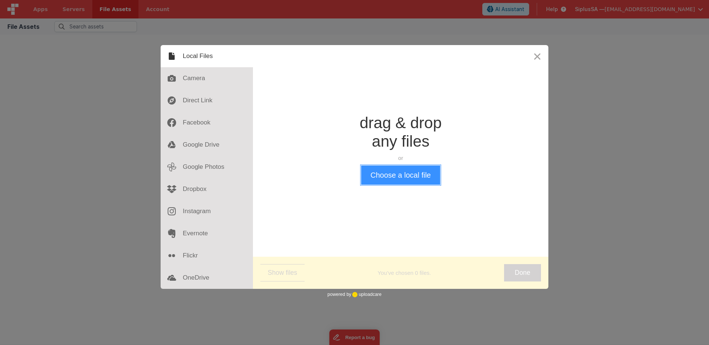
click at [392, 177] on button "Choose a local file" at bounding box center [400, 174] width 79 height 19
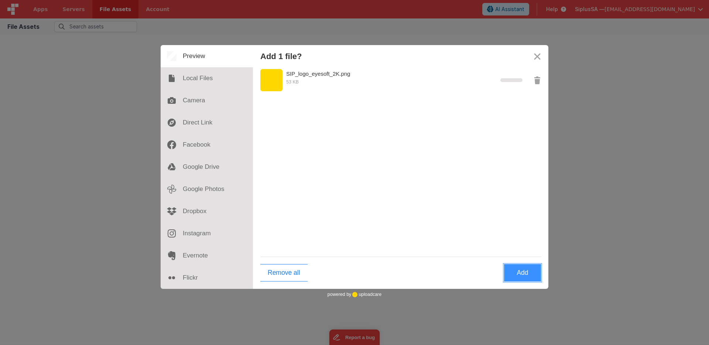
click at [522, 277] on button "Add" at bounding box center [522, 272] width 37 height 17
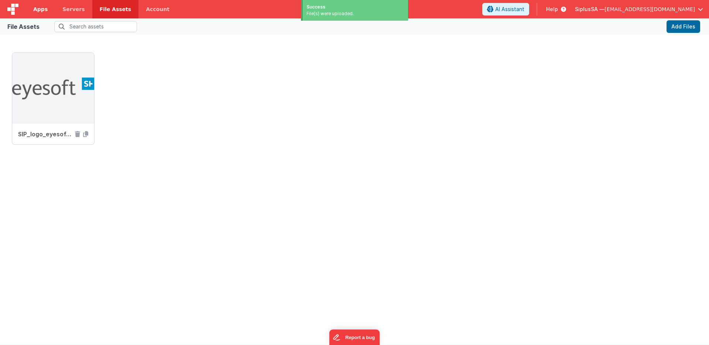
click at [48, 12] on link "Apps" at bounding box center [40, 9] width 29 height 18
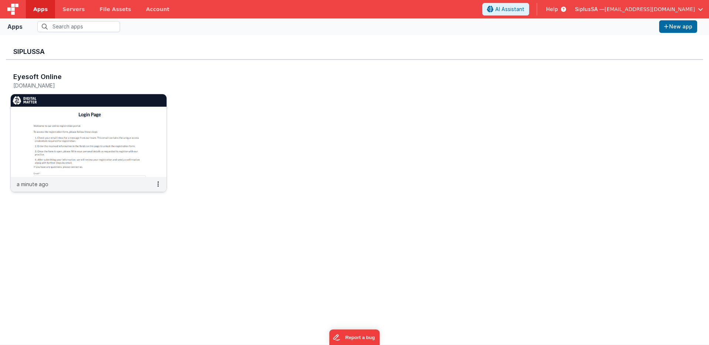
click at [116, 119] on img at bounding box center [89, 135] width 156 height 83
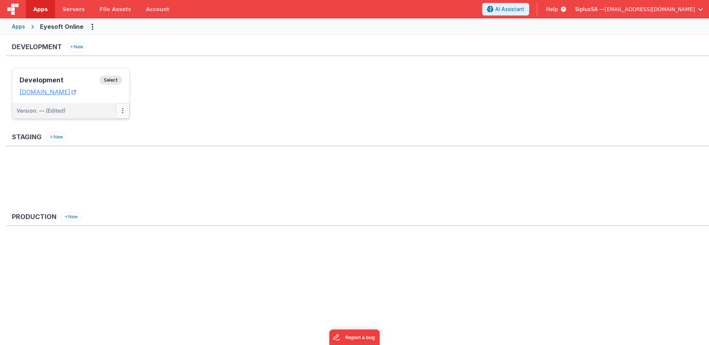
click at [122, 111] on icon at bounding box center [122, 110] width 1 height 0
click at [113, 127] on link "Edit" at bounding box center [97, 127] width 65 height 13
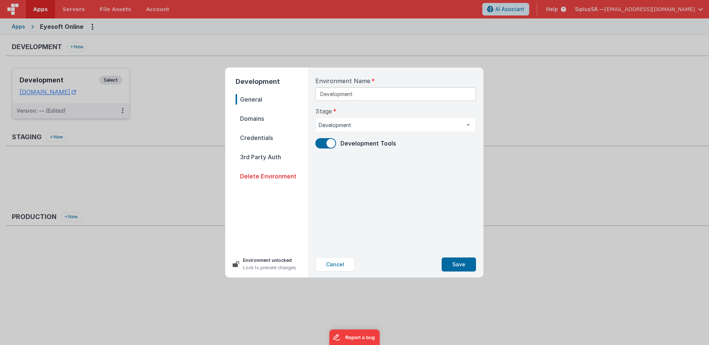
click at [260, 117] on span "Domains" at bounding box center [272, 118] width 72 height 10
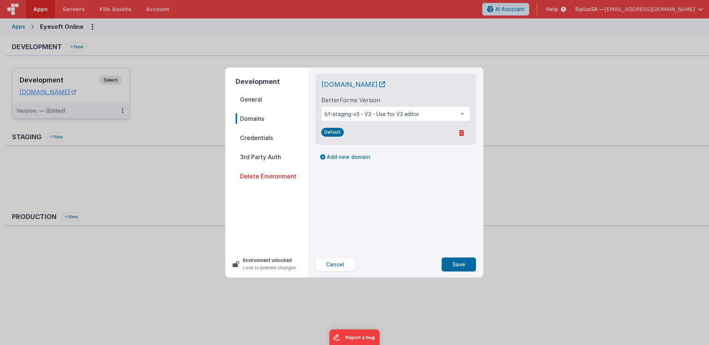
click at [275, 136] on span "Credentials" at bounding box center [272, 138] width 72 height 10
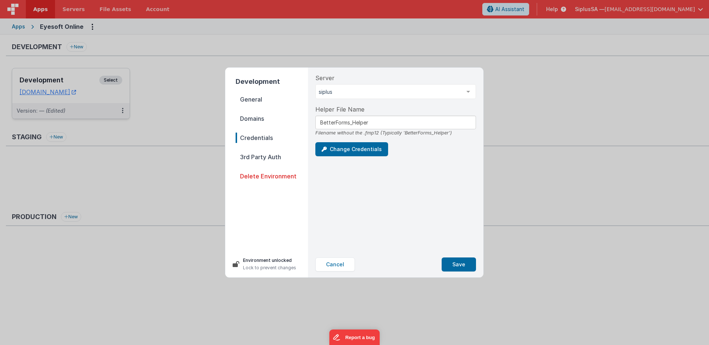
click at [270, 153] on span "3rd Party Auth" at bounding box center [272, 157] width 72 height 10
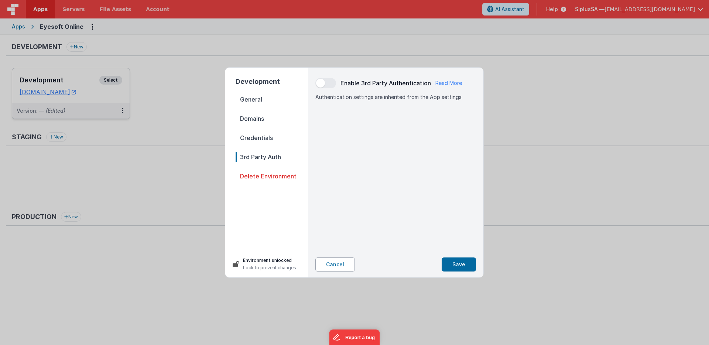
click at [339, 265] on button "Cancel" at bounding box center [335, 264] width 40 height 14
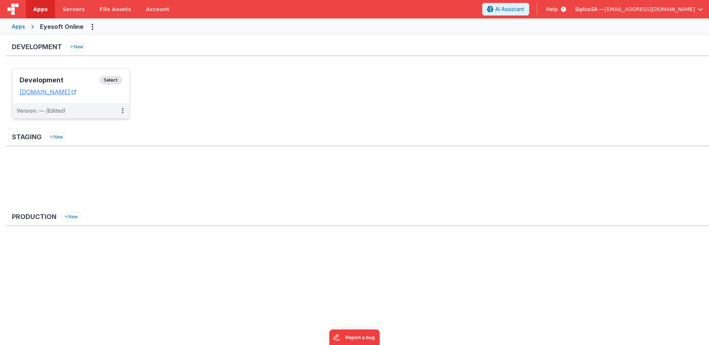
click at [108, 82] on span "Select" at bounding box center [110, 80] width 23 height 9
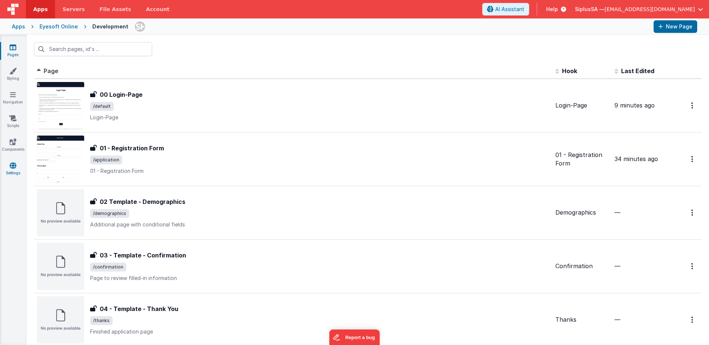
click at [14, 171] on link "Settings" at bounding box center [13, 169] width 27 height 15
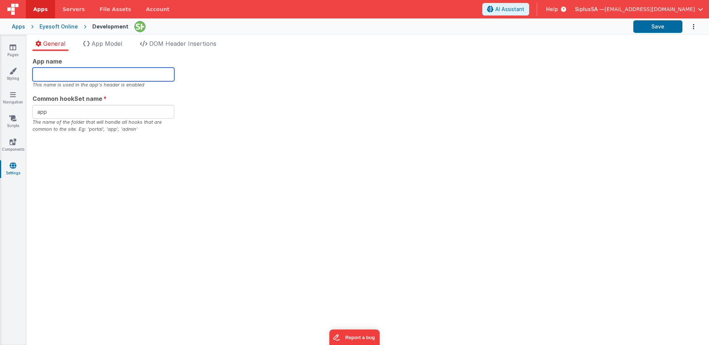
click at [91, 75] on input "text" at bounding box center [103, 75] width 142 height 14
type input "Eyesoft"
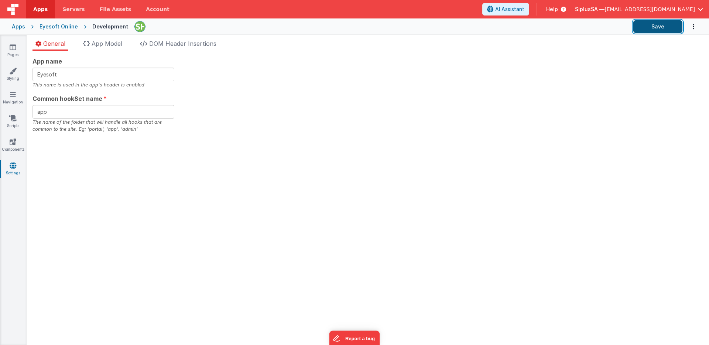
click at [638, 29] on button "Save" at bounding box center [657, 26] width 49 height 13
click at [18, 50] on link "Pages" at bounding box center [13, 51] width 27 height 15
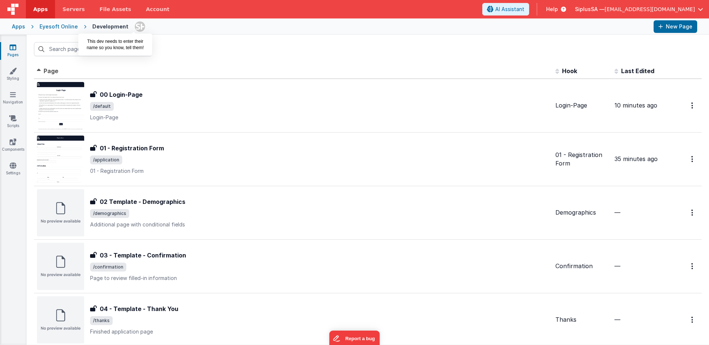
click at [135, 27] on img at bounding box center [140, 26] width 10 height 10
click at [63, 24] on div "Eyesoft Online" at bounding box center [59, 26] width 38 height 7
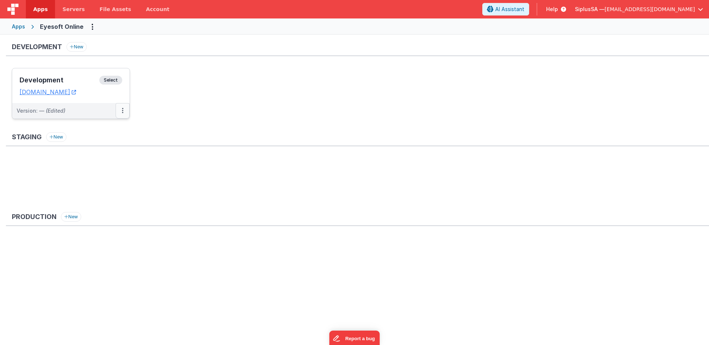
click at [125, 111] on button at bounding box center [123, 111] width 14 height 16
click at [113, 129] on link "Edit" at bounding box center [97, 127] width 65 height 13
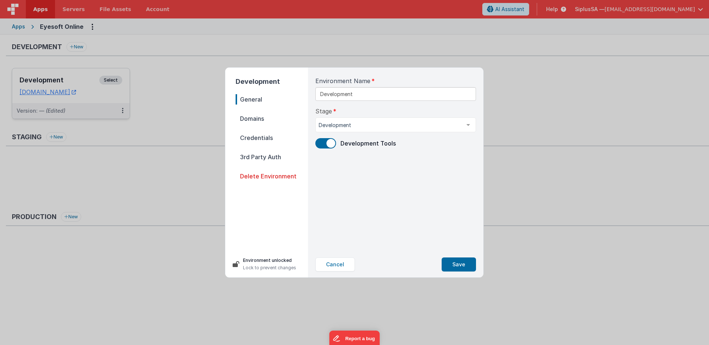
click at [269, 117] on span "Domains" at bounding box center [272, 118] width 72 height 10
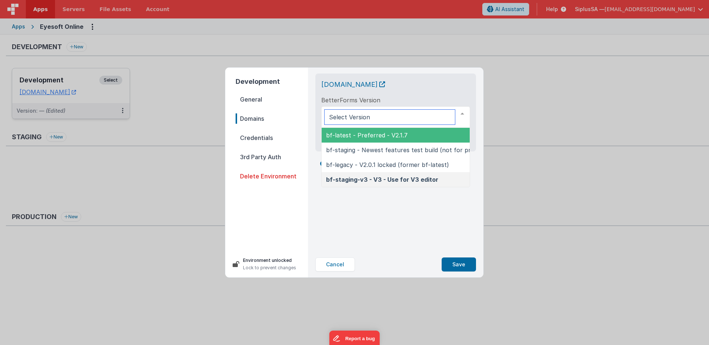
click at [400, 118] on div at bounding box center [395, 116] width 149 height 21
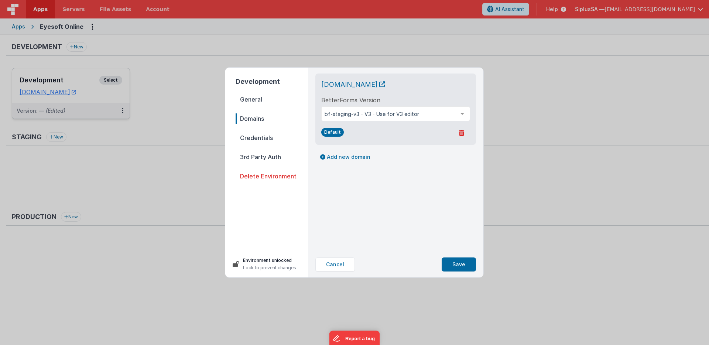
click at [418, 226] on div "[DOMAIN_NAME] BetterForms Version bf-staging-v3 - V3 - Use for V3 editor bf-lat…" at bounding box center [395, 160] width 172 height 184
click at [336, 266] on button "Cancel" at bounding box center [335, 264] width 40 height 14
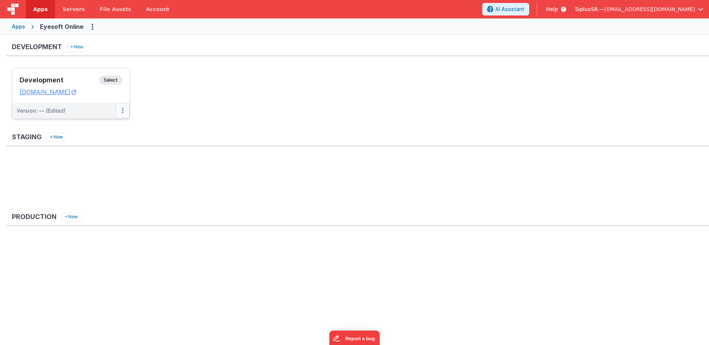
click at [125, 114] on button at bounding box center [123, 111] width 14 height 16
click at [82, 93] on div at bounding box center [354, 172] width 709 height 345
click at [88, 79] on h3 "Development" at bounding box center [60, 79] width 80 height 7
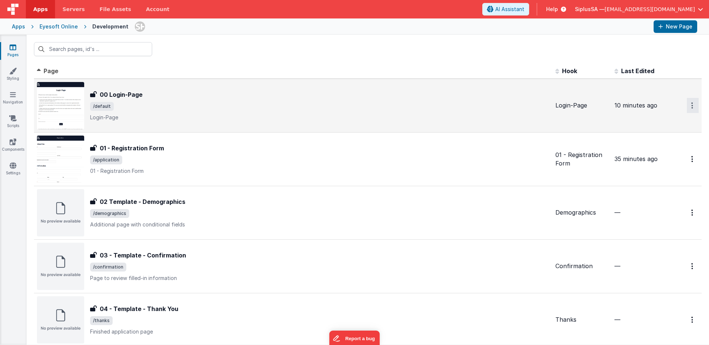
click at [691, 108] on icon "Options" at bounding box center [692, 105] width 2 height 6
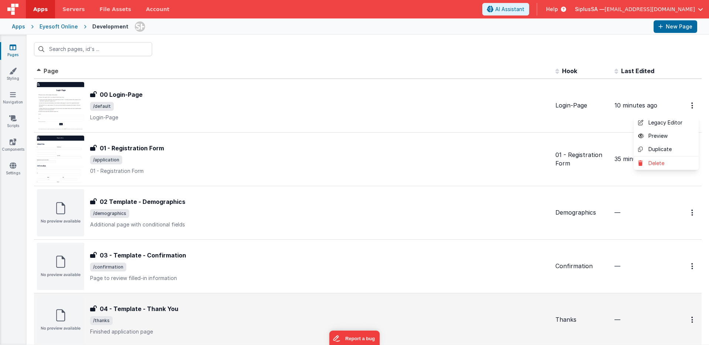
click at [549, 114] on button at bounding box center [354, 172] width 709 height 345
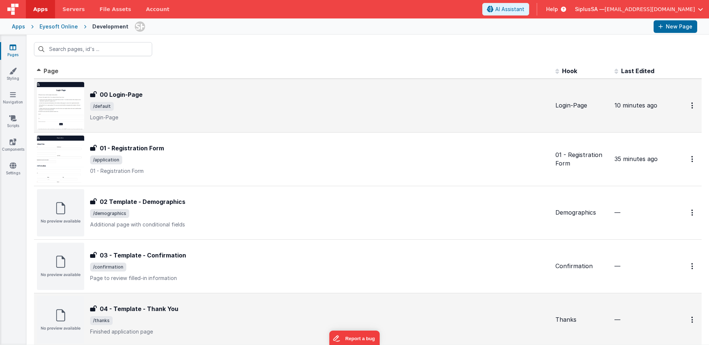
click at [321, 102] on span "/default" at bounding box center [319, 106] width 459 height 9
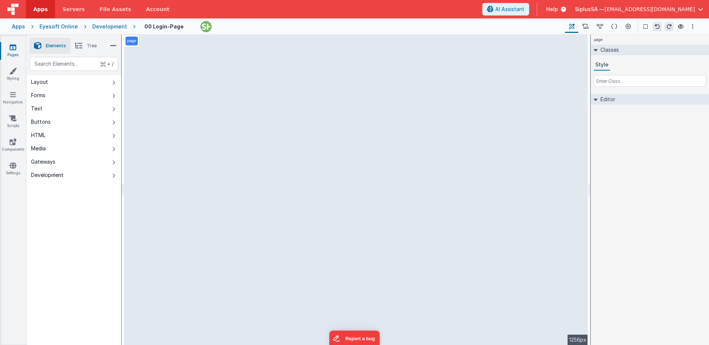
click at [93, 50] on li "Tree" at bounding box center [86, 46] width 31 height 16
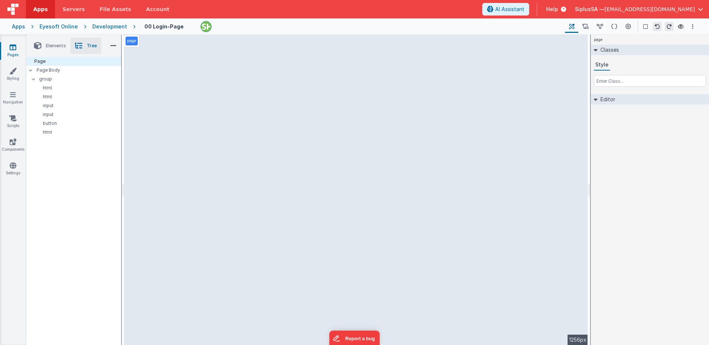
click at [51, 42] on li "Elements" at bounding box center [50, 46] width 41 height 16
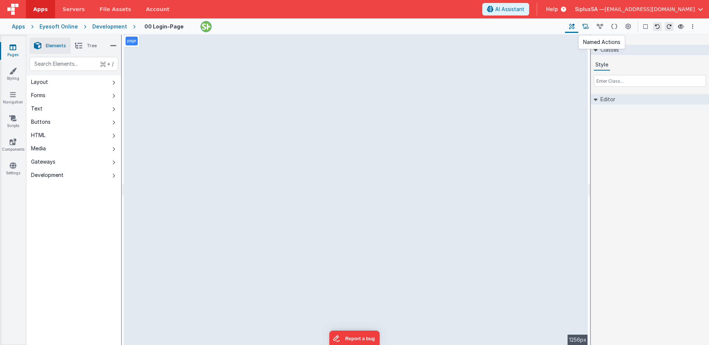
click at [587, 29] on icon at bounding box center [585, 27] width 6 height 8
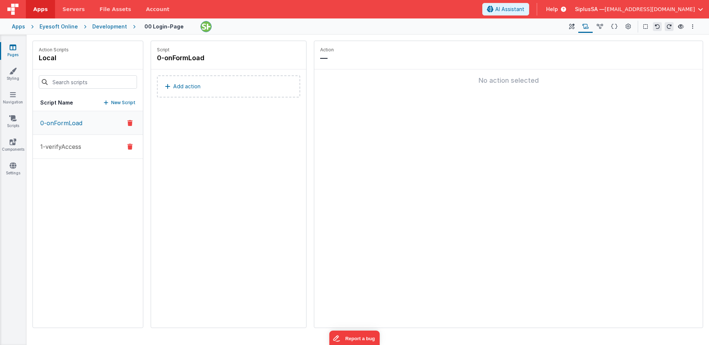
click at [88, 143] on button "1-verifyAccess" at bounding box center [88, 147] width 110 height 24
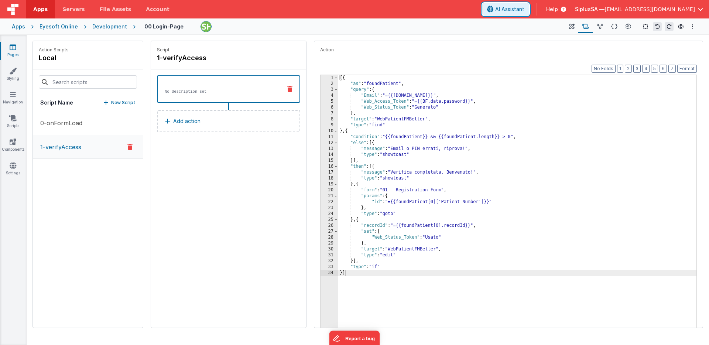
click at [524, 10] on span "AI Assistant" at bounding box center [509, 9] width 29 height 7
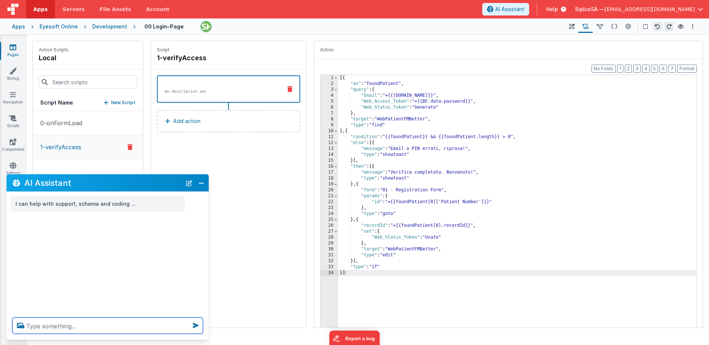
click at [76, 323] on textarea at bounding box center [108, 326] width 191 height 16
type textarea "V"
click at [22, 328] on icon at bounding box center [20, 325] width 13 height 12
click at [0, 0] on input "file" at bounding box center [0, 0] width 0 height 0
click at [92, 320] on textarea "Voglio" at bounding box center [108, 326] width 191 height 16
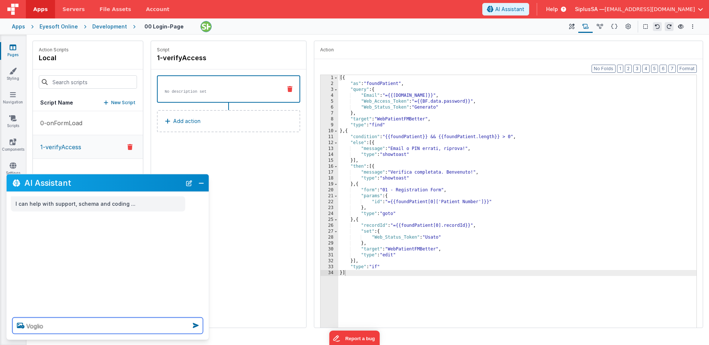
click at [86, 322] on textarea "Voglio" at bounding box center [108, 326] width 191 height 16
type textarea "Voglio creare uno scrip"
click at [119, 326] on textarea "Creami uno script che" at bounding box center [108, 326] width 191 height 16
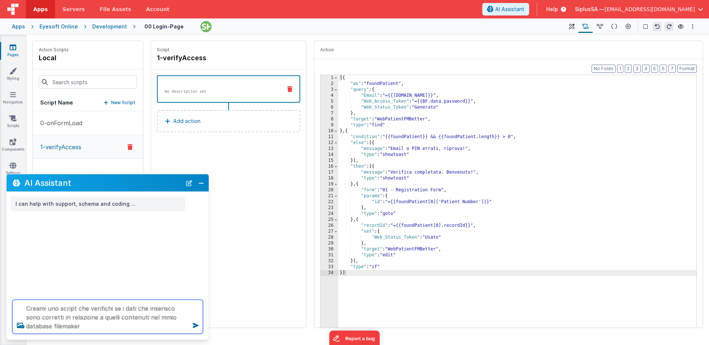
type textarea "Creami uno script che verifichi se i dati che inserisco sono corretti in relazi…"
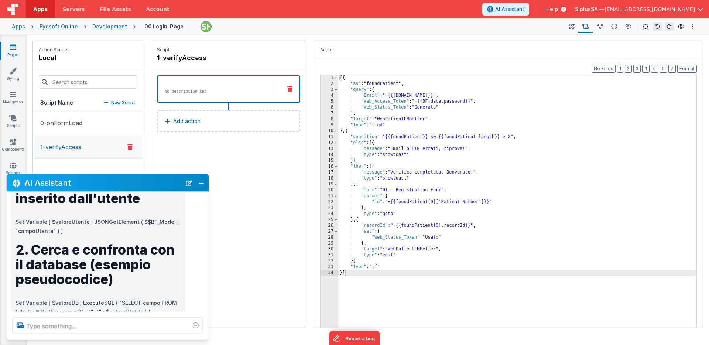
scroll to position [347, 0]
